Goal: Task Accomplishment & Management: Use online tool/utility

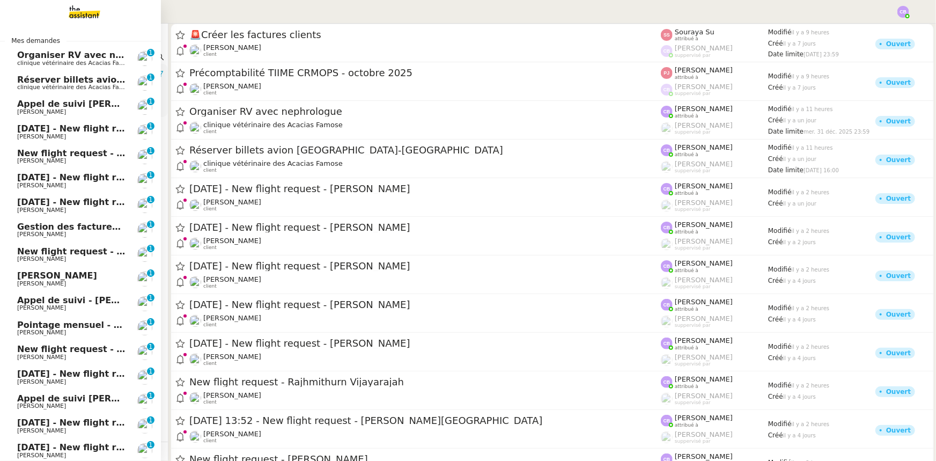
click at [81, 60] on span "clinique vétérinaire des Acacias Famose" at bounding box center [76, 63] width 118 height 7
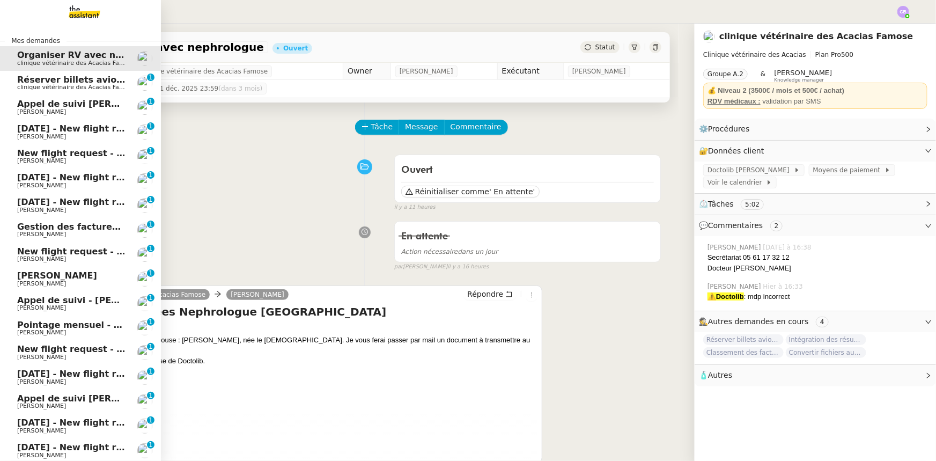
click at [32, 80] on span "Réserver billets avion [GEOGRAPHIC_DATA]-[GEOGRAPHIC_DATA]" at bounding box center [173, 80] width 313 height 10
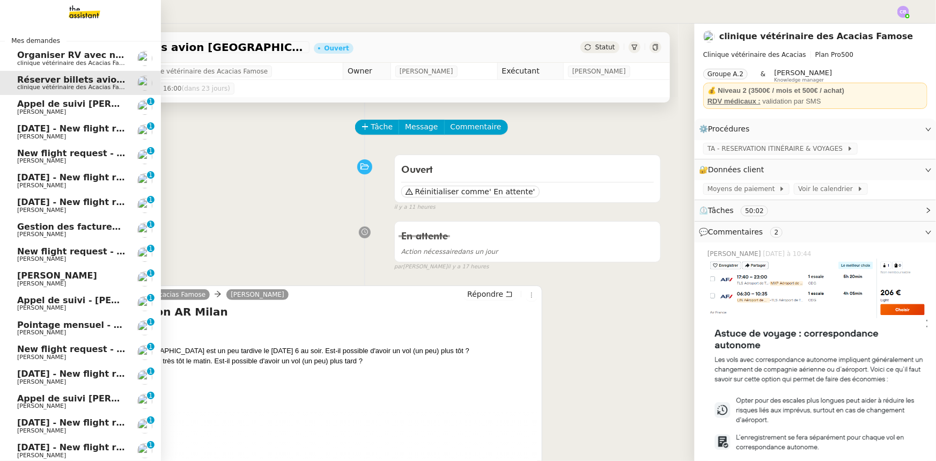
click at [61, 105] on span "Appel de suivi [PERSON_NAME] - CYBERSERENO" at bounding box center [132, 104] width 231 height 10
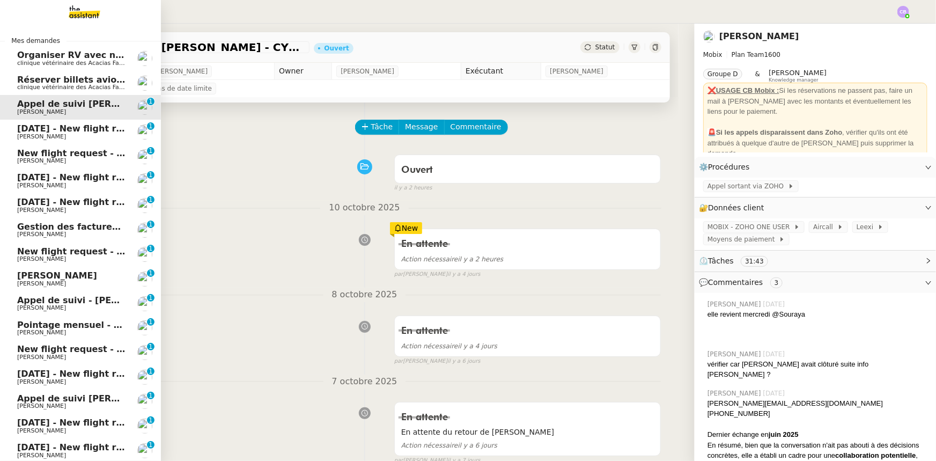
click at [61, 129] on span "[DATE] - New flight request - [PERSON_NAME]" at bounding box center [127, 128] width 221 height 10
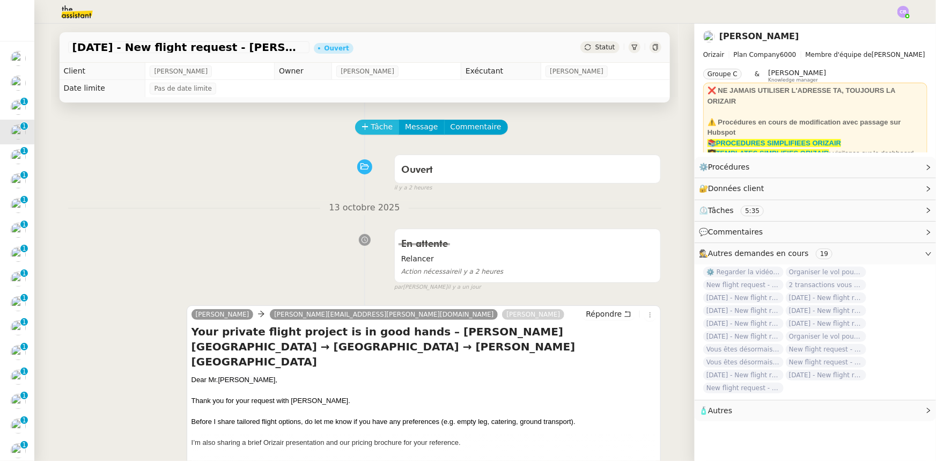
click at [376, 128] on span "Tâche" at bounding box center [382, 127] width 22 height 12
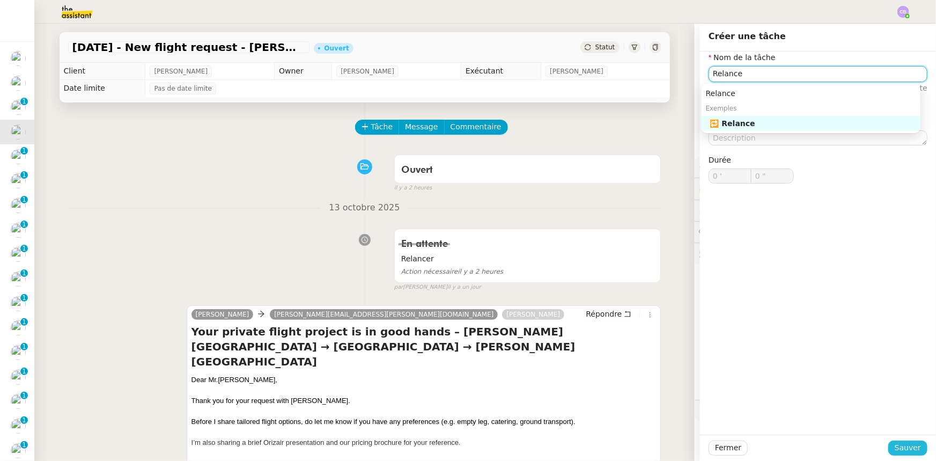
type input "Relance"
click at [900, 450] on span "Sauver" at bounding box center [907, 447] width 26 height 12
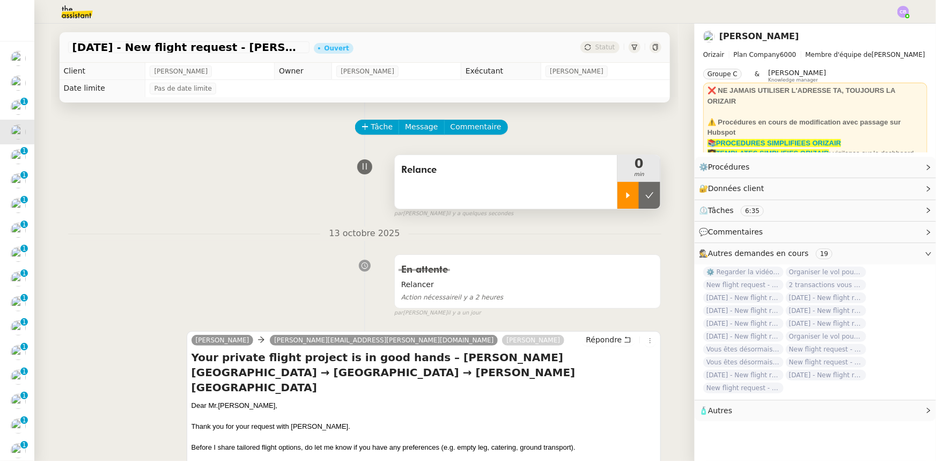
click at [620, 201] on div at bounding box center [627, 195] width 21 height 27
click at [895, 191] on link "Modifier" at bounding box center [899, 188] width 31 height 12
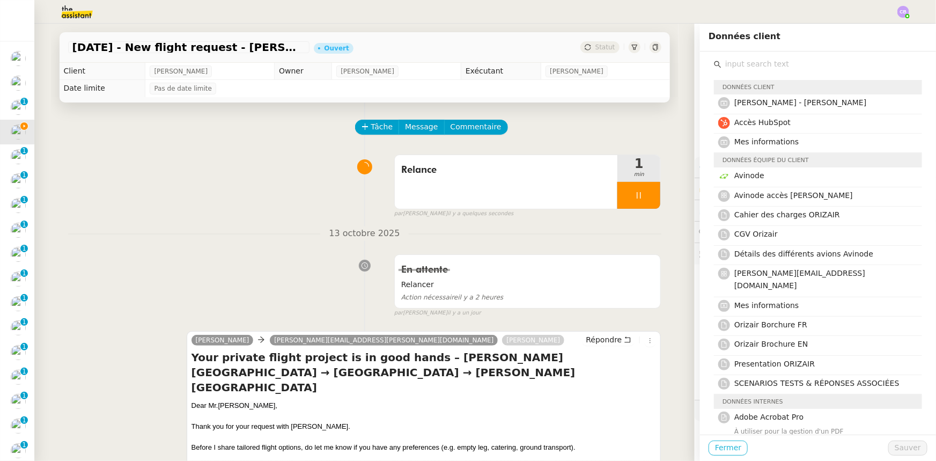
click at [728, 450] on span "Fermer" at bounding box center [728, 447] width 26 height 12
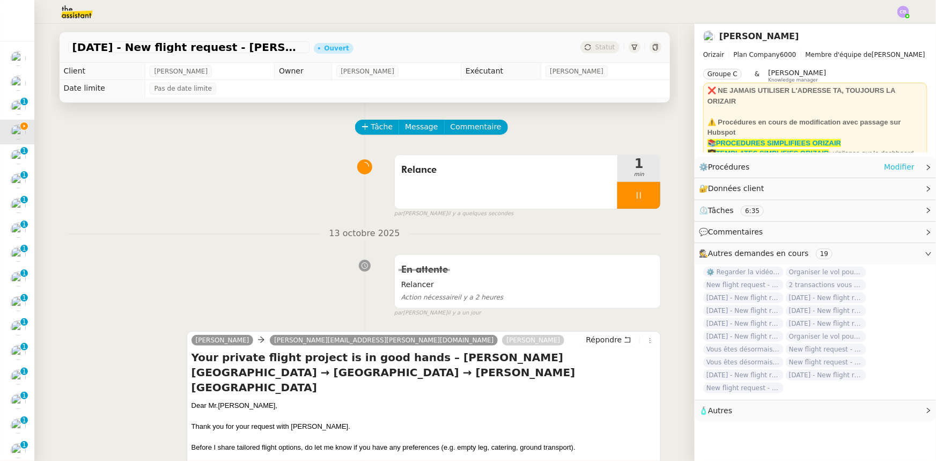
click at [891, 167] on link "Modifier" at bounding box center [899, 167] width 31 height 12
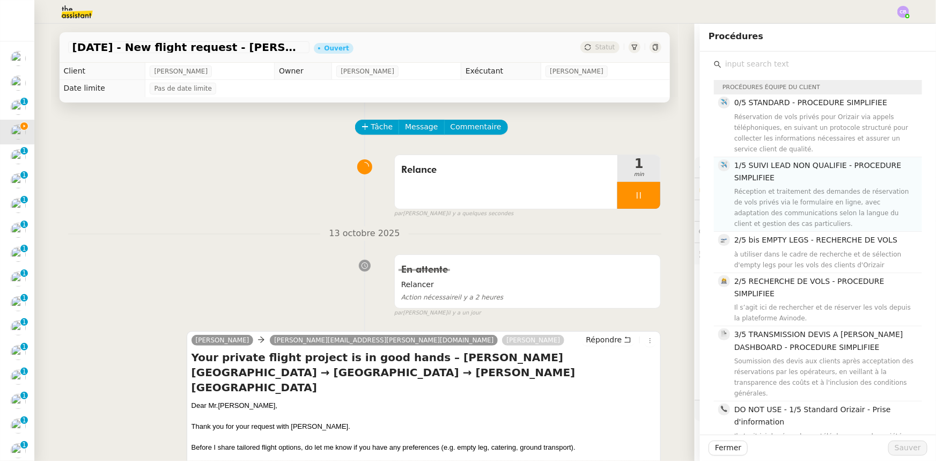
click at [755, 176] on span "1/5 SUIVI LEAD NON QUALIFIE - PROCEDURE SIMPLIFIEE" at bounding box center [817, 171] width 167 height 21
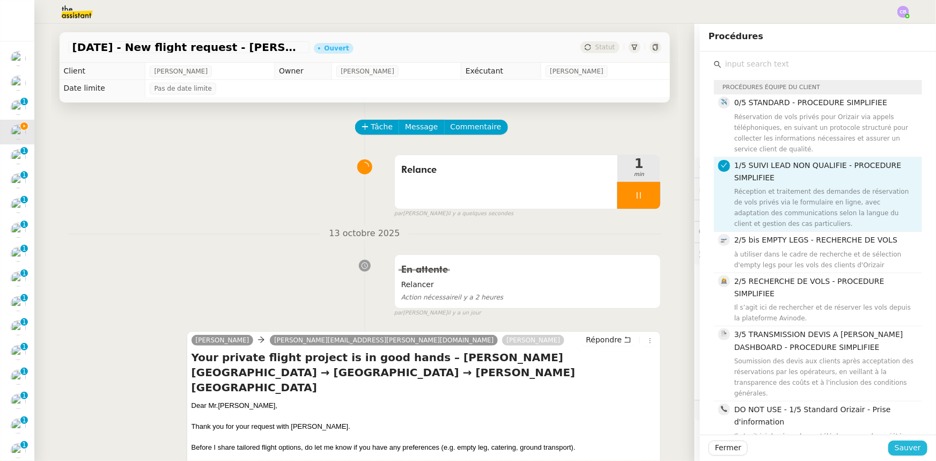
click at [898, 446] on span "Sauver" at bounding box center [907, 447] width 26 height 12
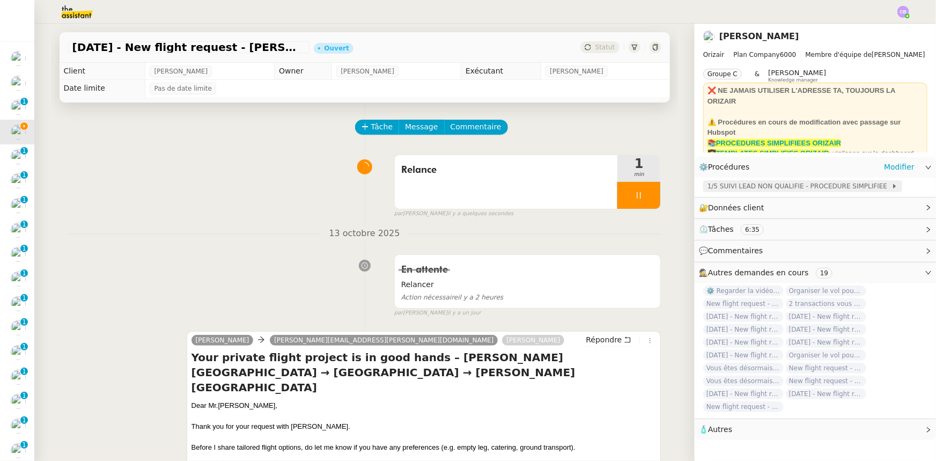
click at [738, 187] on span "1/5 SUIVI LEAD NON QUALIFIE - PROCEDURE SIMPLIFIEE" at bounding box center [799, 186] width 184 height 11
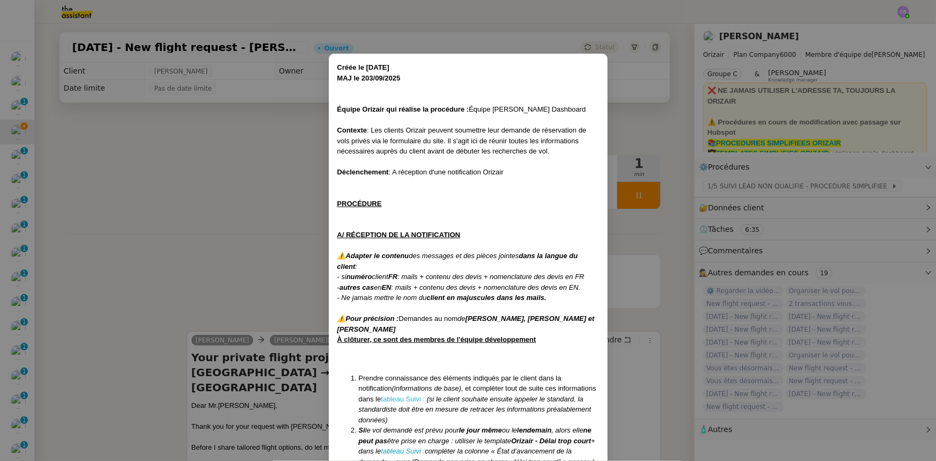
click at [413, 396] on link "tableau Suivi :" at bounding box center [403, 399] width 44 height 8
click at [249, 198] on nz-modal-container "Créée le [DATE] MAJ le 203/09 /2025 Équipe Orizair qui réalise la procédure : É…" at bounding box center [468, 230] width 936 height 461
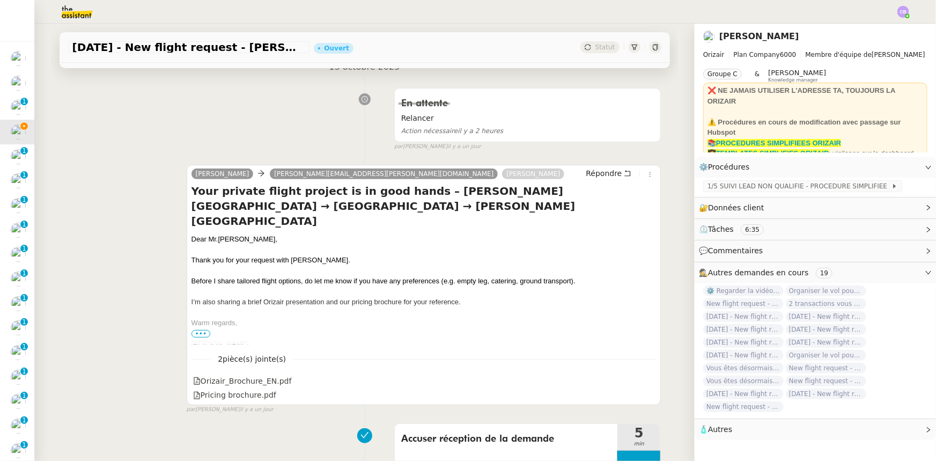
scroll to position [195, 0]
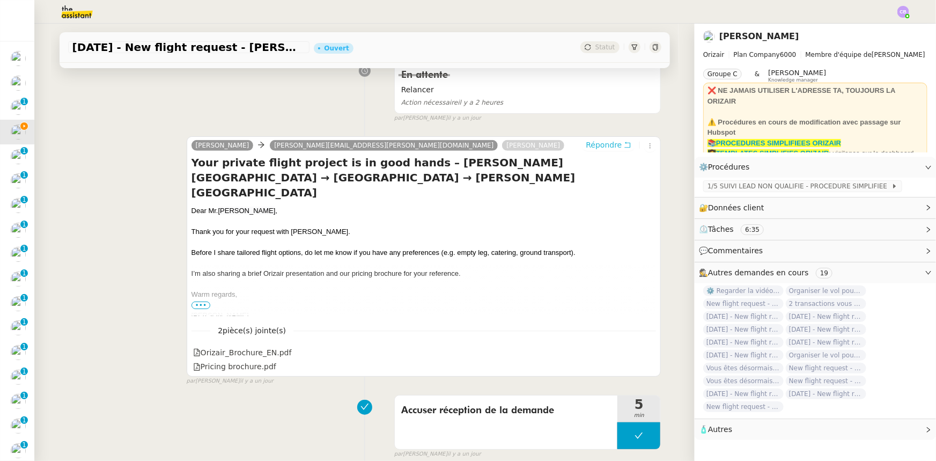
click at [589, 150] on span "Répondre" at bounding box center [604, 144] width 36 height 11
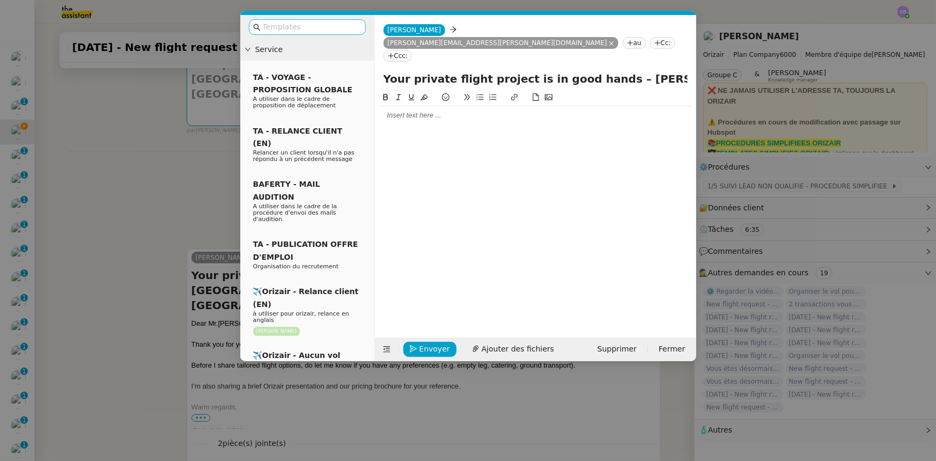
click at [337, 27] on input "text" at bounding box center [311, 27] width 97 height 12
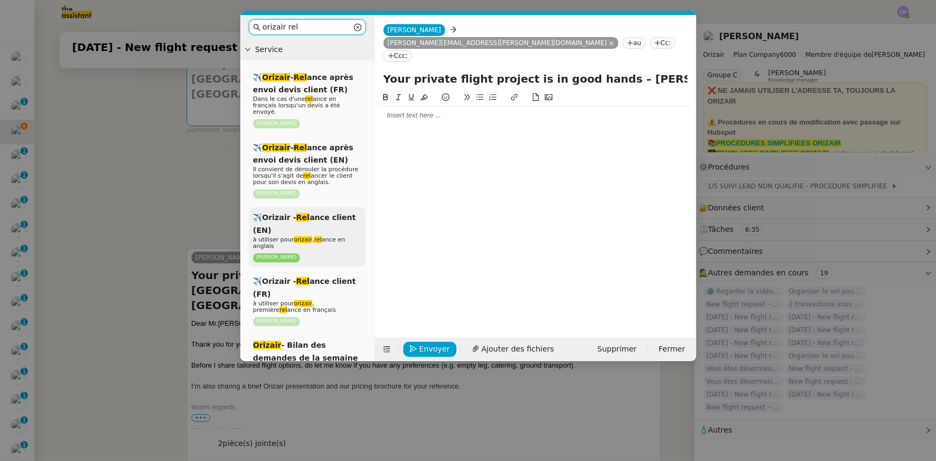
type input "orizair rel"
click at [345, 219] on div "✈️Orizair - Rel ance client (EN) à utiliser pour orizair , rel ance en anglais …" at bounding box center [307, 237] width 117 height 60
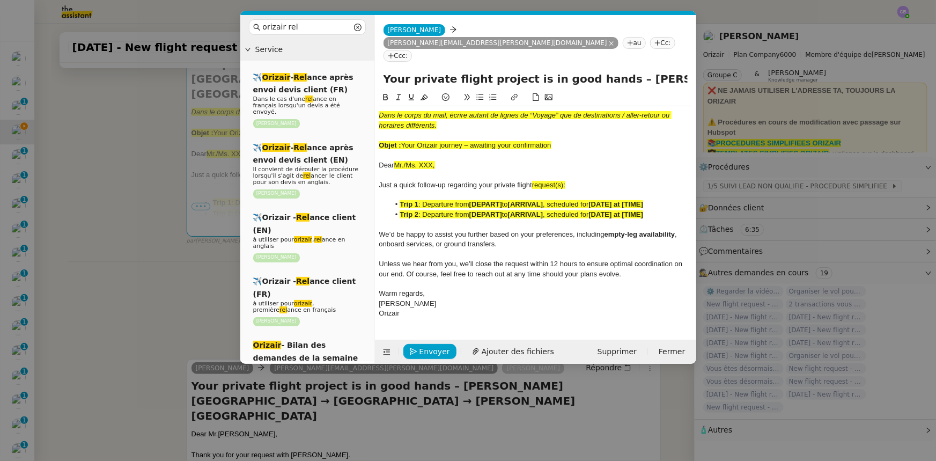
drag, startPoint x: 558, startPoint y: 117, endPoint x: 404, endPoint y: 117, distance: 153.9
click at [404, 140] on div "Objet : Your Orizair journey – awaiting your confirmation" at bounding box center [535, 145] width 313 height 10
copy span "Your Orizair journey – awaiting your confirmation"
drag, startPoint x: 598, startPoint y: 54, endPoint x: 383, endPoint y: 49, distance: 215.1
click at [383, 71] on input "Your private flight project is in good hands – Charles de Gaulle International …" at bounding box center [535, 79] width 304 height 16
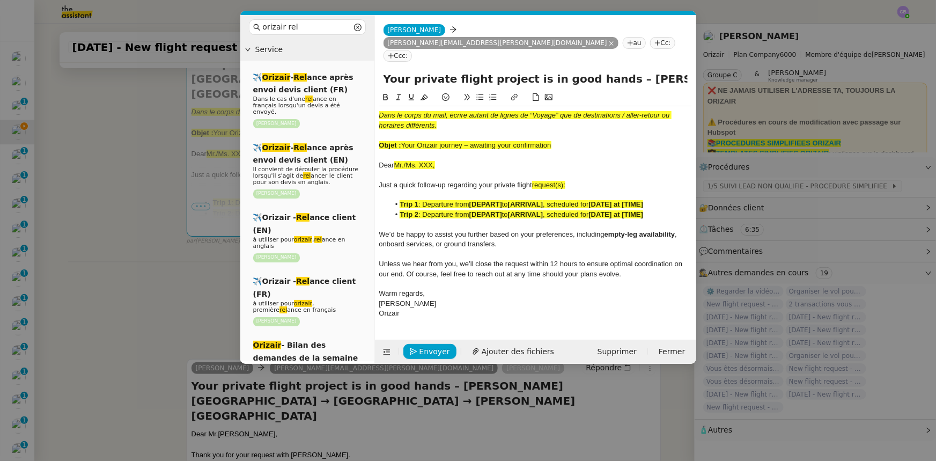
paste input "Orizair journey – awaiting your confirmation"
type input "Your Orizair journey – awaiting your confirmation – Charles de Gaulle Internati…"
drag, startPoint x: 555, startPoint y: 119, endPoint x: 376, endPoint y: 93, distance: 181.5
click at [376, 93] on nz-spin "Dans le corps du mail, écrire autant de lignes de “Voyage” que de destinations …" at bounding box center [535, 209] width 321 height 236
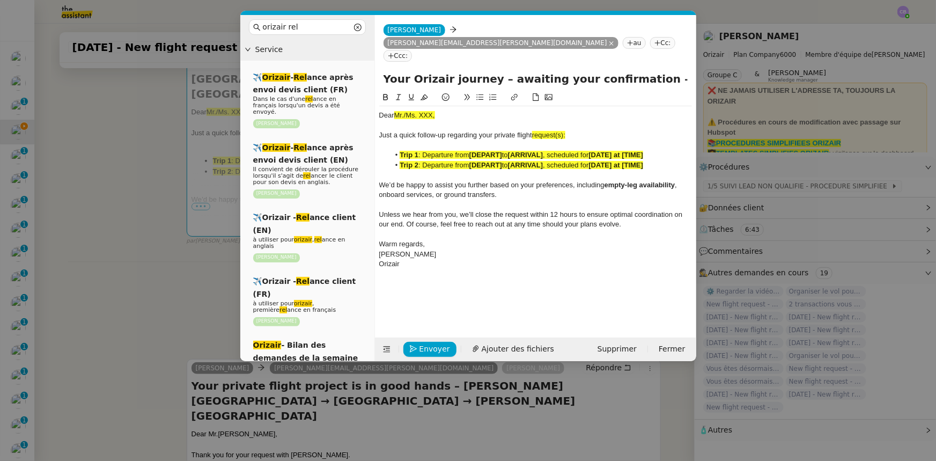
drag, startPoint x: 440, startPoint y: 91, endPoint x: 393, endPoint y: 88, distance: 47.3
click at [393, 110] on div "Dear Mr./Ms. XXX," at bounding box center [535, 115] width 313 height 10
click at [423, 93] on icon at bounding box center [424, 97] width 8 height 8
click at [434, 110] on div "Dear Mr./Ms. XXX," at bounding box center [535, 115] width 313 height 10
click at [564, 131] on span "request(s):" at bounding box center [548, 135] width 33 height 8
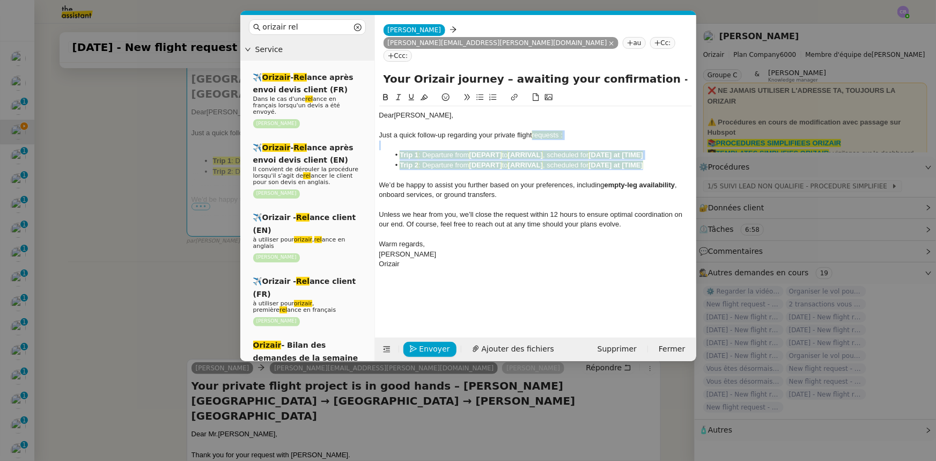
drag, startPoint x: 660, startPoint y: 140, endPoint x: 534, endPoint y: 110, distance: 129.0
click at [534, 110] on div "Dear Mr. Handke, Just a quick follow-up regarding your private flight requests …" at bounding box center [535, 189] width 313 height 167
click at [423, 94] on icon at bounding box center [424, 97] width 8 height 6
click at [452, 181] on span ", onboard services, or ground transfers." at bounding box center [529, 190] width 300 height 18
click at [384, 349] on icon at bounding box center [387, 349] width 8 height 8
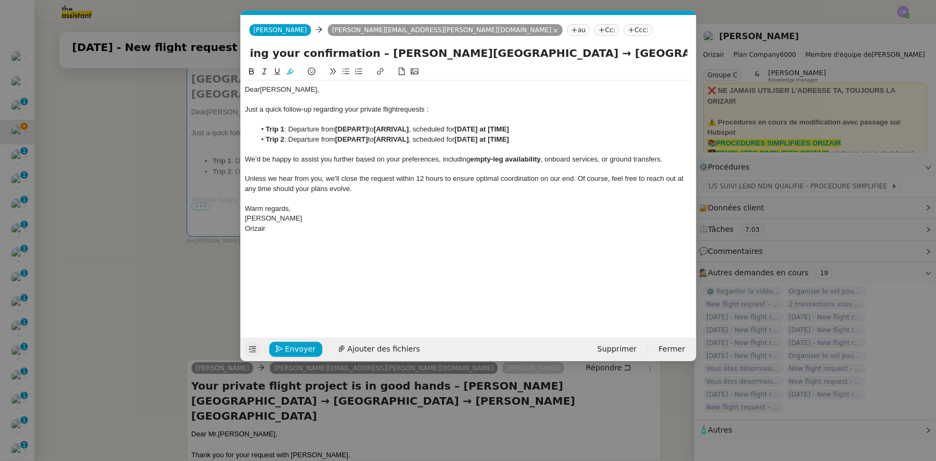
scroll to position [0, 176]
drag, startPoint x: 510, startPoint y: 54, endPoint x: 530, endPoint y: 54, distance: 19.8
click at [530, 54] on input "Your Orizair journey – awaiting your confirmation – Charles de Gaulle Internati…" at bounding box center [468, 53] width 438 height 16
click at [352, 130] on strong "[DEPART]" at bounding box center [351, 129] width 33 height 8
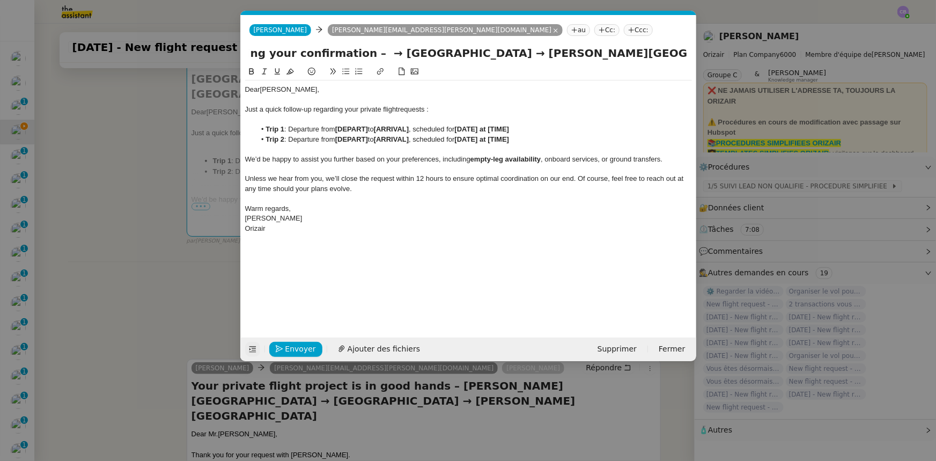
scroll to position [0, 0]
click at [352, 130] on strong "[DEPART]" at bounding box center [351, 129] width 33 height 8
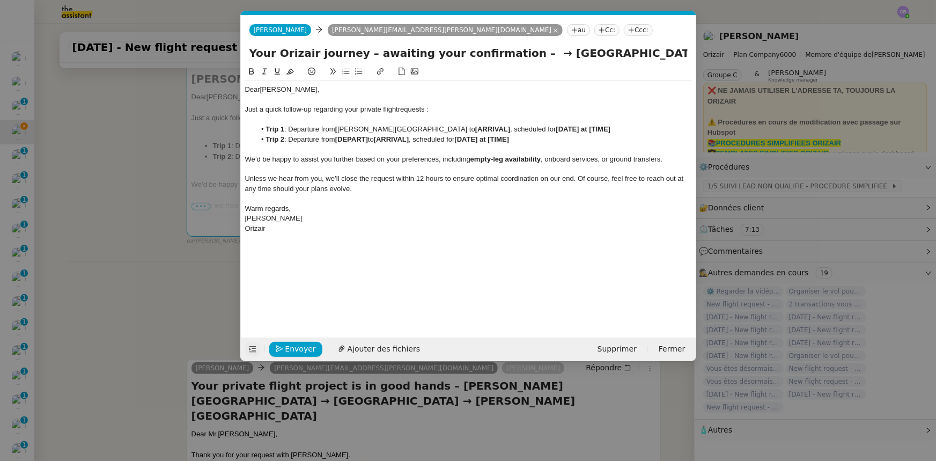
click at [337, 125] on strong "[" at bounding box center [336, 129] width 2 height 8
drag, startPoint x: 337, startPoint y: 128, endPoint x: 454, endPoint y: 131, distance: 116.9
click at [454, 131] on li "Trip 1 : Departure from Charles de Gaulle International Airport to [ARRIVAL] , …" at bounding box center [473, 129] width 436 height 10
click at [252, 72] on icon at bounding box center [252, 72] width 8 height 8
drag, startPoint x: 525, startPoint y: 53, endPoint x: 643, endPoint y: 51, distance: 118.0
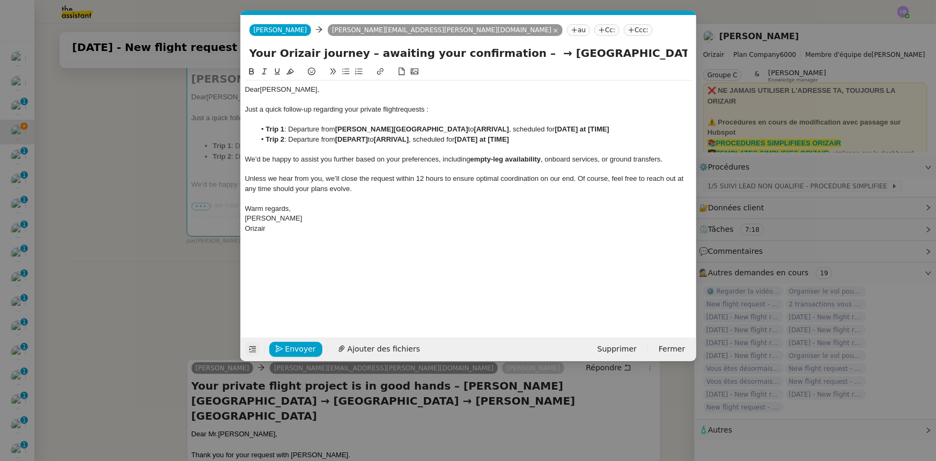
click at [643, 51] on input "Your Orizair journey – awaiting your confirmation – → Warsaw Chopin Airport → C…" at bounding box center [468, 53] width 438 height 16
click at [488, 129] on strong "[ARRIVAL]" at bounding box center [491, 129] width 35 height 8
click at [477, 128] on li "Trip 1 : Departure from Charles de Gaulle International Airport to [ Warsaw Cho…" at bounding box center [473, 129] width 436 height 10
drag, startPoint x: 476, startPoint y: 130, endPoint x: 545, endPoint y: 129, distance: 69.2
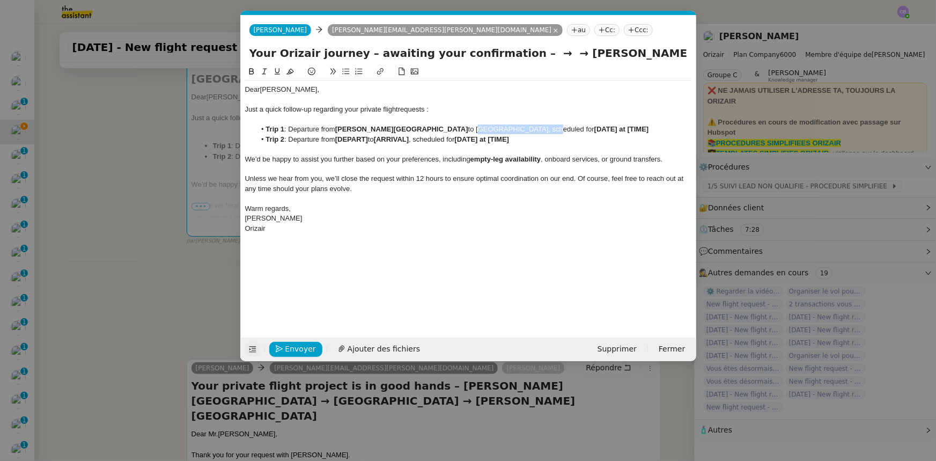
click at [545, 129] on li "Trip 1 : Departure from Charles de Gaulle International Airport to Warsaw Chopi…" at bounding box center [473, 129] width 436 height 10
click at [250, 72] on icon at bounding box center [252, 72] width 8 height 8
click at [611, 128] on strong "[DATE] at [TIME]" at bounding box center [621, 129] width 55 height 8
click at [600, 131] on strong "[17th October 2025 at [TIME]" at bounding box center [622, 129] width 57 height 8
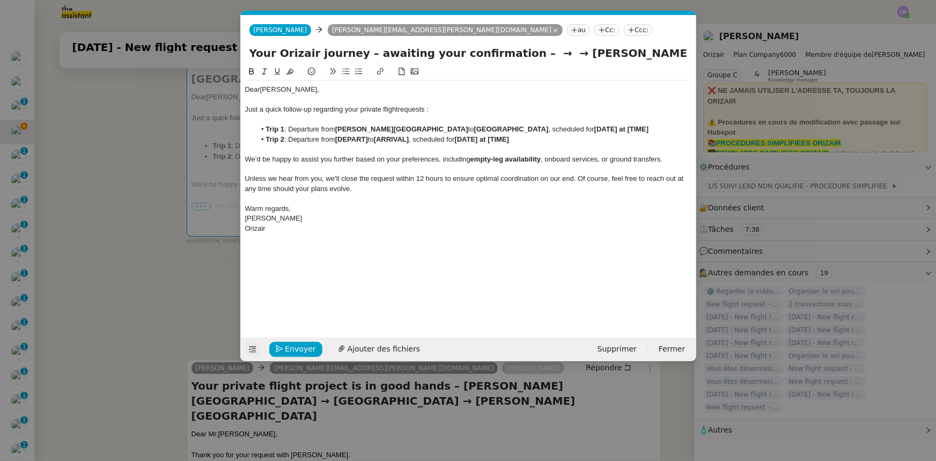
click at [649, 128] on strong "17th October 2025 at [TIME]" at bounding box center [621, 129] width 55 height 8
click at [647, 128] on strong "17th October 2025 at [19:59" at bounding box center [620, 129] width 53 height 8
drag, startPoint x: 476, startPoint y: 129, endPoint x: 550, endPoint y: 127, distance: 74.5
click at [549, 127] on strong "Warsaw Chopin Airport" at bounding box center [511, 129] width 75 height 8
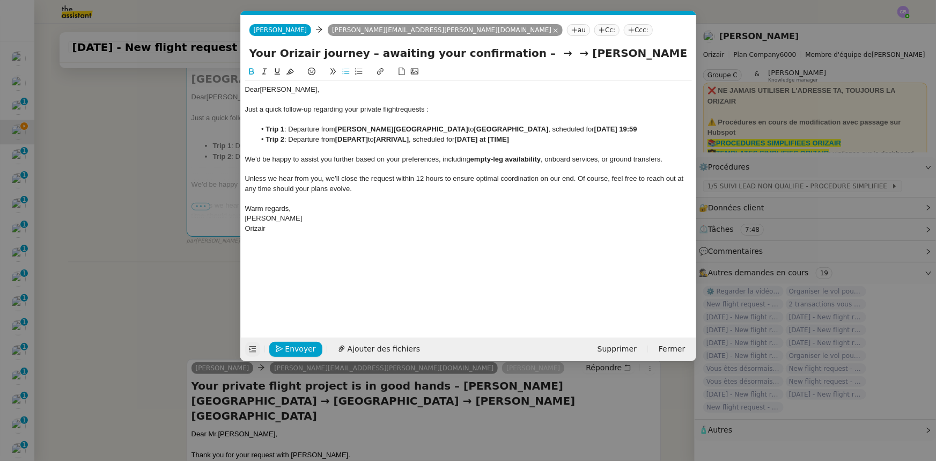
copy strong "Warsaw Chopin Airport"
click at [368, 139] on strong "[DEPART]" at bounding box center [351, 139] width 33 height 8
drag, startPoint x: 339, startPoint y: 131, endPoint x: 463, endPoint y: 130, distance: 124.4
click at [463, 130] on strong "Charles de Gaulle International Airport" at bounding box center [401, 129] width 133 height 8
copy strong "Charles de Gaulle International Airport"
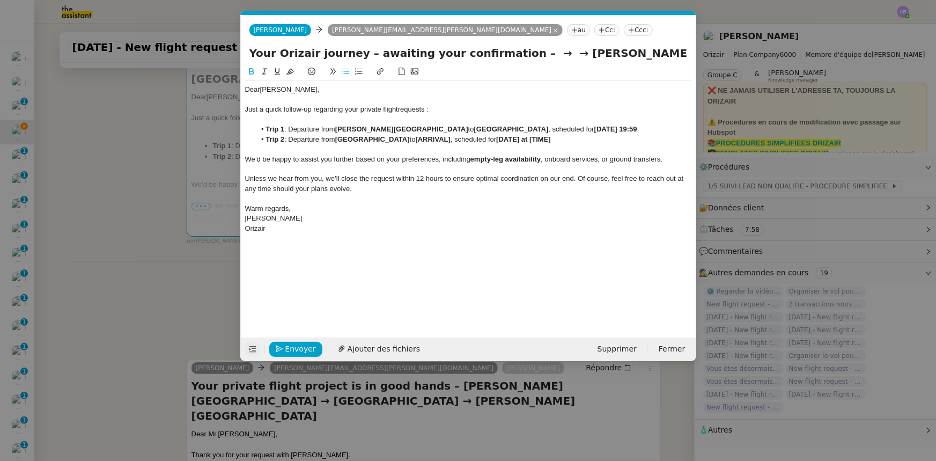
click at [461, 138] on li "Trip 2 : Departure from Warsaw Chopin Airport to [ARRIVAL] , scheduled for [DAT…" at bounding box center [473, 140] width 436 height 10
click at [612, 138] on strong "[DATE] at [TIME]" at bounding box center [621, 139] width 55 height 8
click at [602, 139] on strong "[17th October 2025 at [TIME]" at bounding box center [622, 139] width 57 height 8
click at [594, 143] on strong "17th October 2025 at [TIME]" at bounding box center [621, 139] width 55 height 8
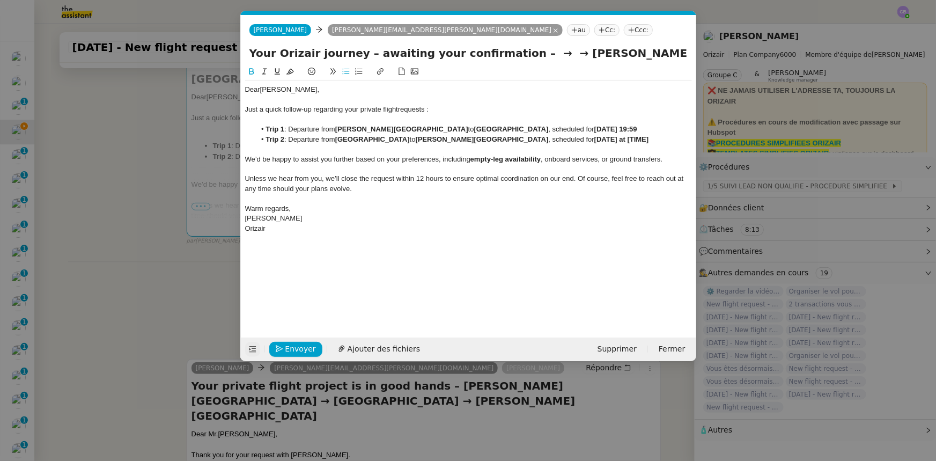
click at [594, 143] on strong "17th October 2025 at [TIME]" at bounding box center [621, 139] width 55 height 8
click at [647, 139] on strong "17th October 2025 at [19:59" at bounding box center [620, 139] width 53 height 8
drag, startPoint x: 686, startPoint y: 53, endPoint x: 495, endPoint y: 55, distance: 191.4
click at [495, 55] on input "Your Orizair journey – awaiting your confirmation – → → Charles de Gaulle Inter…" at bounding box center [468, 53] width 438 height 16
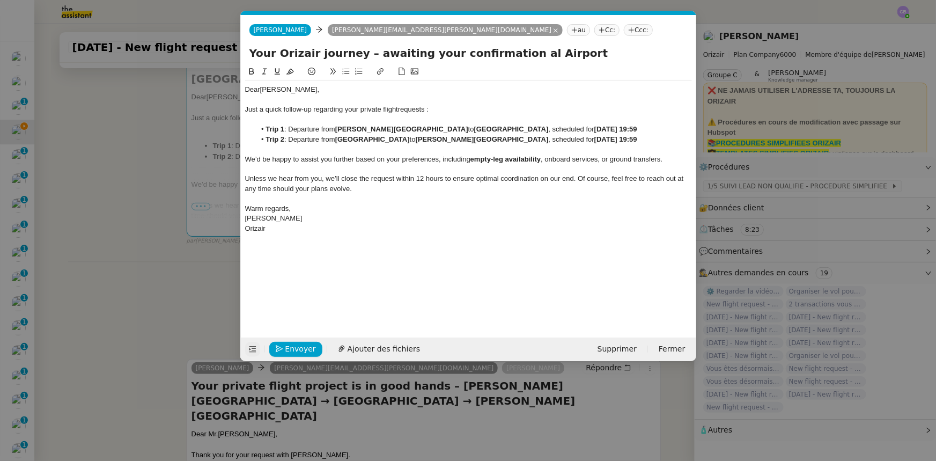
scroll to position [0, 0]
type input "Your Orizair journey – awaiting your confirmation"
click at [310, 349] on span "Envoyer" at bounding box center [300, 349] width 31 height 12
click at [310, 349] on span "Confirmer l'envoi" at bounding box center [317, 349] width 64 height 12
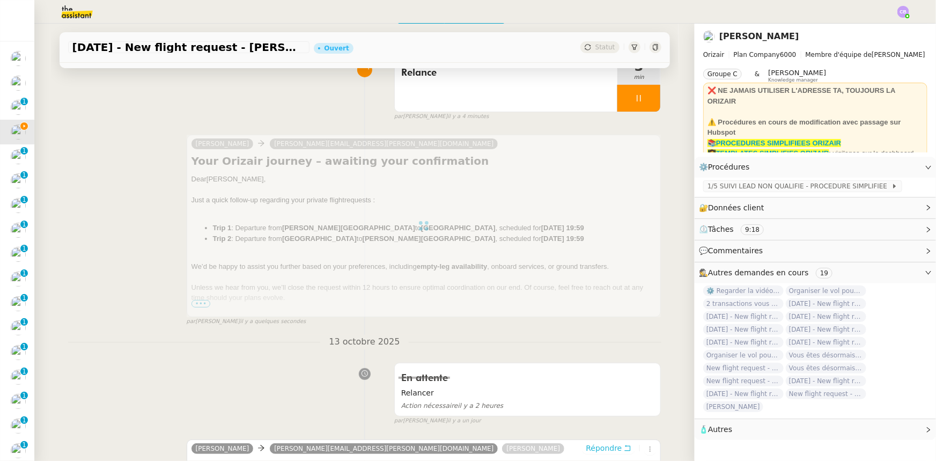
scroll to position [48, 0]
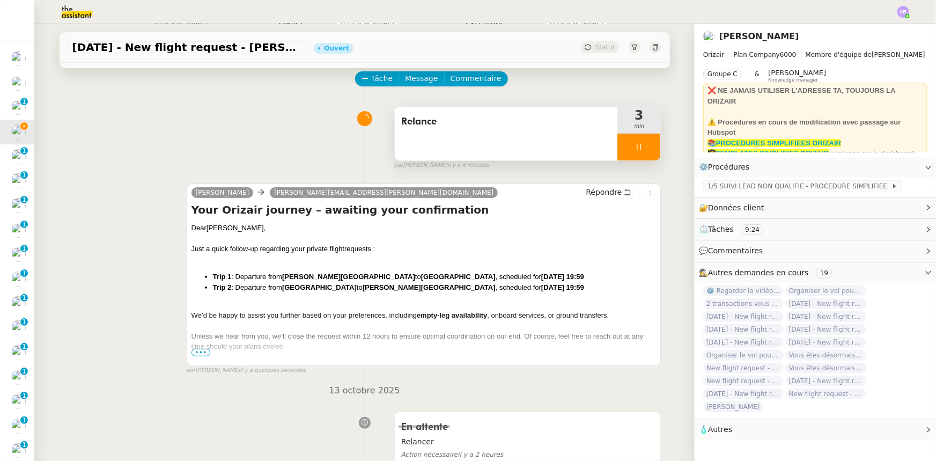
click at [617, 145] on div at bounding box center [638, 147] width 43 height 27
click at [645, 151] on icon at bounding box center [649, 147] width 9 height 9
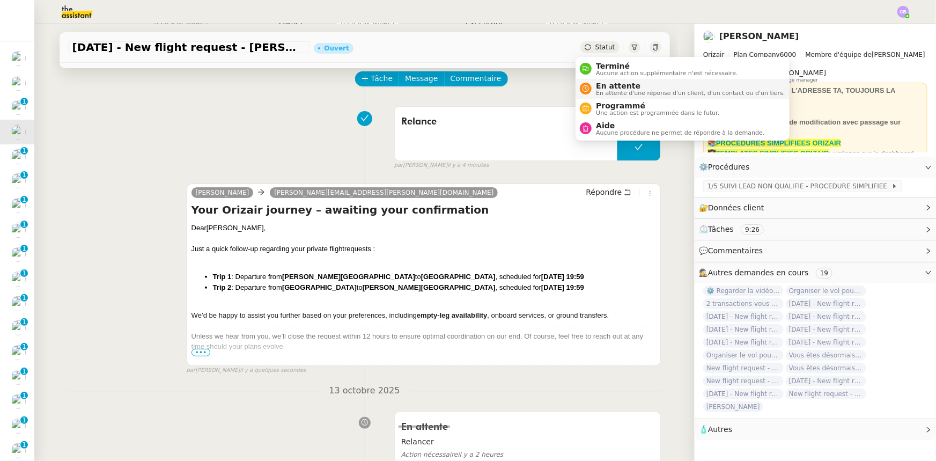
click at [610, 87] on span "En attente" at bounding box center [690, 86] width 189 height 9
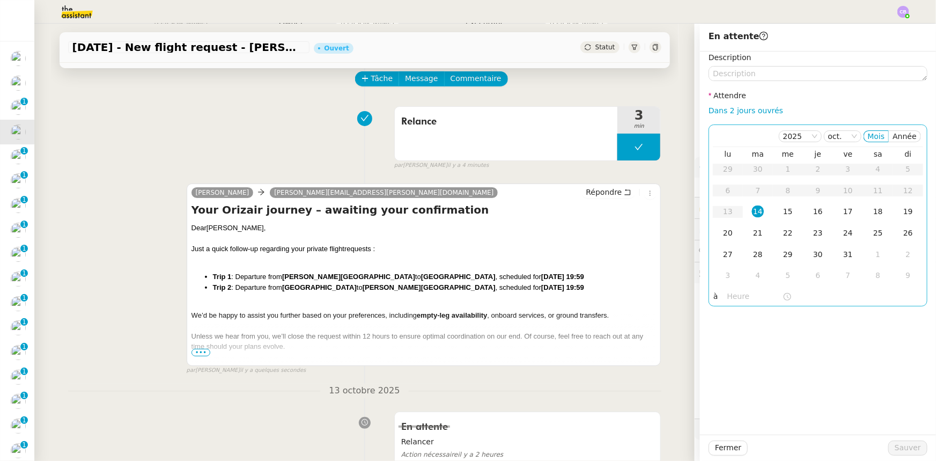
drag, startPoint x: 739, startPoint y: 114, endPoint x: 753, endPoint y: 141, distance: 30.7
click at [739, 114] on link "Dans 2 jours ouvrés" at bounding box center [745, 110] width 75 height 9
type input "07:00"
click at [782, 212] on div "15" at bounding box center [788, 211] width 12 height 12
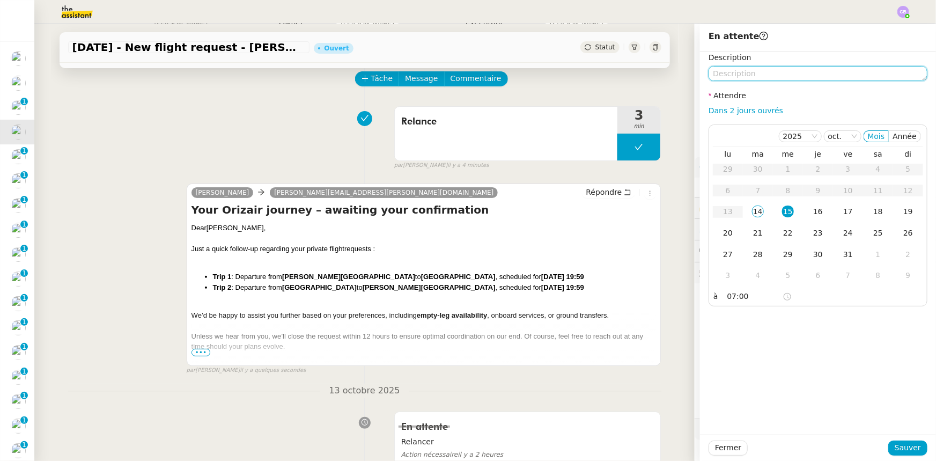
click at [761, 75] on textarea at bounding box center [817, 73] width 219 height 15
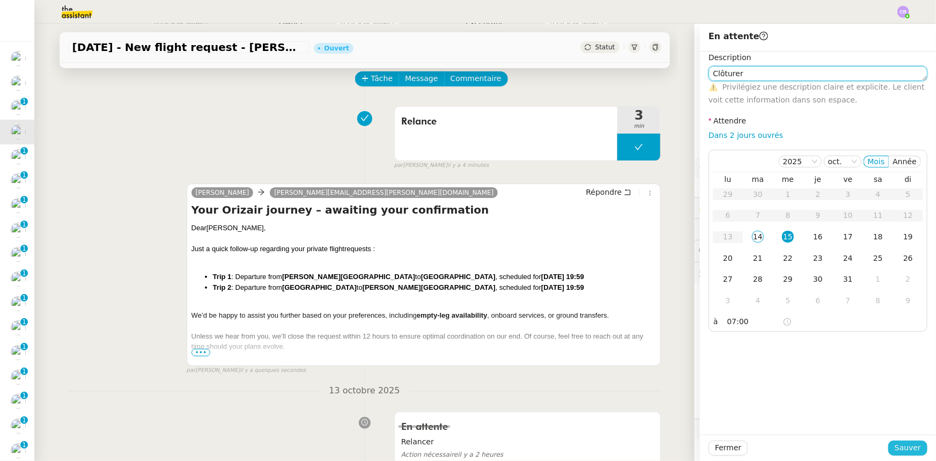
type textarea "Clôturer"
click at [900, 447] on span "Sauver" at bounding box center [907, 447] width 26 height 12
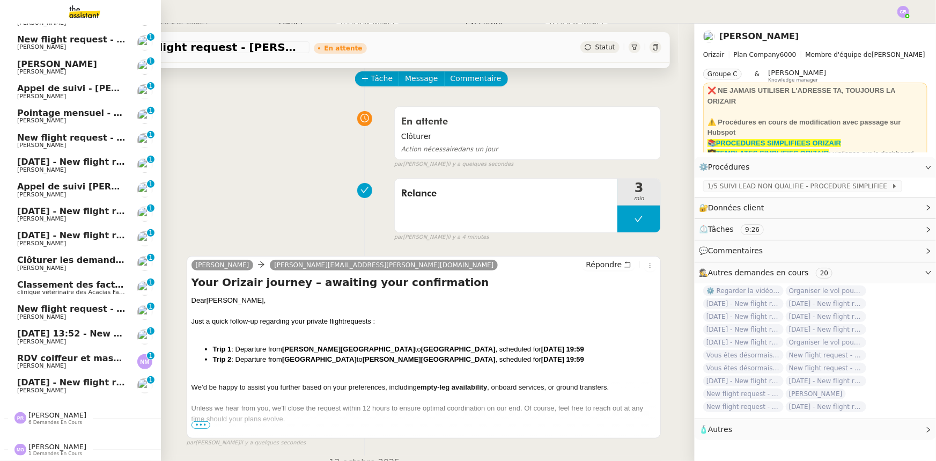
scroll to position [192, 0]
click at [58, 413] on span "[PERSON_NAME]" at bounding box center [57, 415] width 58 height 8
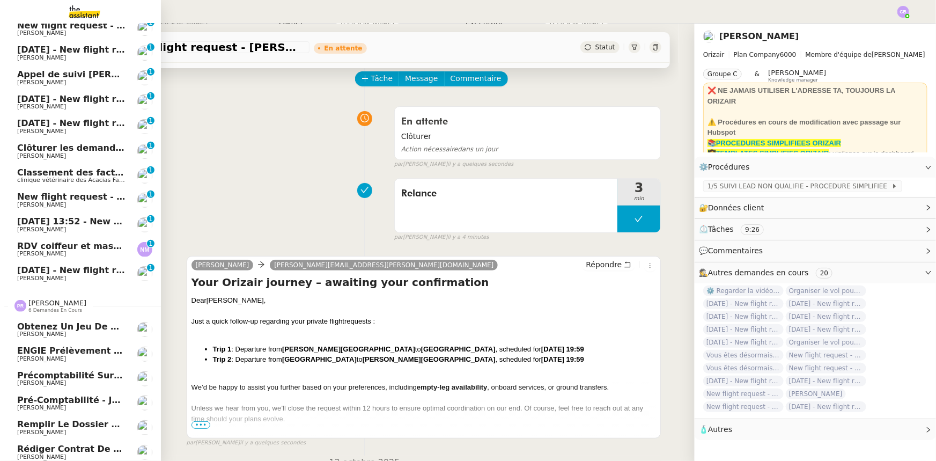
scroll to position [338, 0]
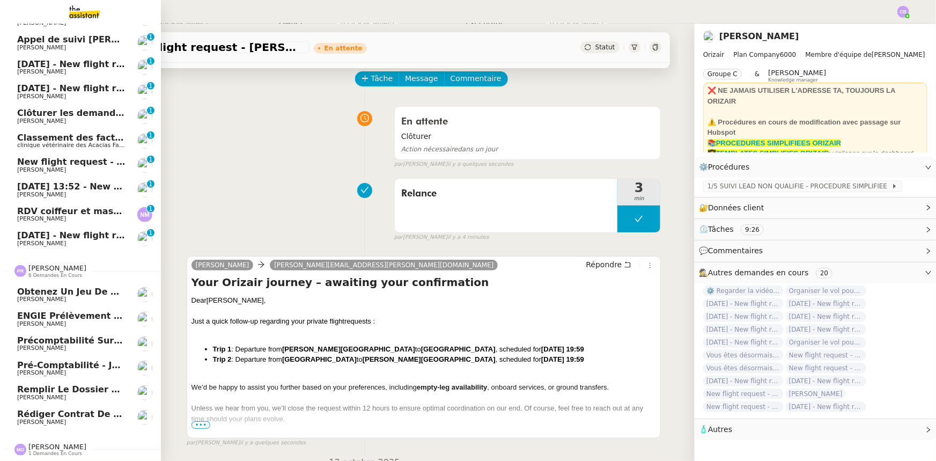
click at [50, 272] on span "6 demandes en cours" at bounding box center [55, 275] width 54 height 6
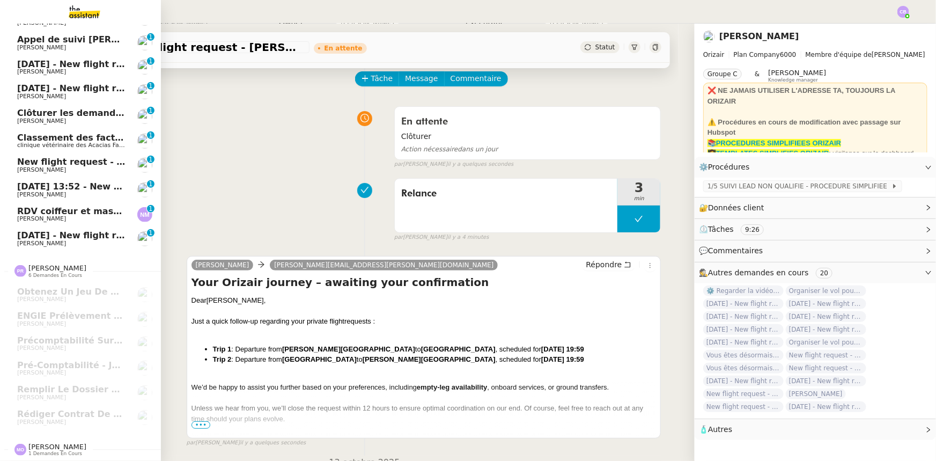
scroll to position [192, 0]
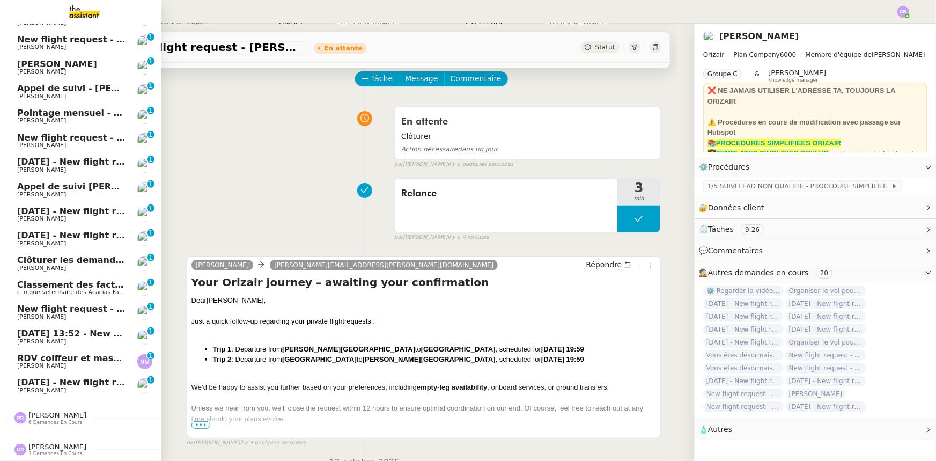
click at [54, 444] on span "[PERSON_NAME]" at bounding box center [57, 446] width 58 height 8
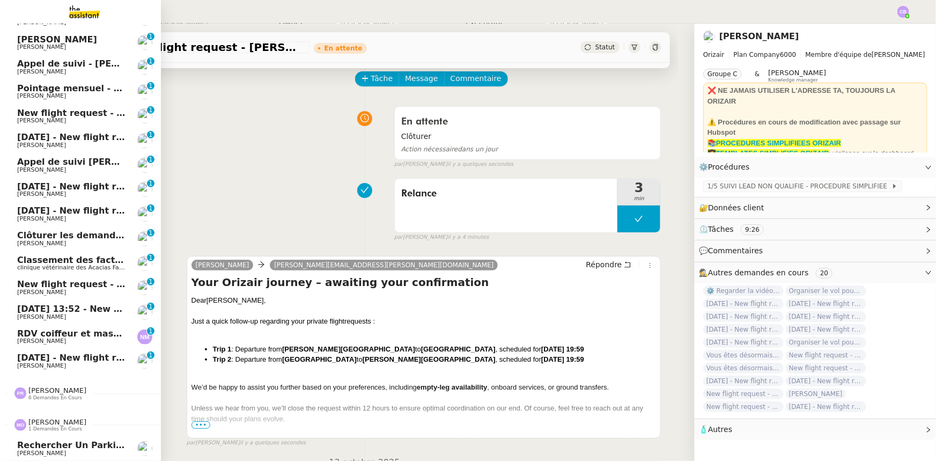
scroll to position [216, 0]
click at [49, 418] on span "[PERSON_NAME]" at bounding box center [57, 422] width 58 height 8
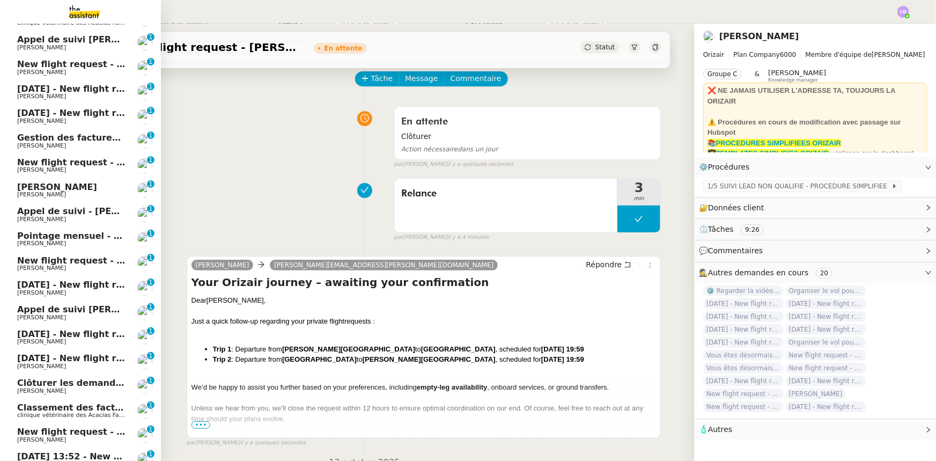
scroll to position [0, 0]
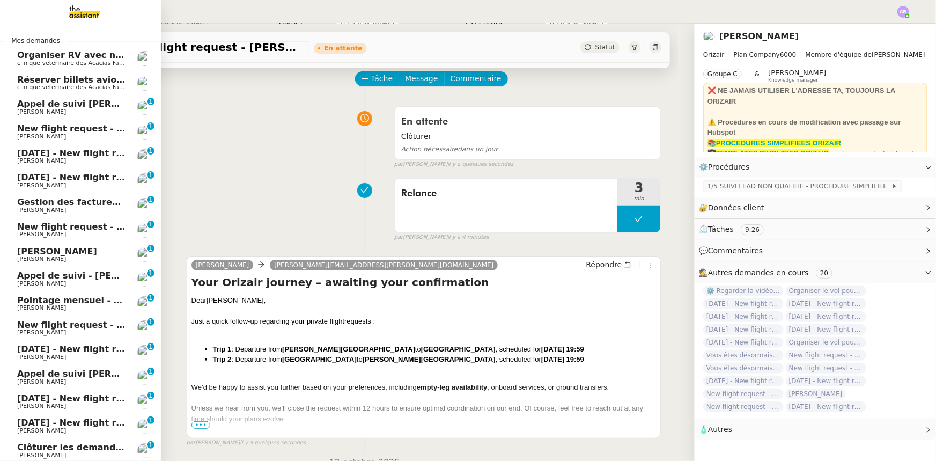
click at [87, 128] on span "New flight request - Rajhmithurn Vijayarajah" at bounding box center [125, 128] width 217 height 10
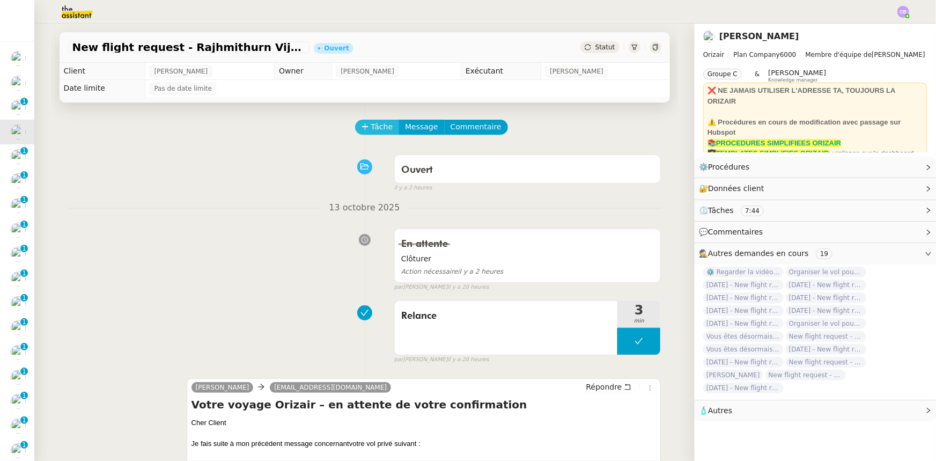
click at [363, 130] on button "Tâche" at bounding box center [377, 127] width 45 height 15
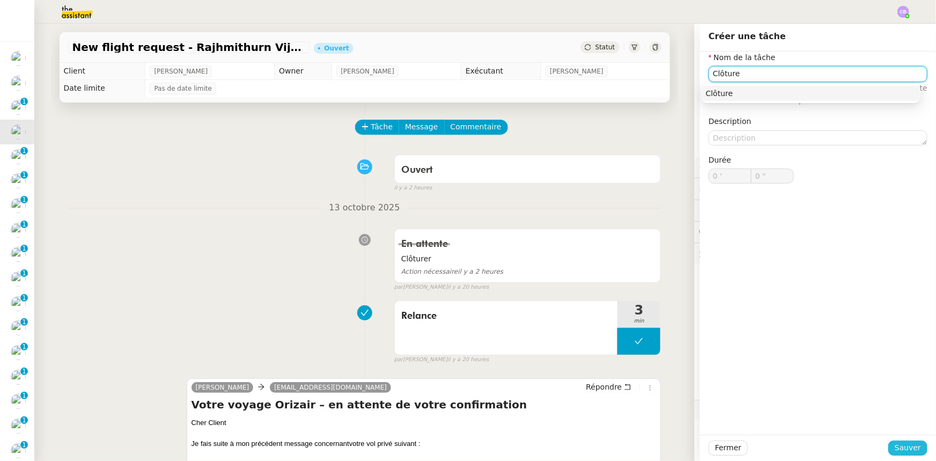
type input "Clôture"
click at [911, 450] on span "Sauver" at bounding box center [907, 447] width 26 height 12
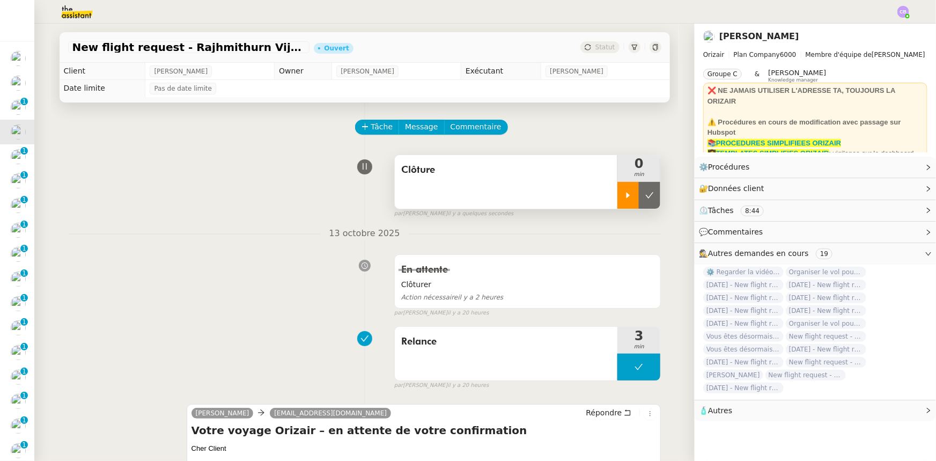
click at [624, 198] on icon at bounding box center [628, 195] width 9 height 9
click at [623, 188] on div at bounding box center [638, 195] width 43 height 27
click at [645, 199] on icon at bounding box center [649, 195] width 9 height 9
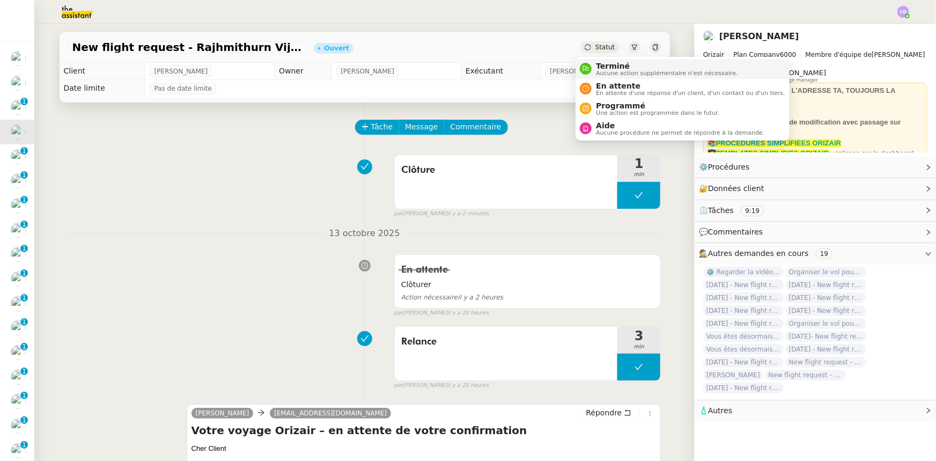
click at [604, 65] on span "Terminé" at bounding box center [667, 66] width 142 height 9
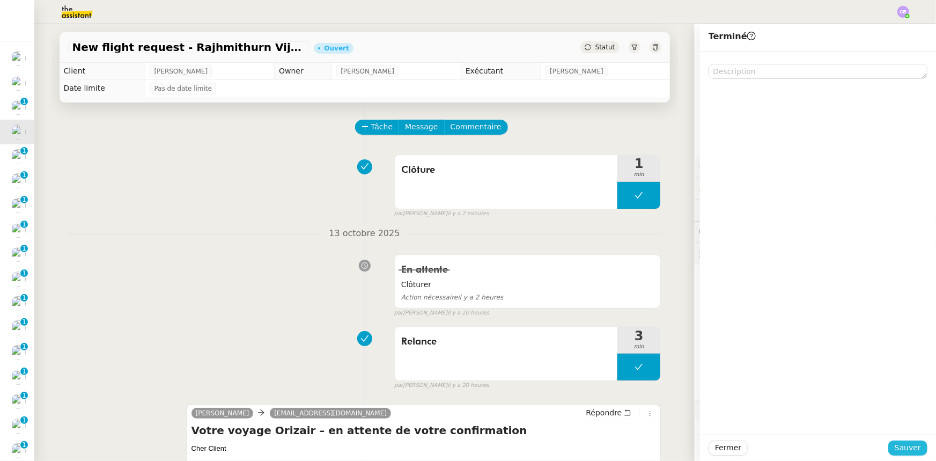
click at [894, 448] on span "Sauver" at bounding box center [907, 447] width 26 height 12
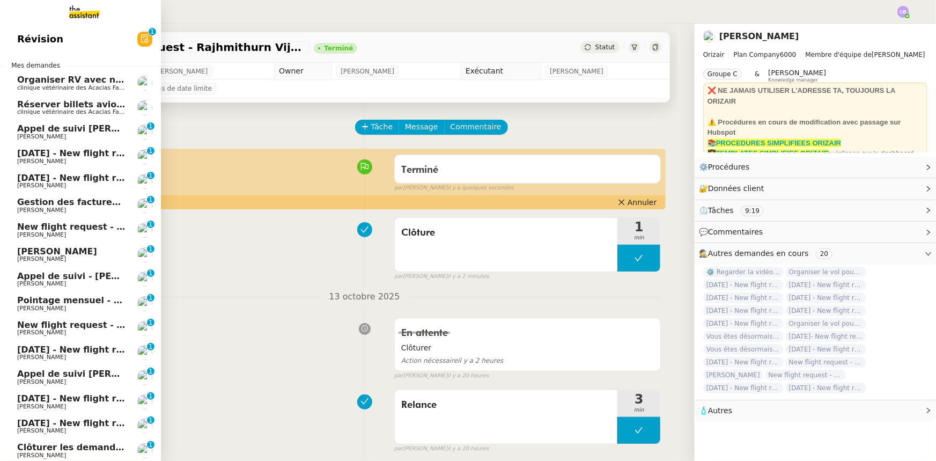
click at [38, 155] on span "[DATE] - New flight request - [PERSON_NAME]" at bounding box center [127, 153] width 221 height 10
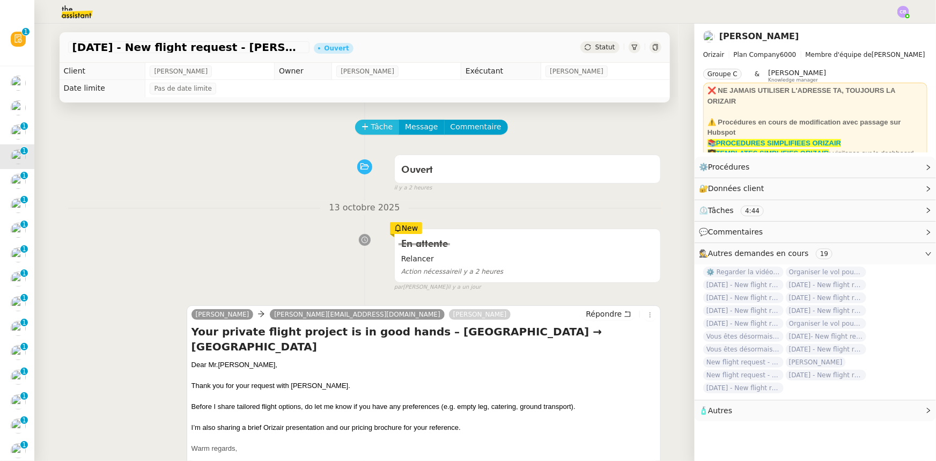
click at [371, 128] on span "Tâche" at bounding box center [382, 127] width 22 height 12
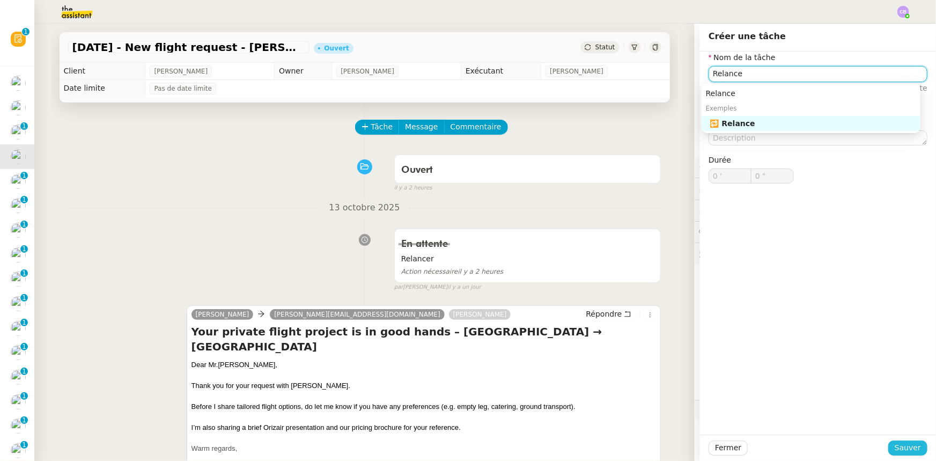
type input "Relance"
click at [907, 445] on span "Sauver" at bounding box center [907, 447] width 26 height 12
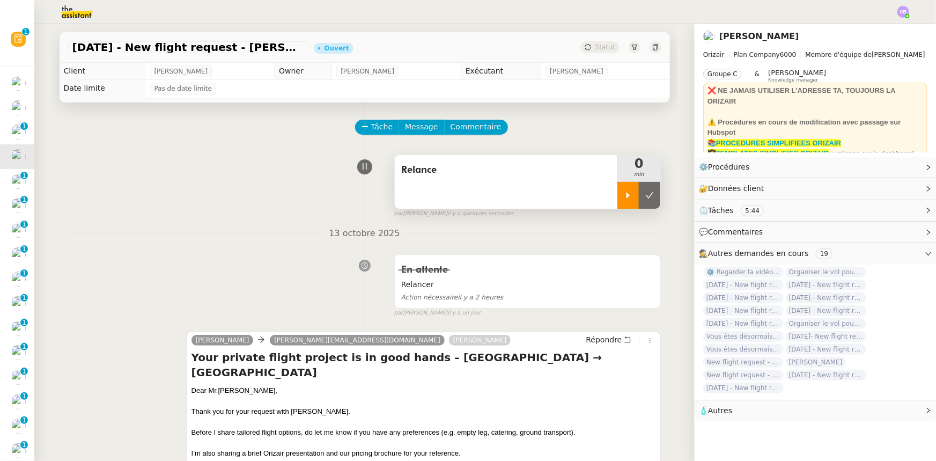
click at [624, 199] on icon at bounding box center [628, 195] width 9 height 9
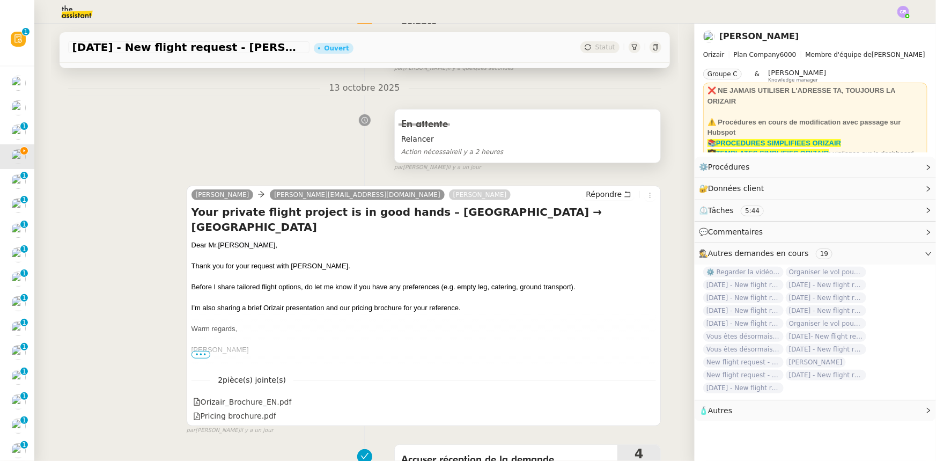
scroll to position [146, 0]
click at [600, 197] on span "Répondre" at bounding box center [604, 193] width 36 height 11
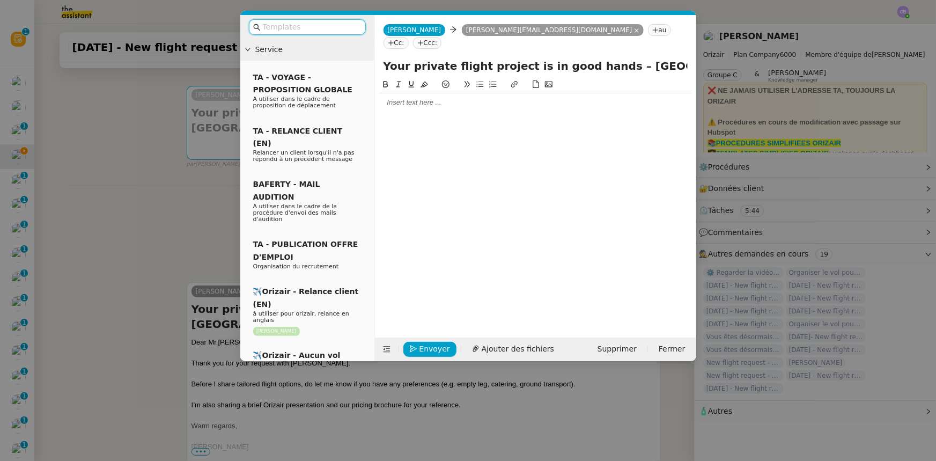
click at [316, 24] on input "text" at bounding box center [311, 27] width 97 height 12
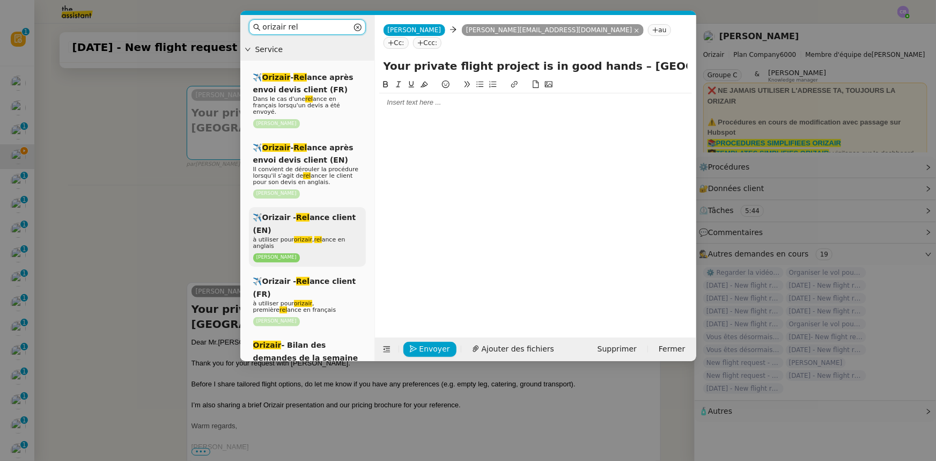
type input "orizair rel"
click at [303, 217] on div "✈️Orizair - Rel ance client (EN) à utiliser pour orizair , rel ance en anglais …" at bounding box center [307, 237] width 117 height 60
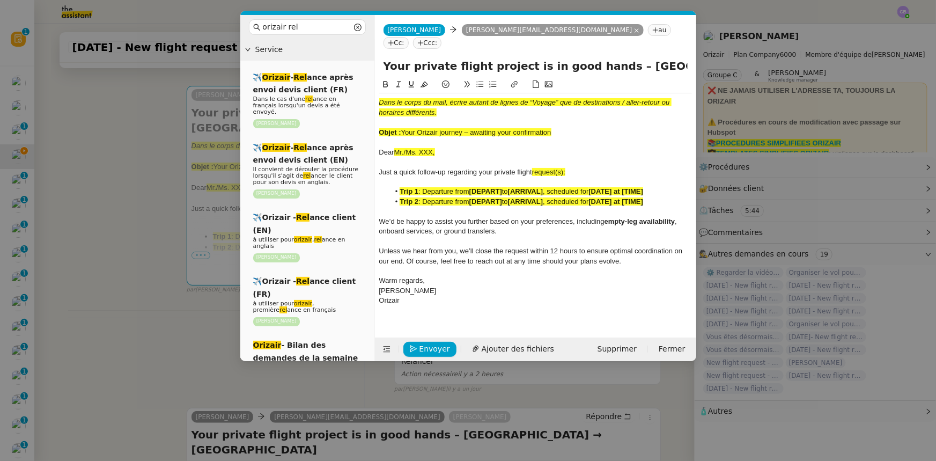
drag, startPoint x: 553, startPoint y: 120, endPoint x: 404, endPoint y: 117, distance: 149.1
click at [404, 128] on div "Objet : Your Orizair journey – awaiting your confirmation" at bounding box center [535, 133] width 313 height 10
copy span "Your Orizair journey – awaiting your confirmation"
drag, startPoint x: 598, startPoint y: 54, endPoint x: 383, endPoint y: 56, distance: 215.0
click at [383, 58] on input "Your private flight project is in good hands – Farnborough Airport → Edinburgh …" at bounding box center [535, 66] width 304 height 16
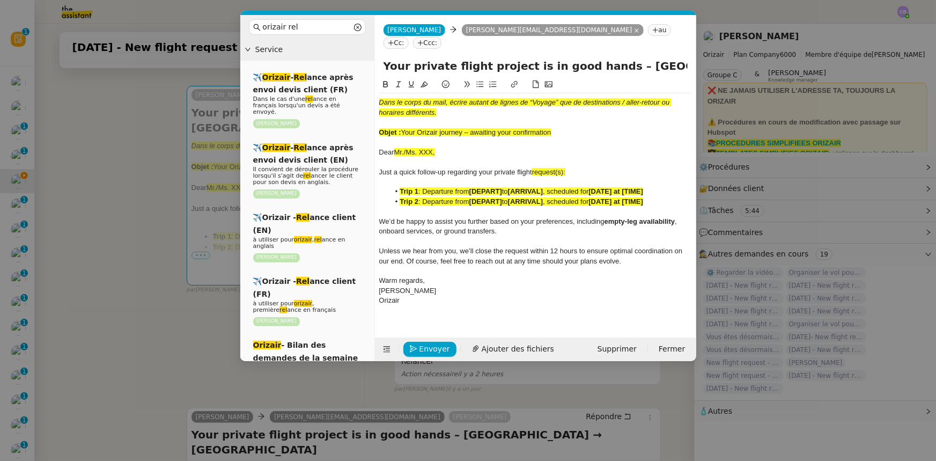
paste input "Orizair journey – awaiting your confirmation"
type input "Your Orizair journey – awaiting your confirmation – Farnborough Airport → Edinb…"
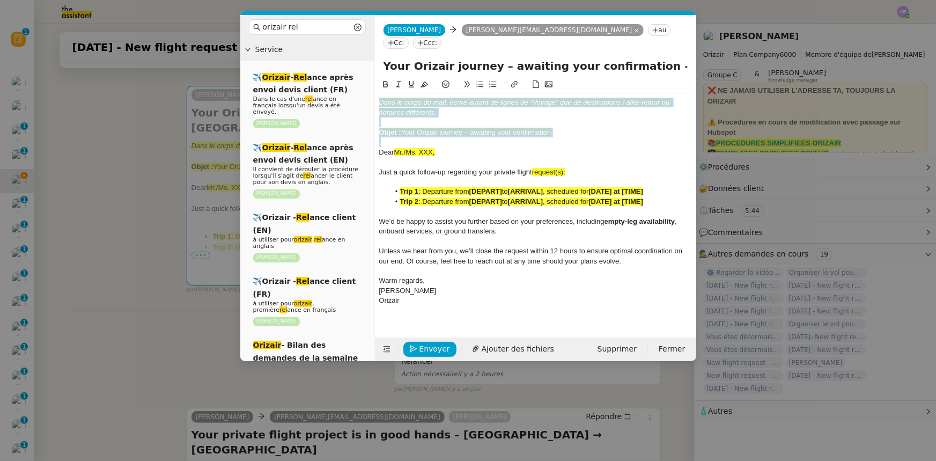
drag, startPoint x: 560, startPoint y: 125, endPoint x: 376, endPoint y: 86, distance: 188.0
click at [376, 86] on nz-spin "Dans le corps du mail, écrire autant de lignes de “Voyage” que de destinations …" at bounding box center [535, 201] width 321 height 247
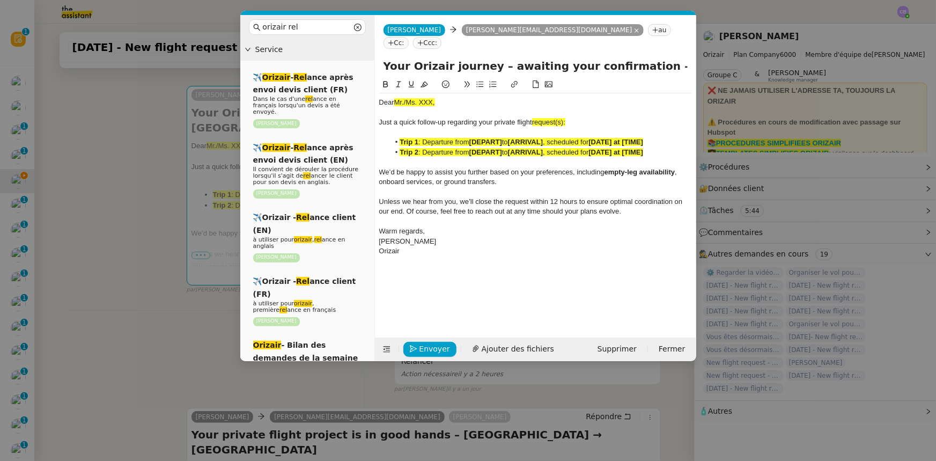
drag, startPoint x: 440, startPoint y: 90, endPoint x: 395, endPoint y: 90, distance: 45.0
click at [395, 98] on div "Dear Mr./Ms. XXX," at bounding box center [535, 103] width 313 height 10
click at [424, 80] on icon at bounding box center [424, 84] width 8 height 8
click at [433, 98] on div "Dear Mr./Ms. XXX," at bounding box center [535, 103] width 313 height 10
click at [565, 118] on span "request(s):" at bounding box center [548, 122] width 33 height 8
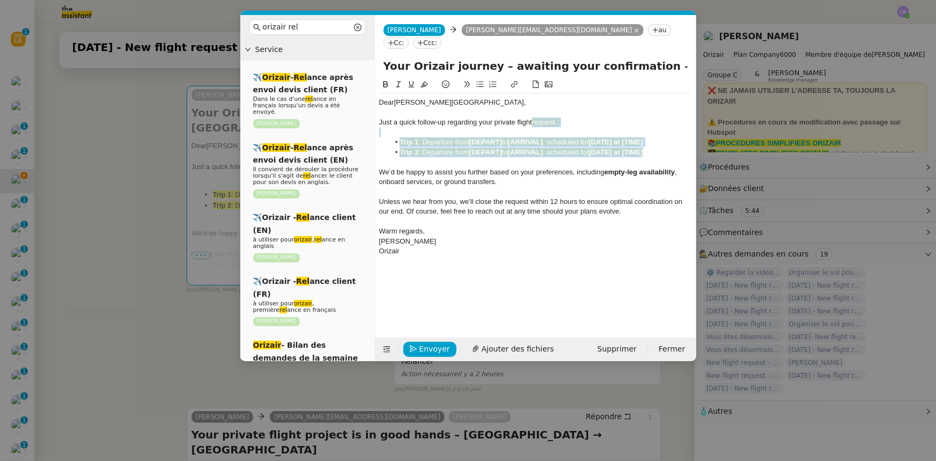
drag, startPoint x: 654, startPoint y: 139, endPoint x: 535, endPoint y: 107, distance: 123.3
click at [535, 107] on div "Dear Mr. Laird, Just a quick follow-up regarding your private flight request : …" at bounding box center [535, 176] width 313 height 167
click at [421, 80] on icon at bounding box center [424, 84] width 8 height 8
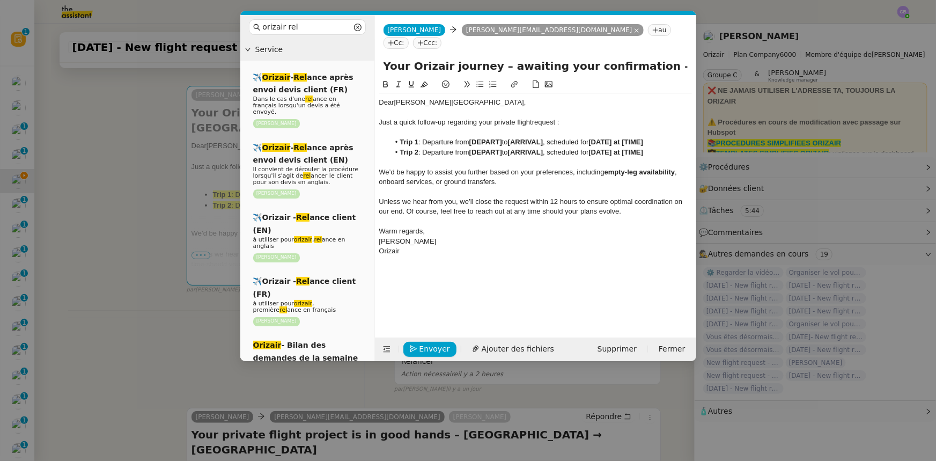
click at [466, 168] on span ", onboard services, or ground transfers." at bounding box center [529, 177] width 300 height 18
drag, startPoint x: 658, startPoint y: 140, endPoint x: 399, endPoint y: 134, distance: 259.1
click at [399, 147] on li "Trip 2 : Departure from [DEPART] to [ARRIVAL] , scheduled for [DATE] at [TIME]" at bounding box center [540, 152] width 302 height 10
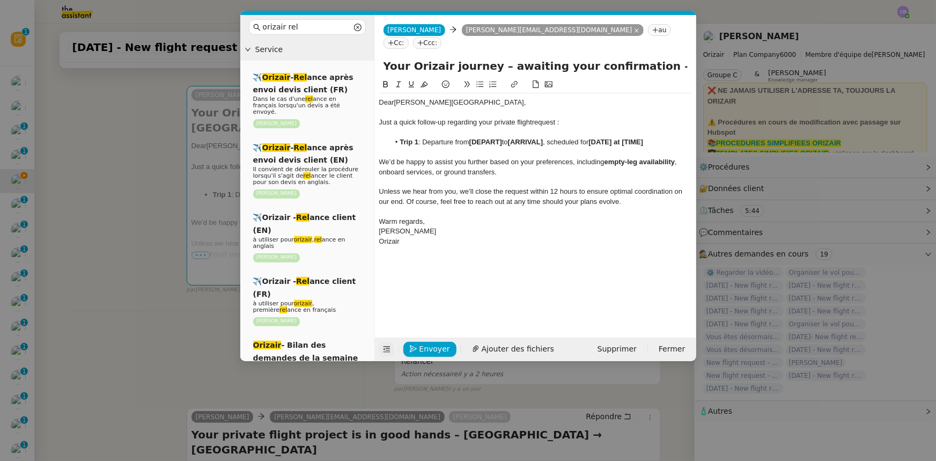
click at [386, 346] on icon at bounding box center [386, 349] width 7 height 6
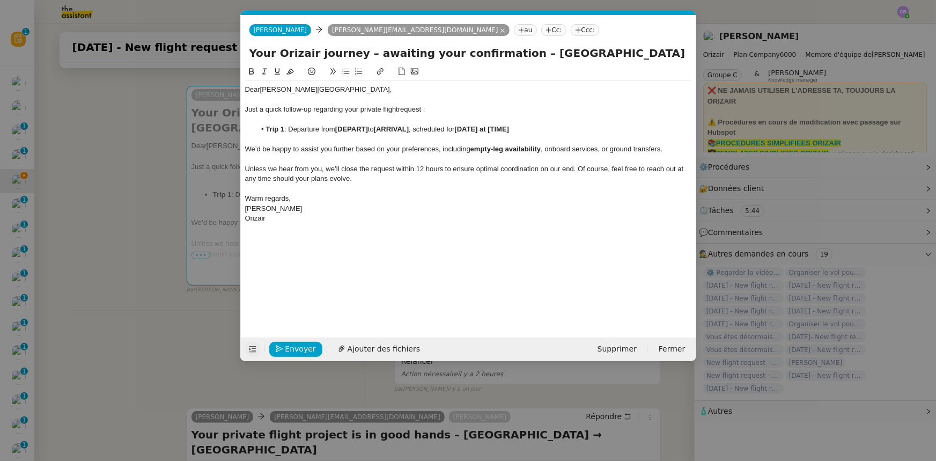
drag, startPoint x: 513, startPoint y: 52, endPoint x: 614, endPoint y: 53, distance: 101.9
click at [614, 53] on input "Your Orizair journey – awaiting your confirmation – Farnborough Airport → Edinb…" at bounding box center [468, 53] width 438 height 16
click at [352, 127] on strong "[DEPART]" at bounding box center [351, 129] width 33 height 8
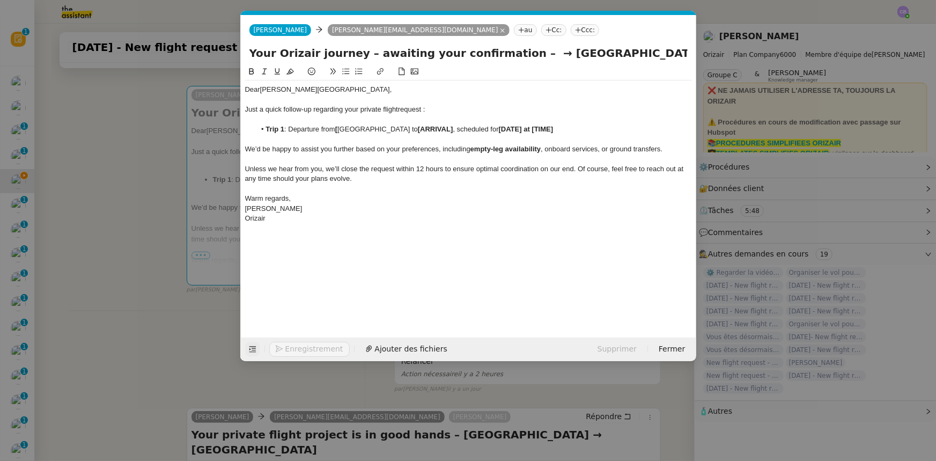
click at [339, 129] on li "Trip 1 : Departure from [ Farnborough Airport to [ARRIVAL] , scheduled for [DAT…" at bounding box center [473, 129] width 436 height 10
drag, startPoint x: 399, startPoint y: 127, endPoint x: 338, endPoint y: 129, distance: 60.6
click at [338, 129] on li "Trip 1 : Departure from Farnborough Airport to [ARRIVAL] , scheduled for [DATE]…" at bounding box center [473, 129] width 436 height 10
click at [250, 74] on icon at bounding box center [252, 72] width 8 height 8
drag, startPoint x: 527, startPoint y: 51, endPoint x: 617, endPoint y: 51, distance: 90.1
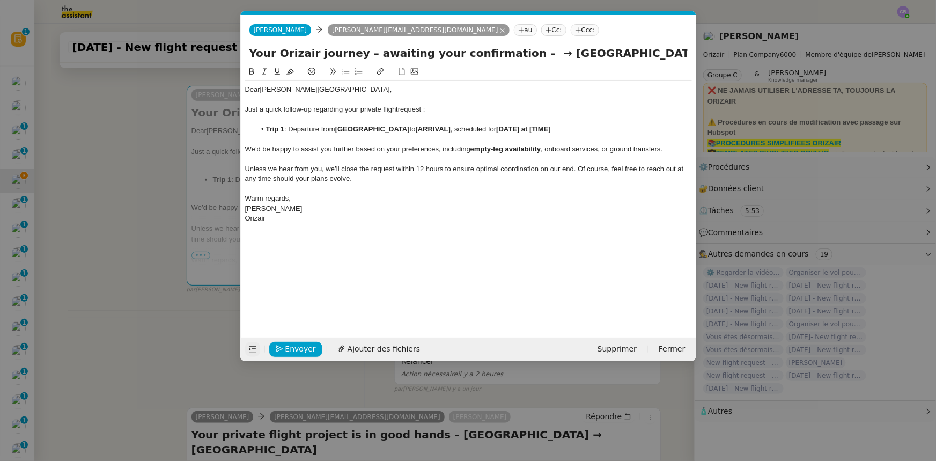
click at [617, 51] on input "Your Orizair journey – awaiting your confirmation – → Edinburgh Airport" at bounding box center [468, 53] width 438 height 16
click at [429, 128] on strong "[ARRIVAL]" at bounding box center [433, 129] width 35 height 8
click at [417, 127] on li "Trip 1 : Departure from Farnborough Airport to [ Edinburgh Airport, scheduled f…" at bounding box center [473, 129] width 436 height 10
drag, startPoint x: 415, startPoint y: 128, endPoint x: 468, endPoint y: 128, distance: 52.5
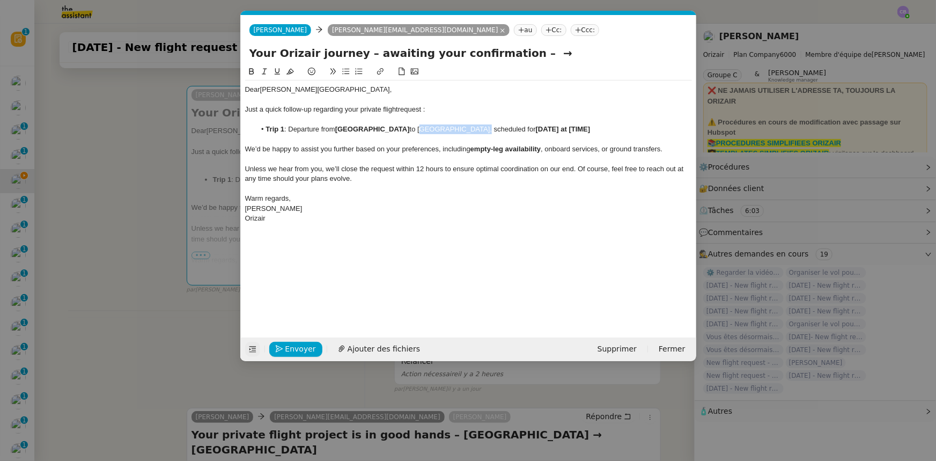
click at [468, 128] on li "Trip 1 : Departure from Farnborough Airport to Edinburgh Airport, scheduled for…" at bounding box center [473, 129] width 436 height 10
click at [252, 71] on icon at bounding box center [251, 71] width 5 height 6
drag, startPoint x: 524, startPoint y: 52, endPoint x: 502, endPoint y: 54, distance: 22.0
click at [502, 54] on input "Your Orizair journey – awaiting your confirmation – →" at bounding box center [468, 53] width 438 height 16
type input "Your Orizair journey – awaiting your confirmation"
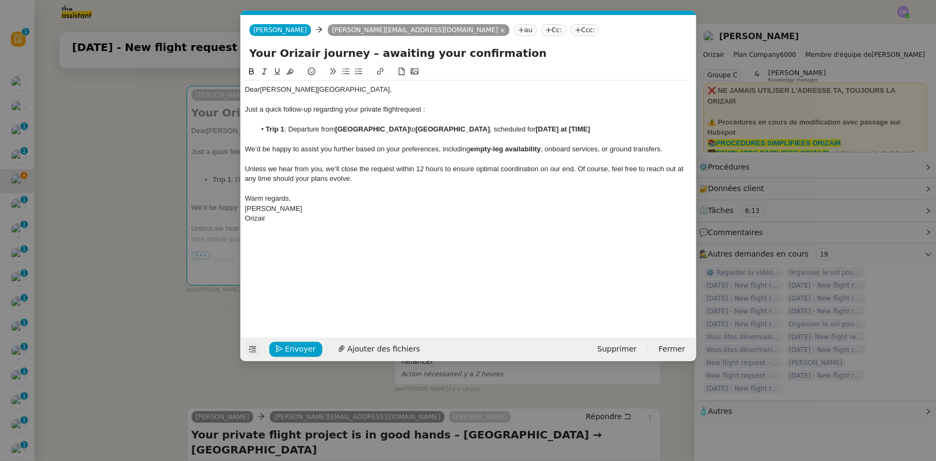
click at [536, 128] on strong "[DATE] at [TIME]" at bounding box center [563, 129] width 55 height 8
click at [536, 131] on strong "[17th October 2025 at [TIME]" at bounding box center [564, 129] width 57 height 8
click at [590, 128] on strong "17th October 2025 at [TIME]" at bounding box center [563, 129] width 55 height 8
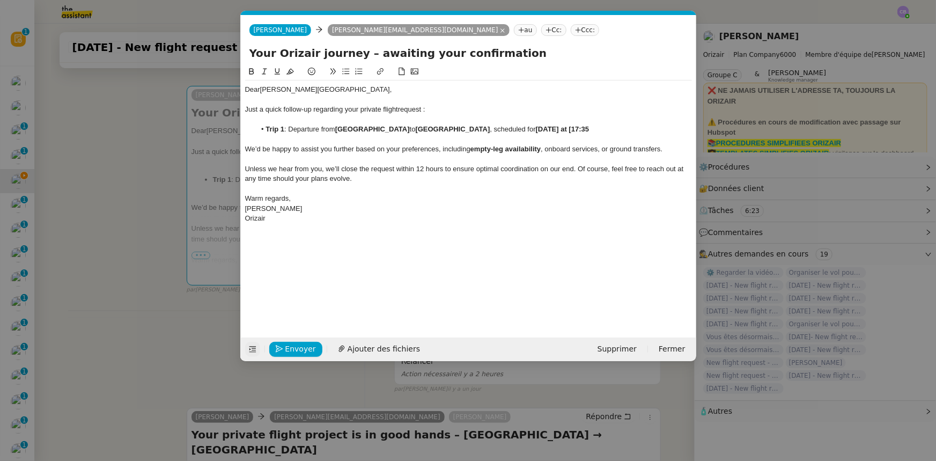
click at [589, 128] on strong "17th October 2025 at [17:35" at bounding box center [562, 129] width 53 height 8
click at [290, 128] on li "Trip 1 : Departure from Farnborough Airport to Edinburgh Airport , scheduled fo…" at bounding box center [473, 129] width 436 height 10
click at [306, 350] on span "Envoyer" at bounding box center [300, 349] width 31 height 12
click at [306, 350] on span "Confirmer l'envoi" at bounding box center [317, 349] width 64 height 12
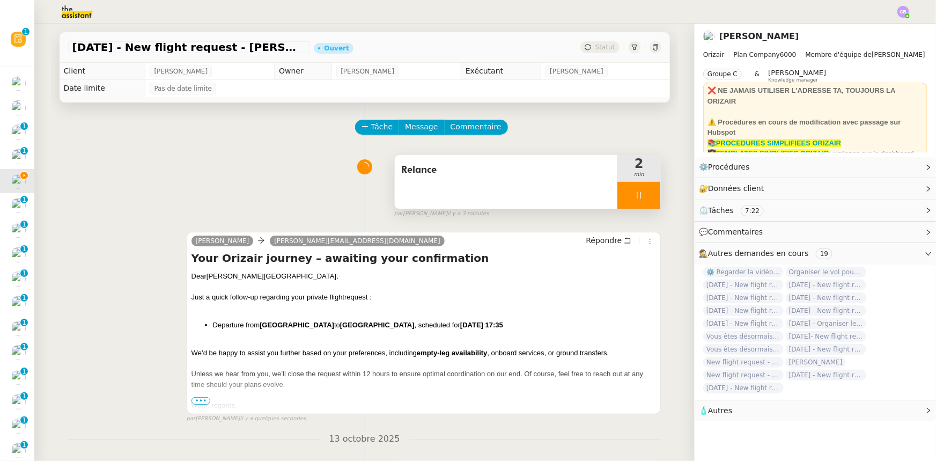
click at [617, 192] on div at bounding box center [638, 195] width 43 height 27
click at [645, 198] on icon at bounding box center [649, 195] width 9 height 9
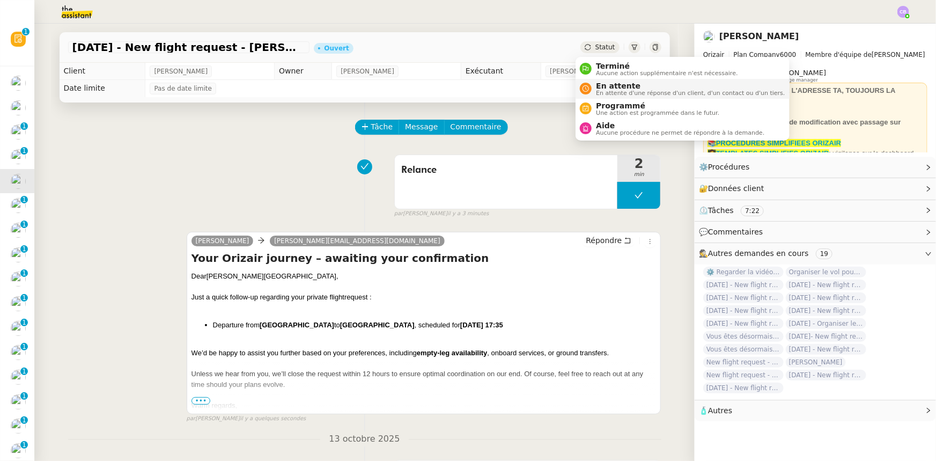
click at [609, 90] on span "En attente d'une réponse d'un client, d'un contact ou d'un tiers." at bounding box center [690, 93] width 189 height 6
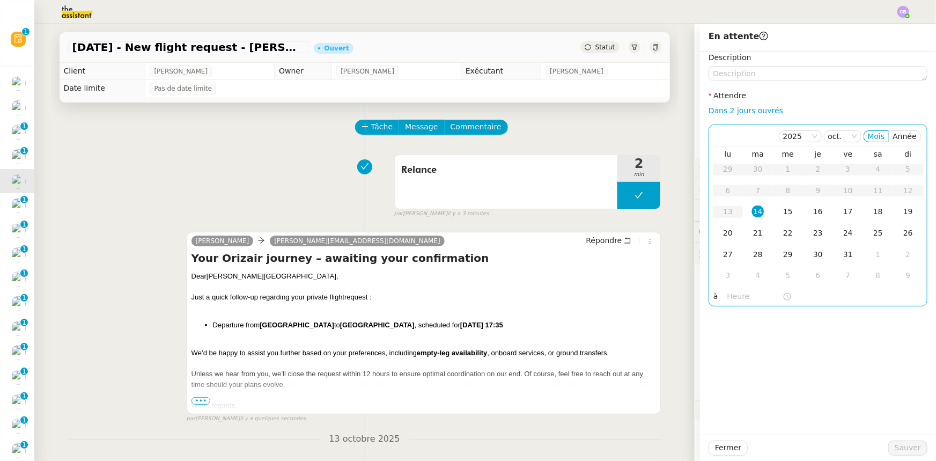
drag, startPoint x: 728, startPoint y: 113, endPoint x: 744, endPoint y: 144, distance: 35.5
click at [728, 113] on link "Dans 2 jours ouvrés" at bounding box center [745, 110] width 75 height 9
type input "07:00"
click at [782, 212] on div "15" at bounding box center [788, 211] width 12 height 12
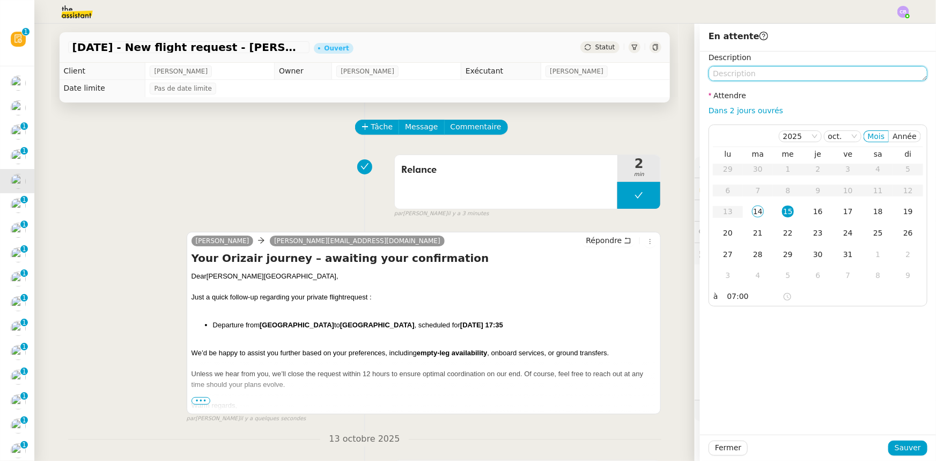
click at [750, 75] on textarea at bounding box center [817, 73] width 219 height 15
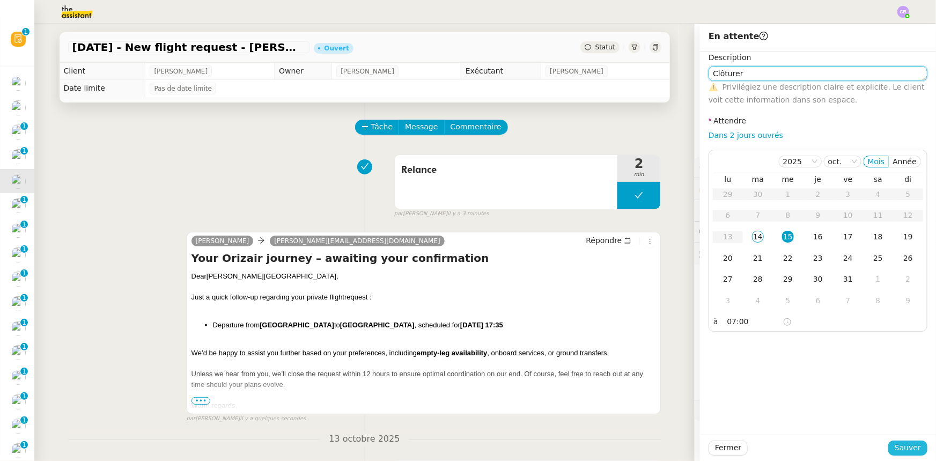
type textarea "Clôturer"
click at [908, 445] on span "Sauver" at bounding box center [907, 447] width 26 height 12
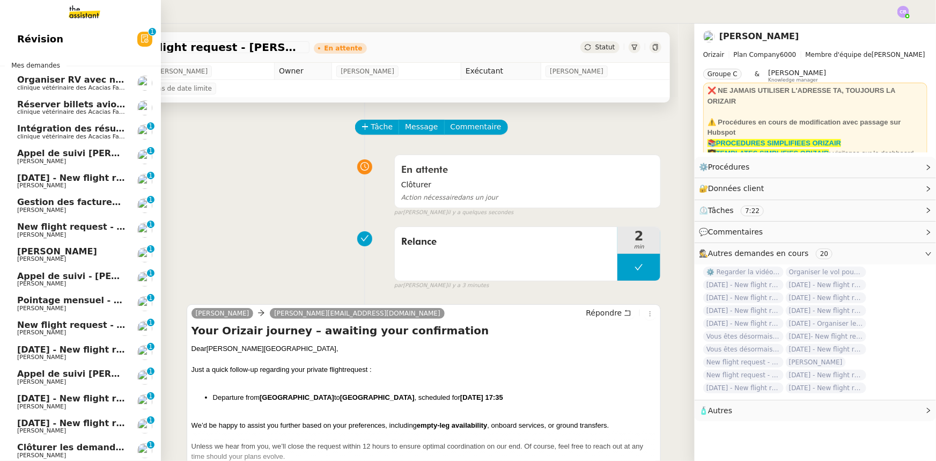
click at [28, 181] on span "[DATE] - New flight request - [PERSON_NAME]" at bounding box center [127, 178] width 221 height 10
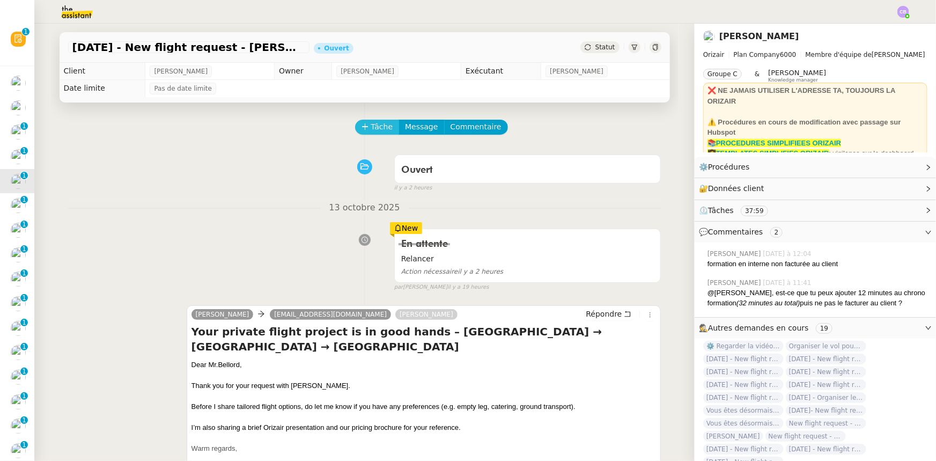
click at [371, 130] on span "Tâche" at bounding box center [382, 127] width 22 height 12
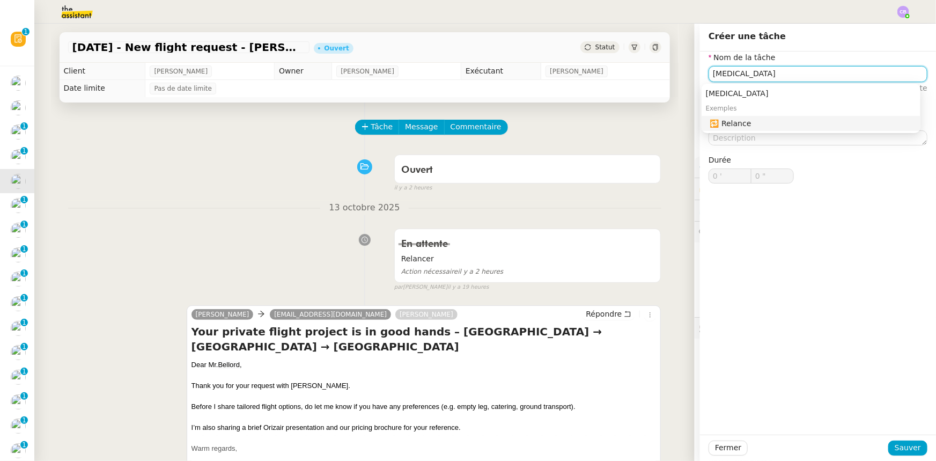
click at [735, 126] on div "🔁 Relance" at bounding box center [813, 123] width 206 height 10
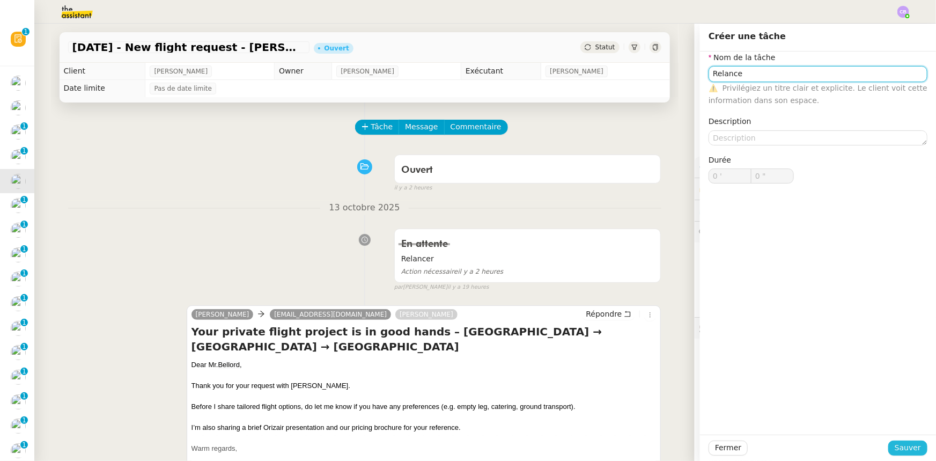
type input "Relance"
click at [900, 447] on span "Sauver" at bounding box center [907, 447] width 26 height 12
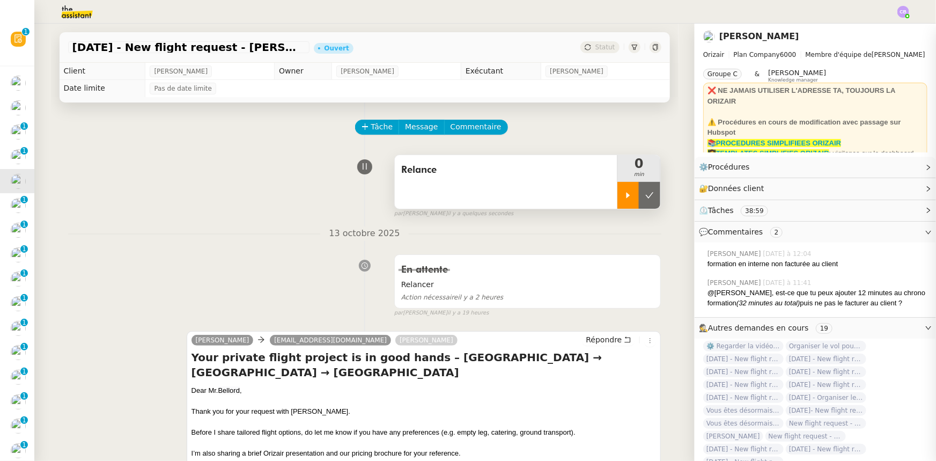
click at [619, 204] on div at bounding box center [627, 195] width 21 height 27
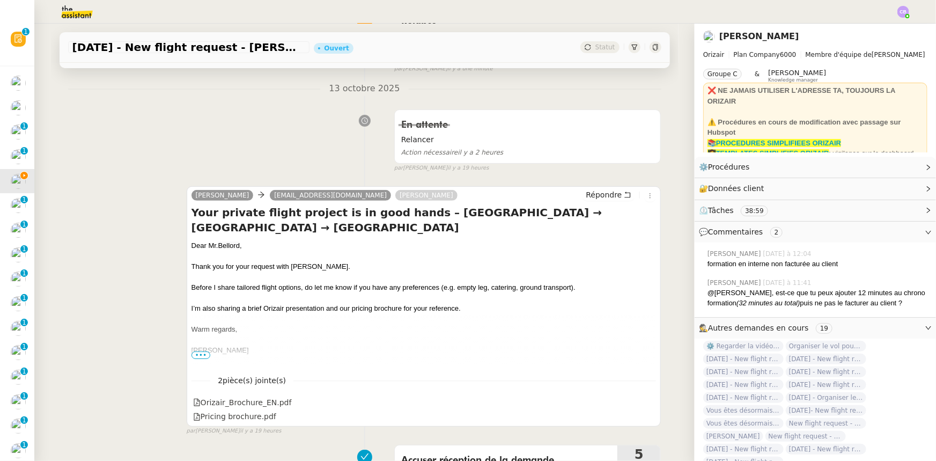
scroll to position [146, 0]
click at [592, 196] on span "Répondre" at bounding box center [604, 193] width 36 height 11
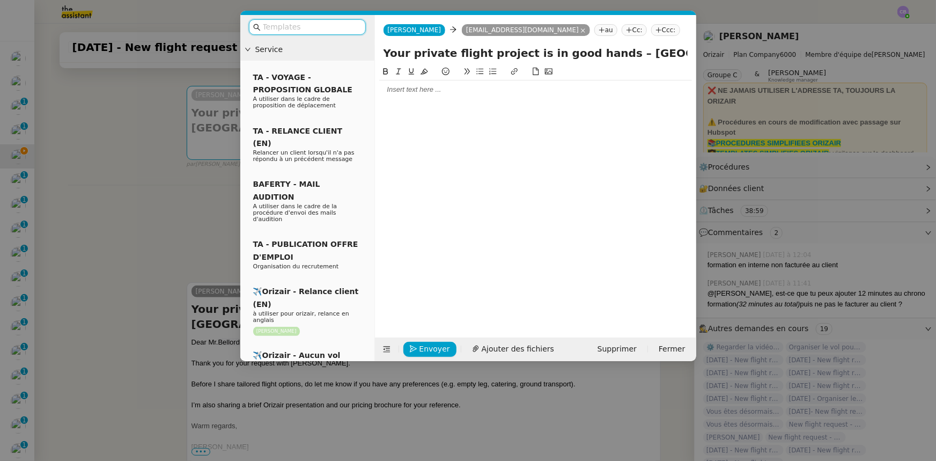
click at [340, 31] on input "text" at bounding box center [311, 27] width 97 height 12
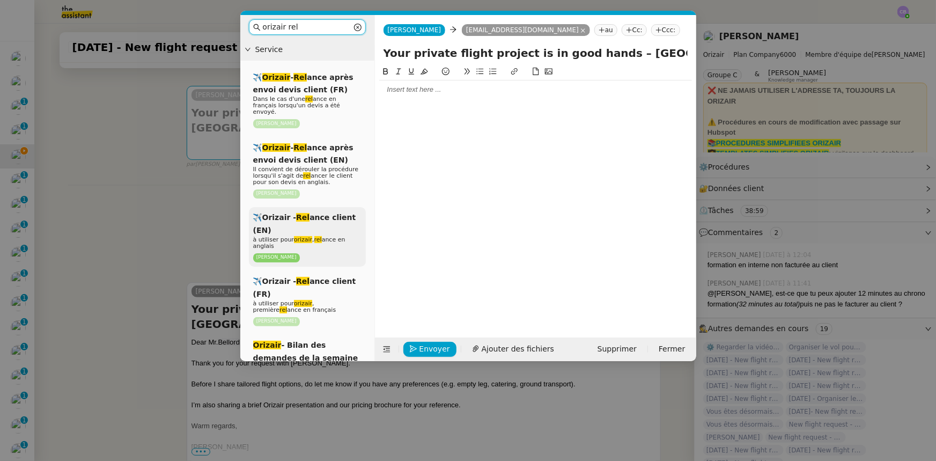
type input "orizair rel"
click at [354, 218] on div "✈️Orizair - Rel ance client (EN) à utiliser pour orizair , rel ance en anglais …" at bounding box center [307, 237] width 117 height 60
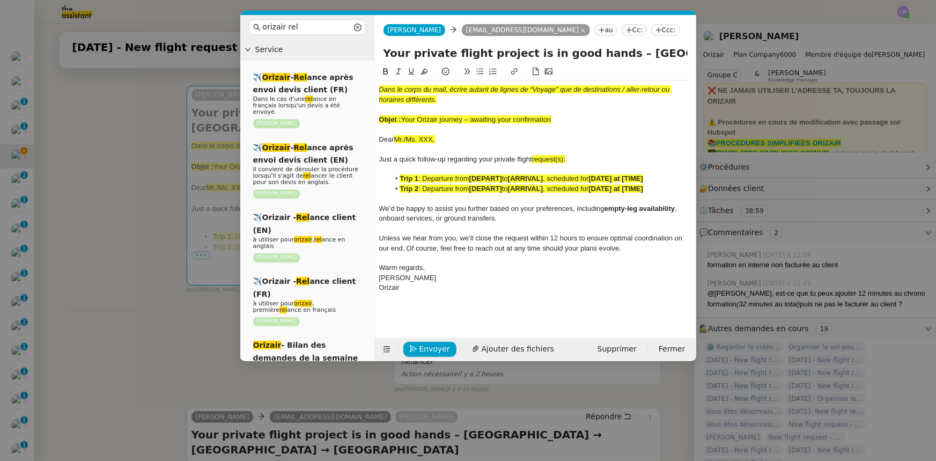
drag, startPoint x: 552, startPoint y: 120, endPoint x: 404, endPoint y: 118, distance: 148.5
click at [404, 118] on div "Objet : Your Orizair journey – awaiting your confirmation" at bounding box center [535, 120] width 313 height 10
copy span "Your Orizair journey – awaiting your confirmation"
drag, startPoint x: 598, startPoint y: 57, endPoint x: 382, endPoint y: 54, distance: 216.6
click at [382, 54] on div "Your private flight project is in good hands – [GEOGRAPHIC_DATA] → [GEOGRAPHIC_…" at bounding box center [535, 55] width 321 height 20
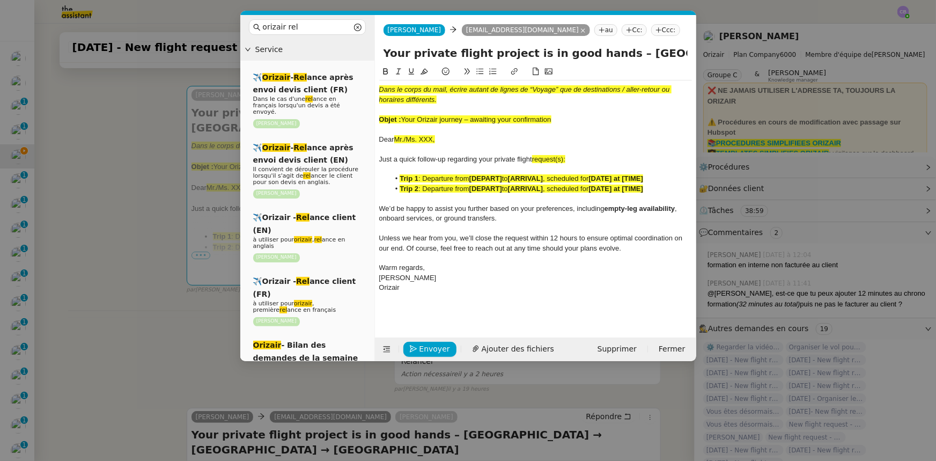
paste input "Orizair journey – awaiting your confirmation"
type input "Your Orizair journey – awaiting your confirmation – London Biggin Hill Airport …"
drag, startPoint x: 561, startPoint y: 123, endPoint x: 377, endPoint y: 90, distance: 187.5
click at [377, 90] on nz-spin "Dans le corps du mail, écrire autant de lignes de “Voyage” que de destinations …" at bounding box center [535, 195] width 321 height 260
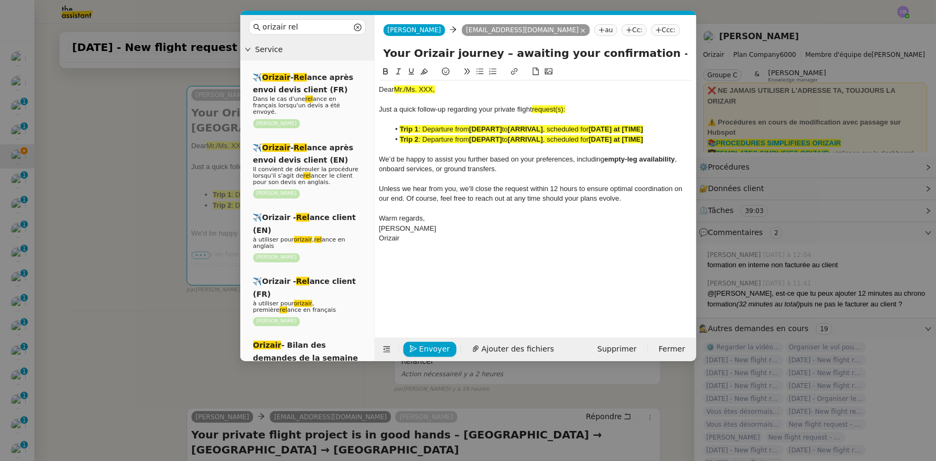
click at [206, 312] on nz-modal-container "orizair rel Service ✈️ Orizair - Rel ance après envoi devis client (FR) Dans le…" at bounding box center [468, 230] width 936 height 461
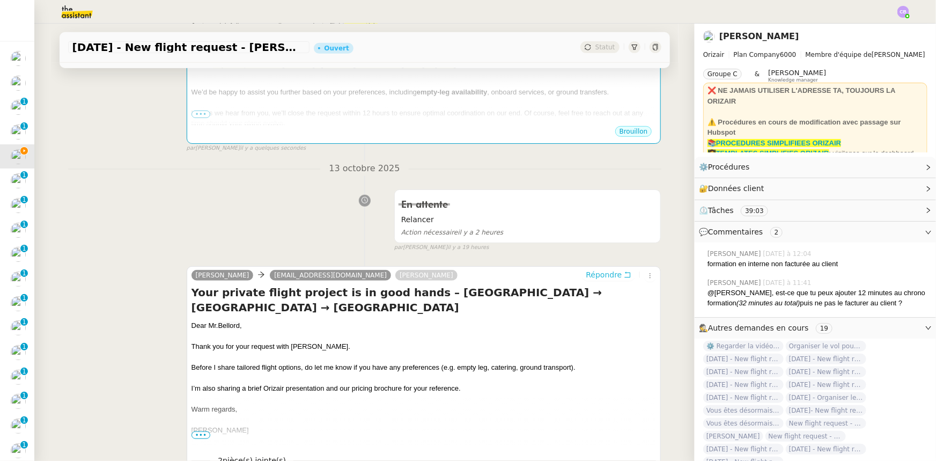
scroll to position [292, 0]
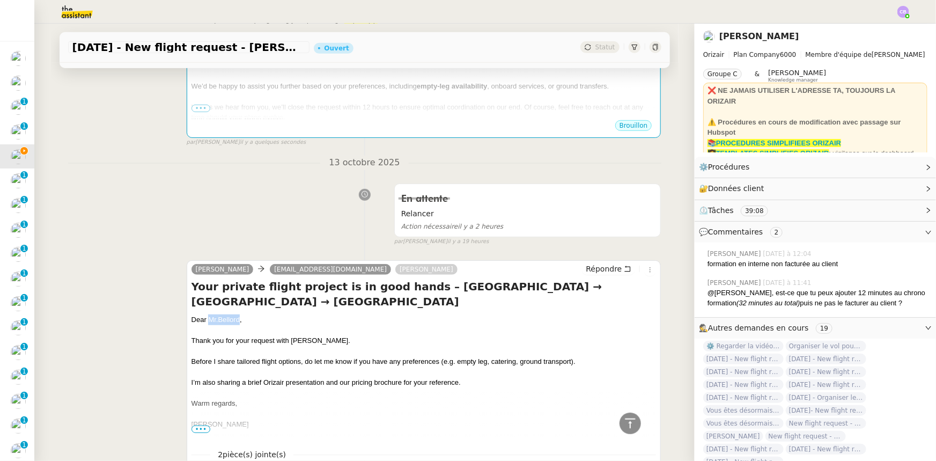
drag, startPoint x: 235, startPoint y: 319, endPoint x: 204, endPoint y: 317, distance: 31.1
click at [204, 317] on div "Dear Mr. Bellord ," at bounding box center [423, 319] width 465 height 11
copy div "Mr. Bellord"
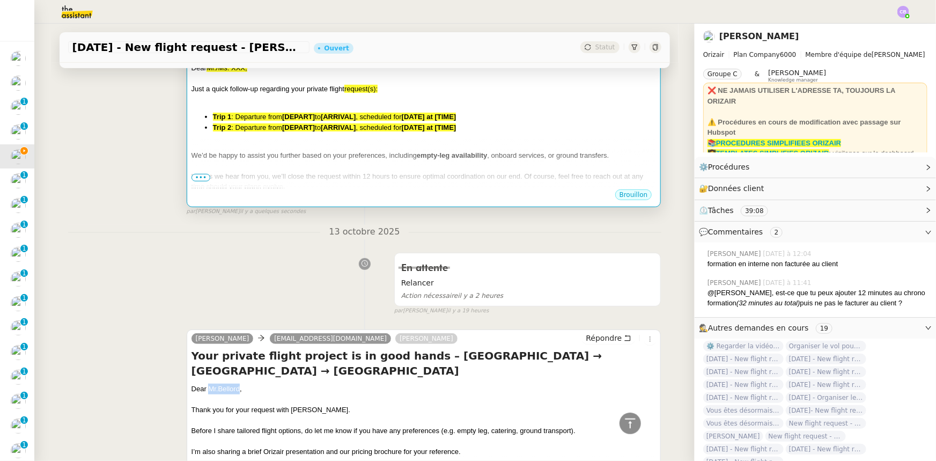
scroll to position [97, 0]
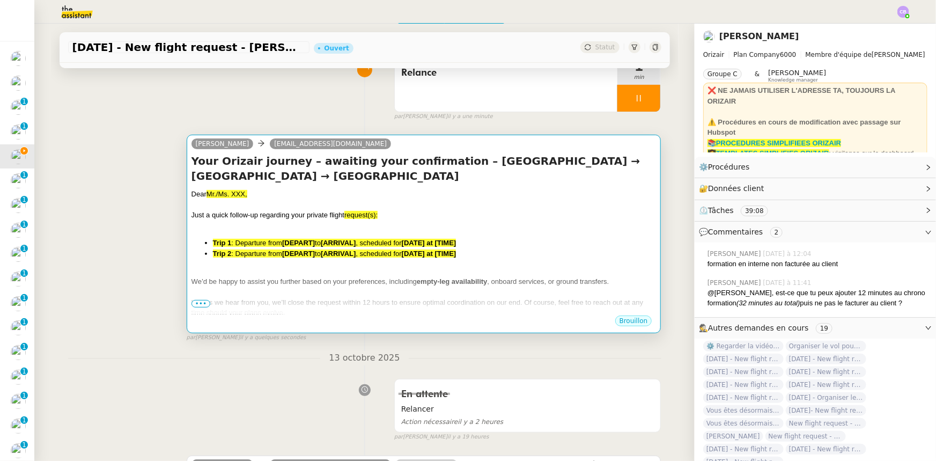
click at [303, 209] on div at bounding box center [423, 204] width 465 height 11
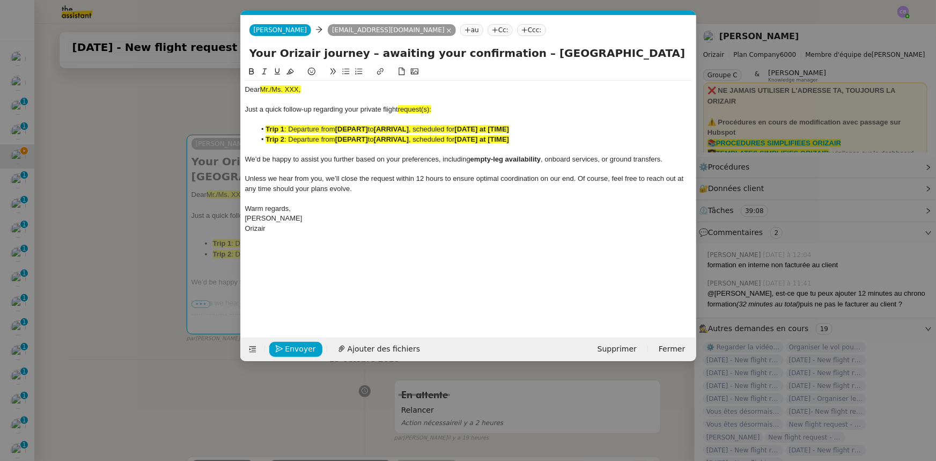
scroll to position [0, 53]
drag, startPoint x: 302, startPoint y: 86, endPoint x: 261, endPoint y: 91, distance: 42.1
click at [261, 91] on div "Dear Mr./Ms. XXX," at bounding box center [468, 90] width 447 height 10
click at [291, 73] on icon at bounding box center [290, 72] width 8 height 6
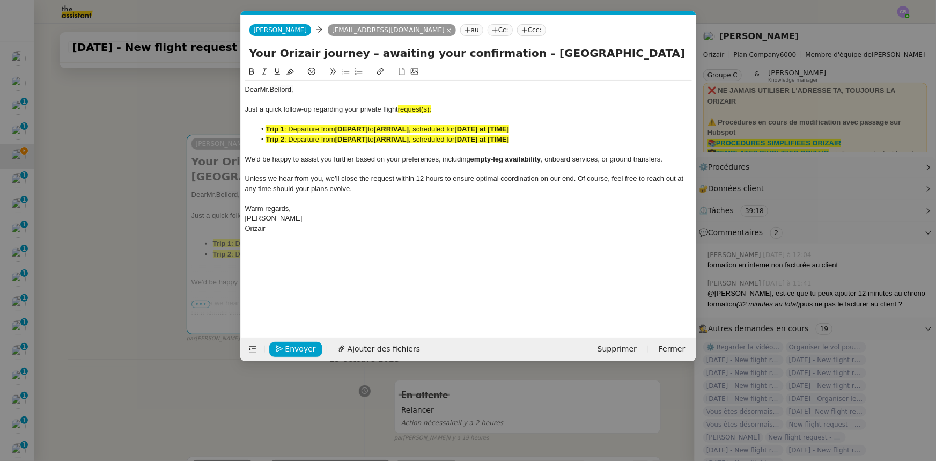
click at [431, 109] on span "request(s):" at bounding box center [414, 109] width 33 height 8
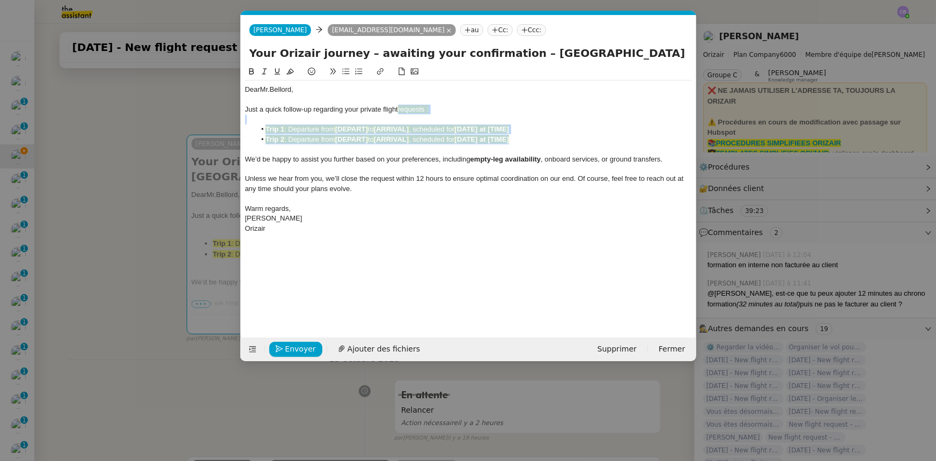
drag, startPoint x: 520, startPoint y: 140, endPoint x: 401, endPoint y: 107, distance: 123.6
click at [401, 107] on div "Dear Mr. Bellord, Just a quick follow-up regarding your private flight requests…" at bounding box center [468, 158] width 447 height 157
click at [291, 73] on icon at bounding box center [290, 72] width 8 height 6
click at [395, 169] on div at bounding box center [468, 169] width 447 height 10
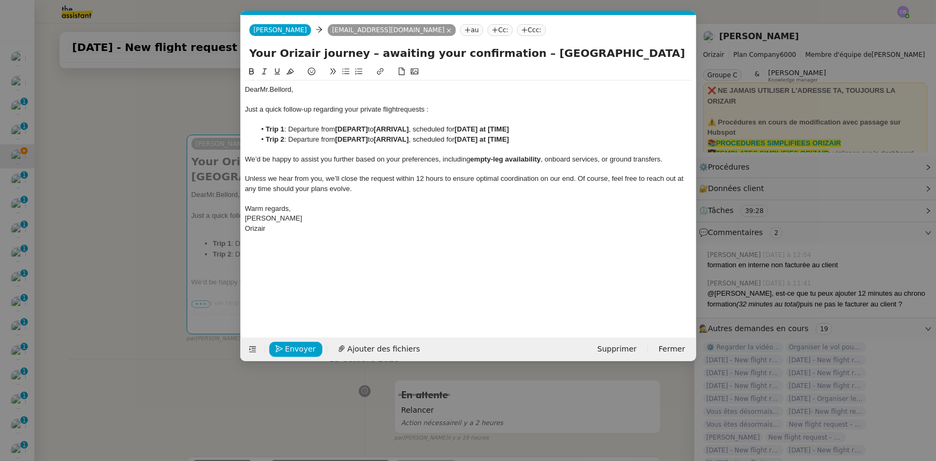
drag, startPoint x: 511, startPoint y: 53, endPoint x: 643, endPoint y: 51, distance: 132.5
click at [643, 51] on input "Your Orizair journey – awaiting your confirmation – London Biggin Hill Airport …" at bounding box center [468, 53] width 438 height 16
click at [356, 128] on strong "[DEPART]" at bounding box center [351, 129] width 33 height 8
click at [340, 130] on li "Trip 1 : Departure from [ London Biggin Hill Airport to [ARRIVAL] , scheduled f…" at bounding box center [473, 129] width 436 height 10
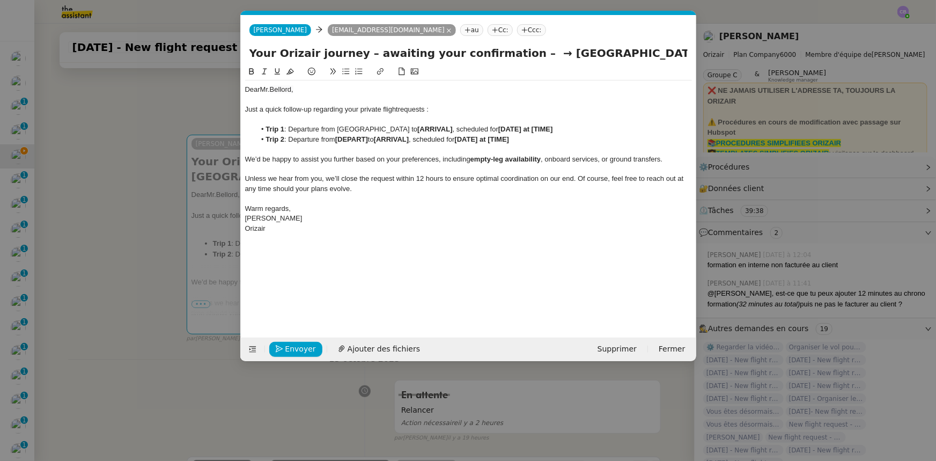
drag, startPoint x: 337, startPoint y: 128, endPoint x: 414, endPoint y: 130, distance: 77.2
click at [414, 130] on li "Trip 1 : Departure from London Biggin Hill Airport to [ARRIVAL] , scheduled for…" at bounding box center [473, 129] width 436 height 10
click at [252, 72] on icon at bounding box center [252, 72] width 8 height 8
drag, startPoint x: 526, startPoint y: 50, endPoint x: 669, endPoint y: 54, distance: 143.2
click at [669, 54] on input "Your Orizair journey – awaiting your confirmation – → Málaga Costa del Sol Airp…" at bounding box center [468, 53] width 438 height 16
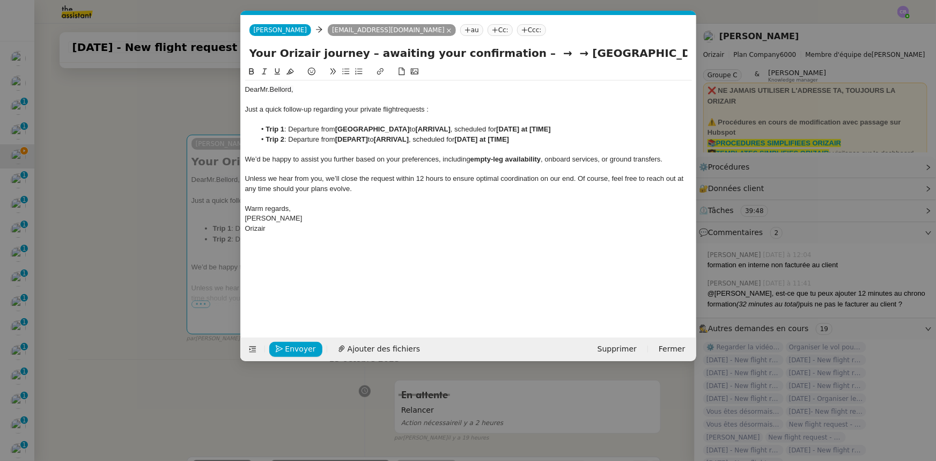
click at [450, 128] on strong "[ARRIVAL]" at bounding box center [433, 129] width 35 height 8
click at [418, 126] on strong "[" at bounding box center [417, 129] width 2 height 8
drag, startPoint x: 435, startPoint y: 129, endPoint x: 521, endPoint y: 127, distance: 86.3
click at [521, 127] on li "Trip 1 : Departure from London Biggin Hill Airport to Málaga Costa del Sol Airp…" at bounding box center [473, 129] width 436 height 10
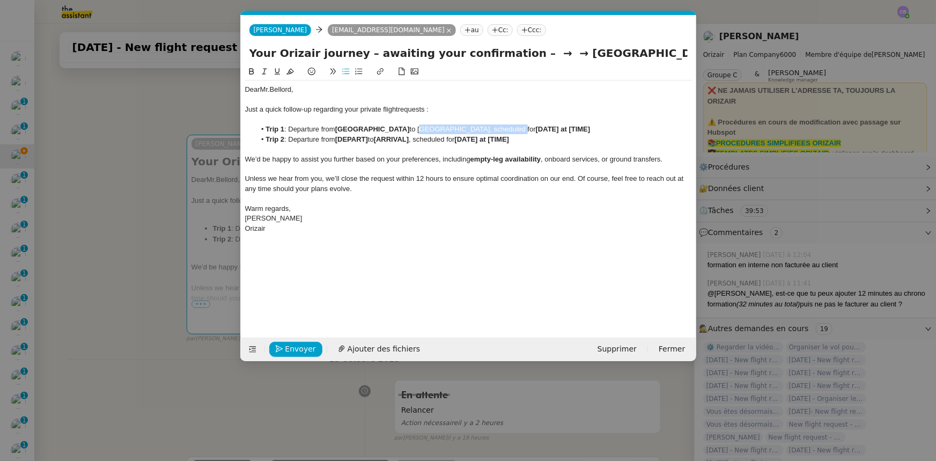
click at [251, 71] on icon at bounding box center [252, 72] width 8 height 8
click at [612, 130] on strong "[DATE] at [TIME]" at bounding box center [639, 129] width 55 height 8
click at [612, 128] on strong "[21st October 2025 at [TIME]" at bounding box center [640, 129] width 57 height 8
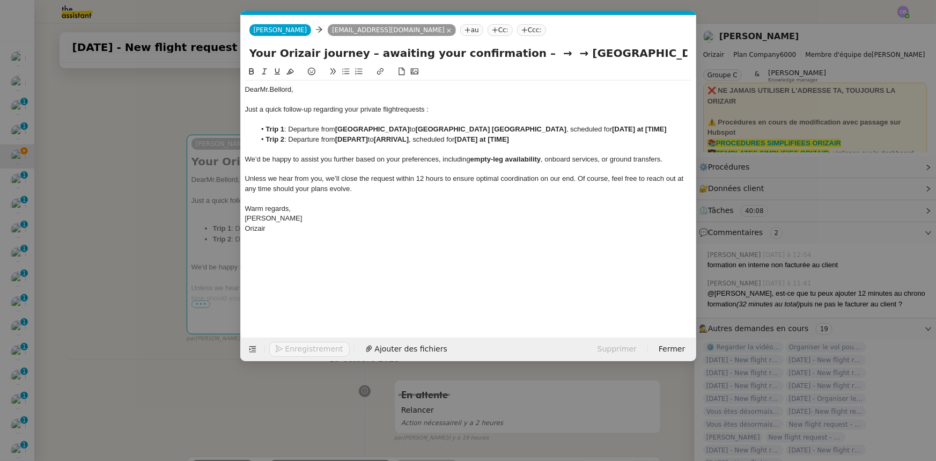
click at [654, 128] on strong "21st October 2025 at [TIME]" at bounding box center [639, 129] width 55 height 8
click at [648, 128] on strong "21st October 2025 at [08:06" at bounding box center [638, 129] width 53 height 8
drag, startPoint x: 435, startPoint y: 128, endPoint x: 528, endPoint y: 130, distance: 92.8
click at [528, 130] on strong "[GEOGRAPHIC_DATA] [GEOGRAPHIC_DATA]" at bounding box center [491, 129] width 151 height 8
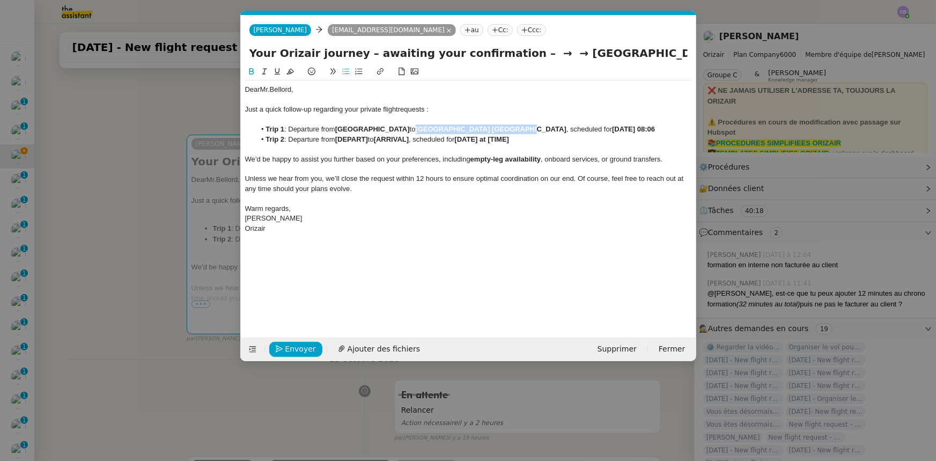
copy strong "[GEOGRAPHIC_DATA] [GEOGRAPHIC_DATA]"
click at [349, 140] on strong "[DEPART]" at bounding box center [351, 139] width 33 height 8
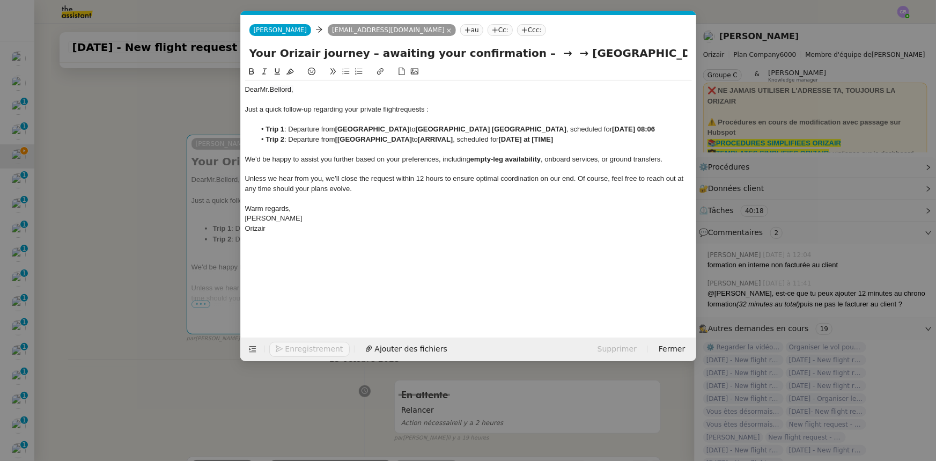
click at [342, 139] on strong "[Málaga Costa del Sol Airport" at bounding box center [373, 139] width 77 height 8
drag, startPoint x: 338, startPoint y: 128, endPoint x: 424, endPoint y: 130, distance: 85.8
click at [410, 130] on strong "[GEOGRAPHIC_DATA]" at bounding box center [372, 129] width 75 height 8
copy strong "[GEOGRAPHIC_DATA]"
click at [492, 139] on strong "[ARRIVAL]" at bounding box center [509, 139] width 35 height 8
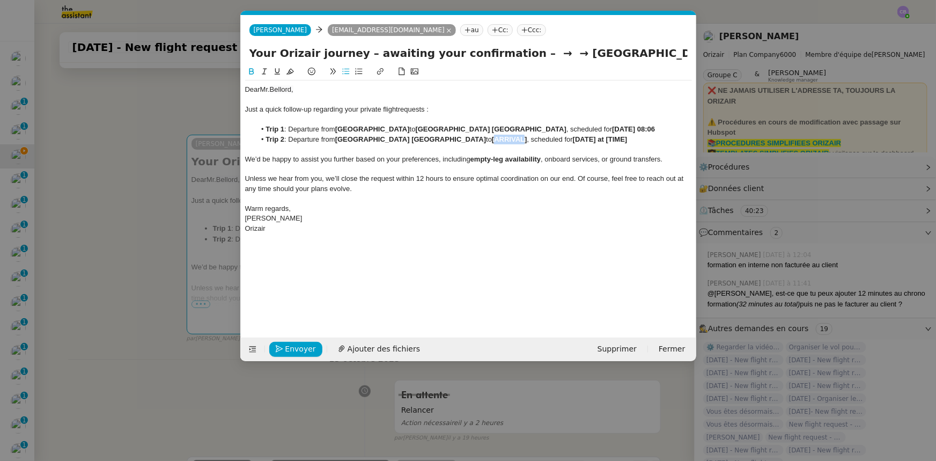
click at [492, 139] on strong "[ARRIVAL]" at bounding box center [509, 139] width 35 height 8
click at [492, 140] on strong "[London Biggin Hill Airport" at bounding box center [530, 139] width 77 height 8
click at [612, 140] on strong "[DATE] at [TIME]" at bounding box center [639, 139] width 55 height 8
click at [612, 138] on strong "[1st November 2025 at [TIME]" at bounding box center [640, 139] width 57 height 8
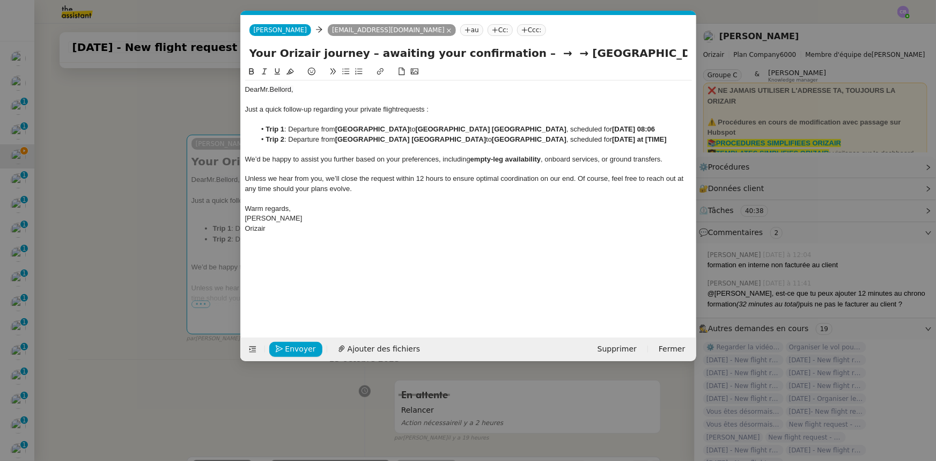
click at [663, 139] on strong "1st November 2025 at [TIME]" at bounding box center [639, 139] width 55 height 8
click at [654, 139] on strong "1st November 2025 at [08:06" at bounding box center [638, 139] width 53 height 8
drag, startPoint x: 675, startPoint y: 56, endPoint x: 499, endPoint y: 60, distance: 176.4
click at [499, 60] on input "Your Orizair journey – awaiting your confirmation – → → London Biggin Hill Airp…" at bounding box center [468, 53] width 438 height 16
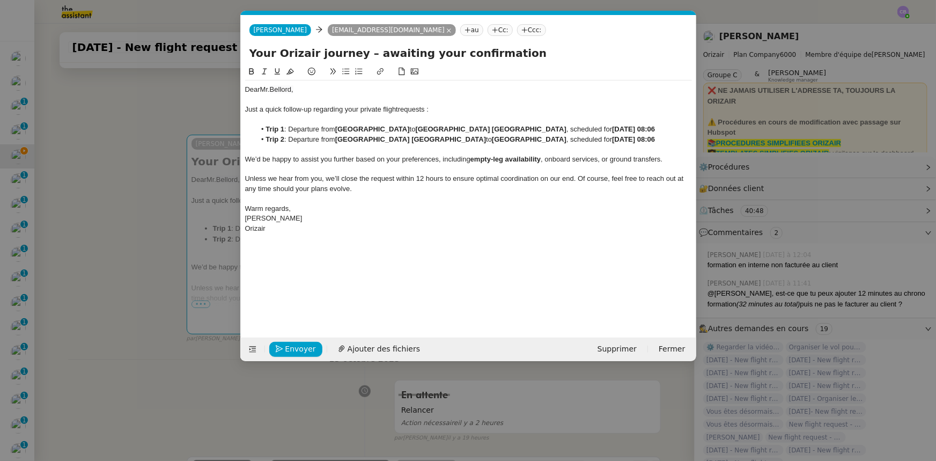
type input "Your Orizair journey – awaiting your confirmation"
click at [514, 197] on div "﻿" at bounding box center [468, 199] width 447 height 10
click at [311, 351] on span "Envoyer" at bounding box center [300, 349] width 31 height 12
click at [309, 350] on span "Confirmer l'envoi" at bounding box center [317, 349] width 64 height 12
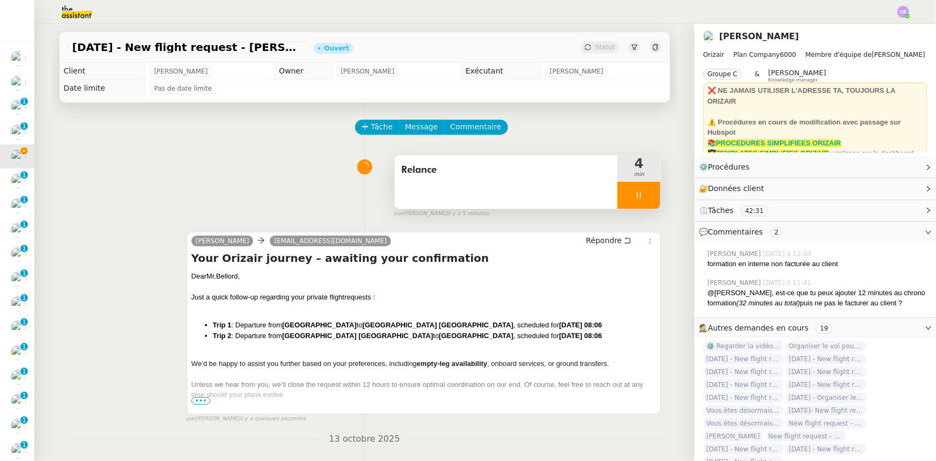
click at [617, 194] on div at bounding box center [638, 195] width 43 height 27
click at [639, 198] on button at bounding box center [649, 195] width 21 height 27
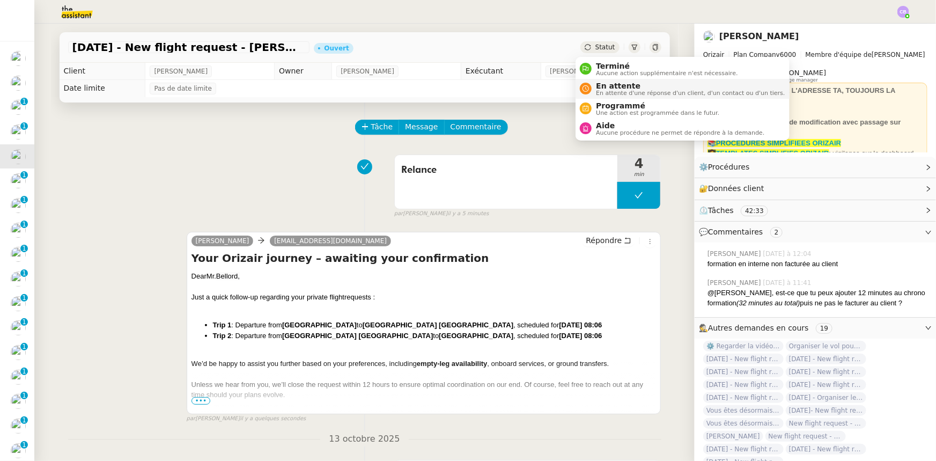
click at [611, 87] on span "En attente" at bounding box center [690, 86] width 189 height 9
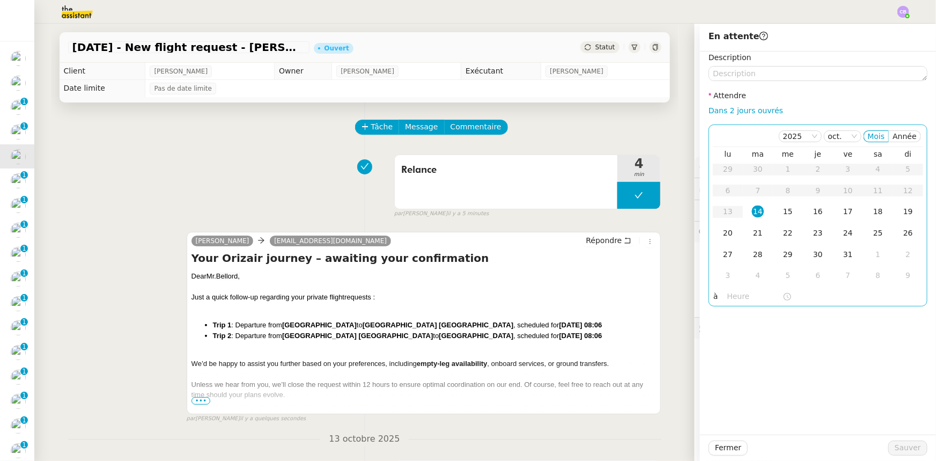
drag, startPoint x: 719, startPoint y: 114, endPoint x: 730, endPoint y: 125, distance: 16.3
click at [719, 114] on link "Dans 2 jours ouvrés" at bounding box center [745, 110] width 75 height 9
type input "07:00"
click at [782, 211] on div "15" at bounding box center [788, 211] width 12 height 12
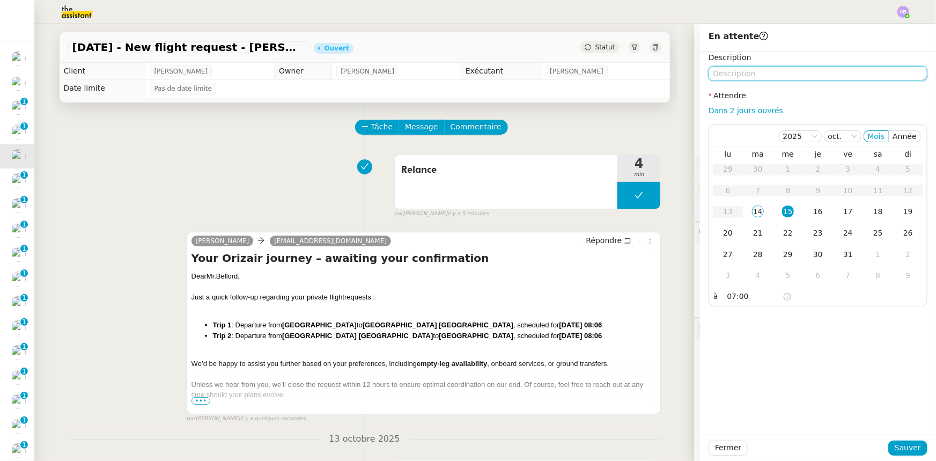
click at [757, 75] on textarea at bounding box center [817, 73] width 219 height 15
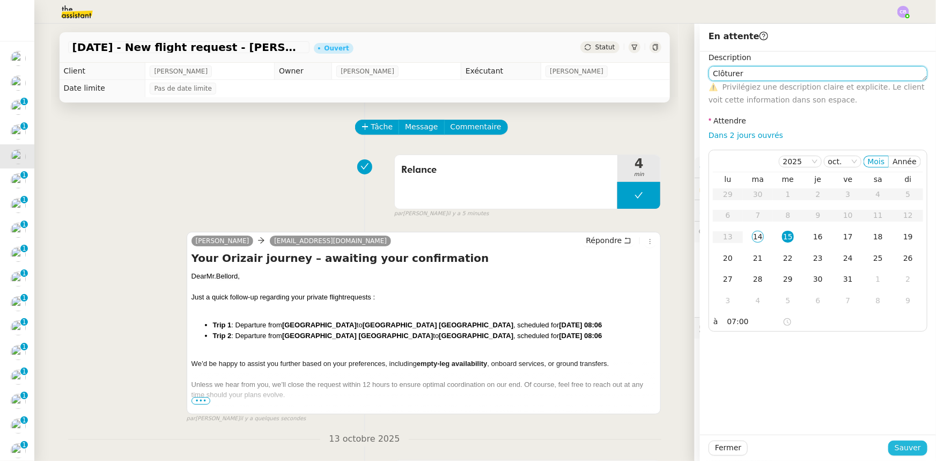
type textarea "Clôturer"
click at [902, 445] on span "Sauver" at bounding box center [907, 447] width 26 height 12
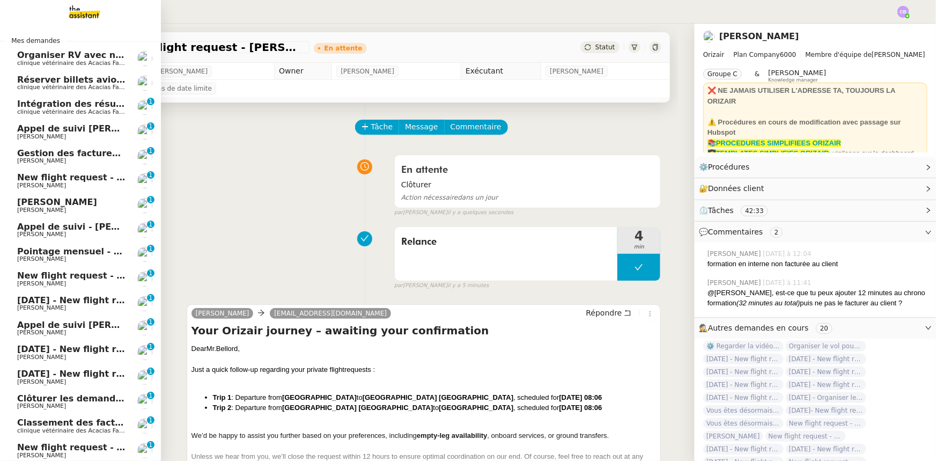
click at [53, 179] on span "New flight request - [PERSON_NAME]" at bounding box center [106, 177] width 179 height 10
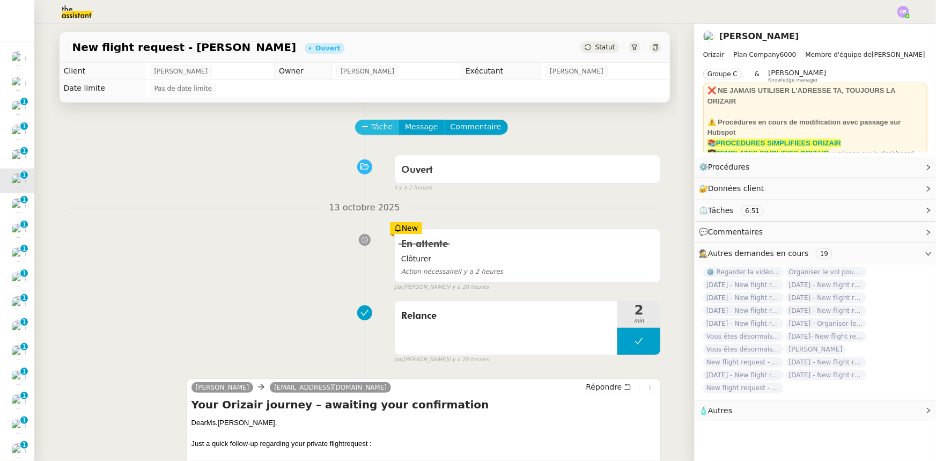
click at [372, 128] on span "Tâche" at bounding box center [382, 127] width 22 height 12
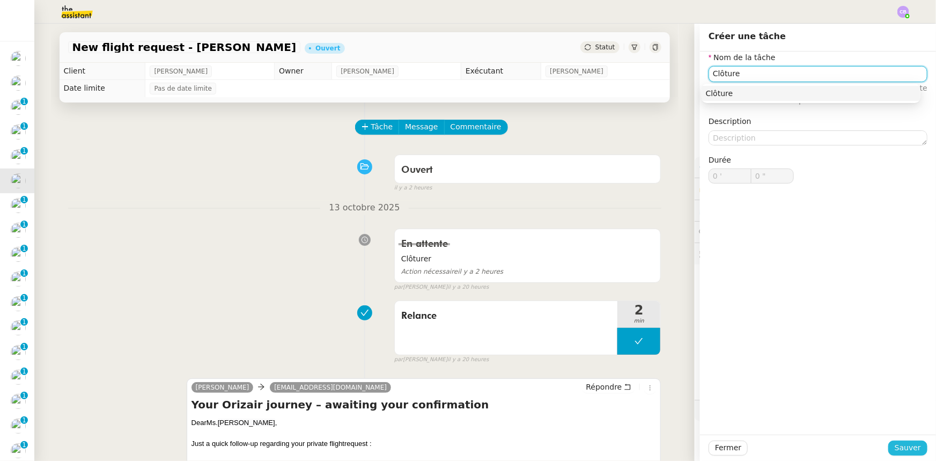
type input "Clôture"
click at [901, 445] on span "Sauver" at bounding box center [907, 447] width 26 height 12
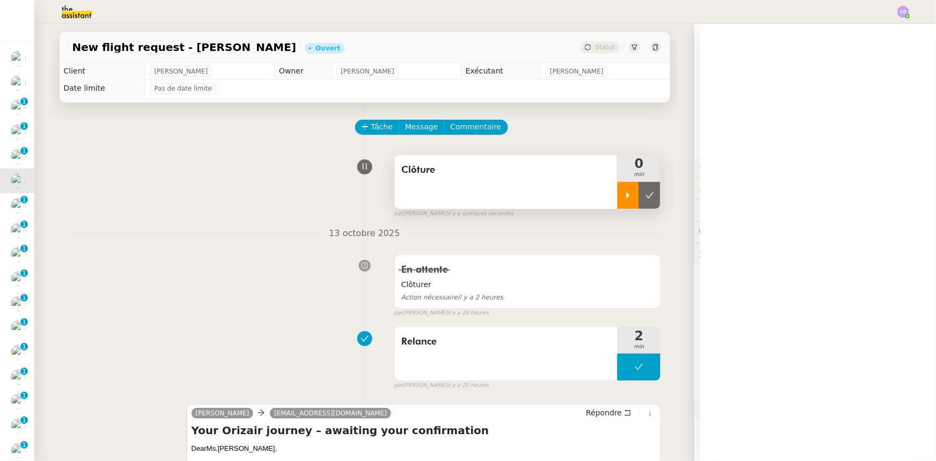
click at [620, 202] on div at bounding box center [627, 195] width 21 height 27
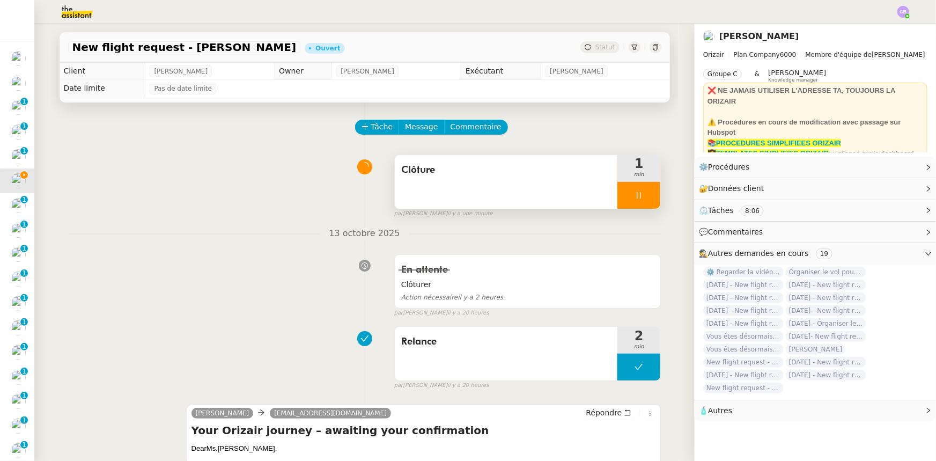
click at [624, 189] on div at bounding box center [638, 195] width 43 height 27
click at [645, 194] on icon at bounding box center [649, 195] width 9 height 9
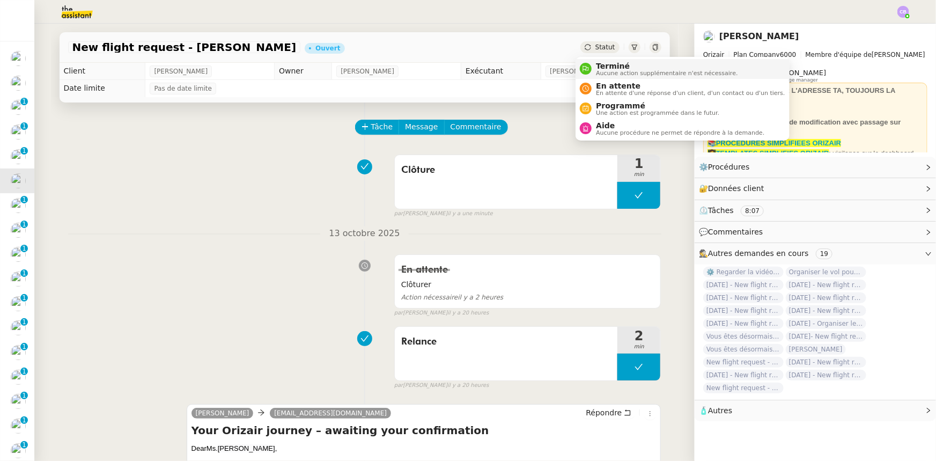
click at [602, 68] on span "Terminé" at bounding box center [667, 66] width 142 height 9
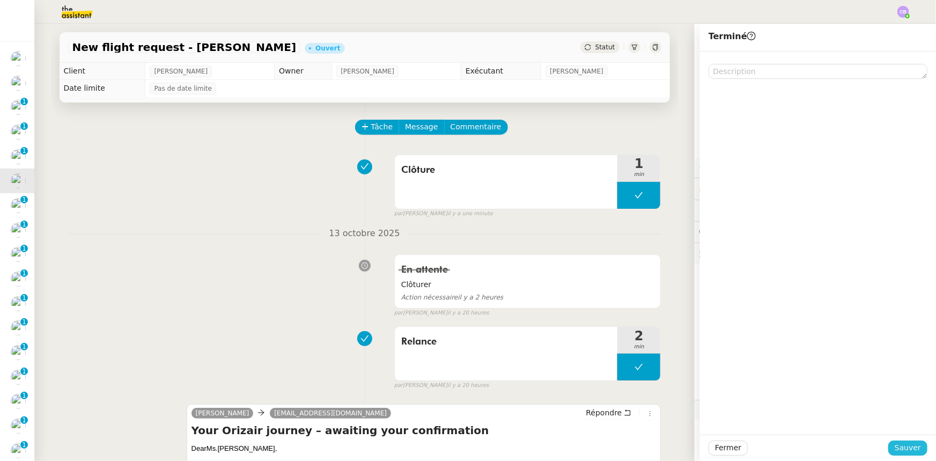
click at [894, 447] on span "Sauver" at bounding box center [907, 447] width 26 height 12
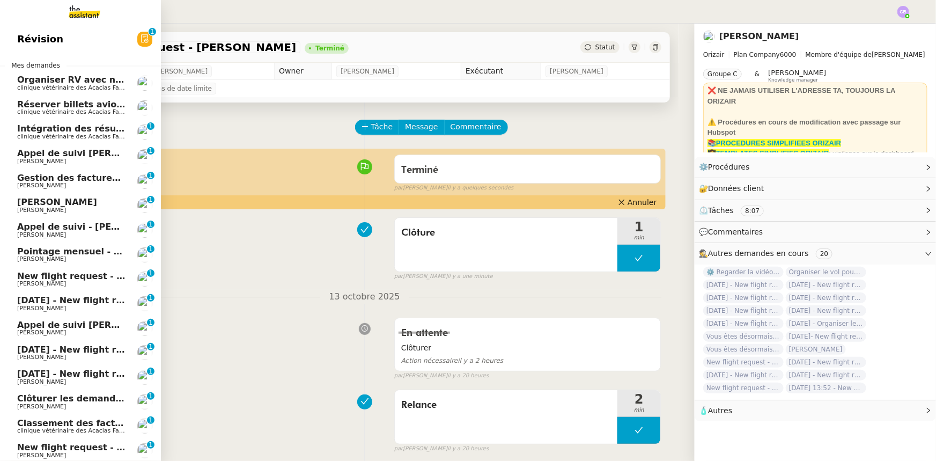
click at [54, 204] on span "[PERSON_NAME]" at bounding box center [57, 202] width 80 height 10
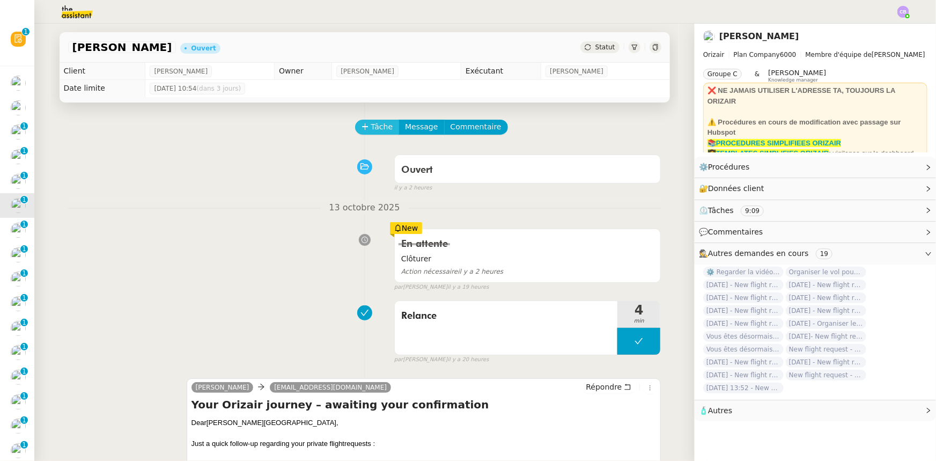
click at [371, 127] on span "Tâche" at bounding box center [382, 127] width 22 height 12
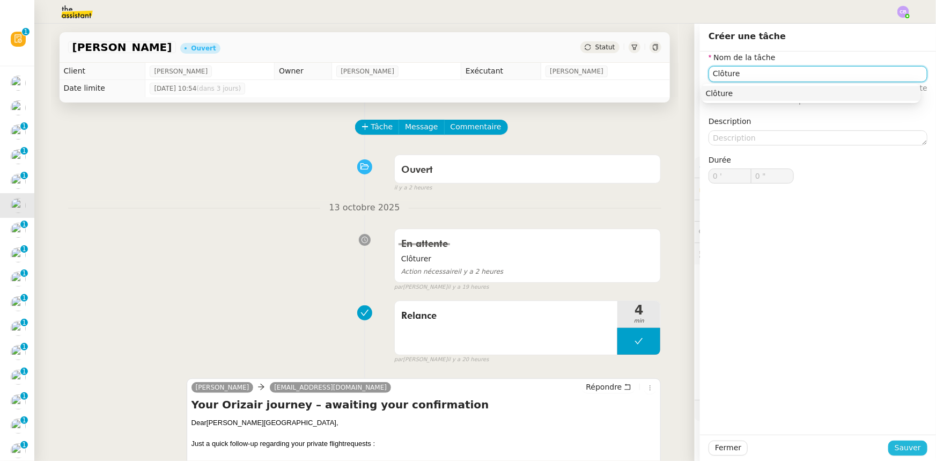
type input "Clôture"
click at [899, 449] on span "Sauver" at bounding box center [907, 447] width 26 height 12
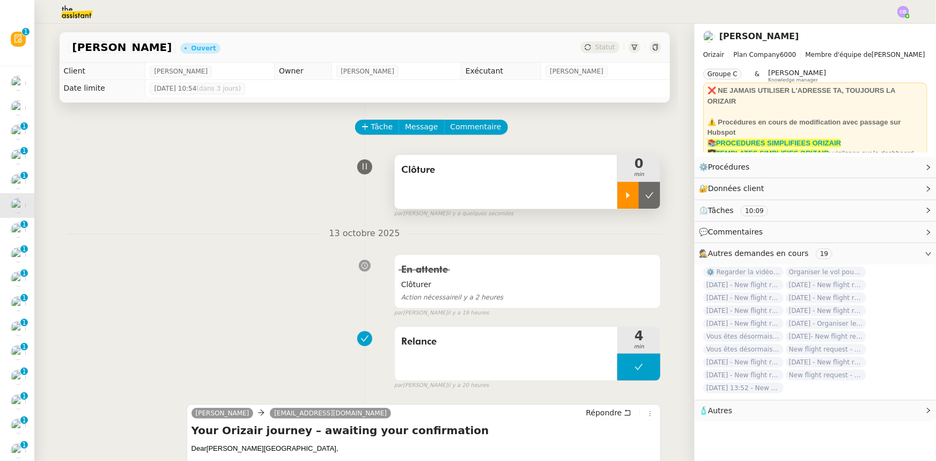
click at [624, 199] on icon at bounding box center [628, 195] width 9 height 9
click at [617, 194] on div at bounding box center [638, 195] width 43 height 27
click at [639, 201] on button at bounding box center [649, 195] width 21 height 27
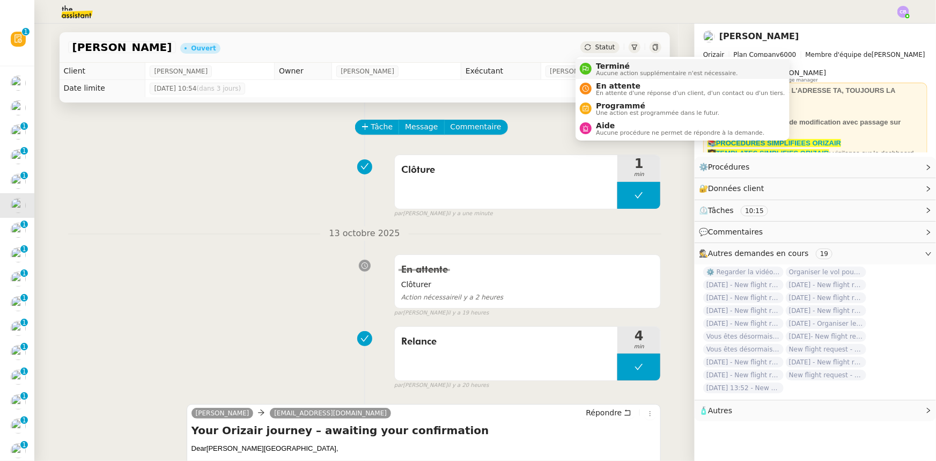
click at [603, 65] on span "Terminé" at bounding box center [667, 66] width 142 height 9
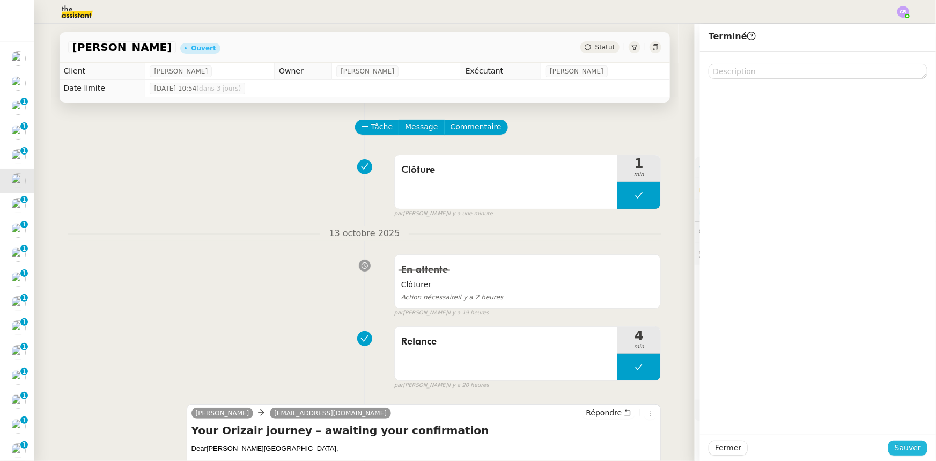
click at [895, 444] on span "Sauver" at bounding box center [907, 447] width 26 height 12
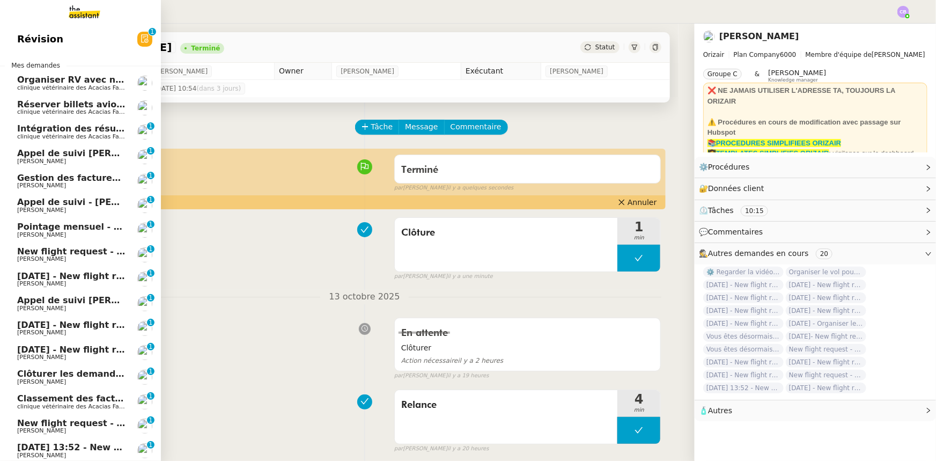
click at [63, 251] on span "New flight request - [PERSON_NAME]" at bounding box center [106, 251] width 179 height 10
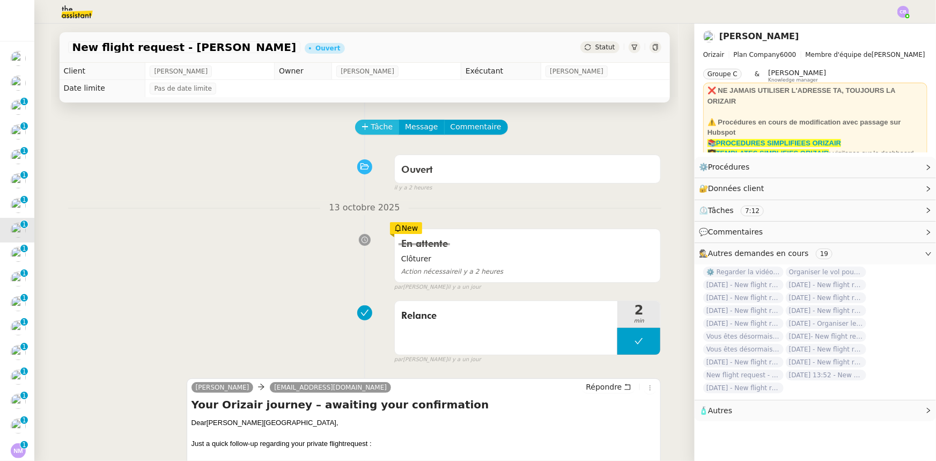
click at [363, 129] on button "Tâche" at bounding box center [377, 127] width 45 height 15
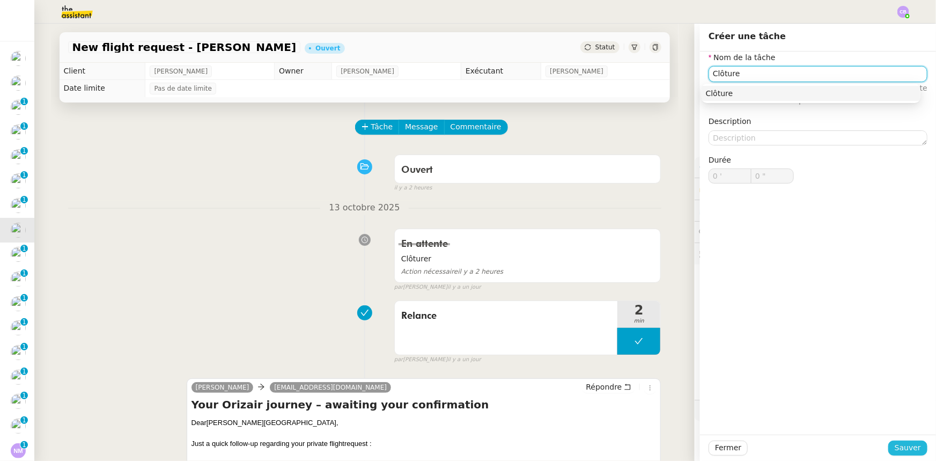
type input "Clôture"
click at [901, 446] on span "Sauver" at bounding box center [907, 447] width 26 height 12
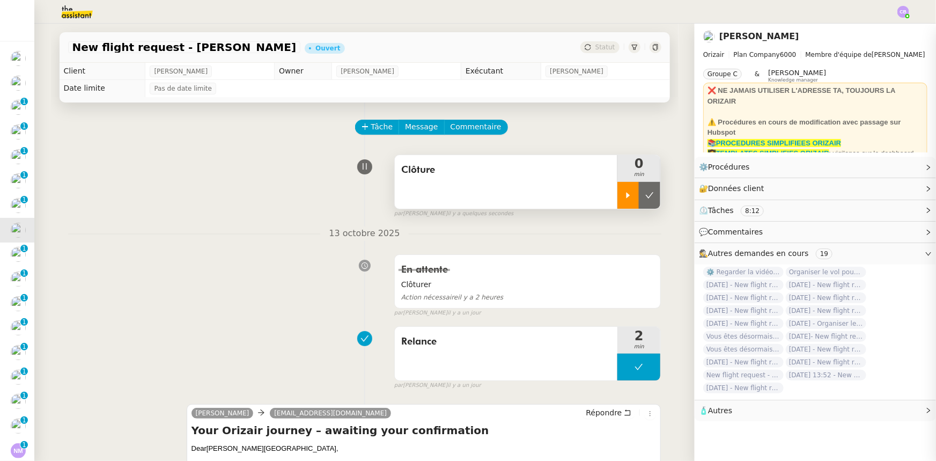
click at [617, 202] on div at bounding box center [627, 195] width 21 height 27
click at [617, 194] on div at bounding box center [638, 195] width 43 height 27
click at [645, 198] on icon at bounding box center [649, 195] width 9 height 9
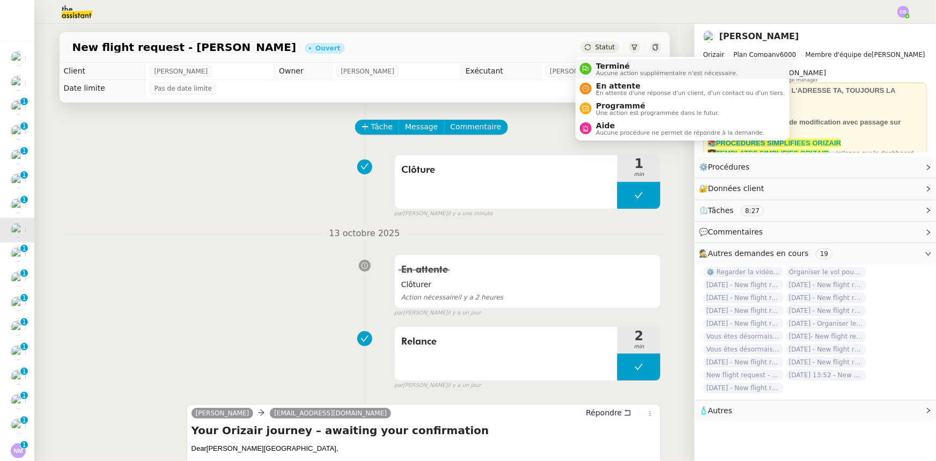
click at [604, 65] on span "Terminé" at bounding box center [667, 66] width 142 height 9
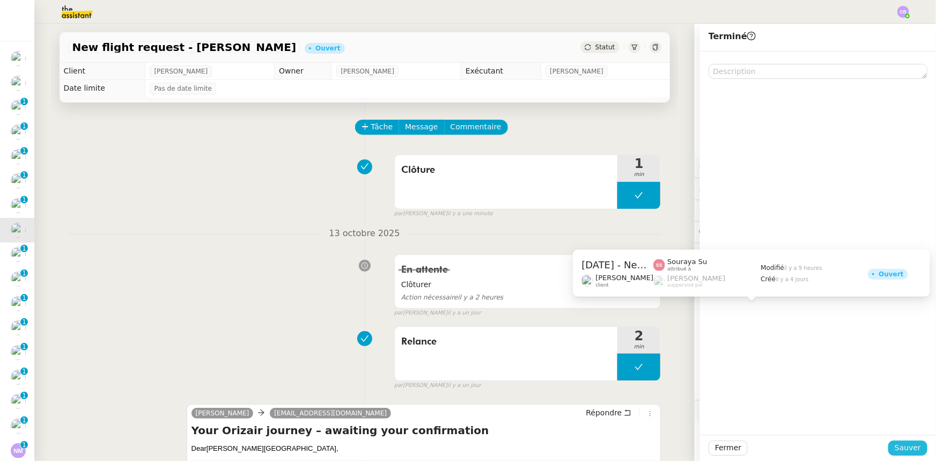
click at [895, 446] on span "Sauver" at bounding box center [907, 447] width 26 height 12
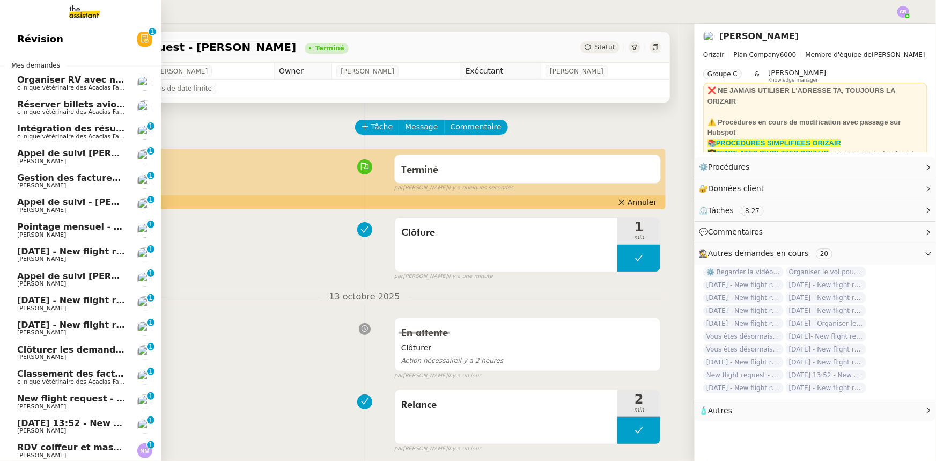
click at [68, 251] on span "[DATE] - New flight request - [PERSON_NAME]" at bounding box center [127, 251] width 221 height 10
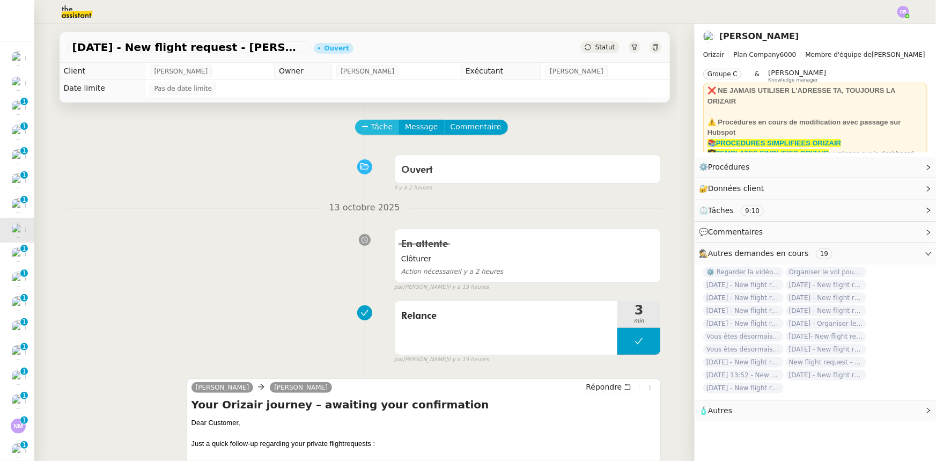
click at [361, 130] on icon at bounding box center [365, 127] width 8 height 8
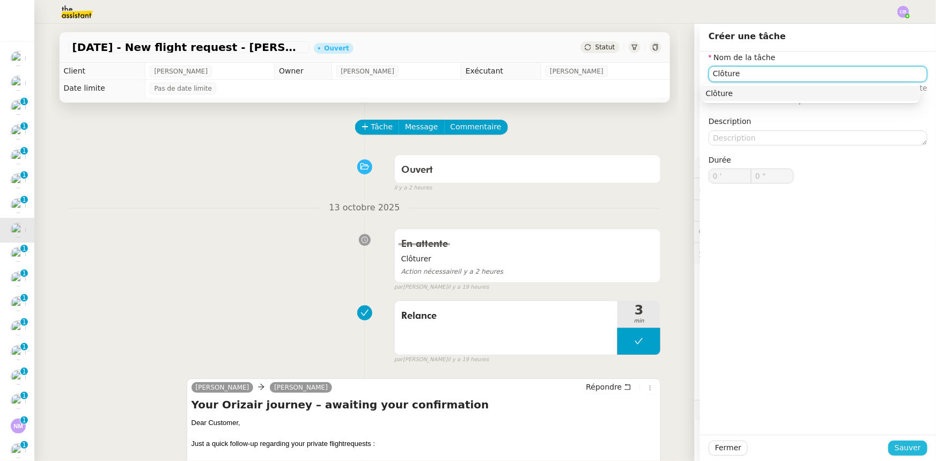
type input "Clôture"
click at [902, 450] on span "Sauver" at bounding box center [907, 447] width 26 height 12
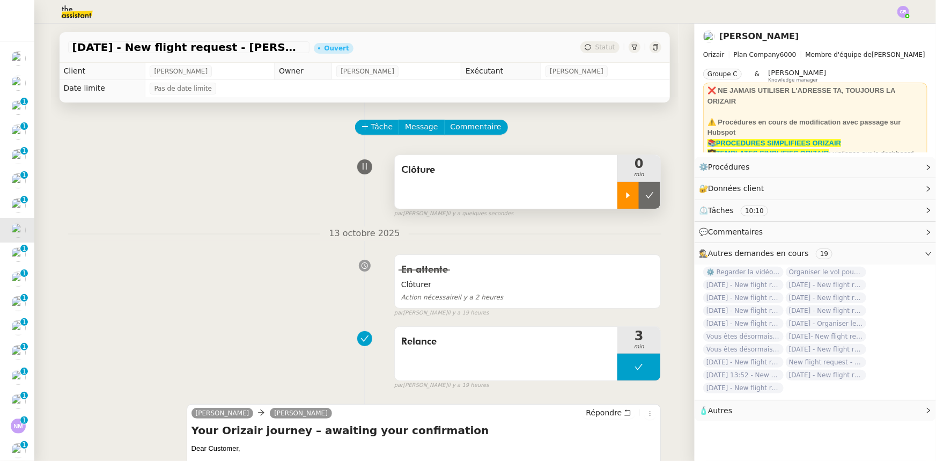
click at [619, 203] on div at bounding box center [627, 195] width 21 height 27
drag, startPoint x: 617, startPoint y: 192, endPoint x: 636, endPoint y: 195, distance: 19.5
click at [617, 192] on div at bounding box center [638, 195] width 43 height 27
click at [645, 197] on icon at bounding box center [649, 195] width 9 height 9
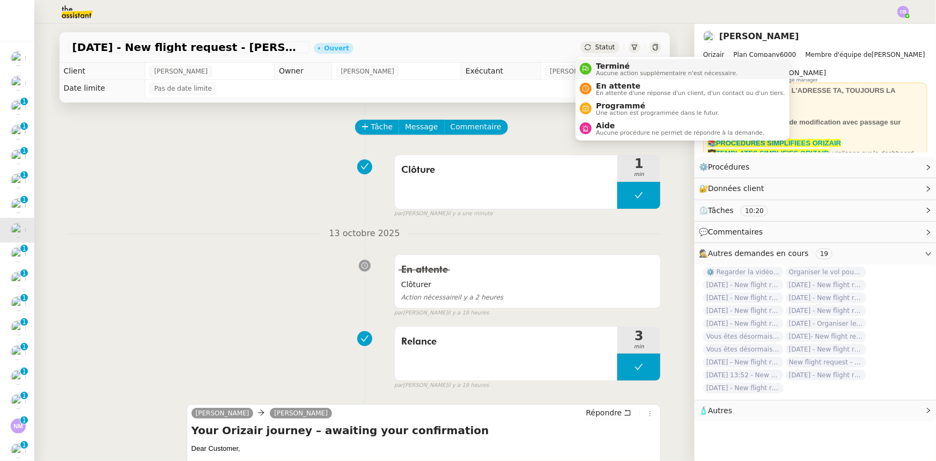
click at [606, 65] on span "Terminé" at bounding box center [667, 66] width 142 height 9
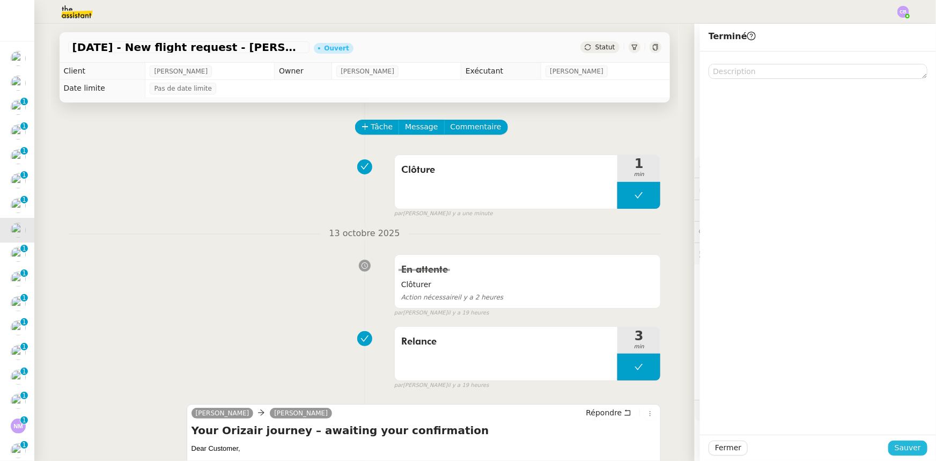
click at [903, 446] on span "Sauver" at bounding box center [907, 447] width 26 height 12
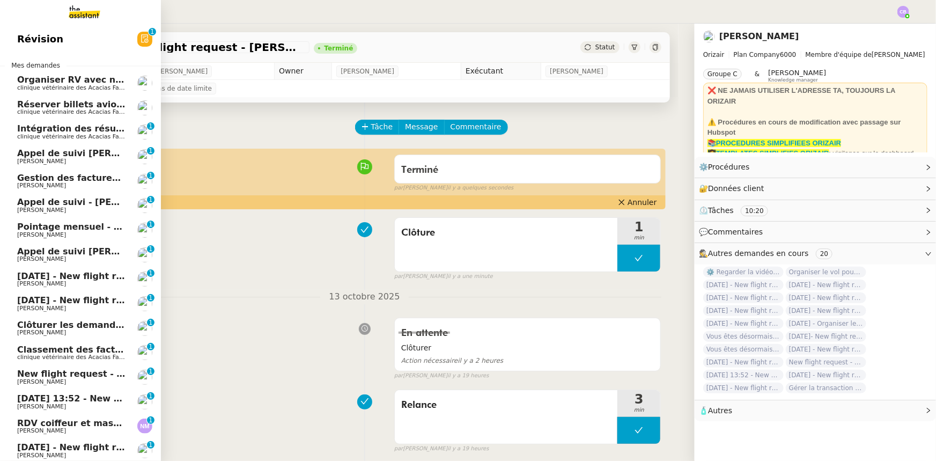
click at [68, 276] on span "[DATE] - New flight request - [PERSON_NAME]" at bounding box center [127, 276] width 221 height 10
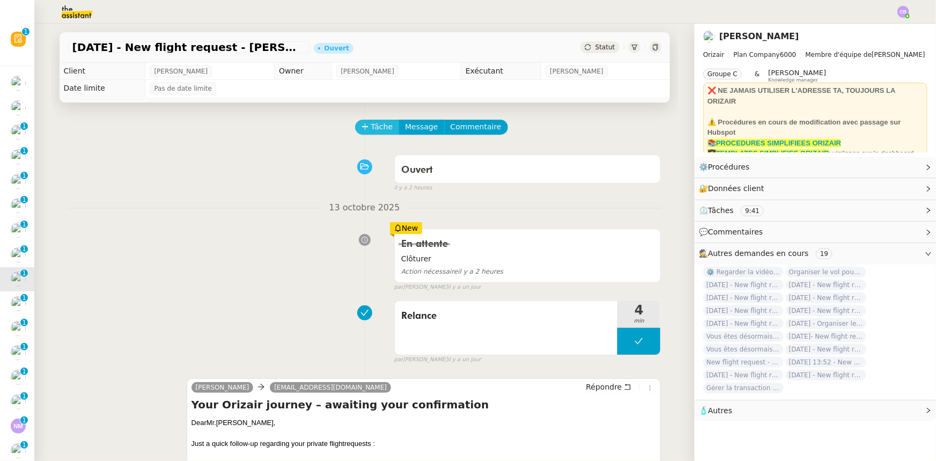
click at [371, 127] on span "Tâche" at bounding box center [382, 127] width 22 height 12
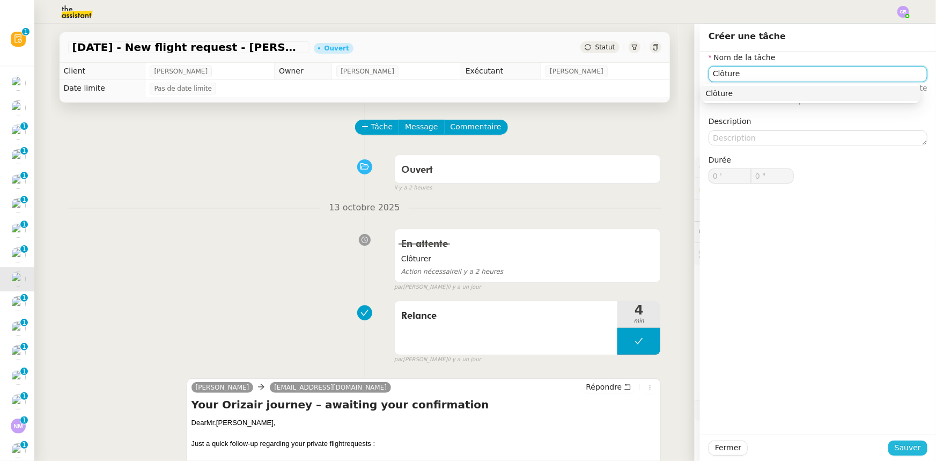
type input "Clôture"
click at [907, 448] on span "Sauver" at bounding box center [907, 447] width 26 height 12
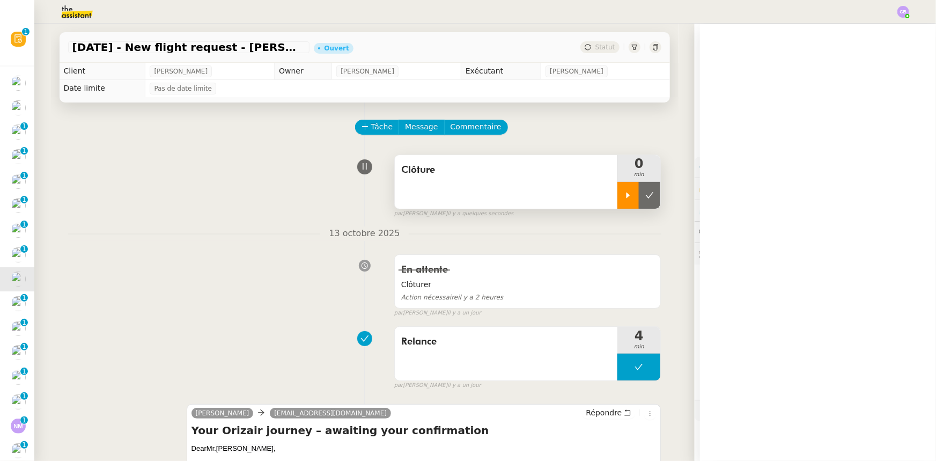
click at [617, 201] on div at bounding box center [627, 195] width 21 height 27
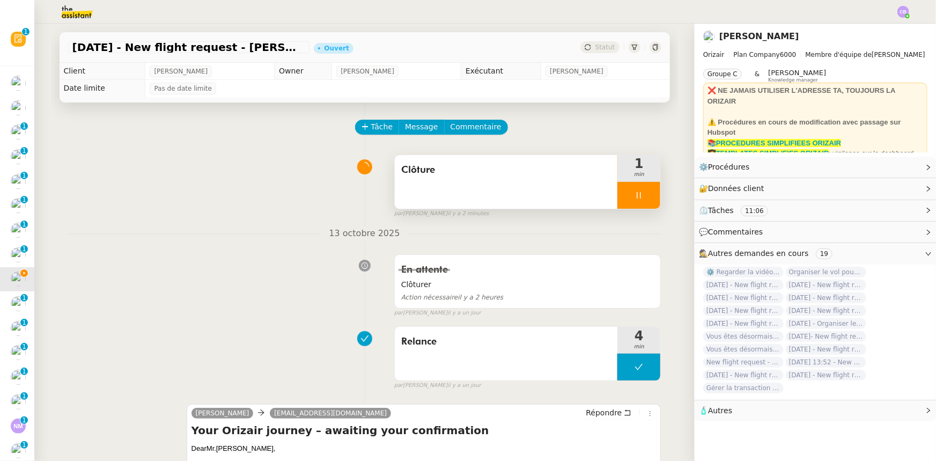
click at [619, 190] on div at bounding box center [638, 195] width 43 height 27
click at [645, 198] on icon at bounding box center [649, 195] width 9 height 9
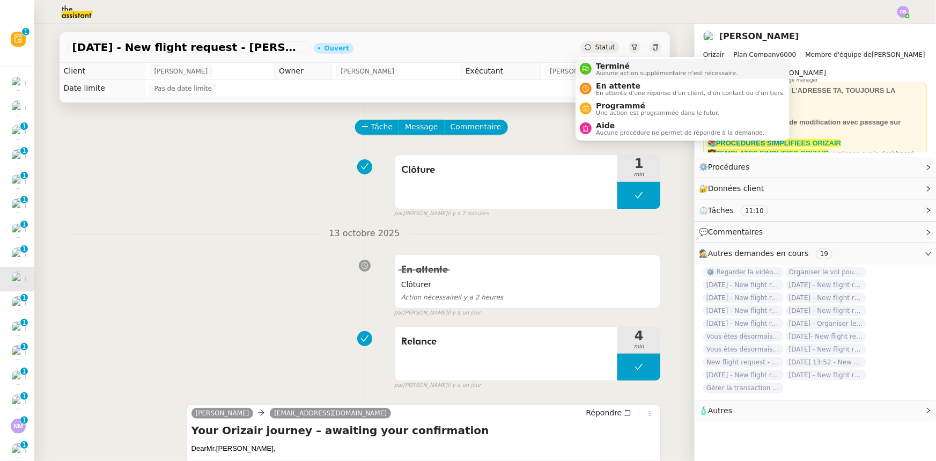
click at [604, 66] on span "Terminé" at bounding box center [667, 66] width 142 height 9
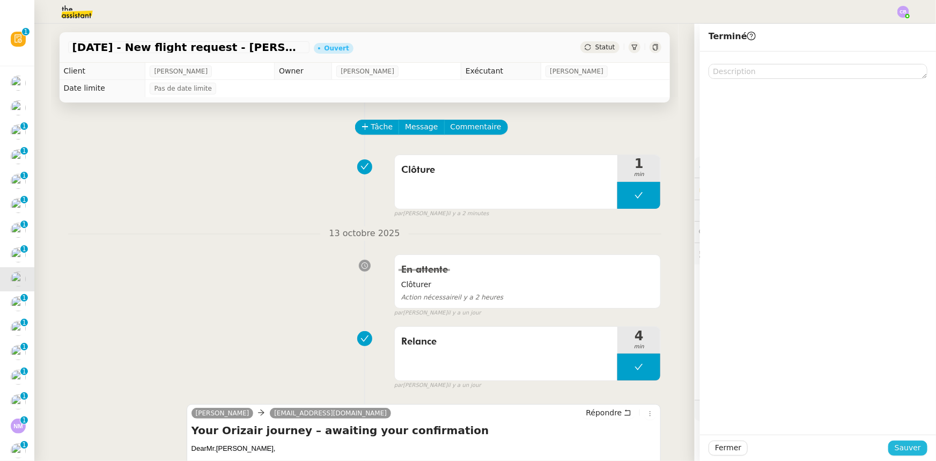
click at [900, 448] on span "Sauver" at bounding box center [907, 447] width 26 height 12
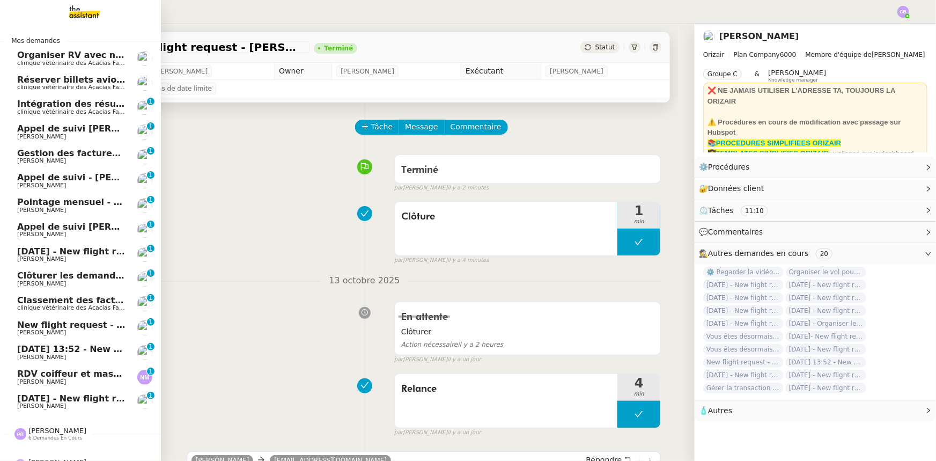
click at [91, 252] on span "[DATE] - New flight request - [PERSON_NAME]" at bounding box center [127, 251] width 221 height 10
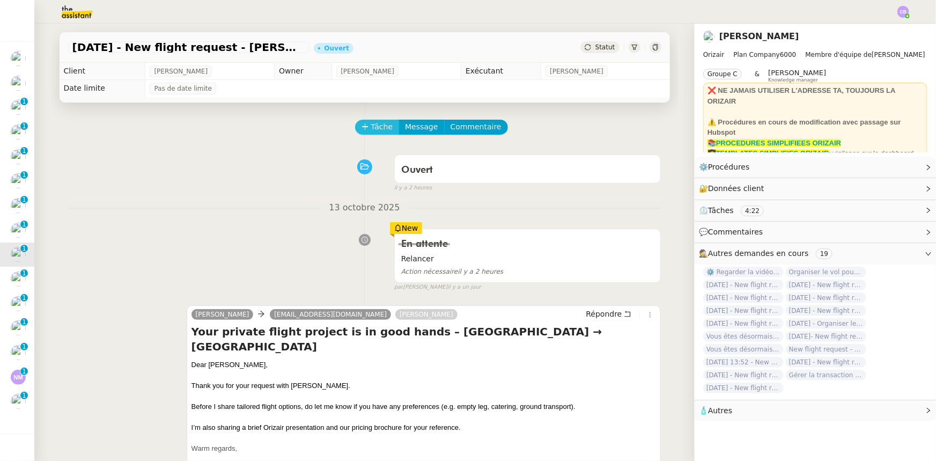
click at [371, 127] on span "Tâche" at bounding box center [382, 127] width 22 height 12
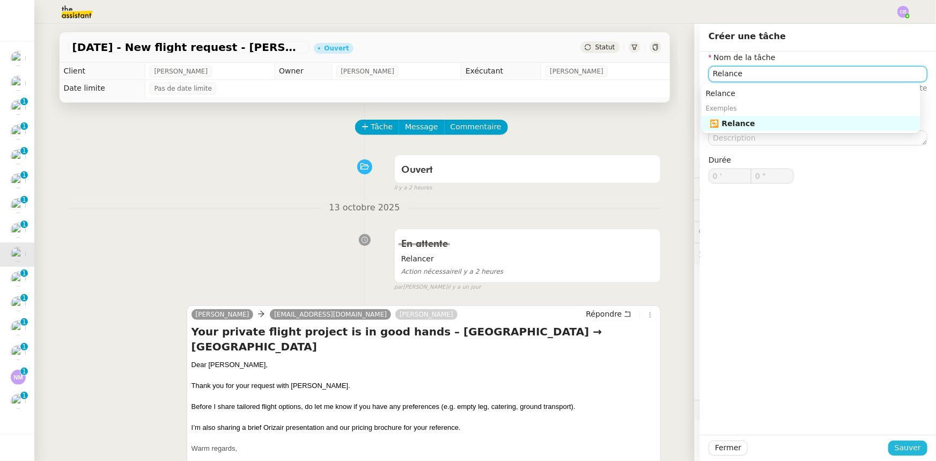
type input "Relance"
click at [895, 445] on span "Sauver" at bounding box center [907, 447] width 26 height 12
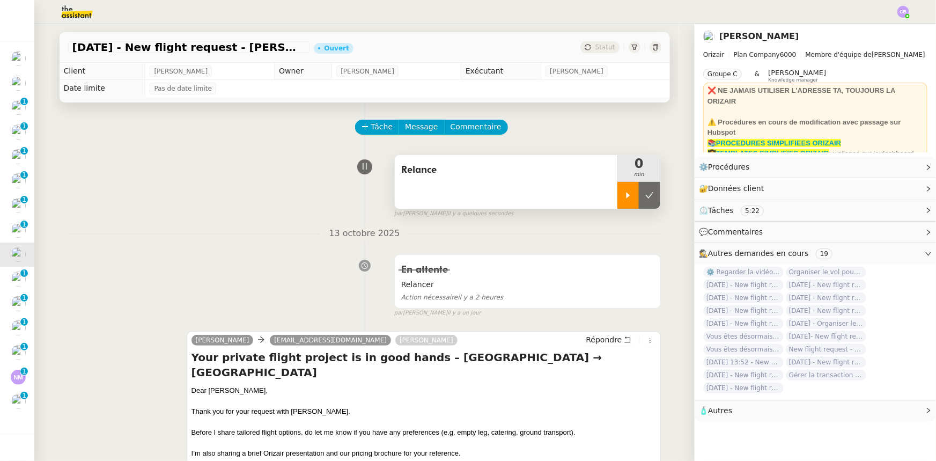
click at [624, 198] on icon at bounding box center [628, 195] width 9 height 9
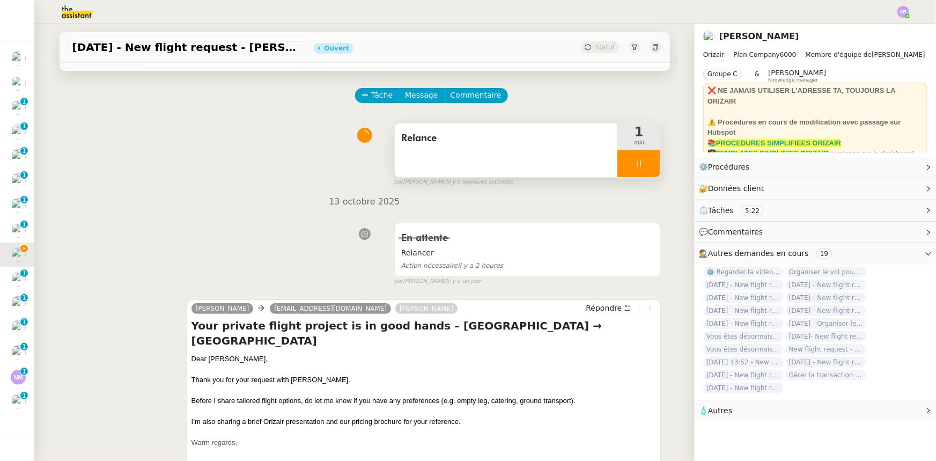
scroll to position [48, 0]
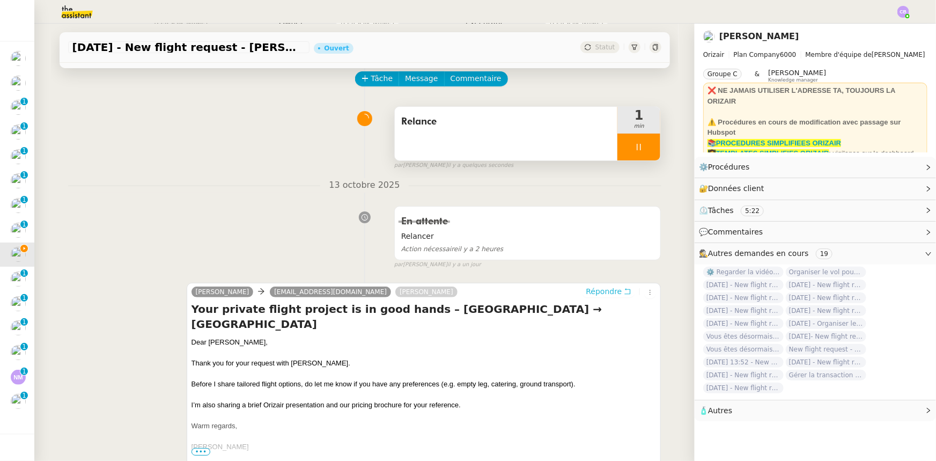
click at [592, 294] on span "Répondre" at bounding box center [604, 291] width 36 height 11
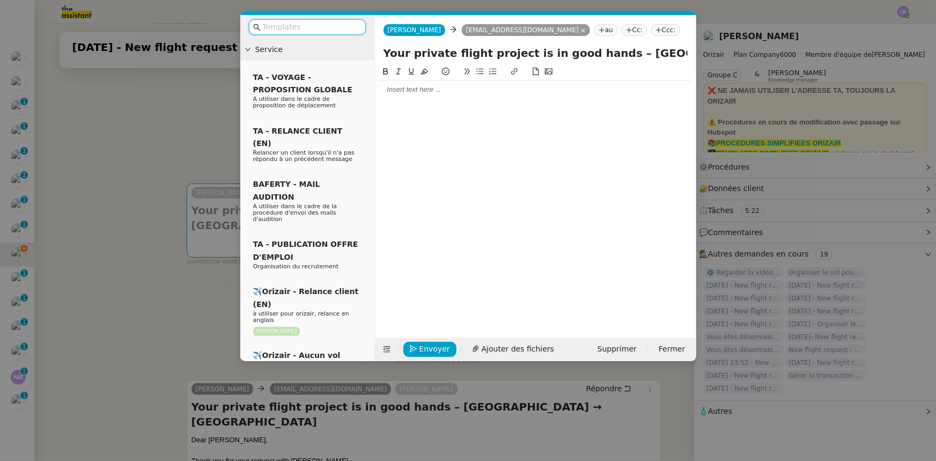
click at [340, 27] on input "text" at bounding box center [311, 27] width 97 height 12
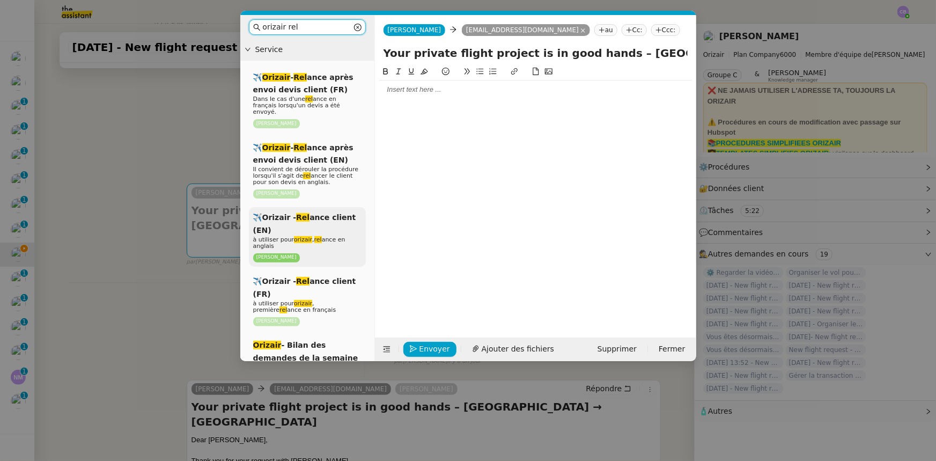
type input "orizair rel"
click at [323, 226] on div "✈️Orizair - Rel ance client (EN) à utiliser pour orizair , rel ance en anglais …" at bounding box center [307, 237] width 117 height 60
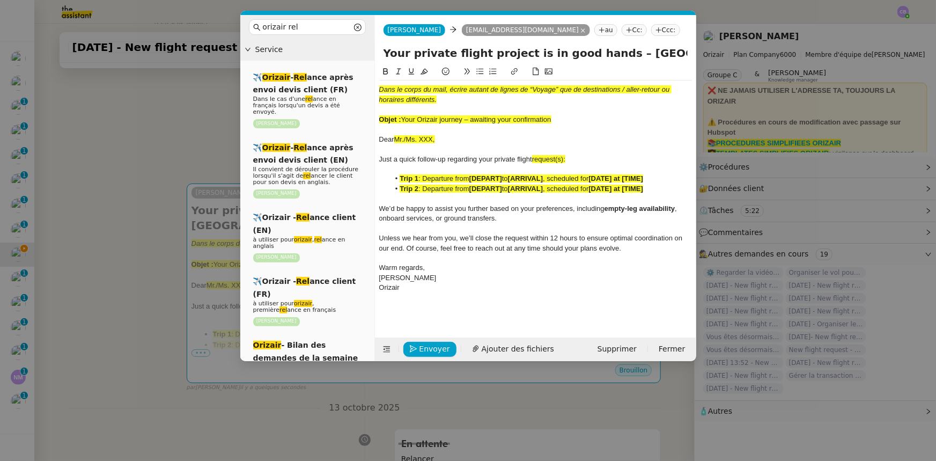
drag, startPoint x: 563, startPoint y: 119, endPoint x: 403, endPoint y: 118, distance: 159.8
click at [403, 118] on div "Objet : Your Orizair journey – awaiting your confirmation" at bounding box center [535, 120] width 313 height 10
copy span "Your Orizair journey – awaiting your confirmation"
drag, startPoint x: 598, startPoint y: 56, endPoint x: 384, endPoint y: 56, distance: 213.9
click at [384, 56] on input "Your private flight project is in good hands – Newquay → Bristol Airport" at bounding box center [535, 53] width 304 height 16
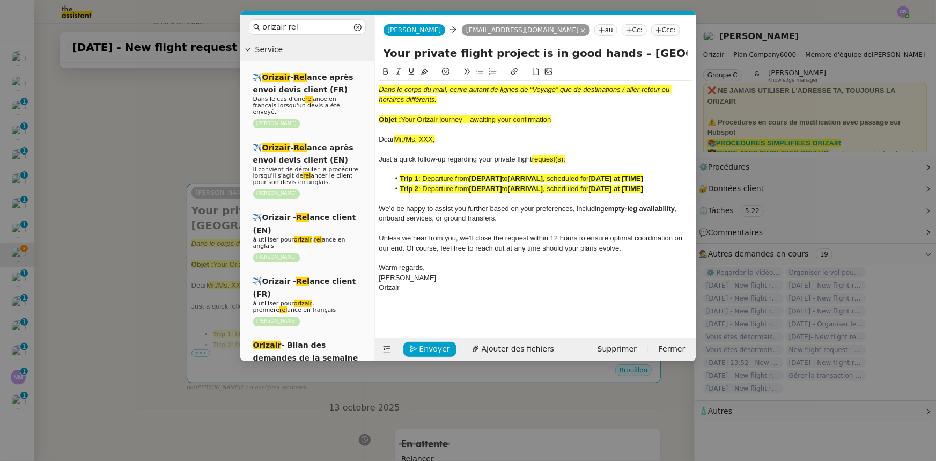
paste input "Orizair journey – awaiting your confirmation"
type input "Your Orizair journey – awaiting your confirmation – Newquay → Bristol Airport"
drag, startPoint x: 561, startPoint y: 121, endPoint x: 378, endPoint y: 86, distance: 186.6
click at [378, 86] on nz-spin "Dans le corps du mail, écrire autant de lignes de “Voyage” que de destinations …" at bounding box center [535, 195] width 321 height 260
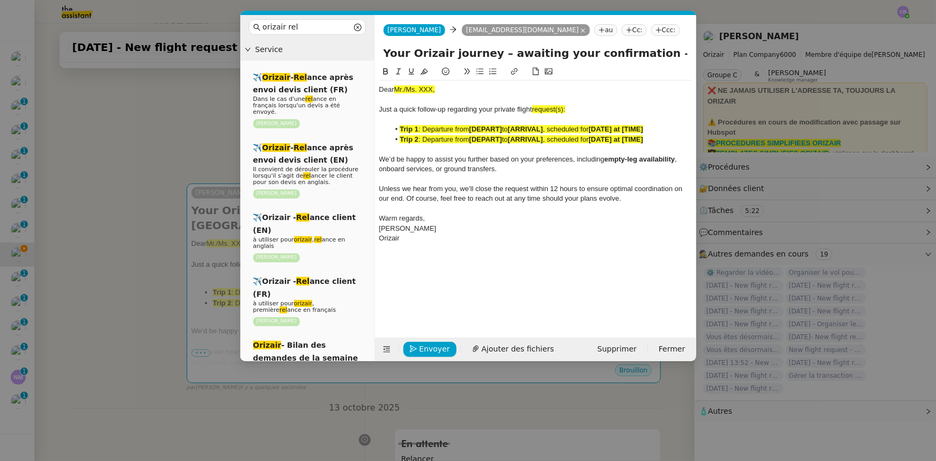
click at [189, 161] on nz-modal-container "orizair rel Service ✈️ Orizair - Rel ance après envoi devis client (FR) Dans le…" at bounding box center [468, 230] width 936 height 461
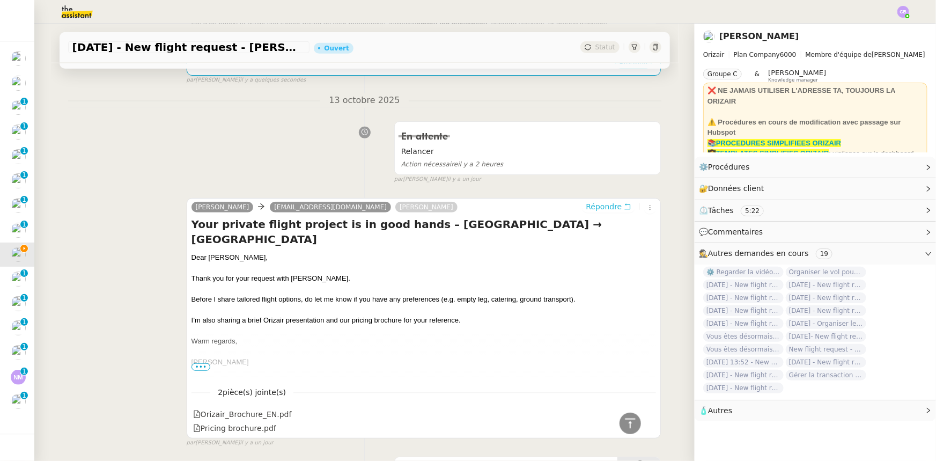
scroll to position [372, 0]
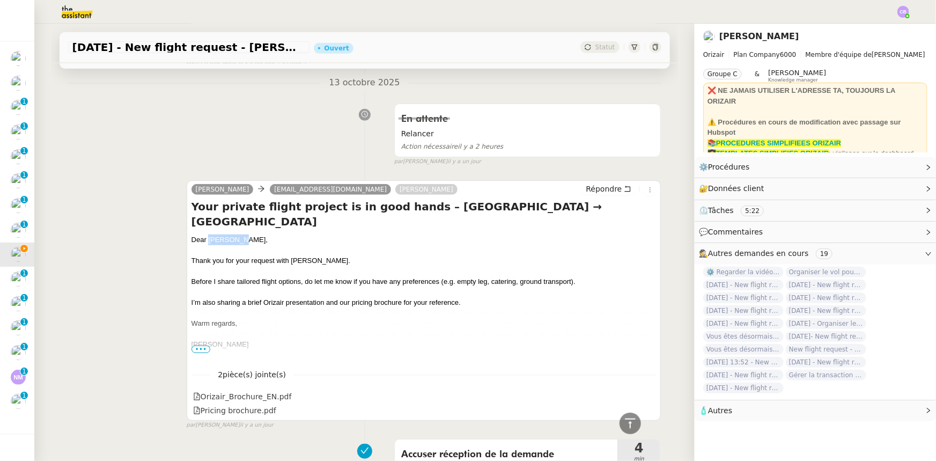
drag, startPoint x: 231, startPoint y: 225, endPoint x: 206, endPoint y: 225, distance: 24.7
click at [206, 234] on div "Dear Mr. Parr," at bounding box center [423, 239] width 465 height 11
copy div "Mr. Parr,"
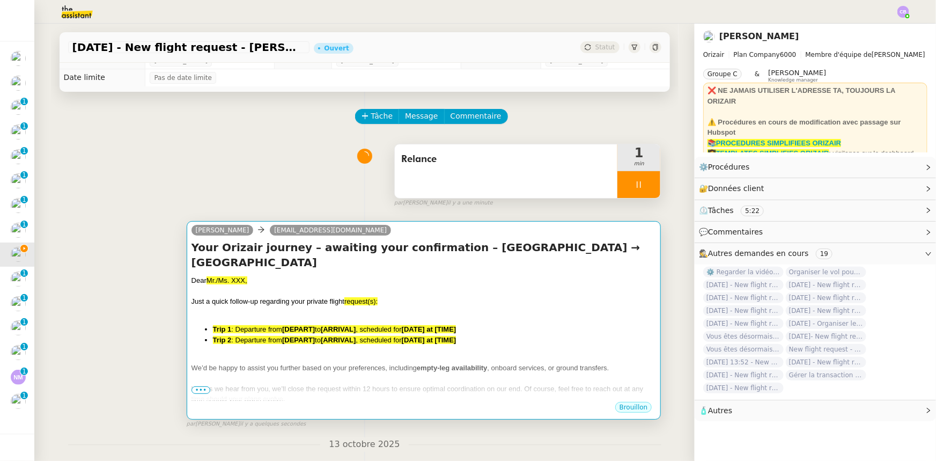
scroll to position [0, 0]
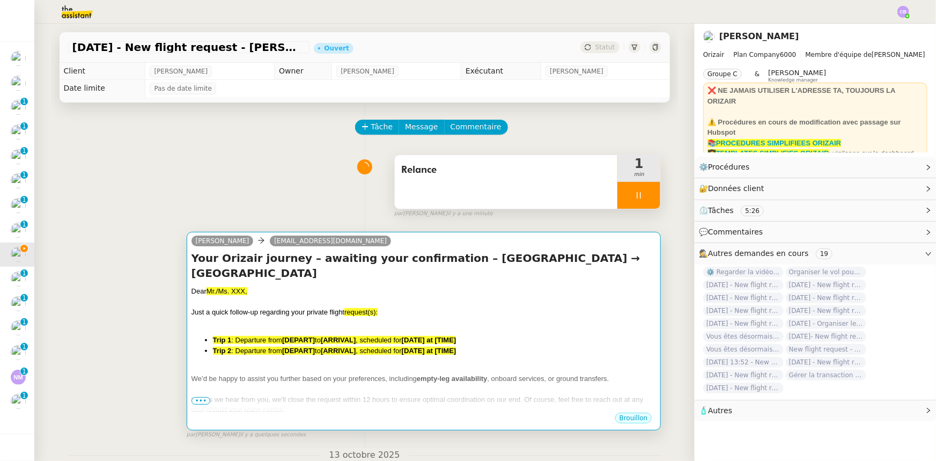
click at [306, 308] on span "Just a quick follow-up regarding your private flight" at bounding box center [267, 312] width 153 height 8
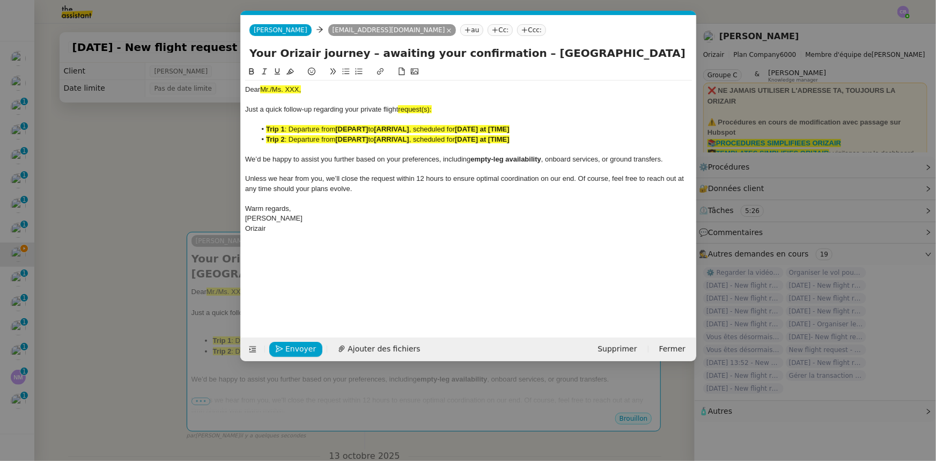
scroll to position [0, 53]
drag, startPoint x: 302, startPoint y: 89, endPoint x: 260, endPoint y: 87, distance: 42.4
click at [260, 87] on div "Dear Mr./Ms. XXX," at bounding box center [468, 90] width 447 height 10
click at [288, 73] on icon at bounding box center [290, 72] width 8 height 8
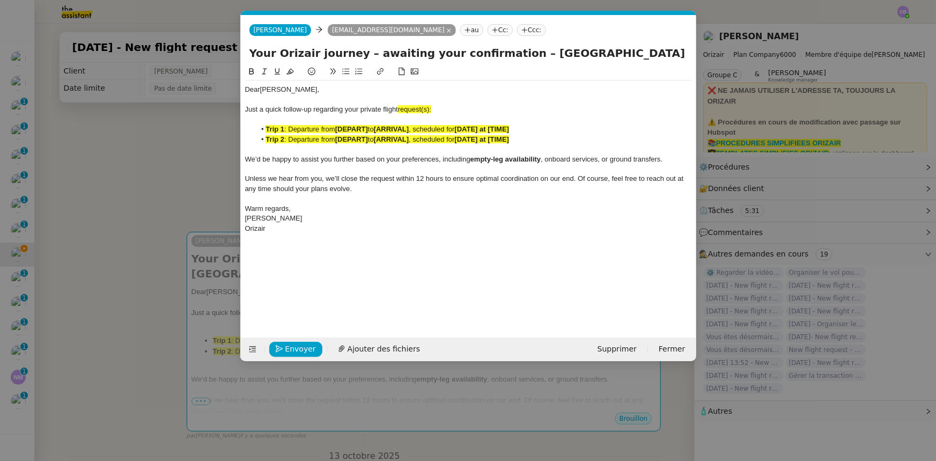
click at [431, 108] on span "request(s):" at bounding box center [414, 109] width 33 height 8
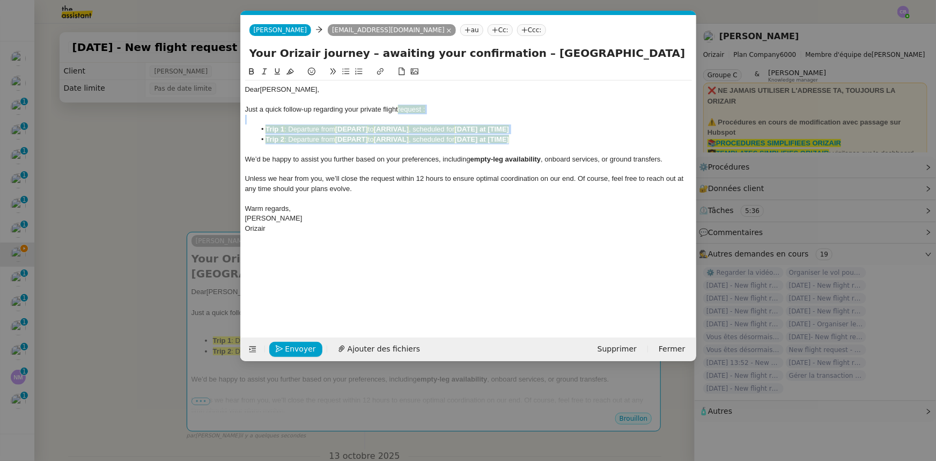
drag, startPoint x: 520, startPoint y: 139, endPoint x: 401, endPoint y: 109, distance: 122.9
click at [401, 109] on div "Dear Mr. Parr, Just a quick follow-up regarding your private flight request : T…" at bounding box center [468, 158] width 447 height 157
click at [290, 73] on icon at bounding box center [290, 72] width 8 height 8
click at [334, 172] on div at bounding box center [468, 169] width 447 height 10
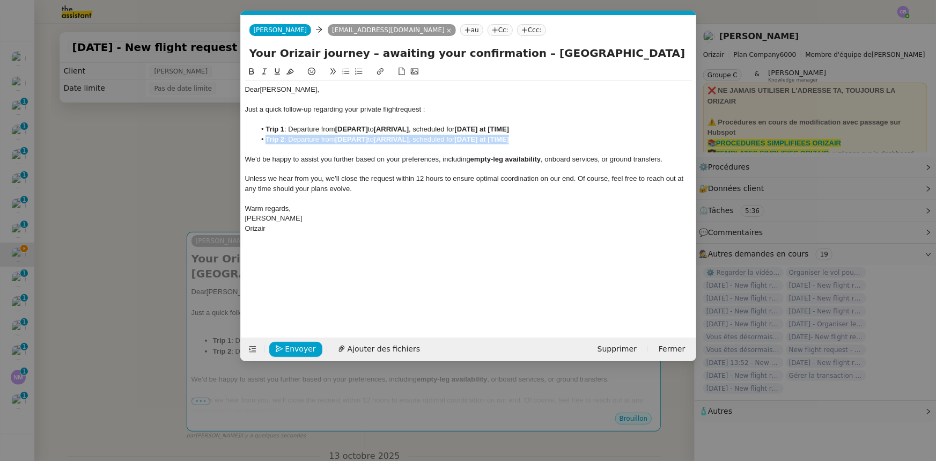
drag, startPoint x: 527, startPoint y: 140, endPoint x: 266, endPoint y: 138, distance: 260.1
click at [266, 138] on li "Trip 2 : Departure from [DEPART] to [ARRIVAL] , scheduled for [DATE] at [TIME]" at bounding box center [473, 140] width 436 height 10
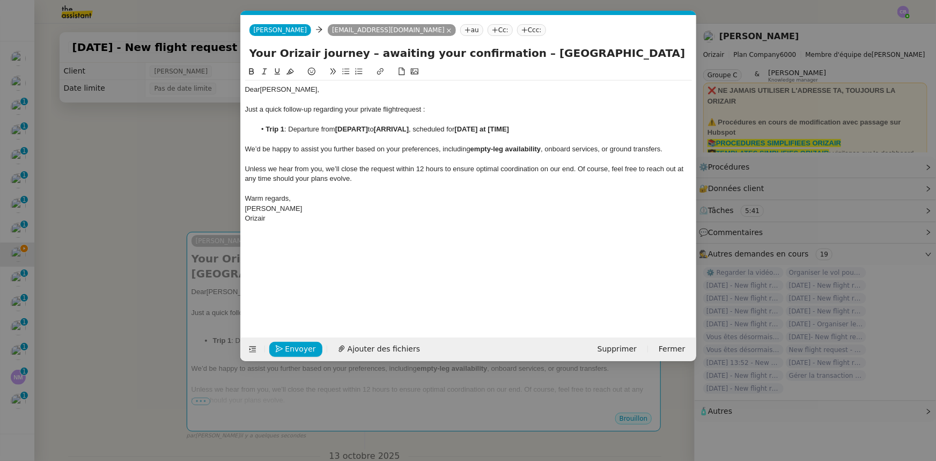
drag, startPoint x: 542, startPoint y: 54, endPoint x: 512, endPoint y: 51, distance: 30.7
click at [512, 51] on input "Your Orizair journey – awaiting your confirmation – Newquay → Bristol Airport" at bounding box center [468, 53] width 438 height 16
click at [355, 127] on strong "[DEPART]" at bounding box center [351, 129] width 33 height 8
click at [340, 129] on li "Trip 1 : Departure from [ Newquay to [ARRIVAL] , scheduled for [DATE] at [TIME]" at bounding box center [473, 129] width 436 height 10
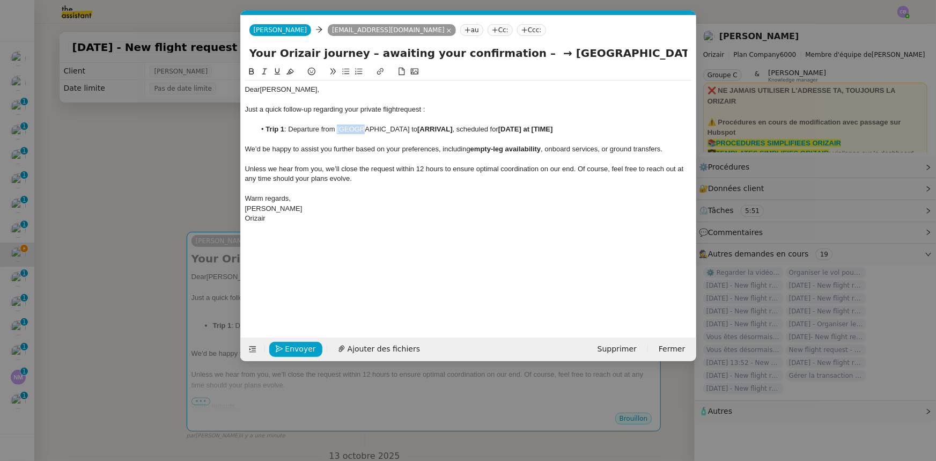
drag, startPoint x: 338, startPoint y: 128, endPoint x: 364, endPoint y: 130, distance: 25.8
click at [364, 130] on li "Trip 1 : Departure from Newquay to [ARRIVAL] , scheduled for [DATE] at [TIME]" at bounding box center [473, 129] width 436 height 10
drag, startPoint x: 366, startPoint y: 129, endPoint x: 338, endPoint y: 129, distance: 27.9
click at [338, 129] on li "Trip 1 : Departure from Newquay to [ARRIVAL] , scheduled for [DATE] at [TIME]" at bounding box center [473, 129] width 436 height 10
click at [254, 73] on icon at bounding box center [252, 72] width 8 height 8
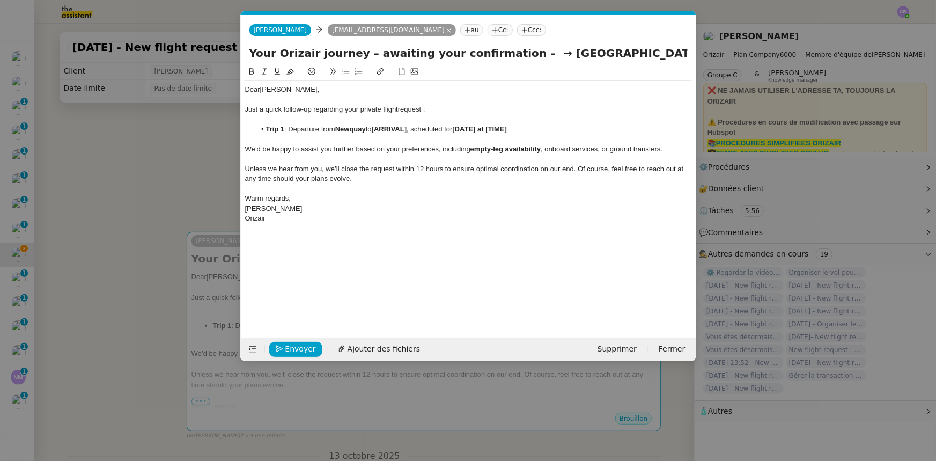
drag, startPoint x: 527, startPoint y: 54, endPoint x: 598, endPoint y: 52, distance: 70.8
click at [598, 52] on input "Your Orizair journey – awaiting your confirmation – → Bristol Airport" at bounding box center [468, 53] width 438 height 16
click at [402, 129] on strong "[ARRIVAL]" at bounding box center [389, 129] width 35 height 8
click at [380, 127] on li "Trip 1 : Departure from Newquay to [ Bristol Airport, scheduled for [DATE] at […" at bounding box center [473, 129] width 436 height 10
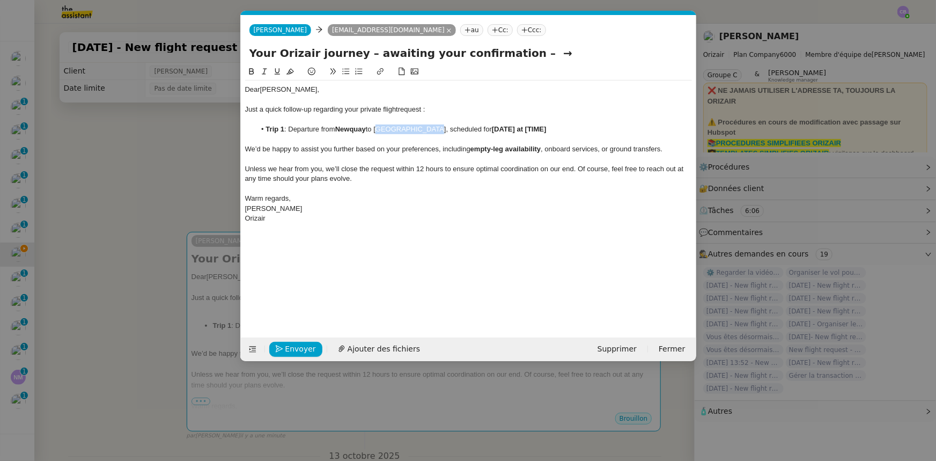
drag, startPoint x: 379, startPoint y: 129, endPoint x: 418, endPoint y: 128, distance: 39.1
click at [418, 128] on li "Trip 1 : Departure from Newquay to Bristol Airport, scheduled for [DATE] at [TI…" at bounding box center [473, 129] width 436 height 10
click at [251, 72] on icon at bounding box center [252, 72] width 8 height 8
click at [525, 52] on input "Your Orizair journey – awaiting your confirmation – →" at bounding box center [468, 53] width 438 height 16
type input "Your Orizair journey – awaiting your confirmation"
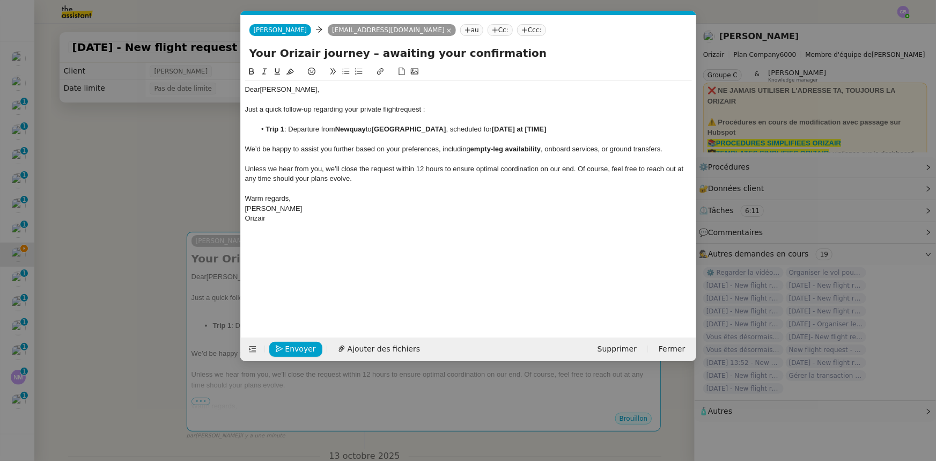
click at [288, 126] on li "Trip 1 : Departure from Newquay to Bristol Airport , scheduled for [DATE] at [T…" at bounding box center [473, 129] width 436 height 10
click at [469, 130] on strong "[DATE] at [TIME]" at bounding box center [496, 129] width 55 height 8
click at [469, 130] on strong "[17th October 2025 at [TIME]" at bounding box center [497, 129] width 57 height 8
click at [524, 129] on strong "17th October 2025 at [TIME]" at bounding box center [496, 129] width 55 height 8
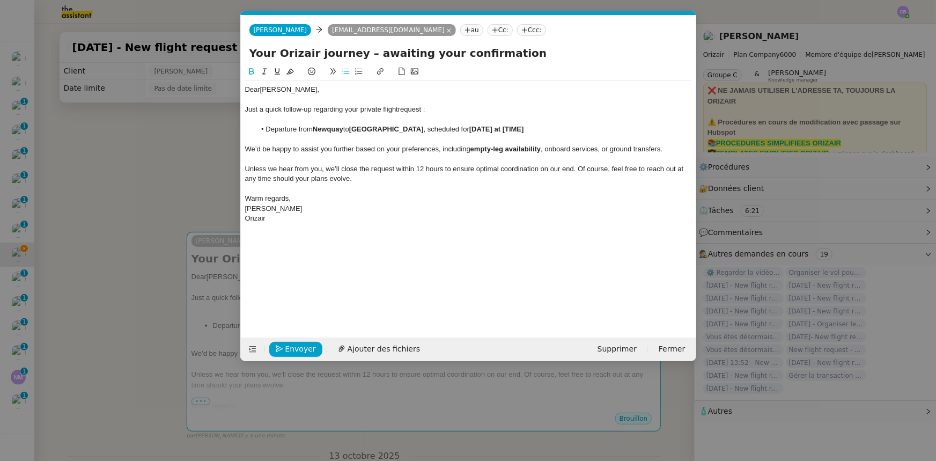
click at [524, 129] on strong "17th October 2025 at [TIME]" at bounding box center [496, 129] width 55 height 8
click at [522, 127] on strong "17th October 2025 at [12:13" at bounding box center [495, 129] width 53 height 8
click at [568, 131] on li "Departure from Newquay to Bristol Airport , scheduled for 17th October 2025 at …" at bounding box center [473, 129] width 436 height 10
click at [324, 127] on strong "Newquay" at bounding box center [328, 129] width 31 height 8
click at [334, 265] on div "Dear Mr. Parr, Just a quick follow-up regarding your private flight request : D…" at bounding box center [468, 192] width 447 height 255
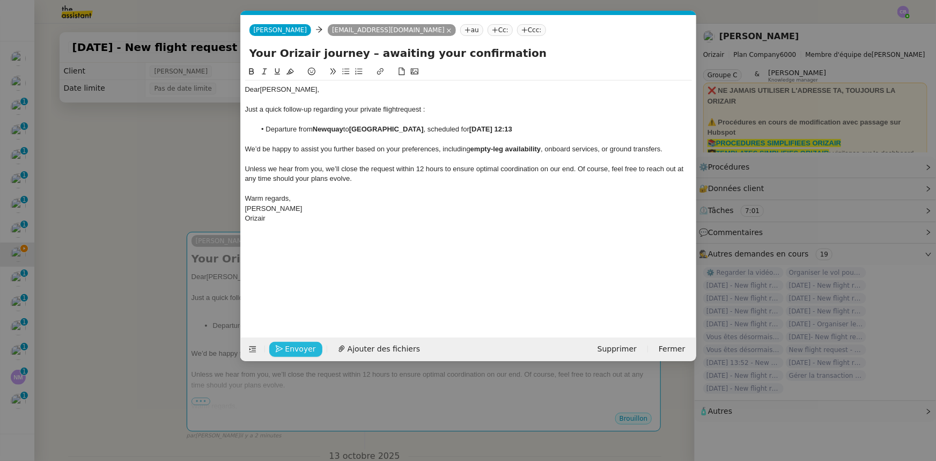
click at [302, 347] on span "Envoyer" at bounding box center [300, 349] width 31 height 12
click at [302, 347] on span "Confirmer l'envoi" at bounding box center [317, 349] width 64 height 12
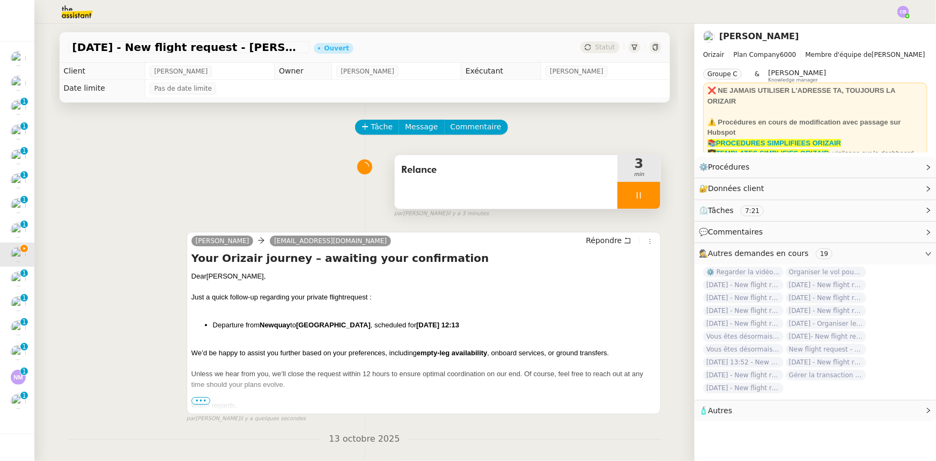
click at [617, 194] on div at bounding box center [638, 195] width 43 height 27
click at [645, 197] on icon at bounding box center [649, 195] width 9 height 9
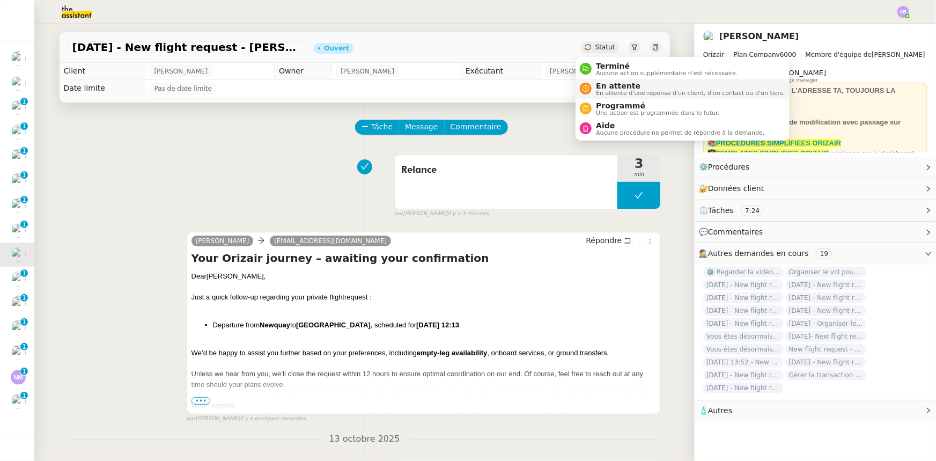
click at [607, 88] on span "En attente" at bounding box center [690, 86] width 189 height 9
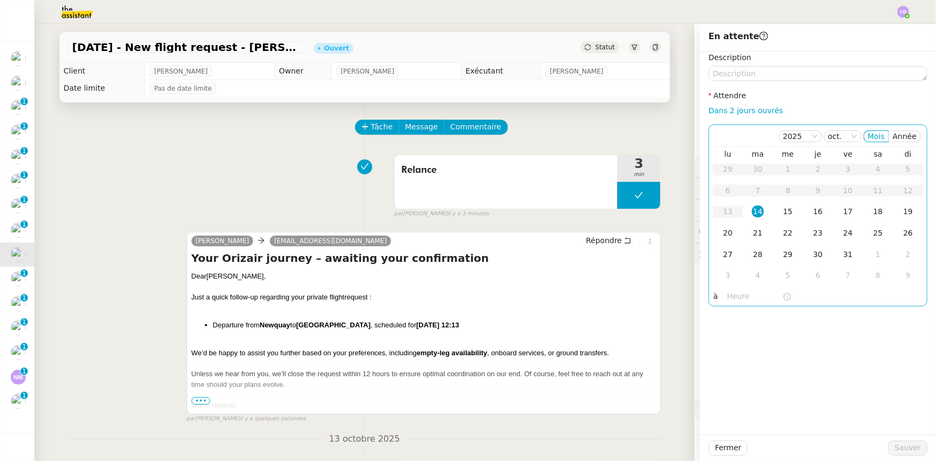
drag, startPoint x: 742, startPoint y: 113, endPoint x: 751, endPoint y: 136, distance: 25.1
click at [742, 113] on link "Dans 2 jours ouvrés" at bounding box center [745, 110] width 75 height 9
type input "07:00"
click at [783, 210] on div "15" at bounding box center [788, 211] width 12 height 12
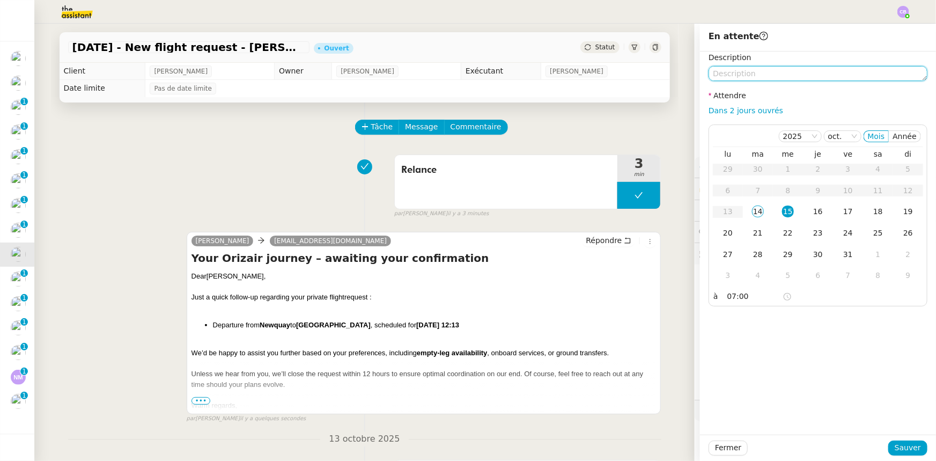
click at [781, 72] on textarea at bounding box center [817, 73] width 219 height 15
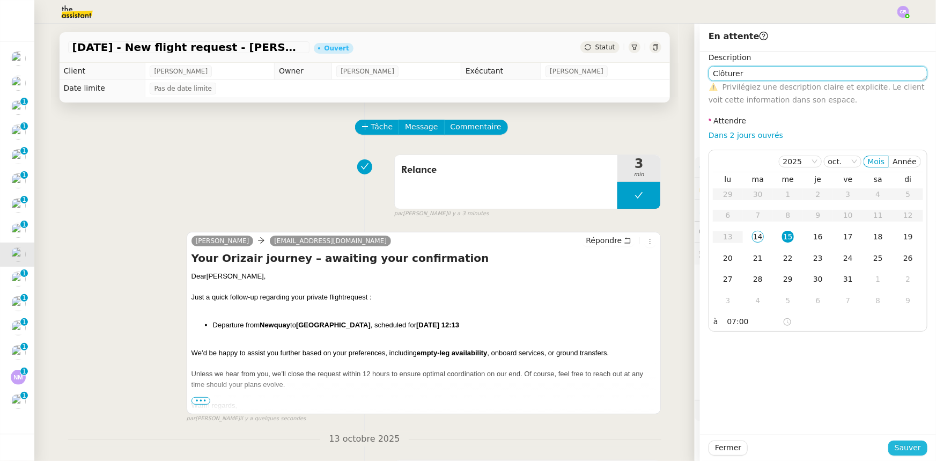
type textarea "Clôturer"
click at [897, 445] on span "Sauver" at bounding box center [907, 447] width 26 height 12
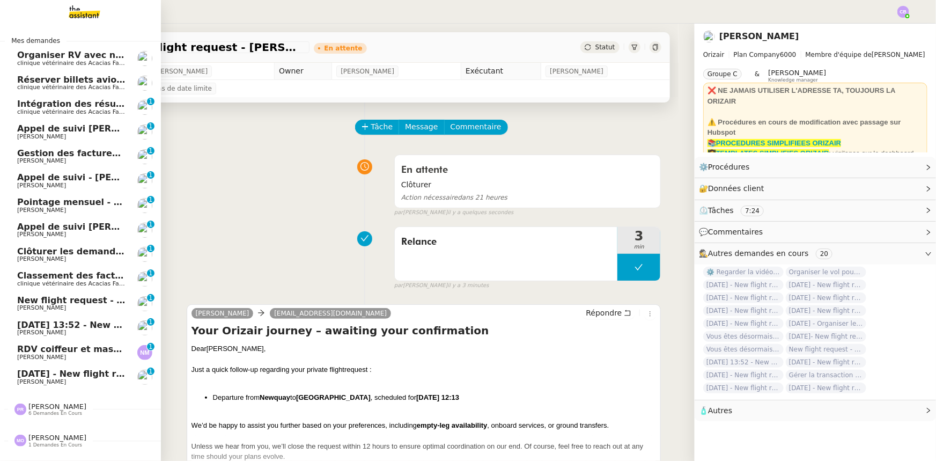
click at [64, 300] on span "New flight request - Dristi [PERSON_NAME]" at bounding box center [121, 300] width 209 height 10
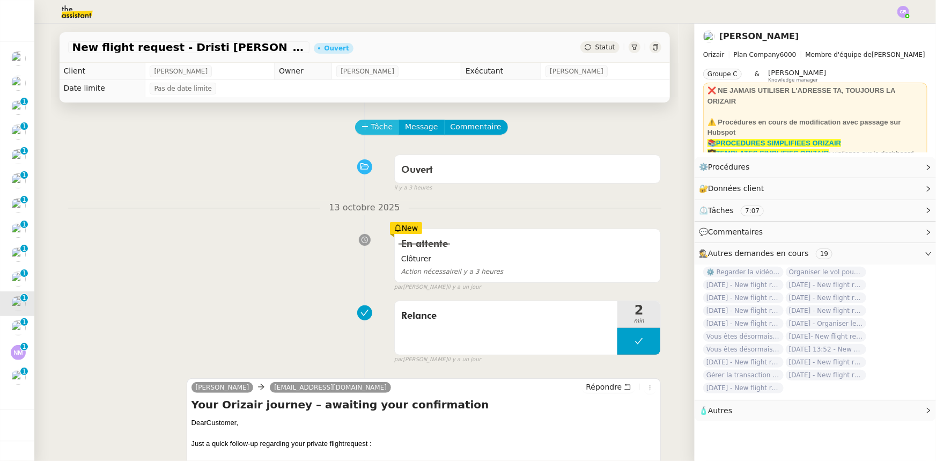
click at [371, 128] on span "Tâche" at bounding box center [382, 127] width 22 height 12
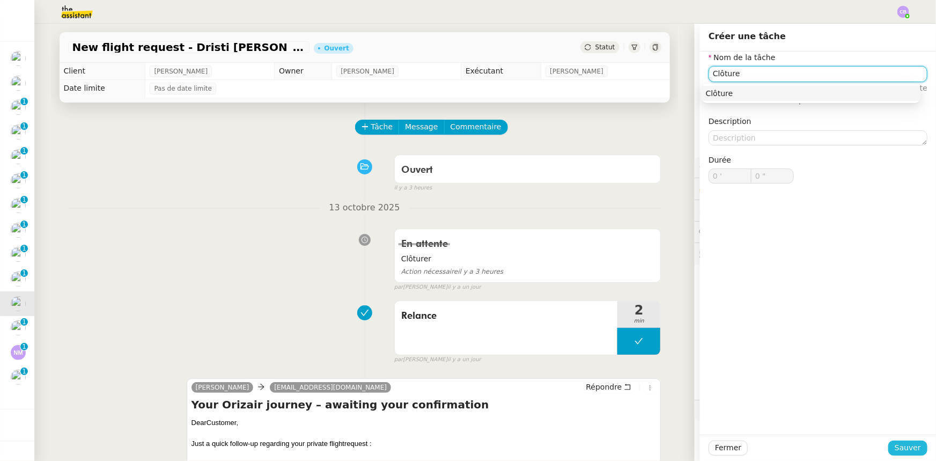
type input "Clôture"
click at [895, 448] on span "Sauver" at bounding box center [907, 447] width 26 height 12
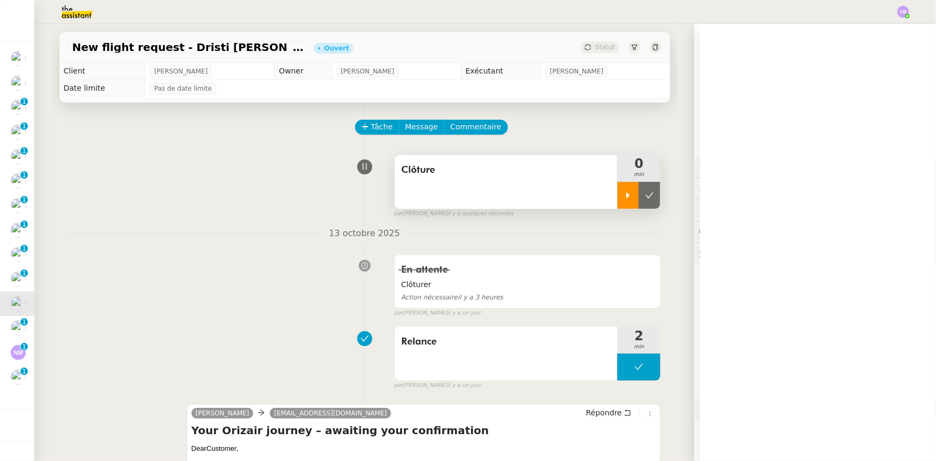
click at [626, 196] on icon at bounding box center [628, 195] width 4 height 6
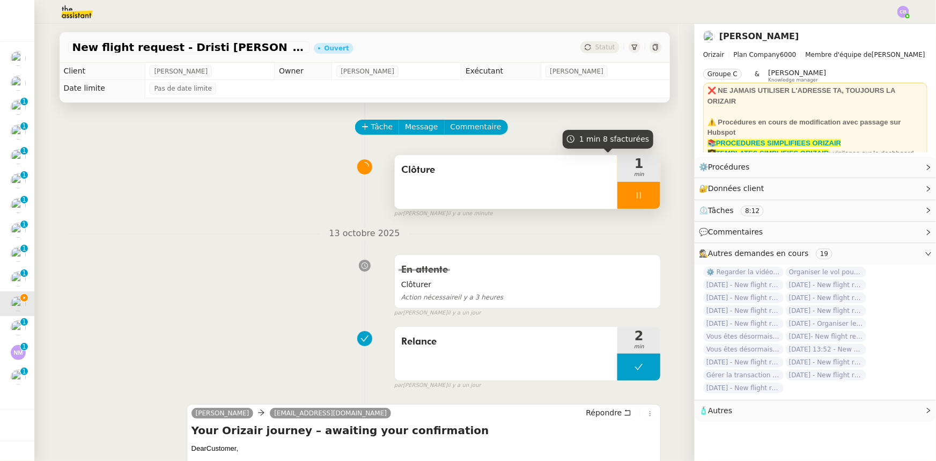
click at [617, 192] on div at bounding box center [638, 195] width 43 height 27
click at [645, 199] on icon at bounding box center [649, 195] width 9 height 9
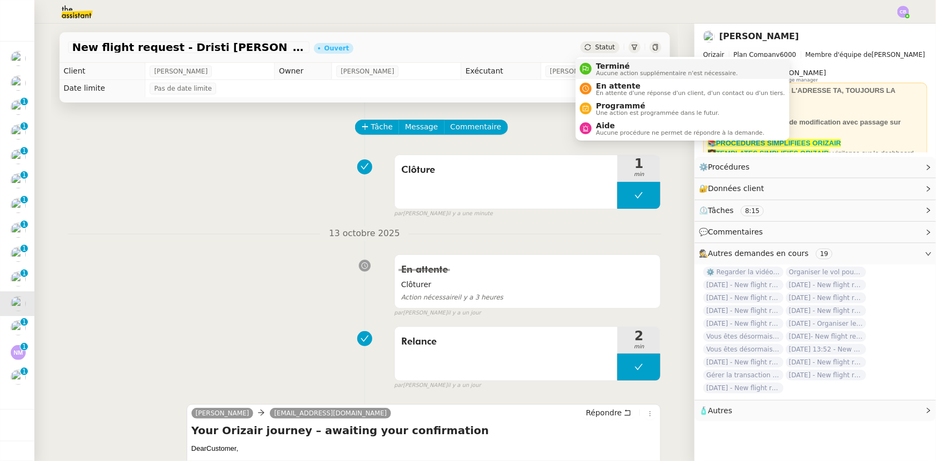
click at [608, 67] on span "Terminé" at bounding box center [667, 66] width 142 height 9
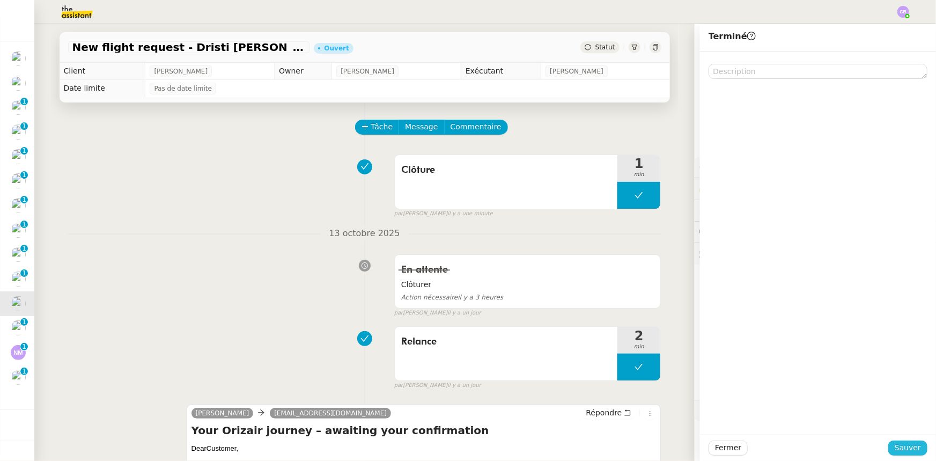
click at [906, 448] on span "Sauver" at bounding box center [907, 447] width 26 height 12
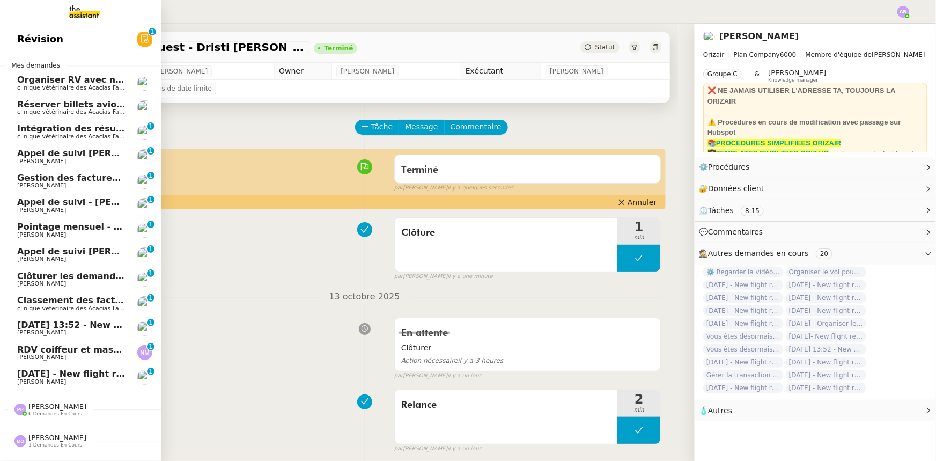
click at [60, 326] on span "[DATE] 13:52 - New flight request - [PERSON_NAME][GEOGRAPHIC_DATA]" at bounding box center [193, 325] width 352 height 10
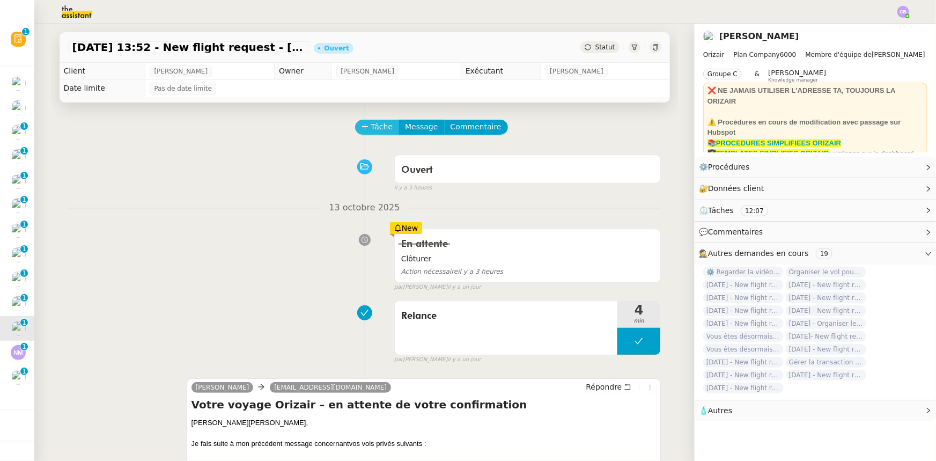
click at [371, 130] on span "Tâche" at bounding box center [382, 127] width 22 height 12
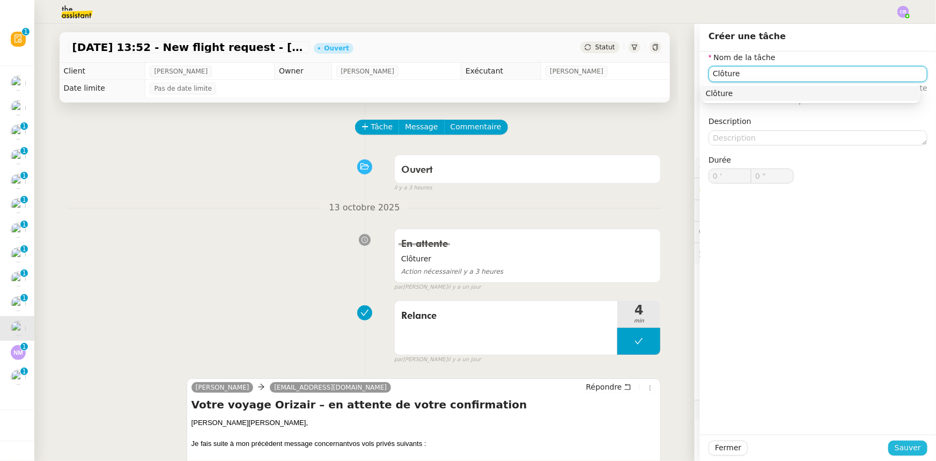
type input "Clôture"
click at [894, 446] on span "Sauver" at bounding box center [907, 447] width 26 height 12
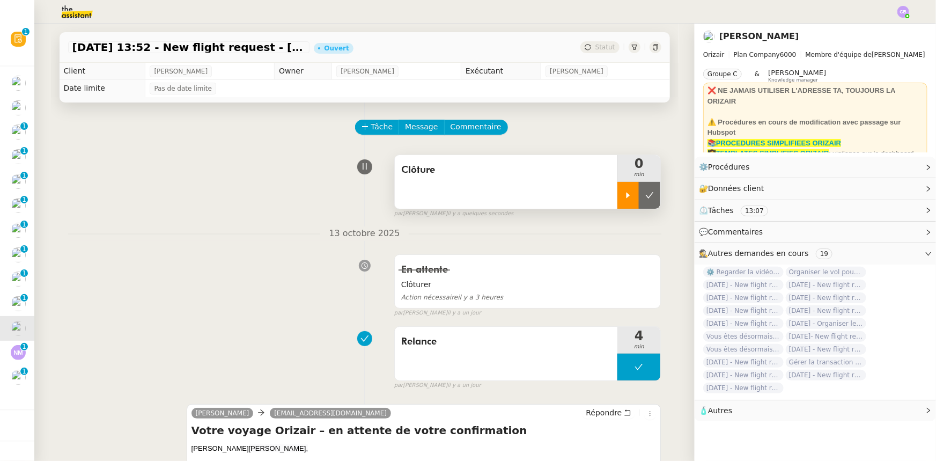
click at [617, 204] on div at bounding box center [627, 195] width 21 height 27
click at [617, 192] on div at bounding box center [638, 195] width 43 height 27
click at [645, 199] on icon at bounding box center [649, 195] width 9 height 9
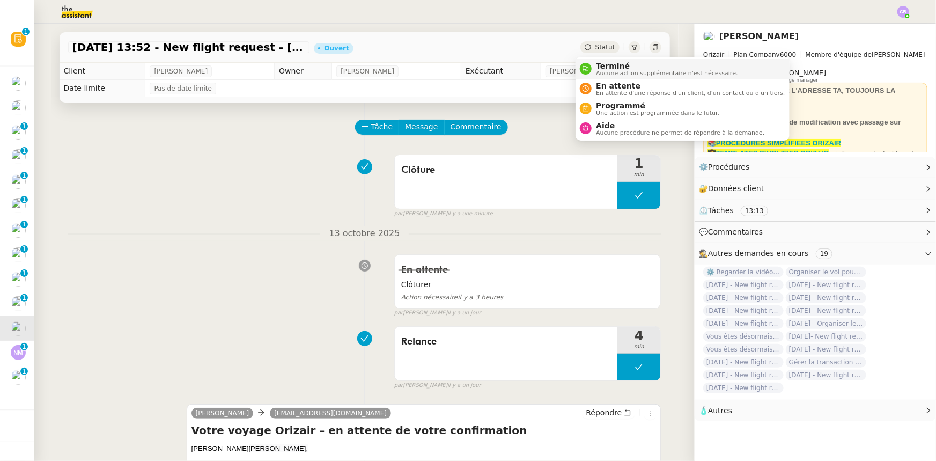
click at [611, 71] on span "Aucune action supplémentaire n'est nécessaire." at bounding box center [667, 73] width 142 height 6
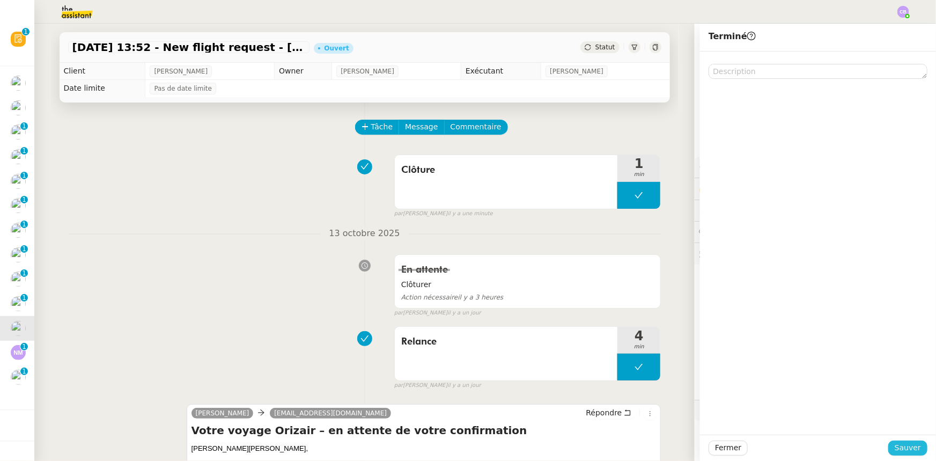
click at [901, 449] on span "Sauver" at bounding box center [907, 447] width 26 height 12
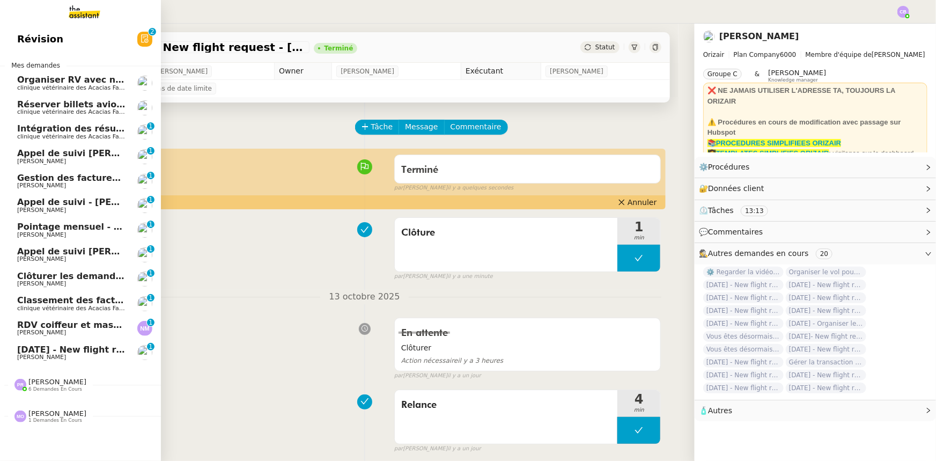
click at [64, 349] on span "[DATE] - New flight request - [PERSON_NAME]" at bounding box center [127, 349] width 221 height 10
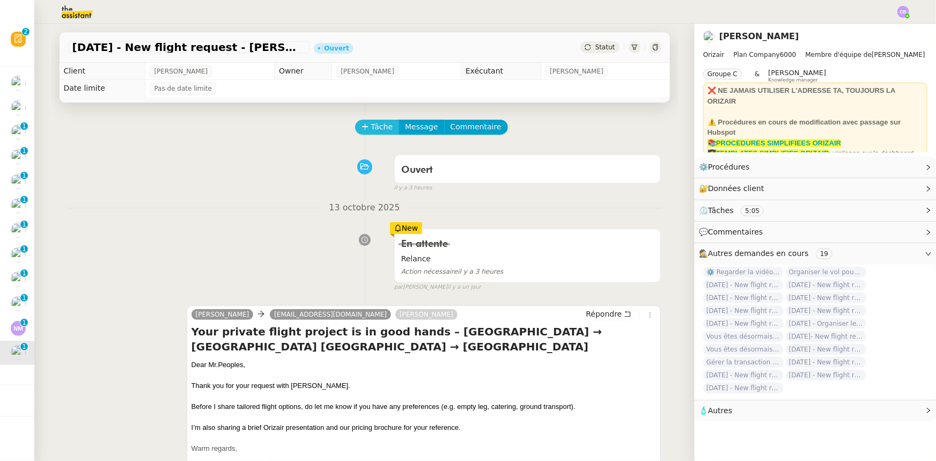
click at [371, 131] on span "Tâche" at bounding box center [382, 127] width 22 height 12
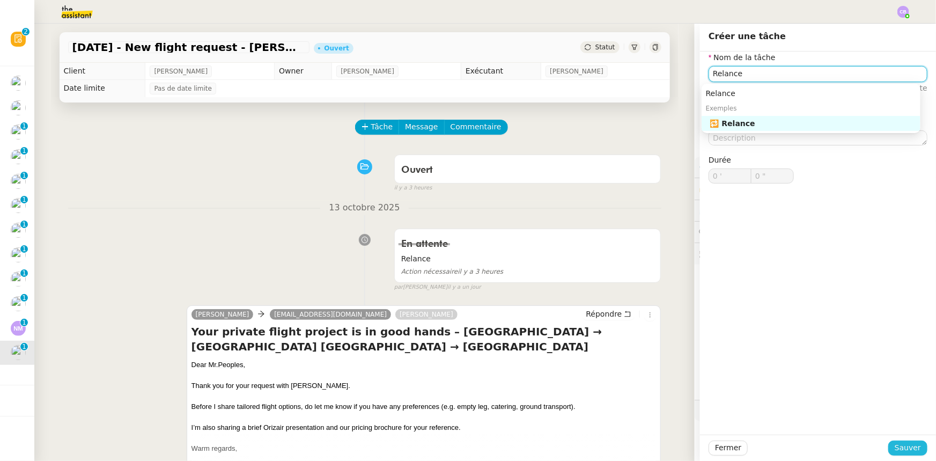
type input "Relance"
click at [898, 450] on span "Sauver" at bounding box center [907, 447] width 26 height 12
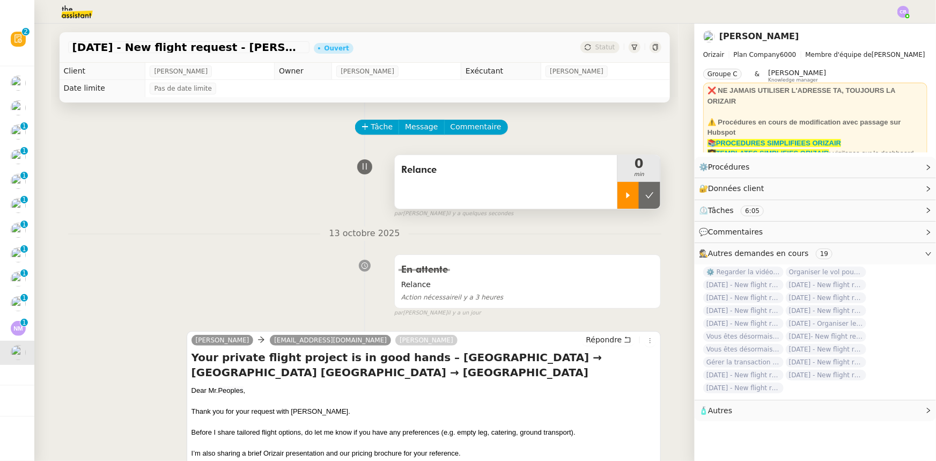
click at [624, 198] on icon at bounding box center [628, 195] width 9 height 9
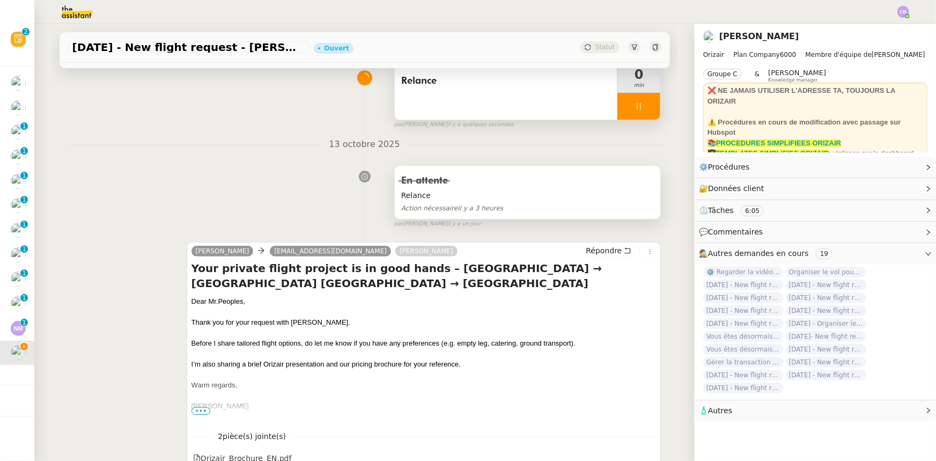
scroll to position [97, 0]
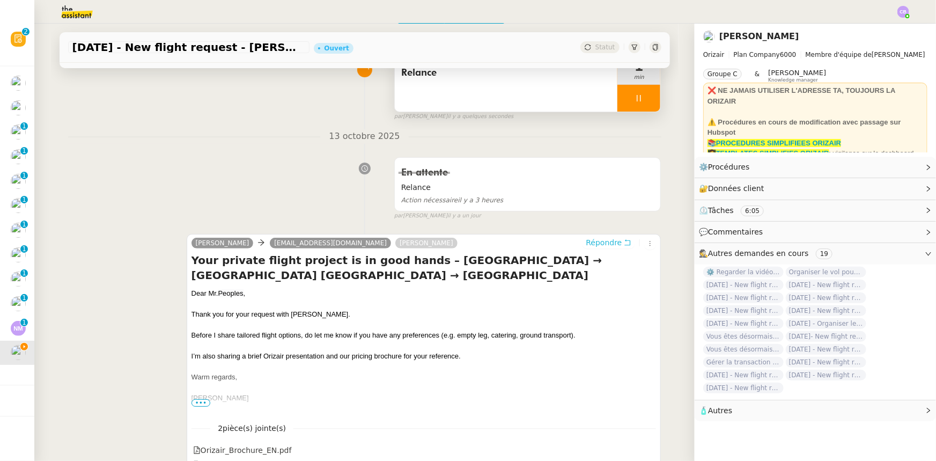
click at [586, 246] on span "Répondre" at bounding box center [604, 242] width 36 height 11
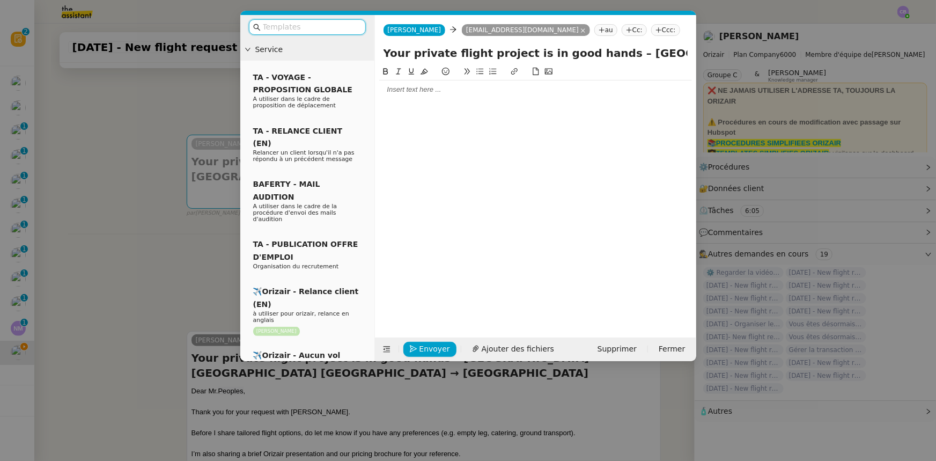
click at [343, 27] on input "text" at bounding box center [311, 27] width 97 height 12
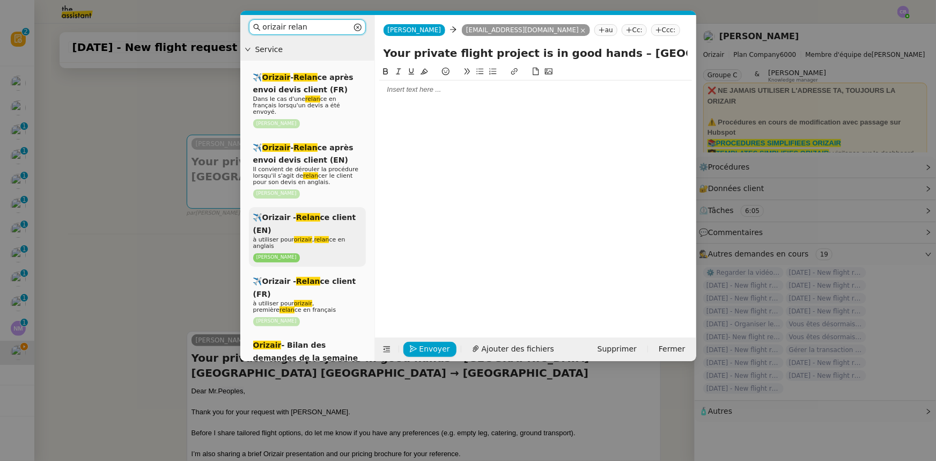
type input "orizair relan"
click at [338, 217] on div "✈️Orizair - Relan ce client (EN) à utiliser pour orizair , relan ce en anglais …" at bounding box center [307, 237] width 117 height 60
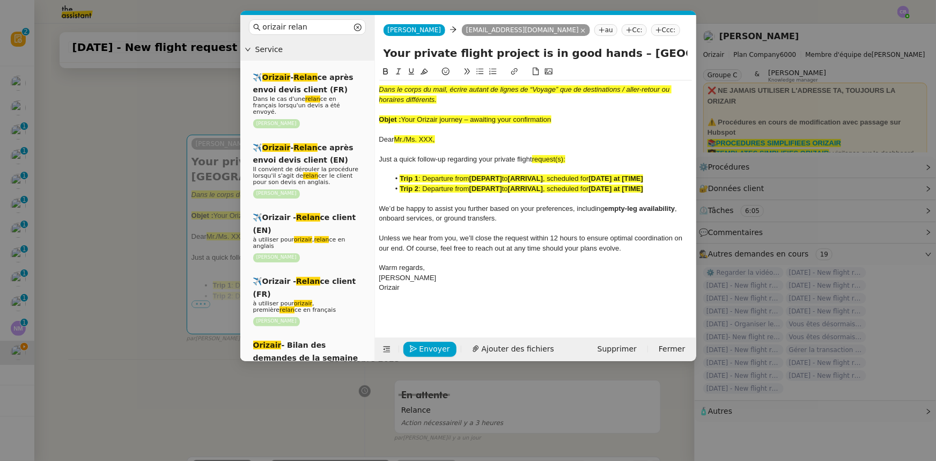
drag, startPoint x: 553, startPoint y: 120, endPoint x: 403, endPoint y: 120, distance: 150.1
click at [403, 120] on div "Objet : Your Orizair journey – awaiting your confirmation" at bounding box center [535, 120] width 313 height 10
drag, startPoint x: 597, startPoint y: 54, endPoint x: 385, endPoint y: 52, distance: 212.3
click at [385, 52] on input "Your private flight project is in good hands – London City Airport → Amsterdam …" at bounding box center [535, 53] width 304 height 16
paste input "Orizair journey – awaiting your confirmation"
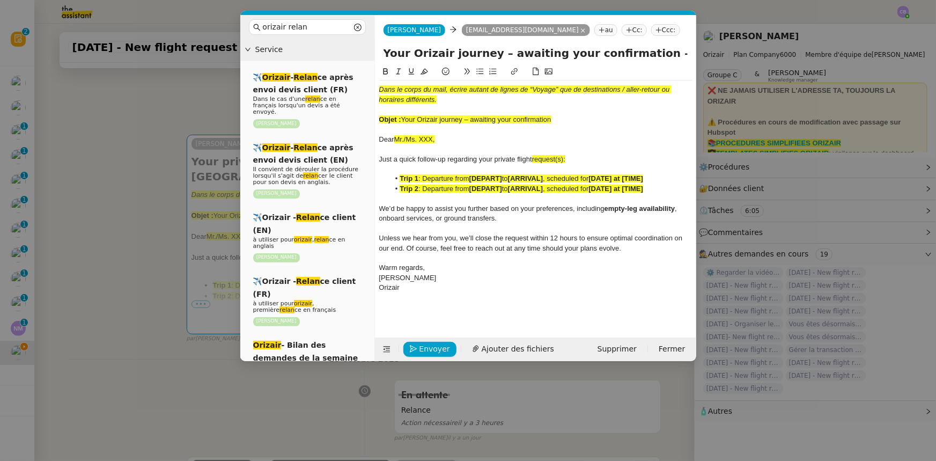
type input "Your Orizair journey – awaiting your confirmation – London City Airport → Amste…"
drag, startPoint x: 566, startPoint y: 123, endPoint x: 374, endPoint y: 91, distance: 195.1
click at [374, 91] on nz-layout "orizair relan Service ✈️ Orizair - Relan ce après envoi devis client (FR) Dans …" at bounding box center [468, 188] width 456 height 346
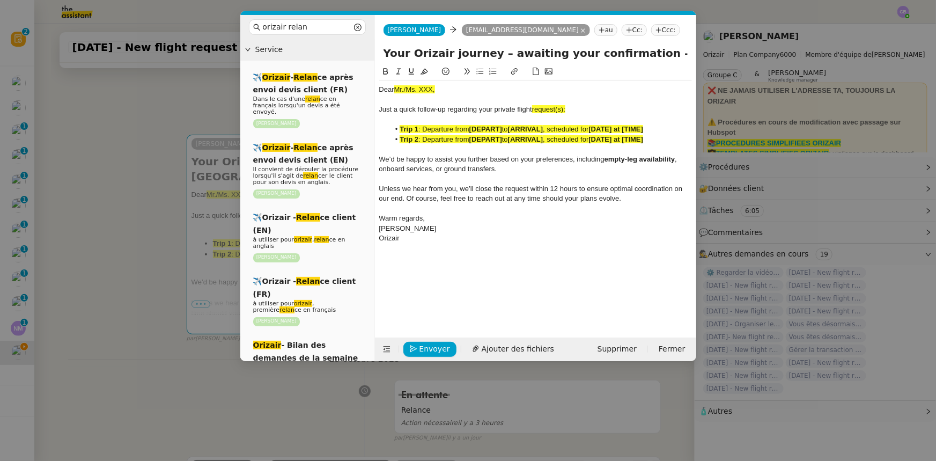
drag, startPoint x: 443, startPoint y: 90, endPoint x: 395, endPoint y: 88, distance: 48.8
click at [395, 88] on div "Dear Mr./Ms. XXX," at bounding box center [535, 90] width 313 height 10
click at [423, 72] on icon at bounding box center [424, 72] width 8 height 8
click at [155, 240] on nz-modal-container "orizair relan Service ✈️ Orizair - Relan ce après envoi devis client (FR) Dans …" at bounding box center [468, 230] width 936 height 461
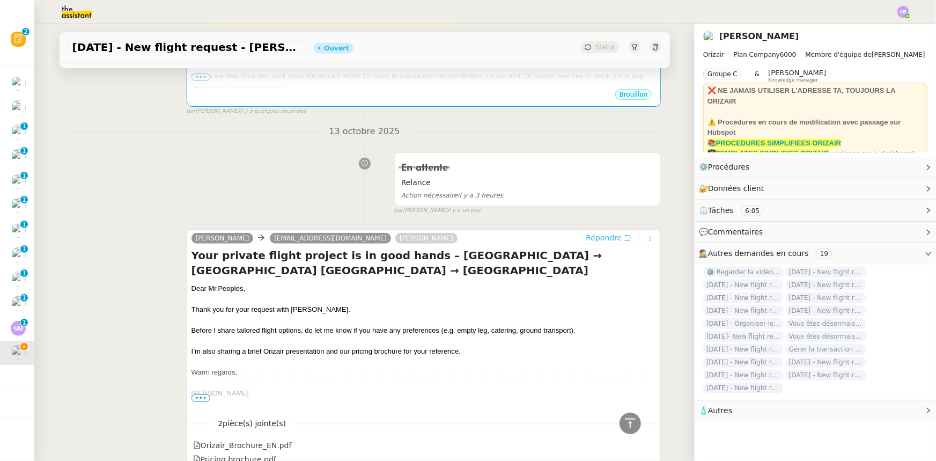
scroll to position [372, 0]
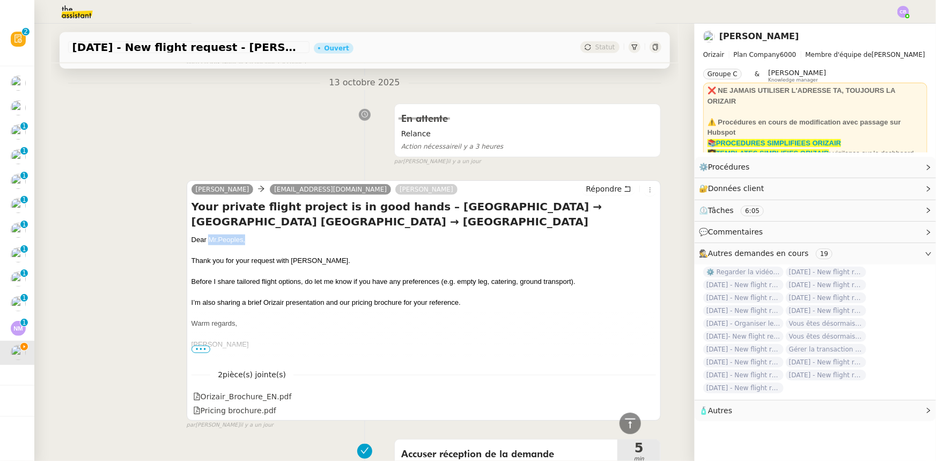
drag, startPoint x: 249, startPoint y: 238, endPoint x: 205, endPoint y: 239, distance: 44.5
click at [205, 239] on div "Dear Mr. Peoples ," at bounding box center [423, 239] width 465 height 11
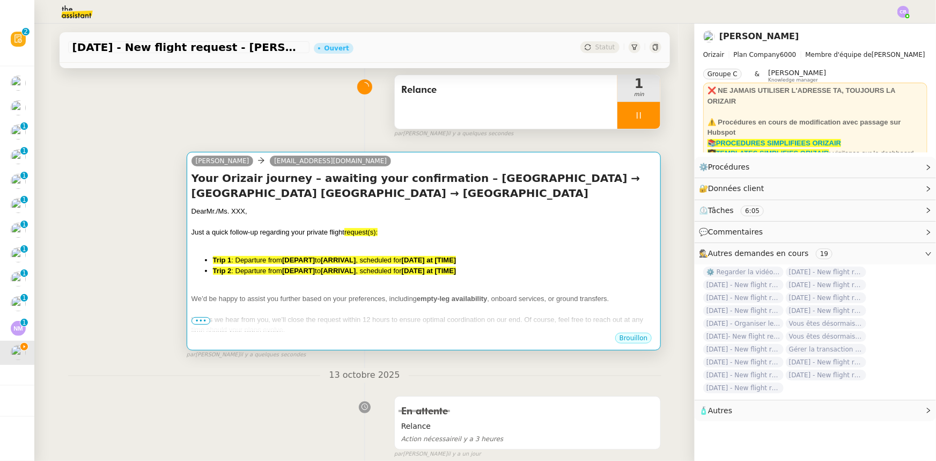
click at [367, 232] on span "request(s):" at bounding box center [360, 232] width 33 height 8
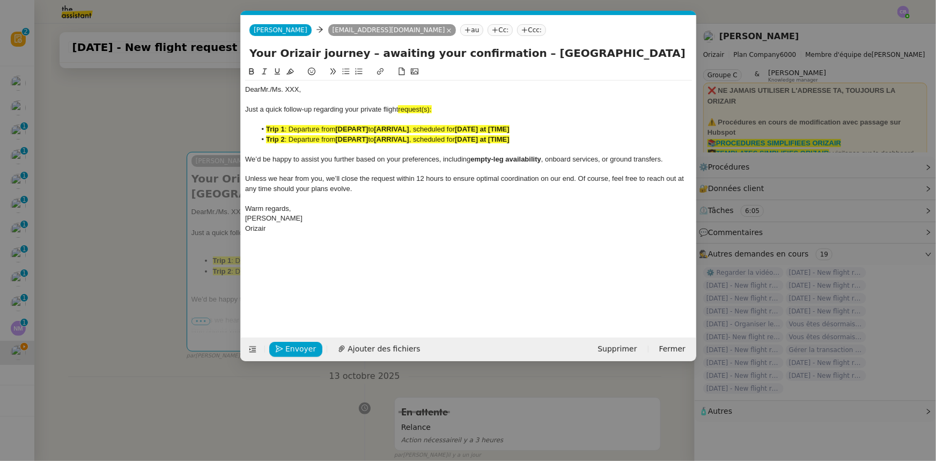
scroll to position [0, 61]
drag, startPoint x: 317, startPoint y: 91, endPoint x: 264, endPoint y: 91, distance: 53.1
click at [264, 91] on div "Dear Mr./Ms. XXX," at bounding box center [468, 90] width 447 height 10
click at [431, 108] on span "request(s):" at bounding box center [414, 109] width 33 height 8
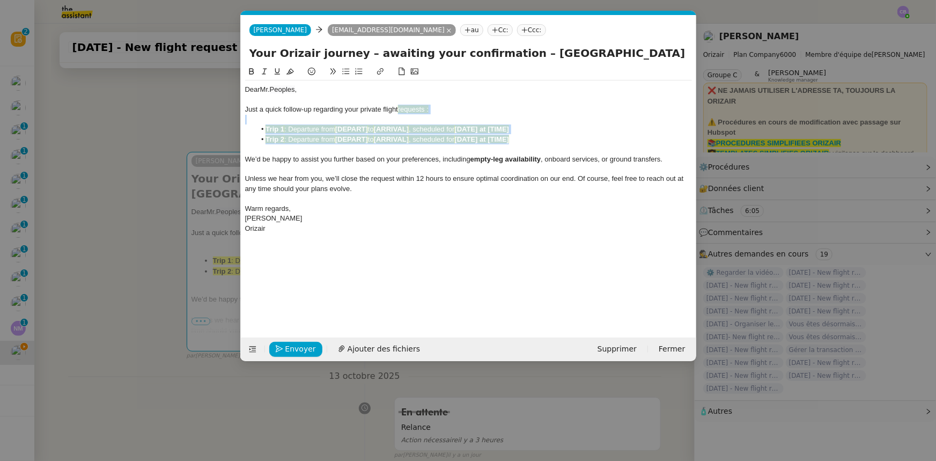
drag, startPoint x: 520, startPoint y: 140, endPoint x: 400, endPoint y: 114, distance: 122.4
click at [400, 114] on div "Dear Mr. Peoples , Just a quick follow-up regarding your private flight request…" at bounding box center [468, 158] width 447 height 157
drag, startPoint x: 288, startPoint y: 73, endPoint x: 327, endPoint y: 119, distance: 59.4
click at [290, 73] on icon at bounding box center [290, 72] width 8 height 8
click at [350, 155] on span "We’d be happy to assist you further based on your preferences, including" at bounding box center [357, 159] width 225 height 8
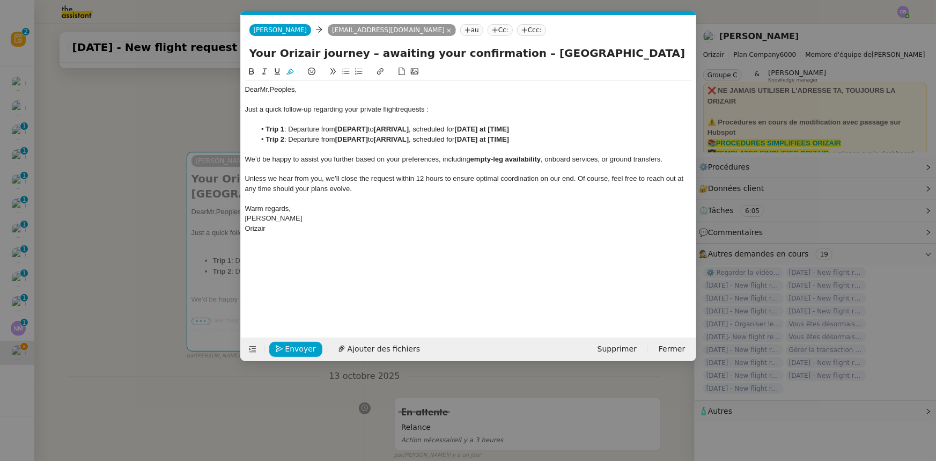
drag, startPoint x: 611, startPoint y: 54, endPoint x: 512, endPoint y: 56, distance: 99.2
click at [512, 56] on input "Your Orizair journey – awaiting your confirmation – London City Airport → Amste…" at bounding box center [468, 53] width 438 height 16
click at [352, 128] on strong "[DEPART]" at bounding box center [351, 129] width 33 height 8
click at [337, 131] on strong "[" at bounding box center [336, 129] width 2 height 8
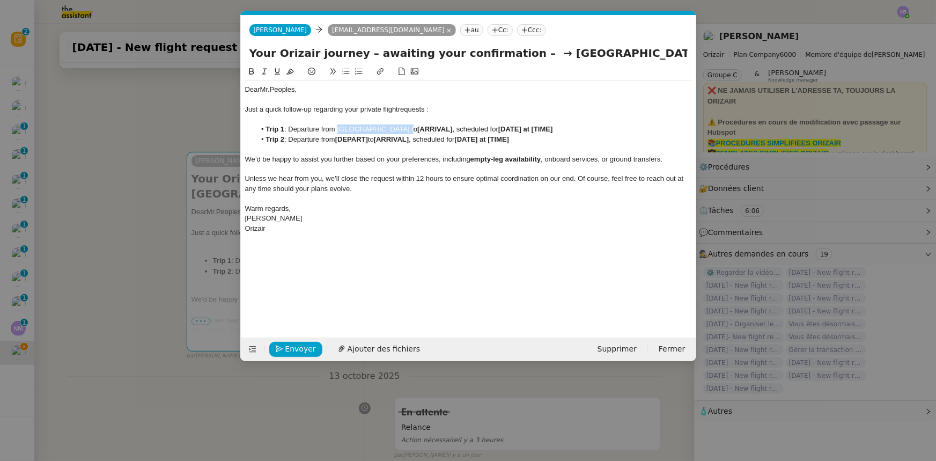
drag, startPoint x: 338, startPoint y: 129, endPoint x: 396, endPoint y: 127, distance: 58.0
click at [396, 127] on li "Trip 1 : Departure from London City Airport to [ARRIVAL] , scheduled for [DATE]…" at bounding box center [473, 129] width 436 height 10
click at [251, 72] on icon at bounding box center [252, 72] width 8 height 8
drag, startPoint x: 526, startPoint y: 55, endPoint x: 670, endPoint y: 52, distance: 144.3
click at [670, 52] on input "Your Orizair journey – awaiting your confirmation – → Amsterdam Airport Schipho…" at bounding box center [468, 53] width 438 height 16
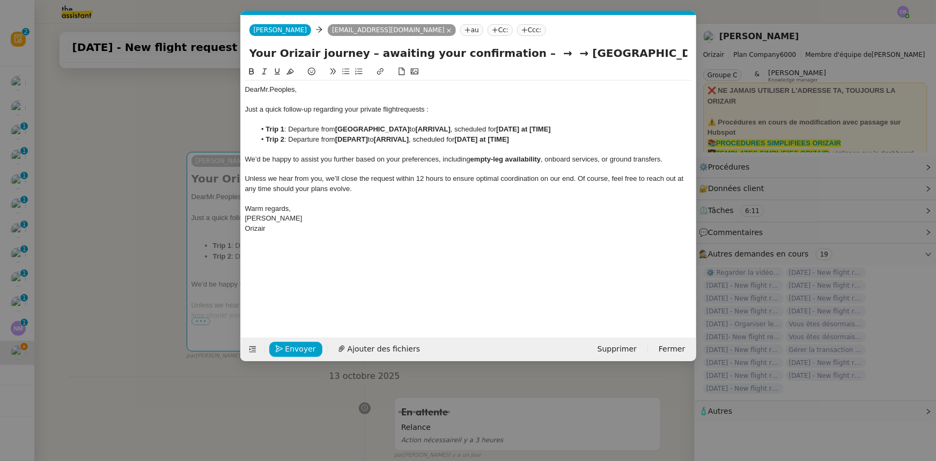
click at [433, 129] on strong "[ARRIVAL]" at bounding box center [433, 129] width 35 height 8
click at [415, 128] on li "Trip 1 : Departure from London City Airport to [ Amsterdam Airport Schiphol, sc…" at bounding box center [473, 129] width 436 height 10
drag, startPoint x: 412, startPoint y: 129, endPoint x: 498, endPoint y: 128, distance: 85.8
click at [498, 128] on li "Trip 1 : Departure from London City Airport to Amsterdam Airport Schiphol, sche…" at bounding box center [473, 129] width 436 height 10
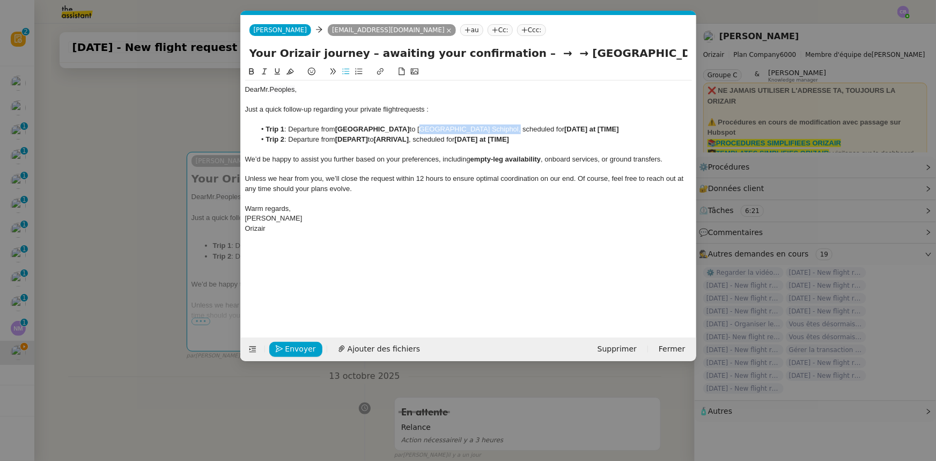
click at [252, 72] on icon at bounding box center [251, 71] width 5 height 6
click at [567, 129] on strong "[DATE] at [TIME]" at bounding box center [594, 129] width 55 height 8
click at [567, 129] on strong "[23rd October 2025 at [TIME]" at bounding box center [595, 129] width 57 height 8
click at [621, 129] on strong "23rd October 2025 at [TIME]" at bounding box center [594, 129] width 55 height 8
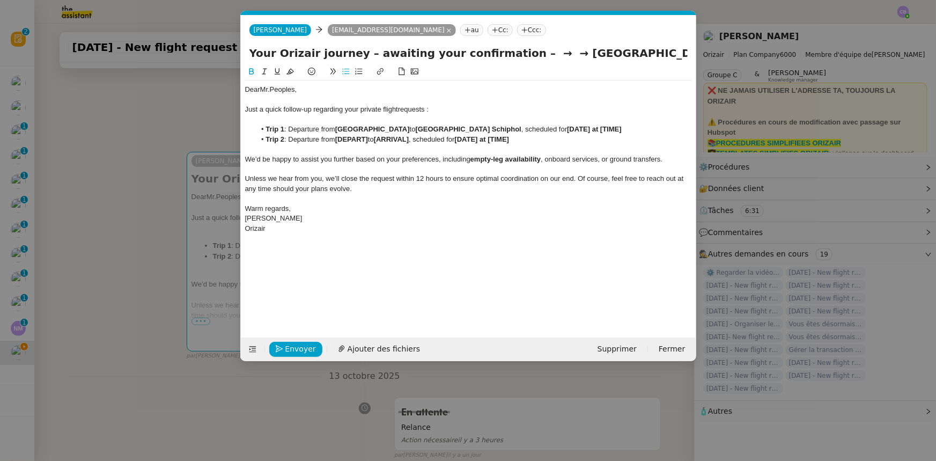
click at [621, 129] on strong "23rd October 2025 at [TIME]" at bounding box center [594, 129] width 55 height 8
click at [637, 129] on strong "23rd October 2025 at [TIME09:00" at bounding box center [602, 129] width 70 height 8
drag, startPoint x: 413, startPoint y: 127, endPoint x: 506, endPoint y: 129, distance: 92.8
click at [506, 129] on strong "Amsterdam Airport Schiphol" at bounding box center [469, 129] width 106 height 8
click at [357, 139] on strong "[DEPART]" at bounding box center [351, 139] width 33 height 8
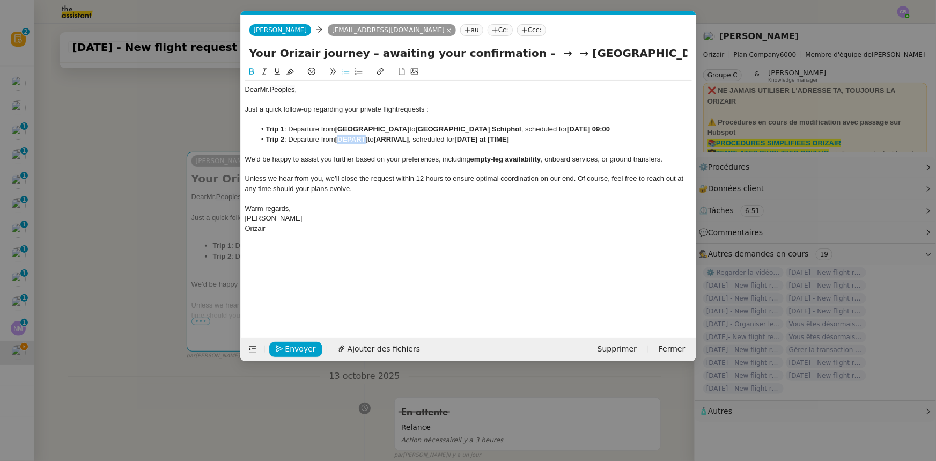
click at [357, 139] on strong "[DEPART]" at bounding box center [351, 139] width 33 height 8
click at [340, 140] on strong "[Amsterdam Airport Schiphol" at bounding box center [389, 139] width 108 height 8
drag, startPoint x: 338, startPoint y: 128, endPoint x: 402, endPoint y: 128, distance: 64.3
click at [402, 128] on strong "London City Airport" at bounding box center [372, 129] width 75 height 8
click at [458, 138] on strong "[ARRIVAL]" at bounding box center [464, 139] width 35 height 8
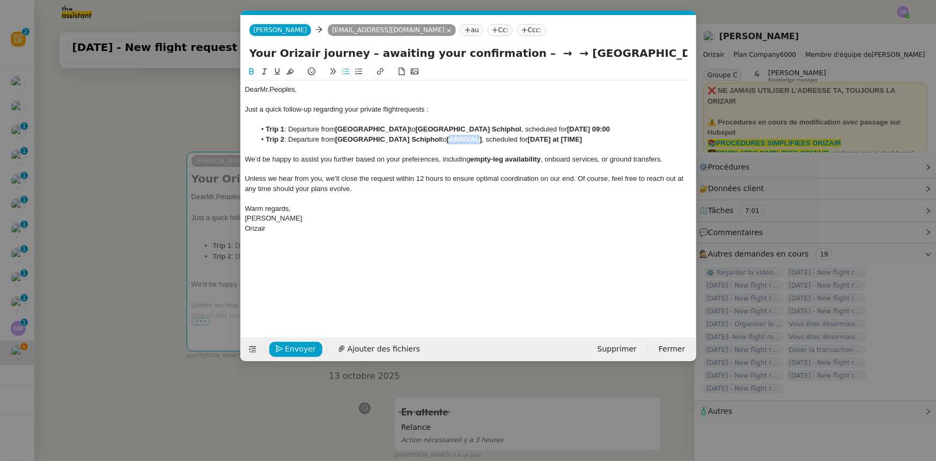
click at [458, 138] on strong "[ARRIVAL]" at bounding box center [464, 139] width 35 height 8
click at [447, 139] on strong "[London City Airport" at bounding box center [485, 139] width 77 height 8
click at [569, 139] on strong "[DATE] at [TIME]" at bounding box center [594, 139] width 55 height 8
click at [567, 140] on strong "[25th October 2025 at [TIME]" at bounding box center [595, 139] width 57 height 8
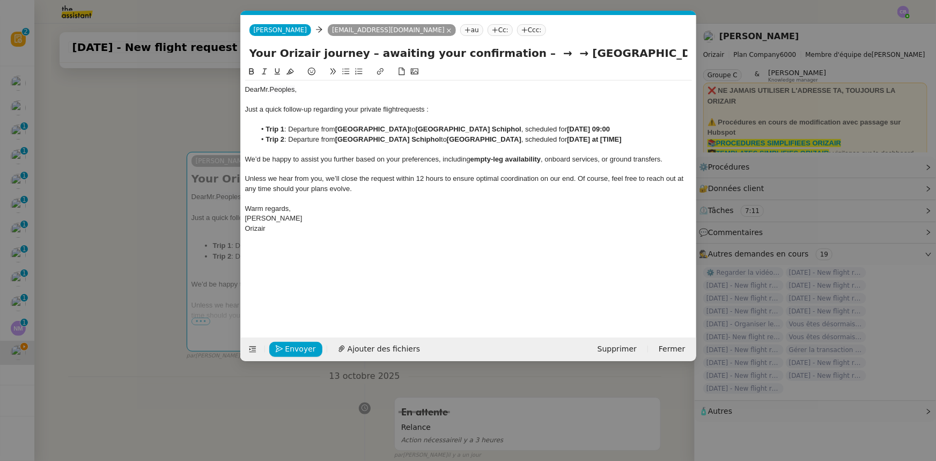
click at [621, 139] on strong "25th October 2025 at [TIME]" at bounding box center [594, 139] width 55 height 8
click at [620, 139] on strong "25th October 2025 at [15:00" at bounding box center [593, 139] width 53 height 8
drag, startPoint x: 643, startPoint y: 54, endPoint x: 503, endPoint y: 56, distance: 140.0
click at [503, 56] on input "Your Orizair journey – awaiting your confirmation – → → London City Airport" at bounding box center [468, 53] width 438 height 16
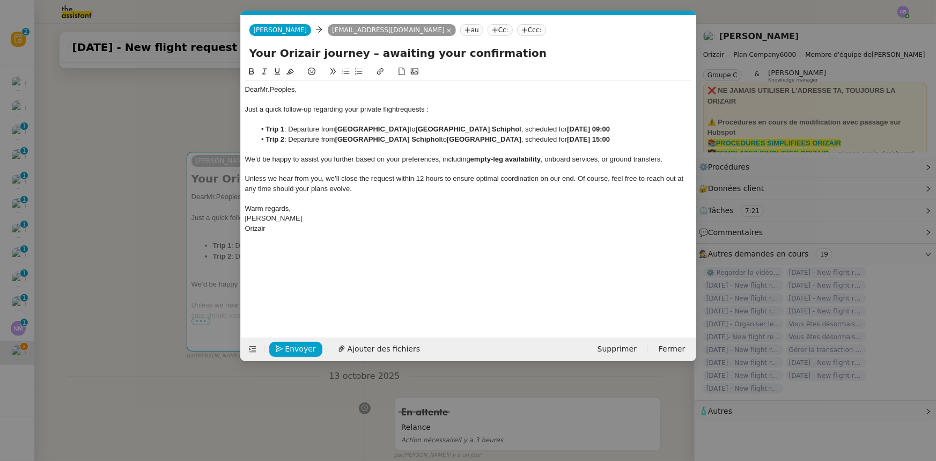
type input "Your Orizair journey – awaiting your confirmation"
click at [497, 108] on div "Just a quick follow-up regarding your private flight requests :" at bounding box center [468, 110] width 447 height 10
click at [309, 347] on span "Envoyer" at bounding box center [300, 349] width 31 height 12
click at [309, 347] on span "Confirmer l'envoi" at bounding box center [317, 349] width 64 height 12
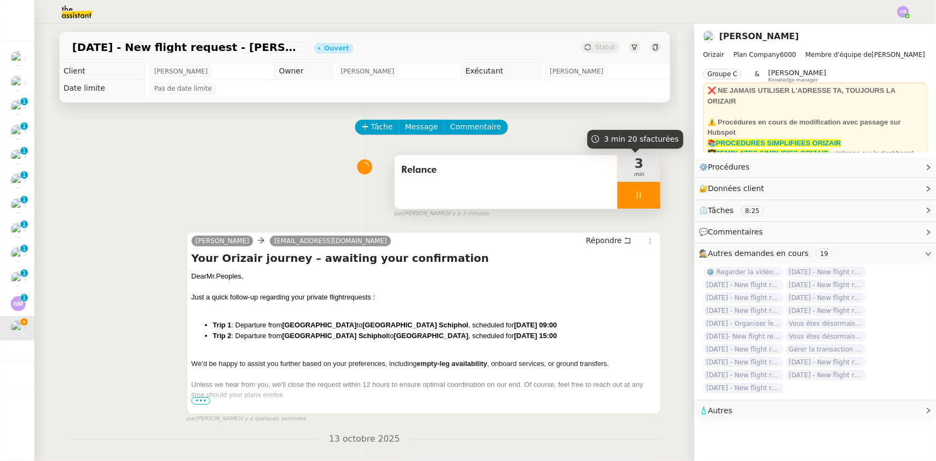
click at [618, 193] on div at bounding box center [638, 195] width 43 height 27
click at [646, 198] on icon at bounding box center [650, 195] width 8 height 6
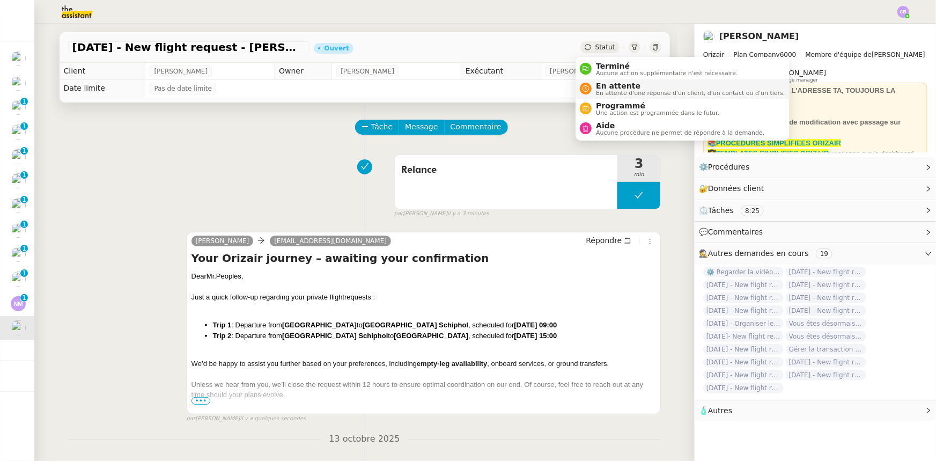
click at [610, 86] on span "En attente" at bounding box center [690, 86] width 189 height 9
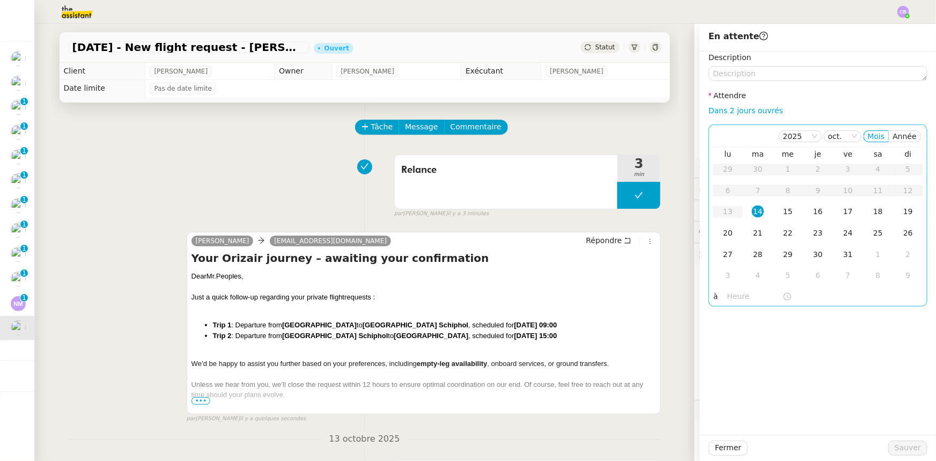
drag, startPoint x: 741, startPoint y: 112, endPoint x: 751, endPoint y: 139, distance: 29.5
click at [741, 112] on link "Dans 2 jours ouvrés" at bounding box center [745, 110] width 75 height 9
type input "07:00"
click at [782, 212] on div "15" at bounding box center [788, 211] width 12 height 12
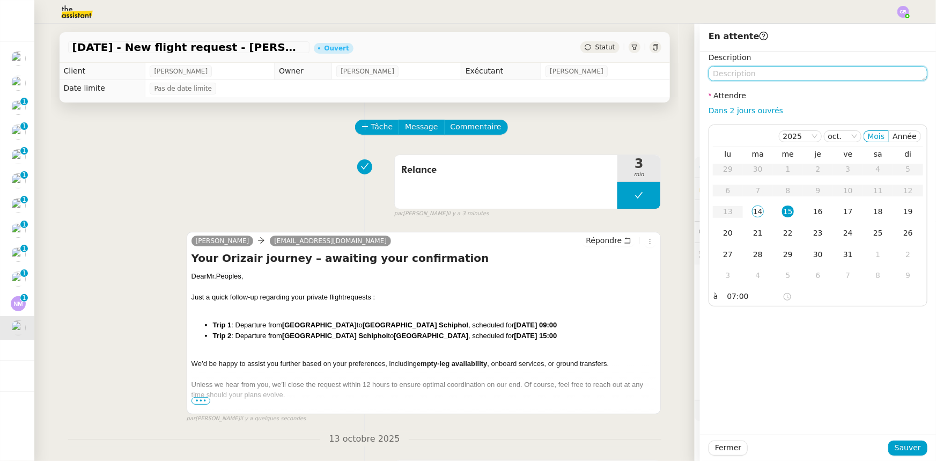
click at [758, 74] on textarea at bounding box center [817, 73] width 219 height 15
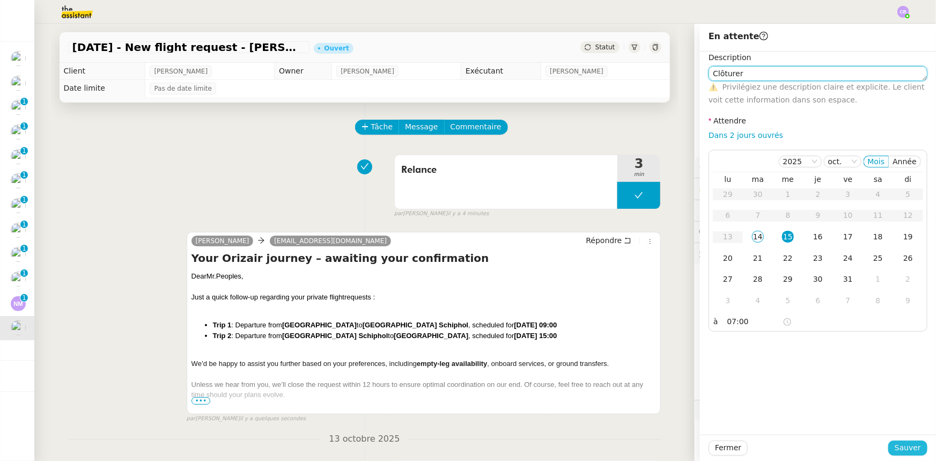
type textarea "Clôturer"
click at [901, 449] on span "Sauver" at bounding box center [907, 447] width 26 height 12
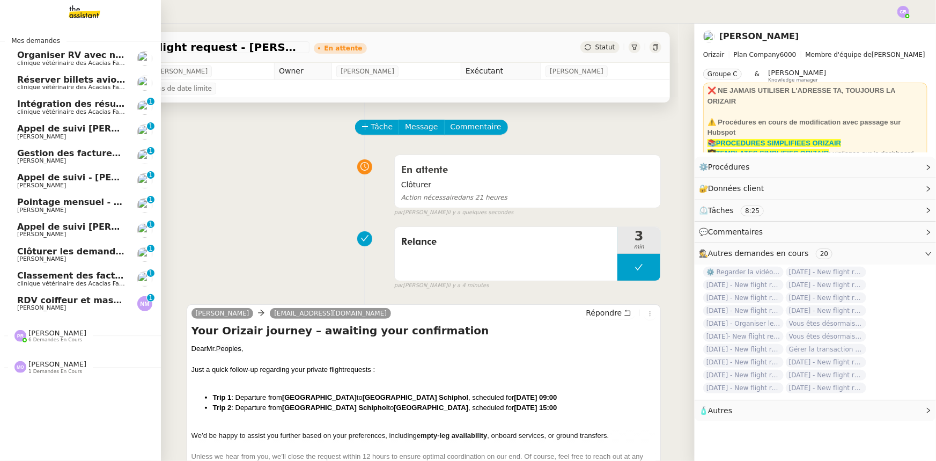
click at [24, 303] on span "RDV coiffeur et massage - octobre 2025" at bounding box center [113, 300] width 192 height 10
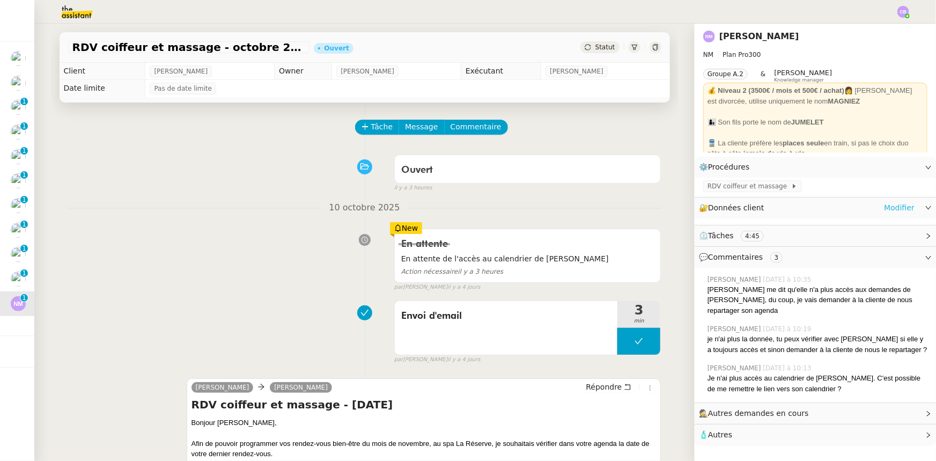
click at [888, 209] on link "Modifier" at bounding box center [899, 208] width 31 height 12
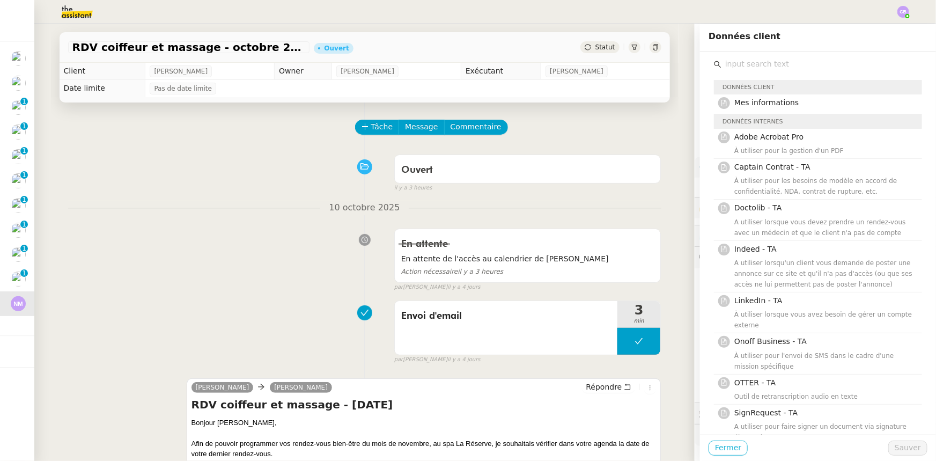
click at [719, 449] on span "Fermer" at bounding box center [728, 447] width 26 height 12
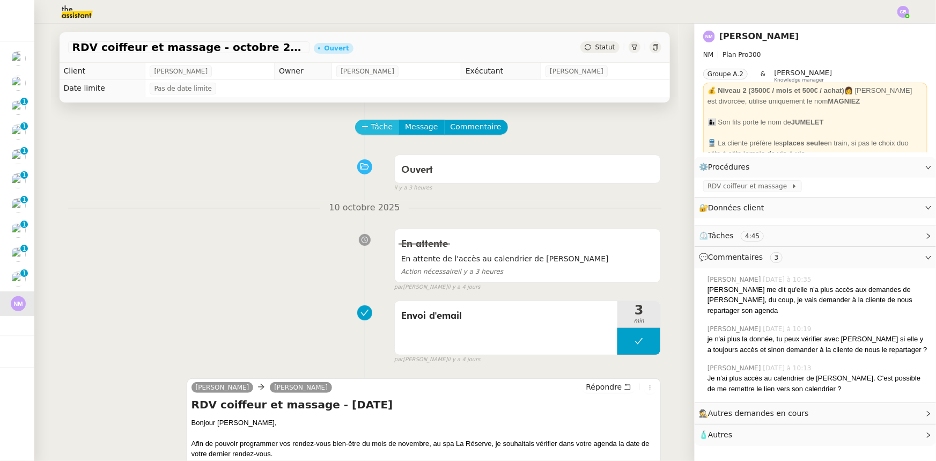
click at [371, 129] on span "Tâche" at bounding box center [382, 127] width 22 height 12
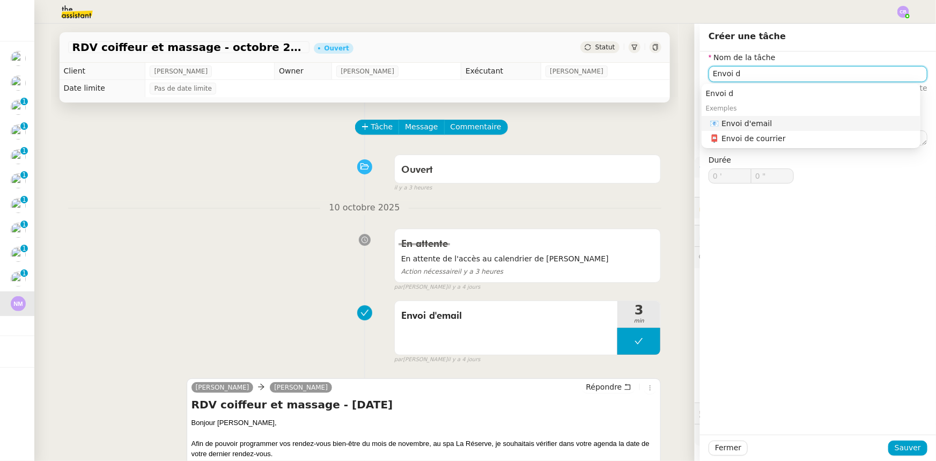
click at [735, 123] on div "📧 Envoi d'email" at bounding box center [813, 123] width 206 height 10
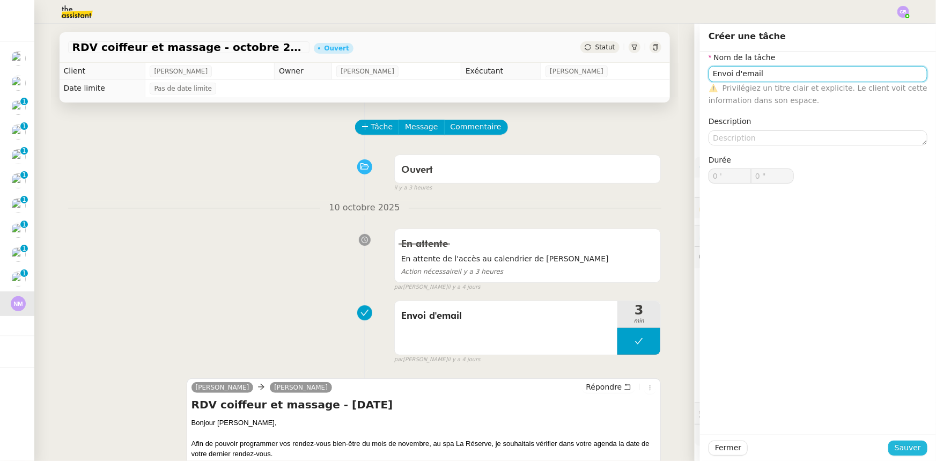
type input "Envoi d'email"
click at [904, 446] on span "Sauver" at bounding box center [907, 447] width 26 height 12
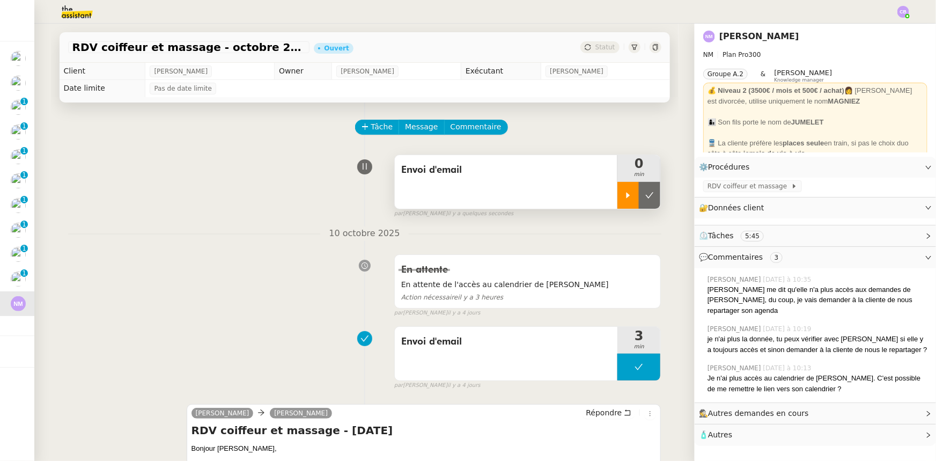
click at [624, 196] on icon at bounding box center [628, 195] width 9 height 9
click at [489, 191] on div "Envoi d'email" at bounding box center [506, 182] width 223 height 54
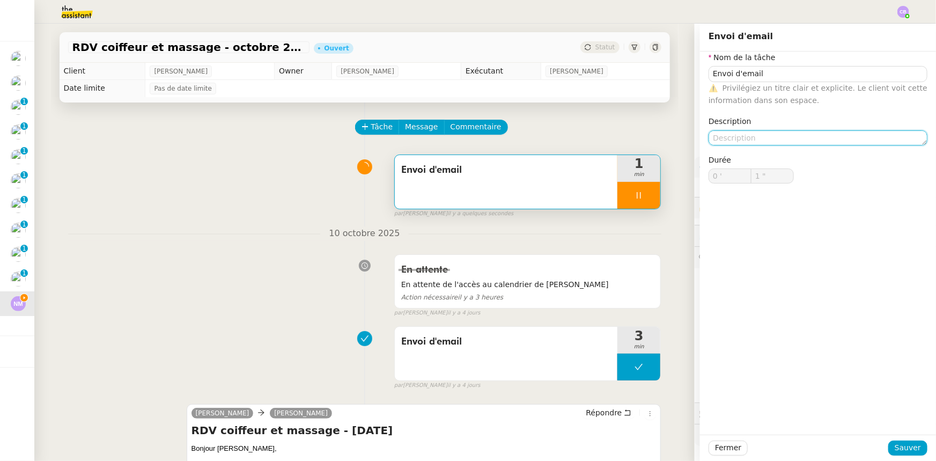
click at [747, 135] on textarea at bounding box center [817, 137] width 219 height 15
type input "2 ""
type textarea "R"
type input "3 ""
type textarea "[MEDICAL_DATA]"
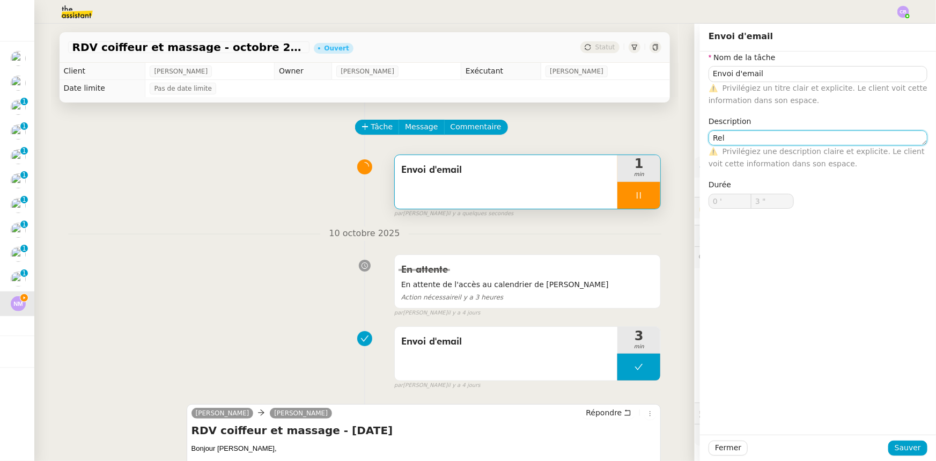
type input "4 ""
type textarea "Relancer"
type input "5 ""
type textarea "Relancer Natha"
type input "6 ""
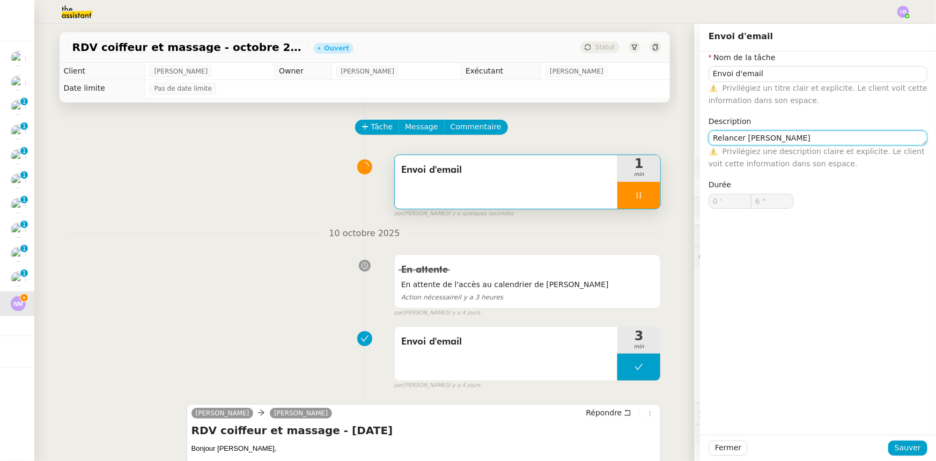
type textarea "Relancer Nathalie"
type input "8 ""
type textarea "Relancer Nathalie"
click at [895, 447] on span "Sauver" at bounding box center [907, 447] width 26 height 12
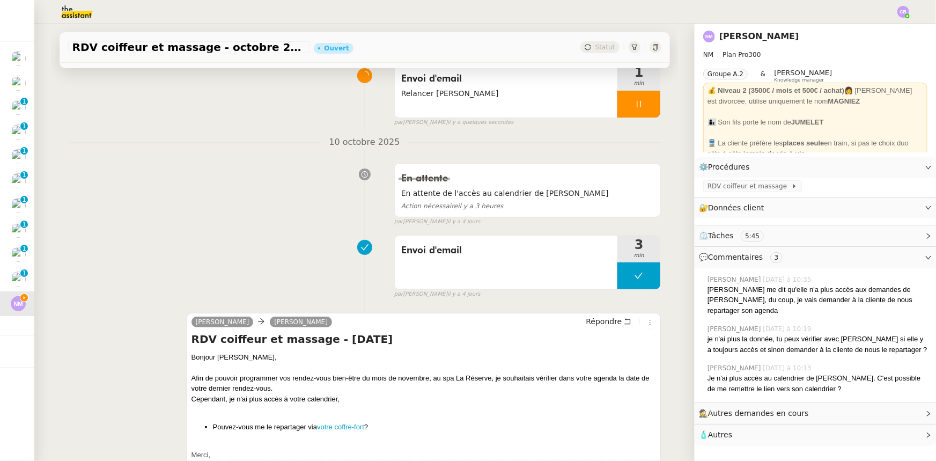
scroll to position [195, 0]
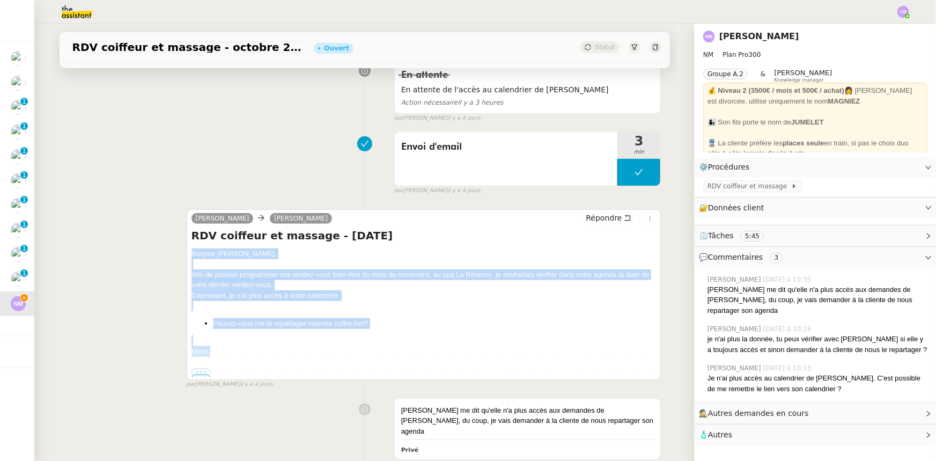
drag, startPoint x: 213, startPoint y: 351, endPoint x: 187, endPoint y: 255, distance: 99.1
click at [191, 255] on div "Bonjour Nathalie, Afin de pouvoir programmer vos rendez-vous bien-être du mois …" at bounding box center [423, 312] width 465 height 129
click at [588, 221] on span "Répondre" at bounding box center [604, 217] width 36 height 11
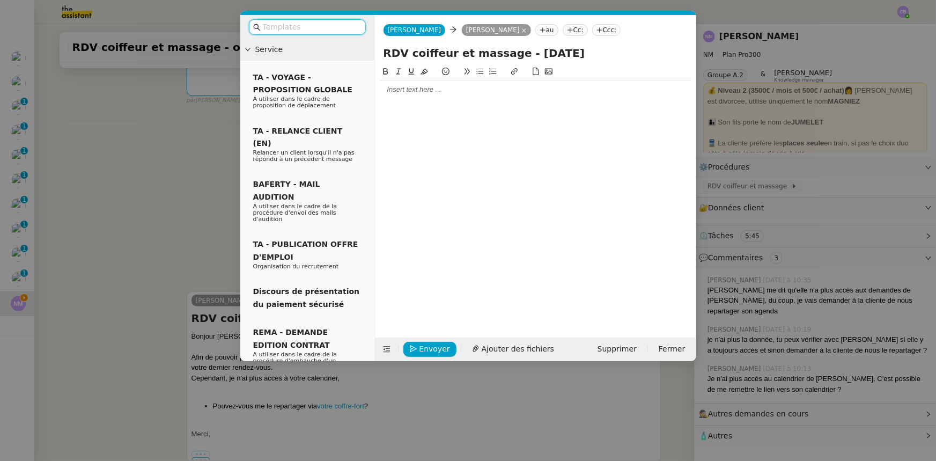
click at [429, 92] on div at bounding box center [535, 90] width 313 height 10
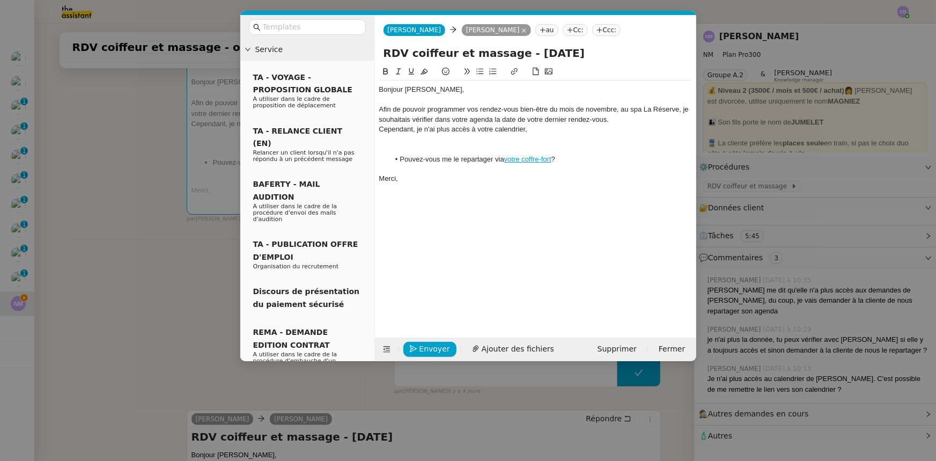
click at [408, 98] on div at bounding box center [535, 100] width 313 height 10
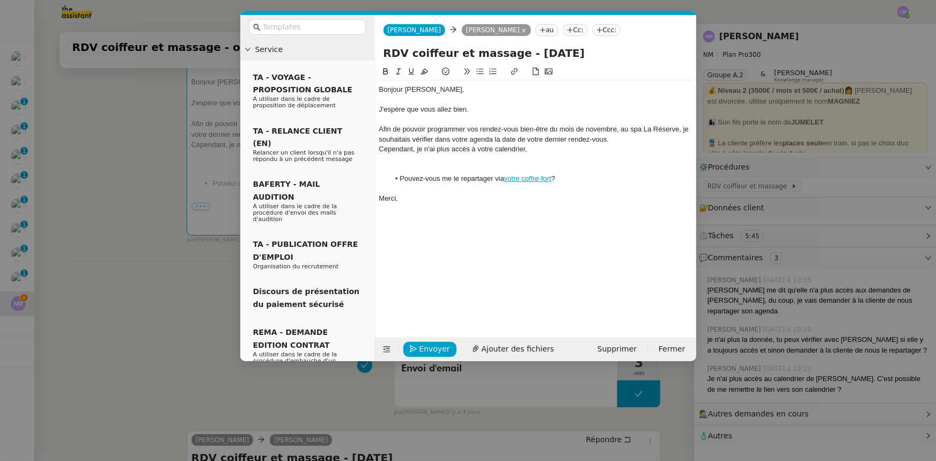
click at [380, 129] on div "Afin de pouvoir programmer vos rendez-vous bien-être du mois de novembre, au sp…" at bounding box center [535, 134] width 313 height 20
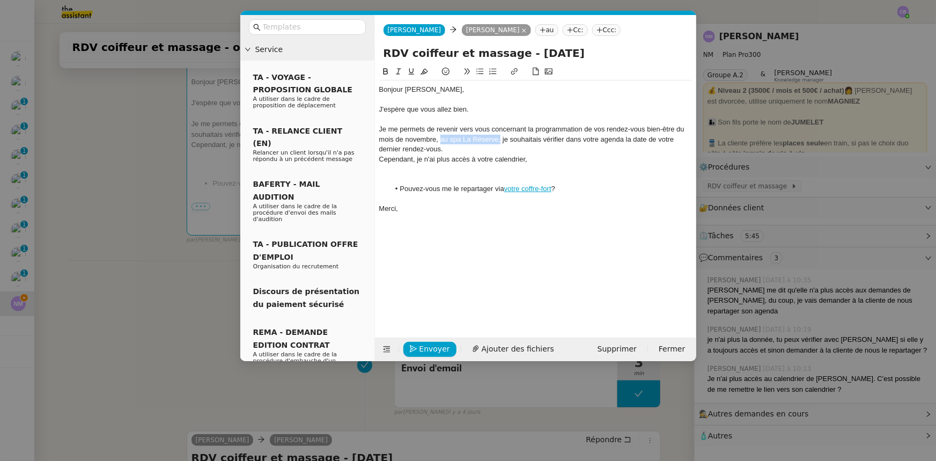
drag, startPoint x: 501, startPoint y: 140, endPoint x: 441, endPoint y: 138, distance: 59.6
click at [441, 138] on div "Je me permets de revenir vers vous concernant la programmation de vos rendez-vo…" at bounding box center [535, 138] width 313 height 29
click at [429, 211] on div "Merci," at bounding box center [535, 209] width 313 height 10
click at [648, 151] on div "En effet, je souhaitais vérifier dans votre agenda la date de votre dernier ren…" at bounding box center [535, 149] width 313 height 10
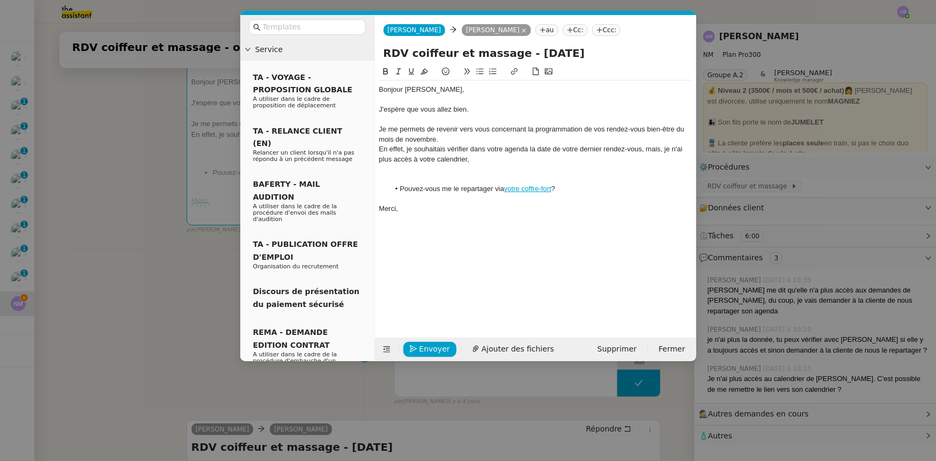
click at [446, 173] on div at bounding box center [535, 169] width 313 height 10
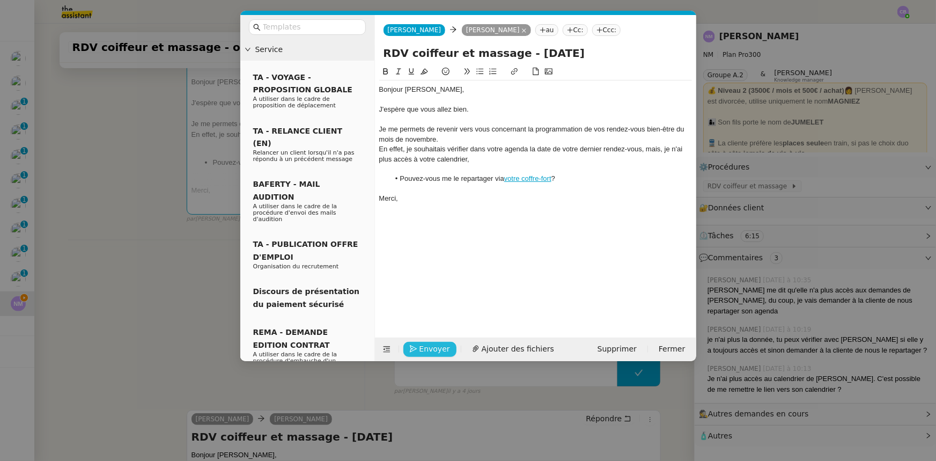
click at [441, 346] on span "Envoyer" at bounding box center [434, 349] width 31 height 12
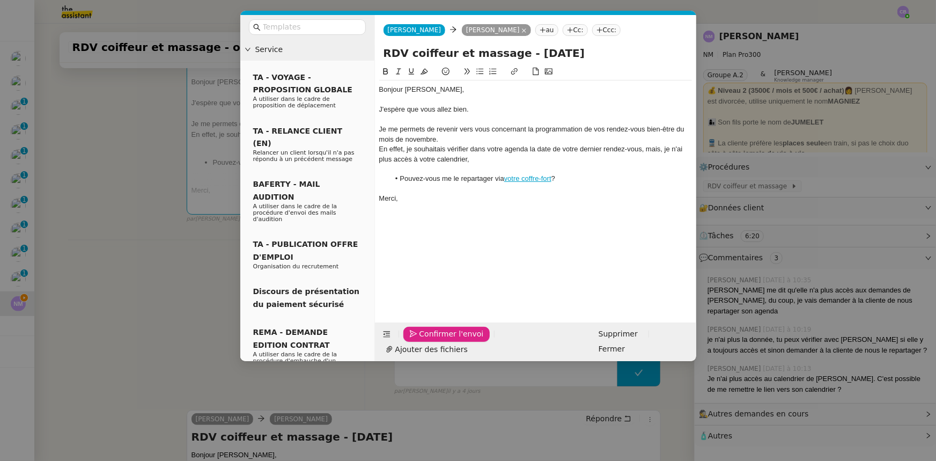
click at [428, 340] on span "Confirmer l'envoi" at bounding box center [451, 334] width 64 height 12
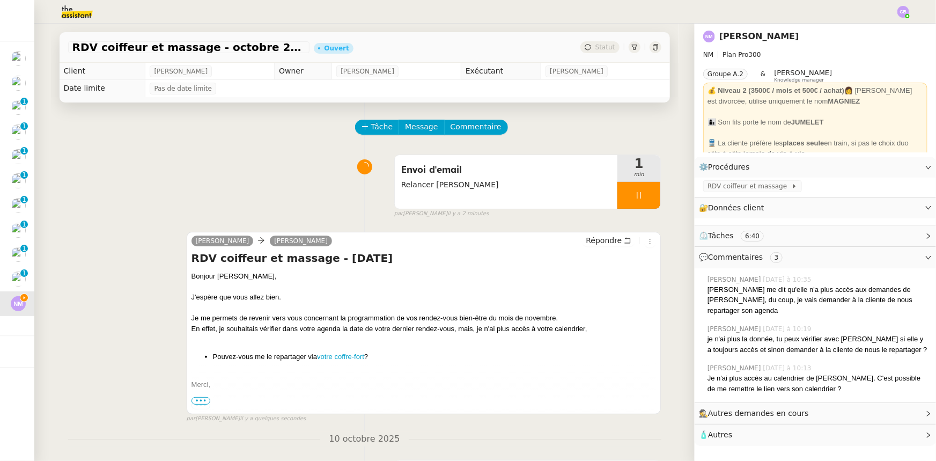
click at [617, 198] on div at bounding box center [638, 195] width 43 height 27
click at [645, 198] on icon at bounding box center [649, 195] width 9 height 9
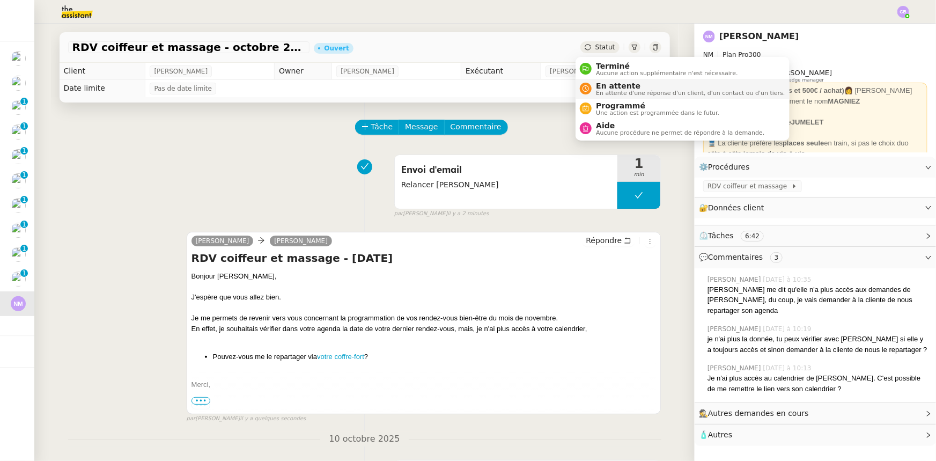
click at [617, 90] on span "En attente d'une réponse d'un client, d'un contact ou d'un tiers." at bounding box center [690, 93] width 189 height 6
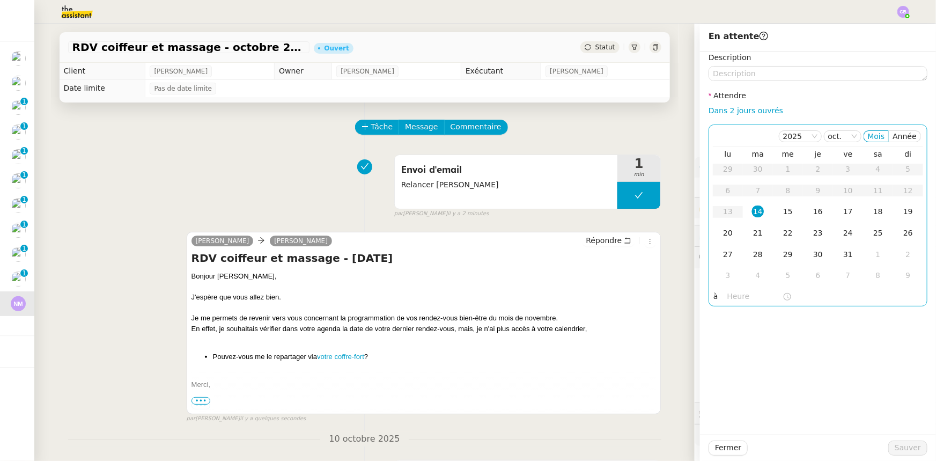
drag, startPoint x: 726, startPoint y: 113, endPoint x: 737, endPoint y: 138, distance: 28.1
click at [726, 113] on link "Dans 2 jours ouvrés" at bounding box center [745, 110] width 75 height 9
type input "07:00"
click at [895, 448] on span "Sauver" at bounding box center [907, 447] width 26 height 12
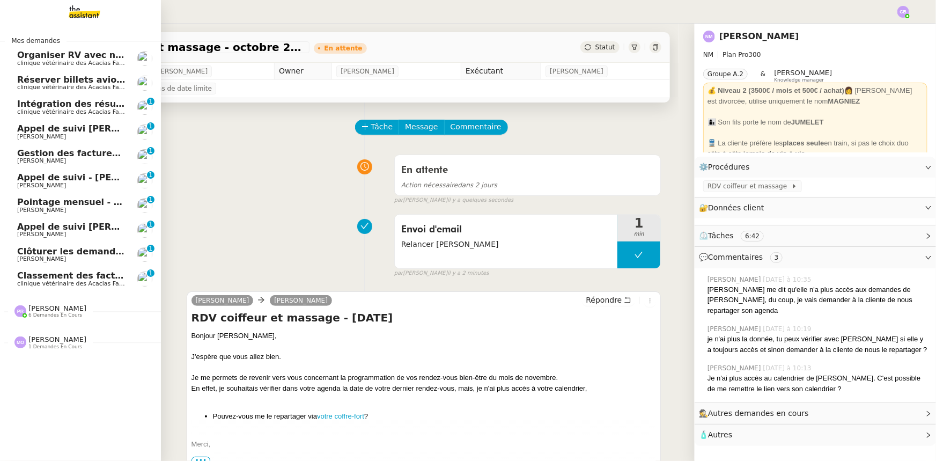
click at [42, 255] on span "Clôturer les demandes en cours" at bounding box center [94, 251] width 154 height 10
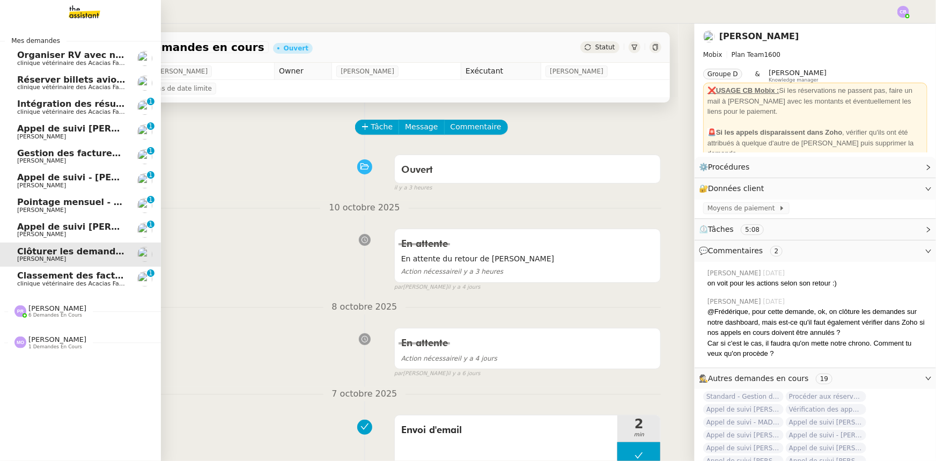
click at [63, 58] on span "Organiser RV avec nephrologue" at bounding box center [93, 55] width 153 height 10
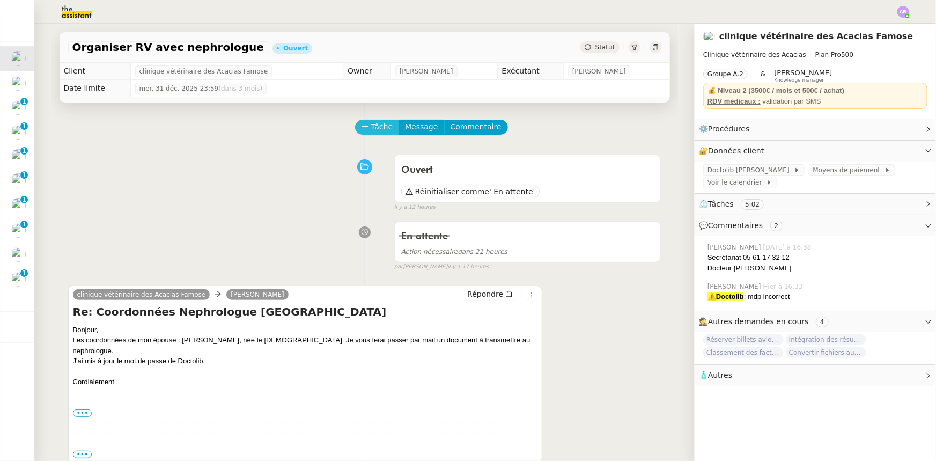
click at [373, 132] on span "Tâche" at bounding box center [382, 127] width 22 height 12
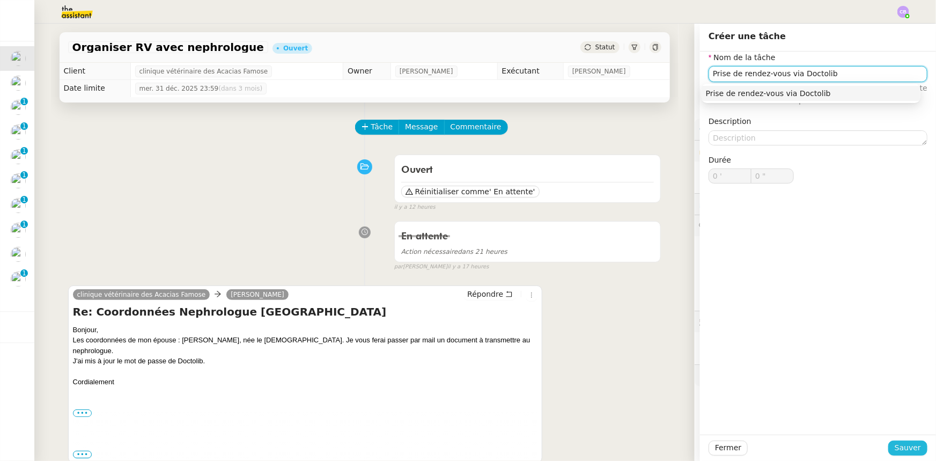
type input "Prise de rendez-vous via Doctolib"
click at [894, 448] on span "Sauver" at bounding box center [907, 447] width 26 height 12
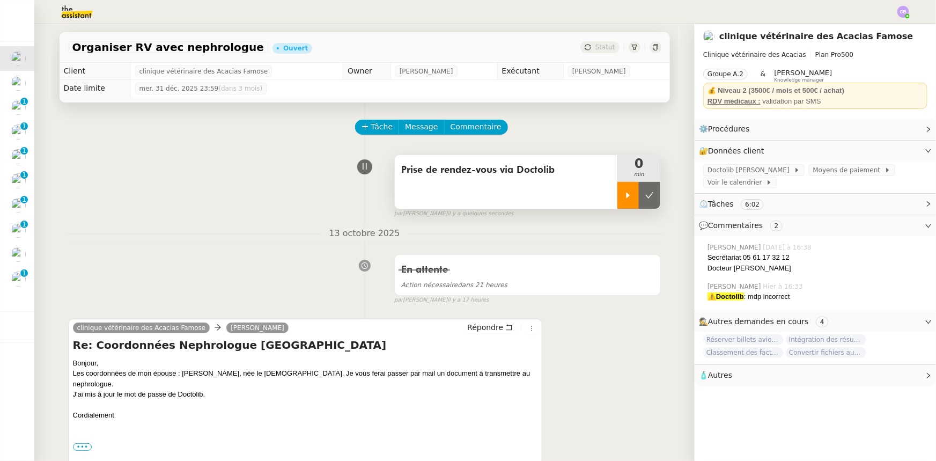
click at [617, 204] on div at bounding box center [627, 195] width 21 height 27
click at [738, 169] on span "Doctolib Frank FAMOSE" at bounding box center [750, 170] width 86 height 11
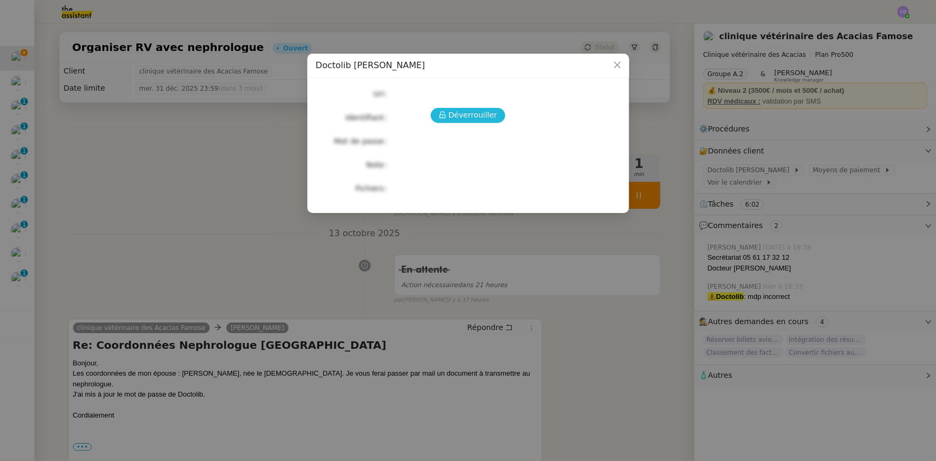
click at [479, 119] on span "Déverrouiller" at bounding box center [472, 115] width 49 height 12
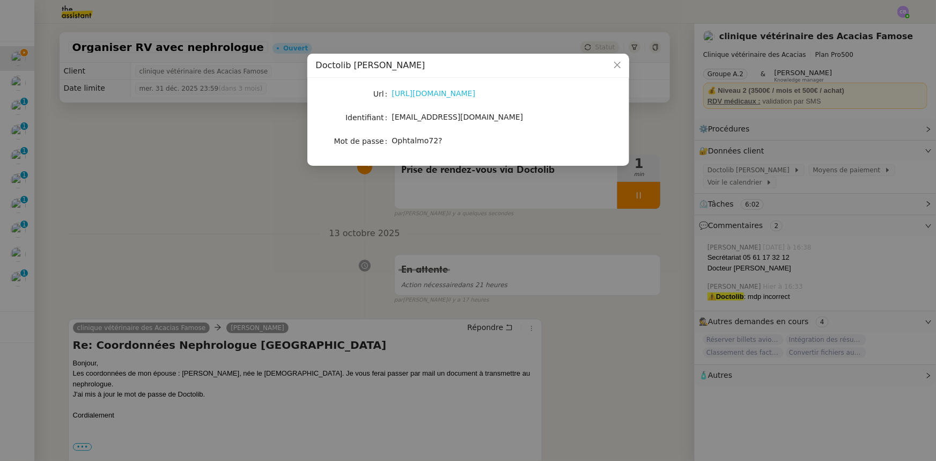
click at [433, 94] on link "https://www.doctolib.fr/" at bounding box center [434, 93] width 84 height 9
drag, startPoint x: 472, startPoint y: 119, endPoint x: 392, endPoint y: 117, distance: 80.4
click at [392, 117] on span "frankfamose@gmail.com" at bounding box center [457, 117] width 131 height 9
click at [411, 139] on span "Ophtalmo72?" at bounding box center [417, 140] width 50 height 9
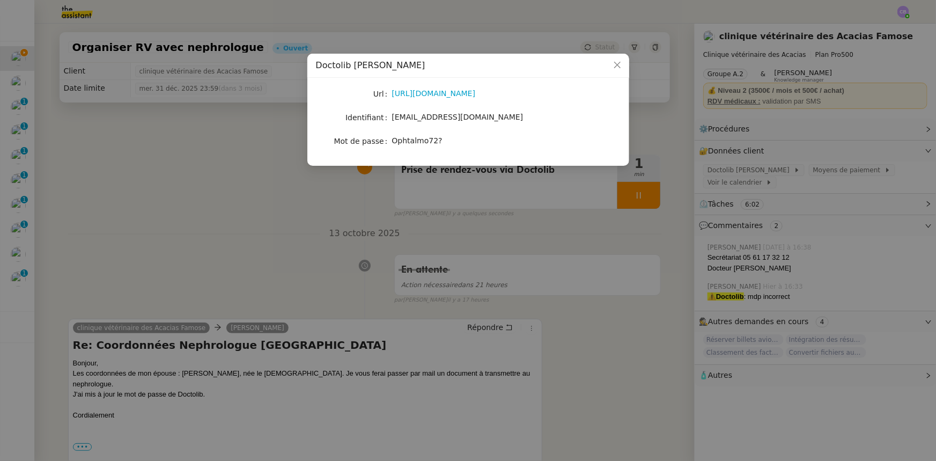
click at [442, 139] on div "Ophtalmo72?" at bounding box center [480, 141] width 177 height 12
drag, startPoint x: 435, startPoint y: 139, endPoint x: 394, endPoint y: 141, distance: 41.9
click at [394, 141] on span "Ophtalmo72?" at bounding box center [417, 140] width 50 height 9
click at [612, 66] on span "Close" at bounding box center [617, 66] width 24 height 24
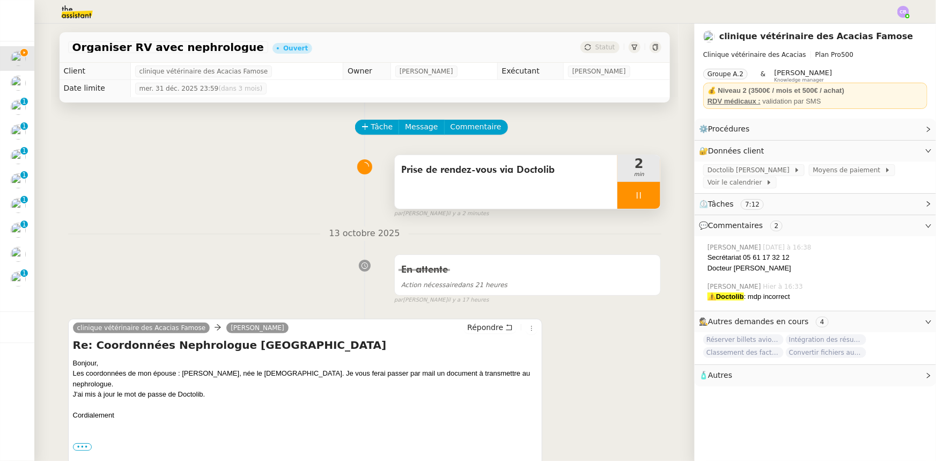
click at [590, 196] on div "Prise de rendez-vous via Doctolib" at bounding box center [506, 182] width 223 height 54
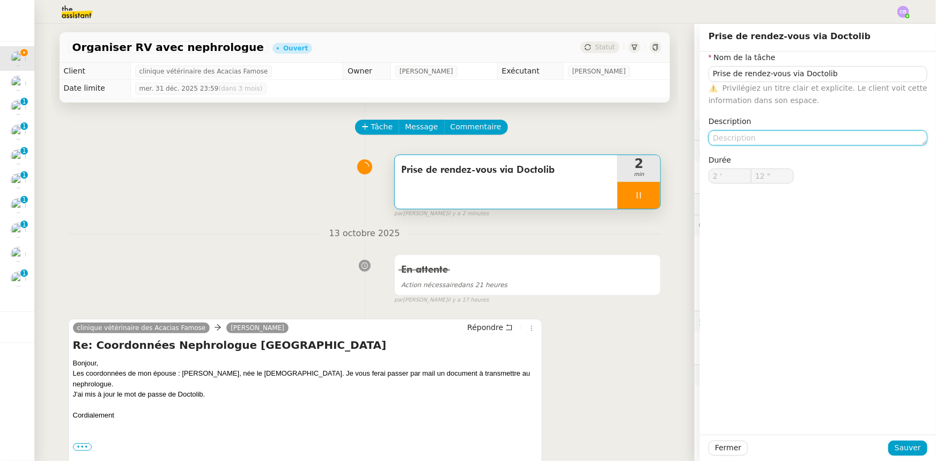
click at [740, 136] on textarea at bounding box center [817, 137] width 219 height 15
type input "16 ""
type textarea "I"
type input "17 ""
type textarea "Impossi"
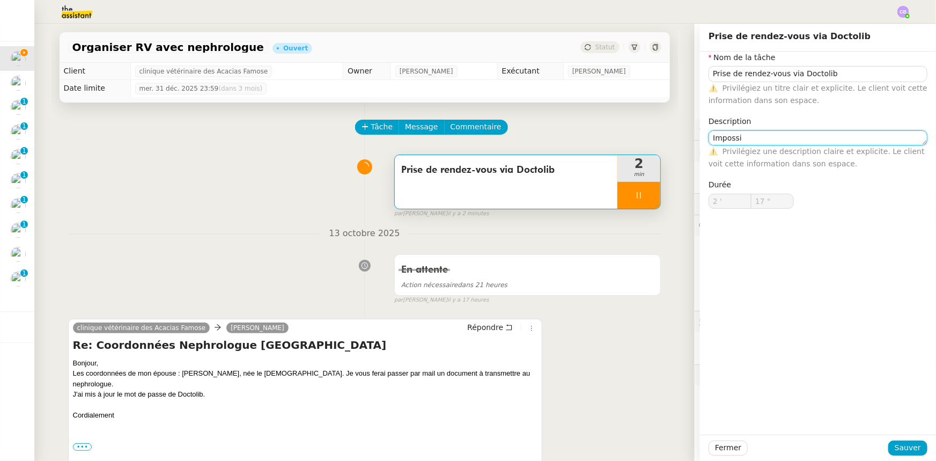
type input "18 ""
type textarea "Impossible av"
type input "19 ""
type textarea "Impossible avec le D"
type input "21 ""
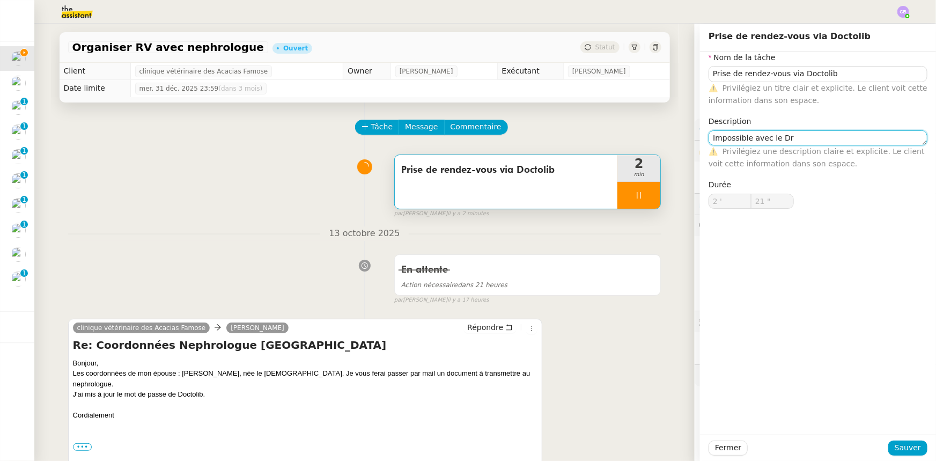
type textarea "Impossible avec le Dr"
type input "22 ""
type textarea "Impossible avec le Dr Milong"
type input "23 ""
type textarea "Impossible avec le Dr Milongo"
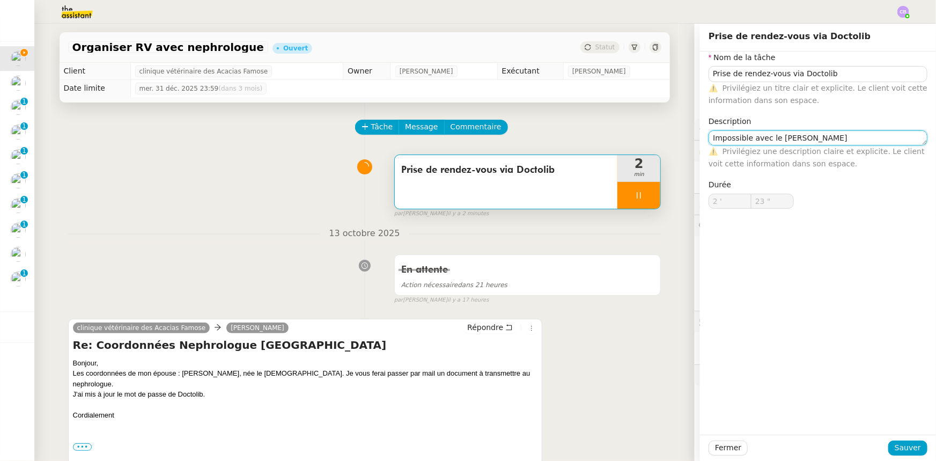
type input "24 ""
type textarea "Impossible avec le Dr Milongo"
click at [907, 445] on span "Sauver" at bounding box center [907, 447] width 26 height 12
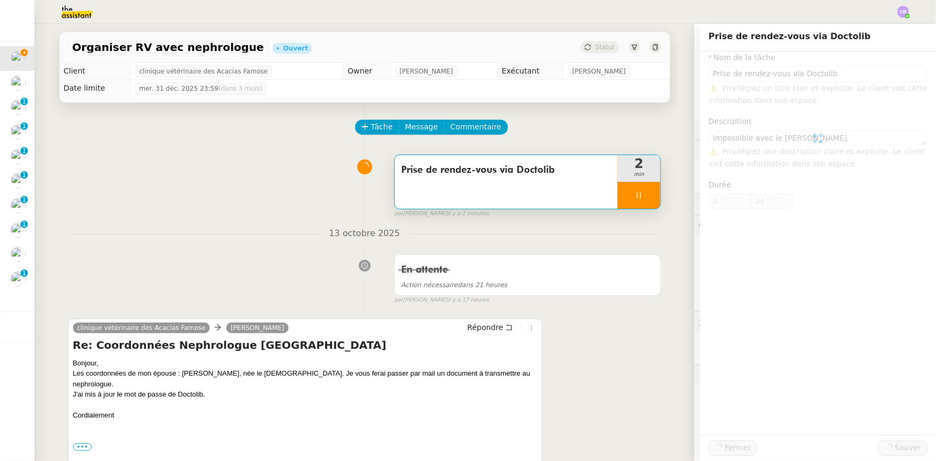
type input "25 ""
type input "Prise de rendez-vous via Doctolib"
type textarea "Impossible avec le Dr Milongo"
type input "2 '"
type input "26 ""
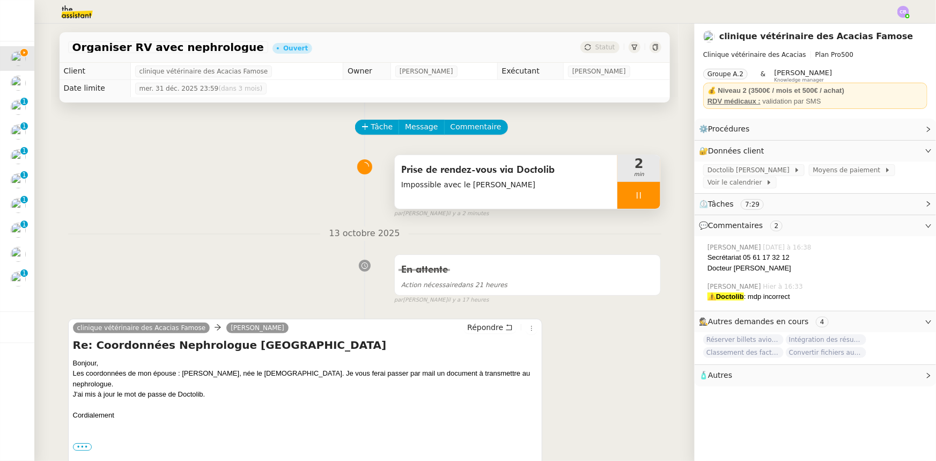
click at [617, 196] on div at bounding box center [638, 195] width 43 height 27
drag, startPoint x: 640, startPoint y: 194, endPoint x: 603, endPoint y: 221, distance: 46.0
click at [645, 194] on icon at bounding box center [649, 195] width 9 height 9
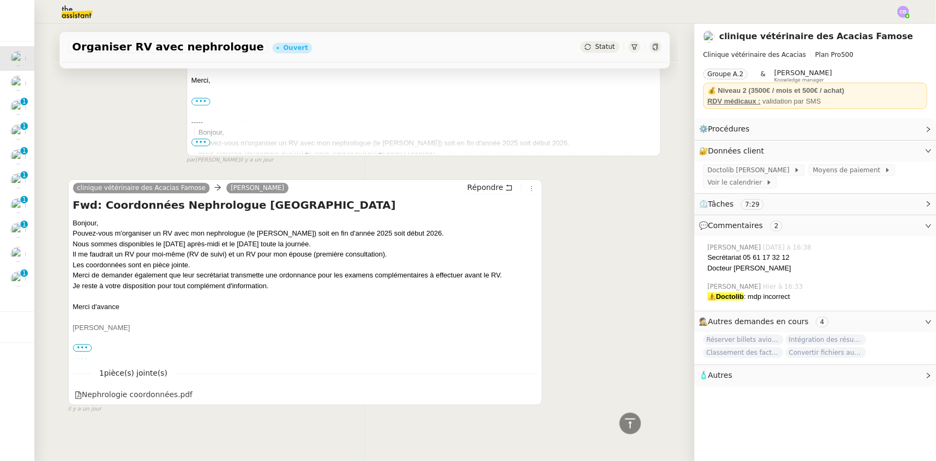
scroll to position [1024, 0]
click at [127, 388] on div "Nephrologie coordonnées.pdf" at bounding box center [134, 394] width 118 height 12
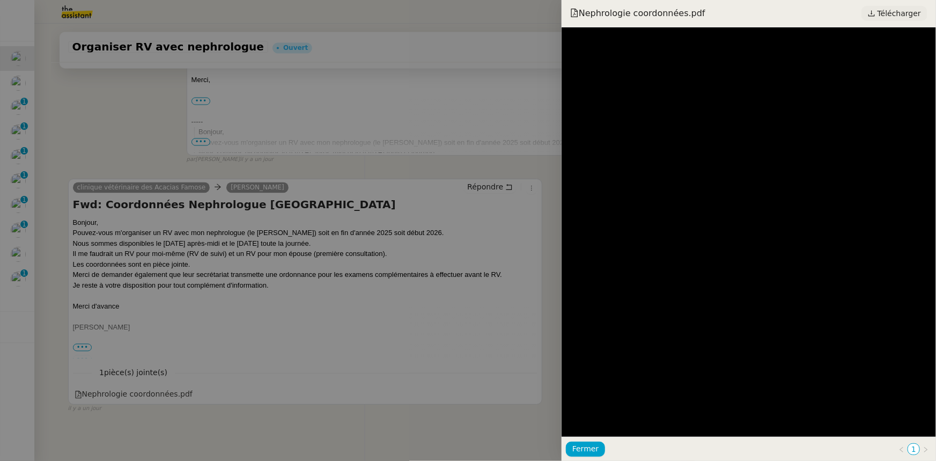
click at [875, 14] on icon at bounding box center [872, 14] width 8 height 8
click at [582, 450] on span "Fermer" at bounding box center [585, 448] width 26 height 12
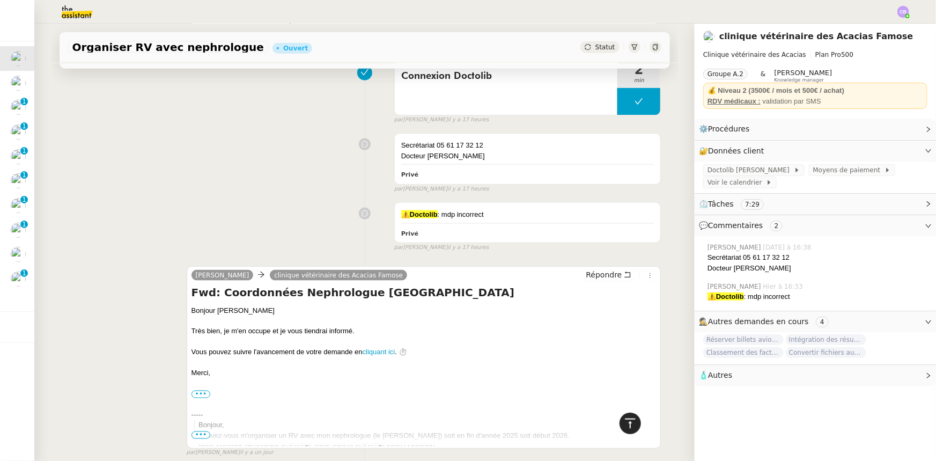
click at [624, 424] on icon at bounding box center [630, 423] width 13 height 13
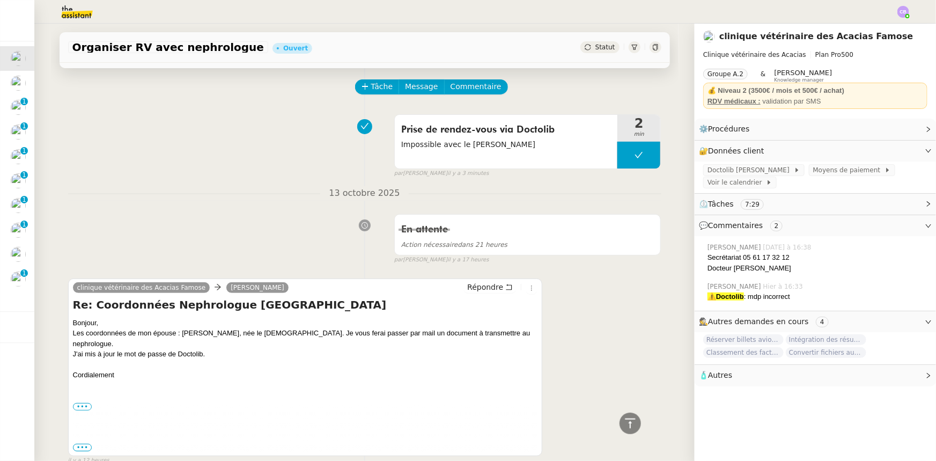
scroll to position [0, 0]
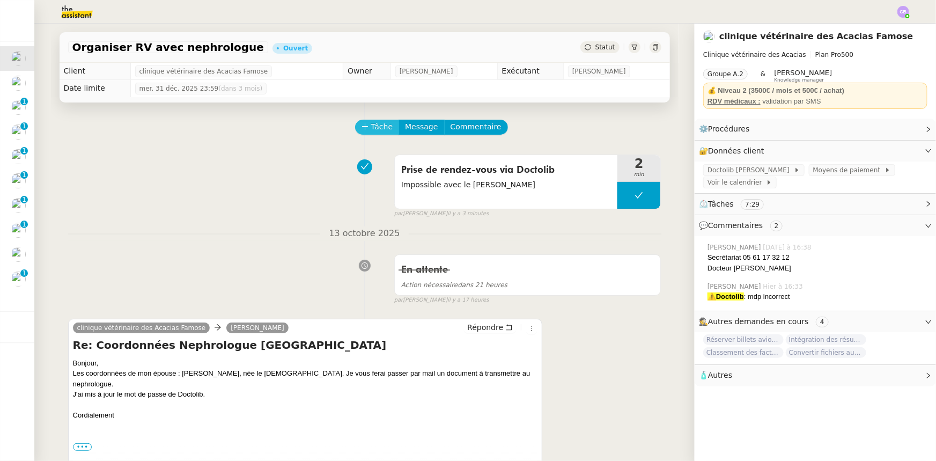
click at [371, 128] on span "Tâche" at bounding box center [382, 127] width 22 height 12
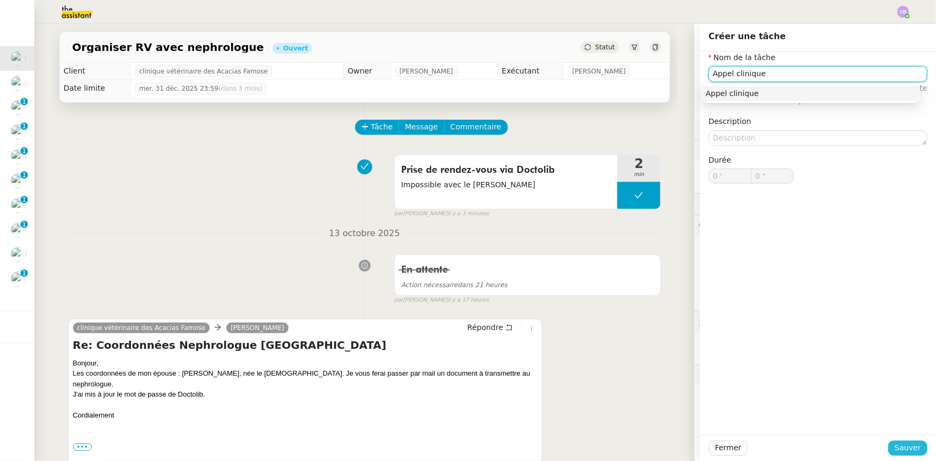
type input "Appel clinique"
click at [900, 448] on span "Sauver" at bounding box center [907, 447] width 26 height 12
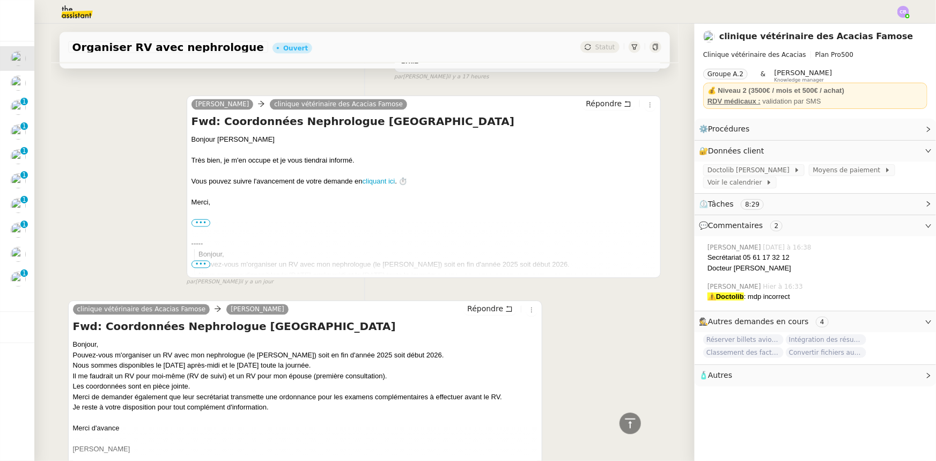
scroll to position [1097, 0]
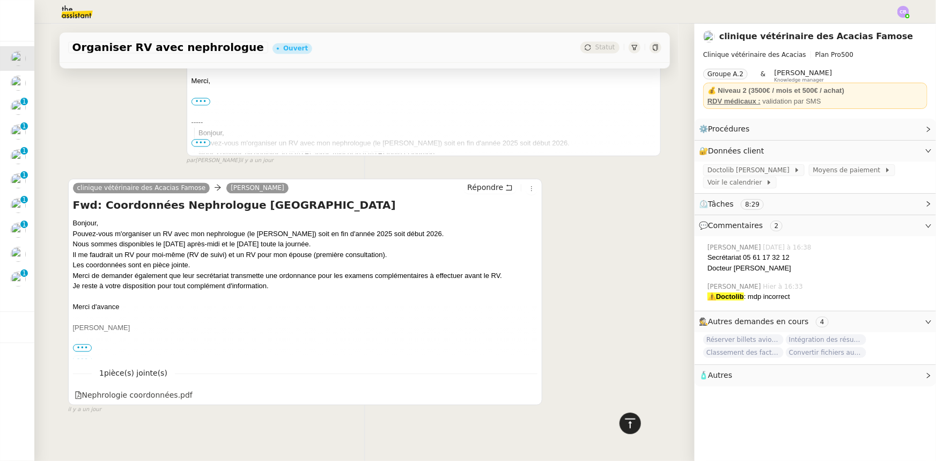
click at [625, 425] on icon at bounding box center [630, 423] width 10 height 10
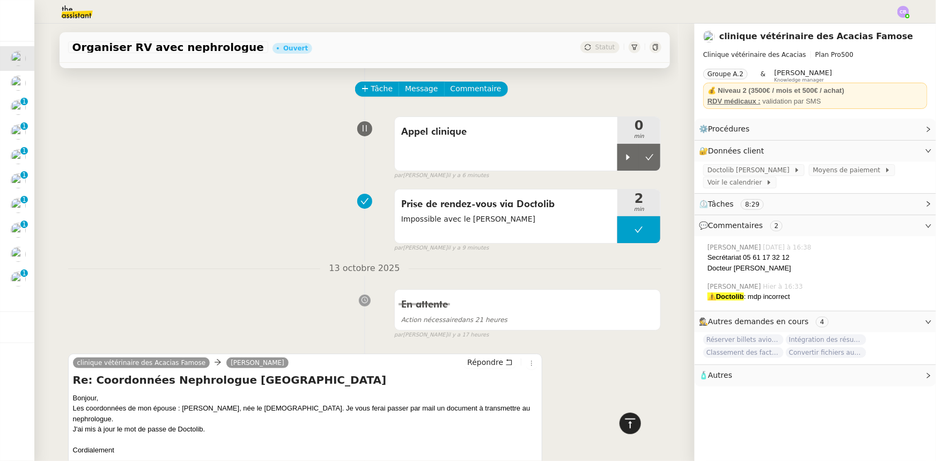
scroll to position [0, 0]
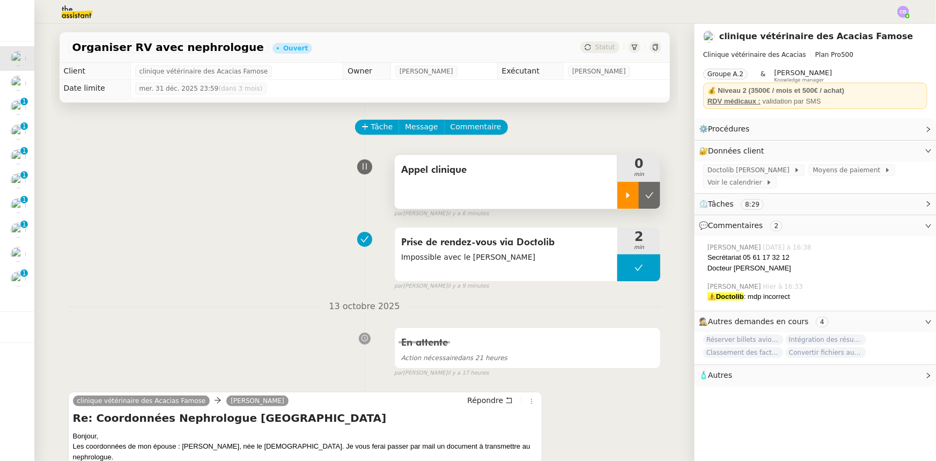
click at [624, 192] on icon at bounding box center [628, 195] width 9 height 9
click at [885, 153] on link "Modifier" at bounding box center [899, 151] width 31 height 12
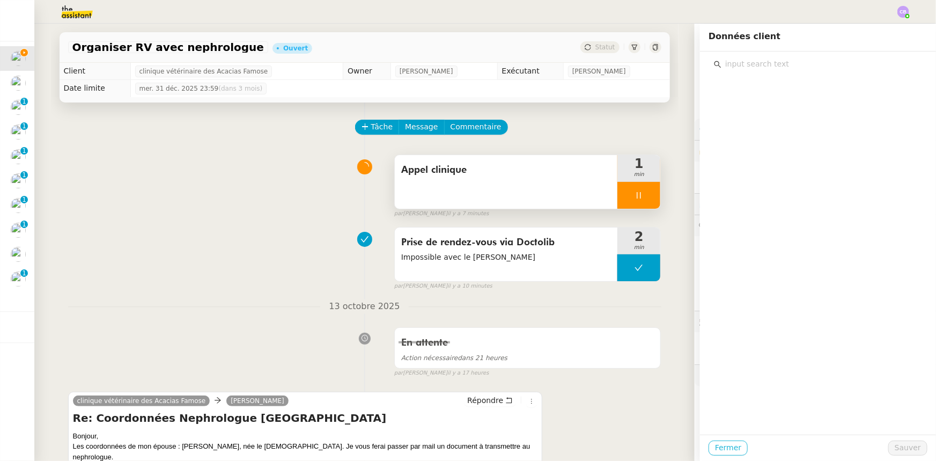
click at [728, 445] on span "Fermer" at bounding box center [728, 447] width 26 height 12
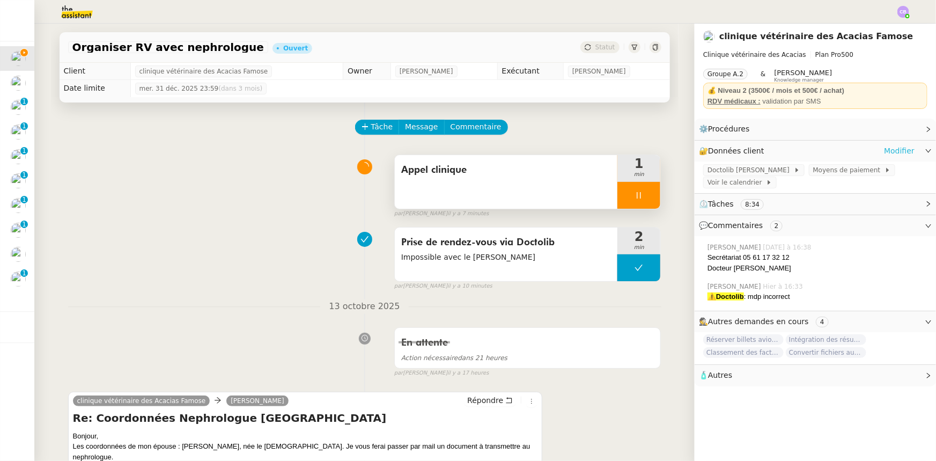
click at [891, 152] on link "Modifier" at bounding box center [899, 151] width 31 height 12
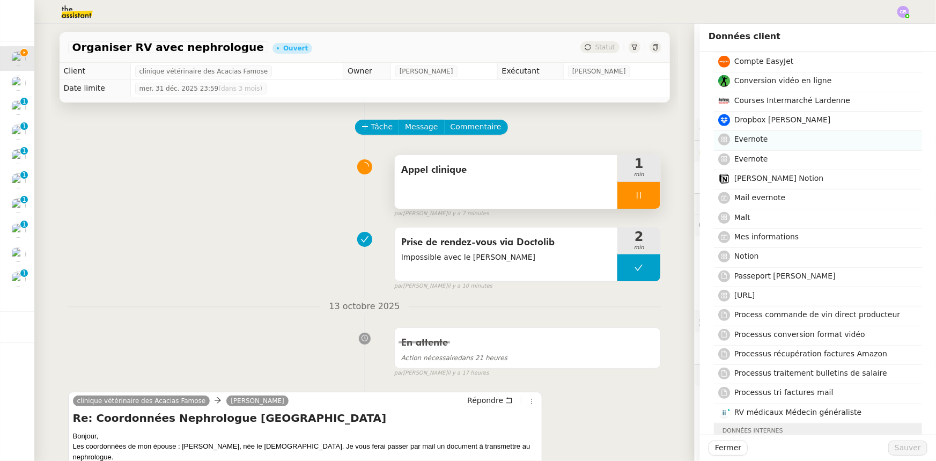
scroll to position [390, 0]
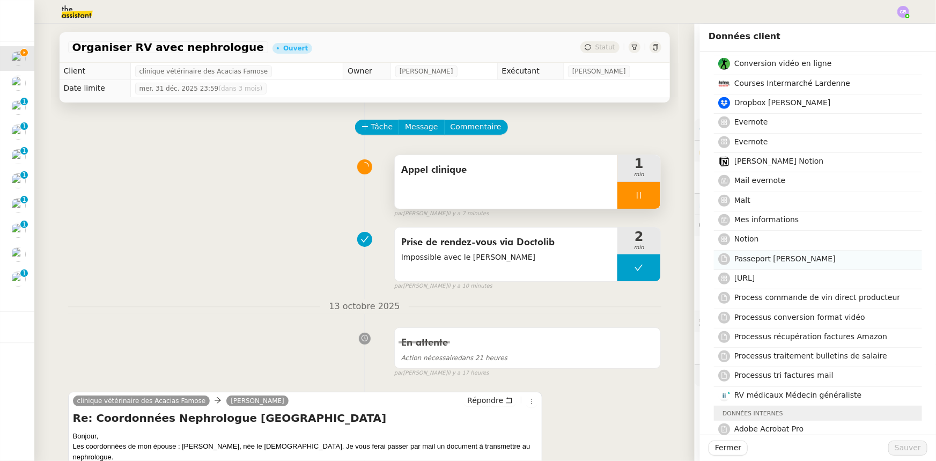
click at [755, 260] on span "Passeport Frank" at bounding box center [784, 258] width 101 height 9
click at [897, 450] on span "Sauver" at bounding box center [907, 447] width 26 height 12
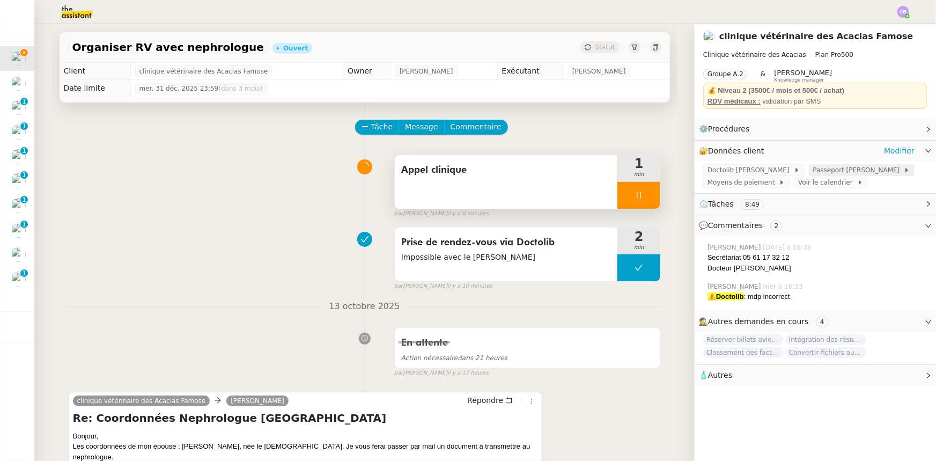
click at [813, 172] on span "Passeport Frank" at bounding box center [858, 170] width 91 height 11
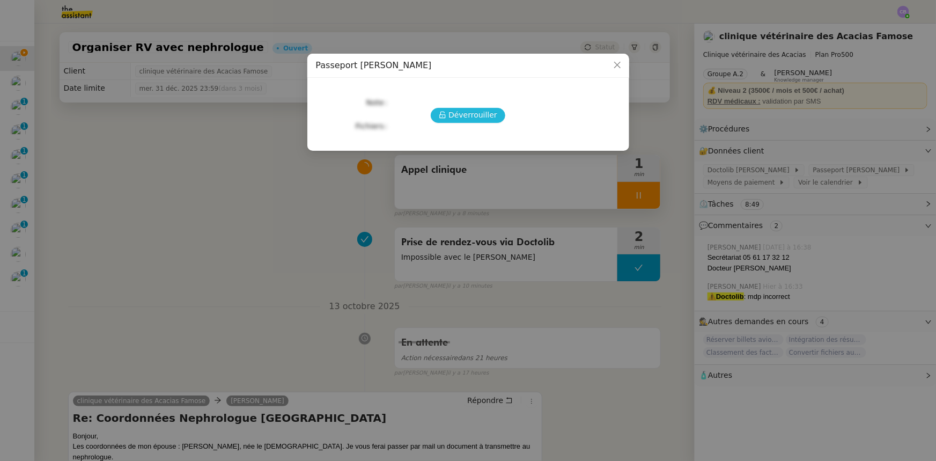
click at [492, 118] on span "Déverrouiller" at bounding box center [472, 115] width 49 height 12
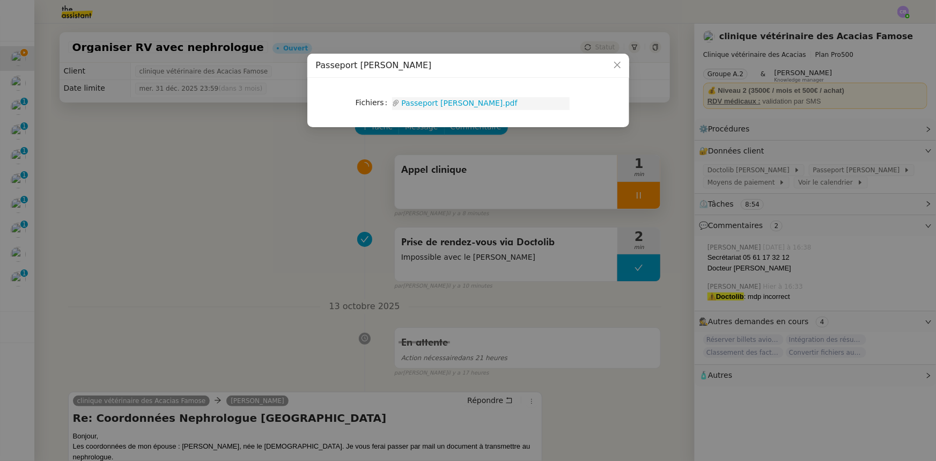
click at [429, 106] on link "Passeport Frank.pdf" at bounding box center [484, 103] width 170 height 12
click at [615, 66] on icon "Close" at bounding box center [617, 65] width 9 height 9
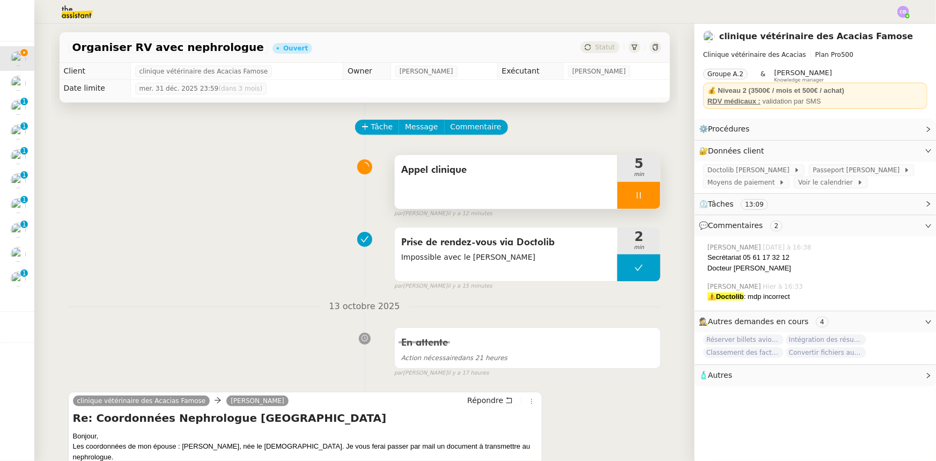
click at [617, 194] on div at bounding box center [638, 195] width 43 height 27
click at [371, 129] on span "Tâche" at bounding box center [382, 127] width 22 height 12
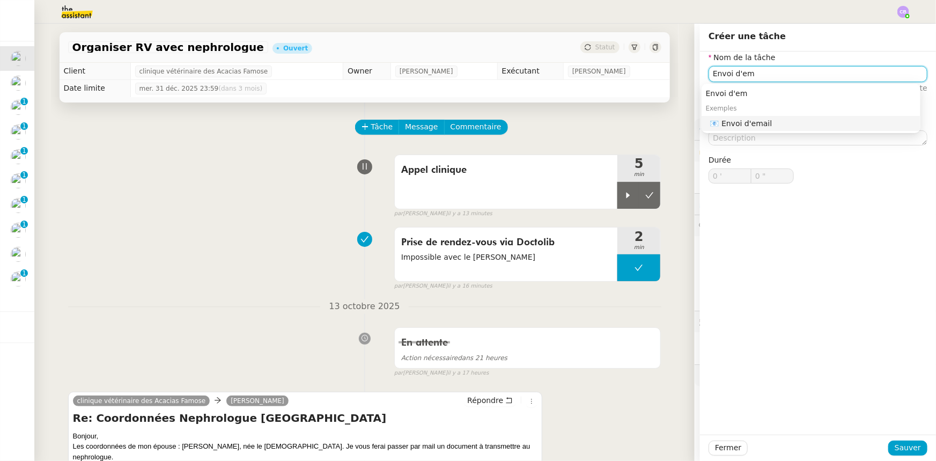
click at [737, 124] on div "📧 Envoi d'email" at bounding box center [813, 123] width 206 height 10
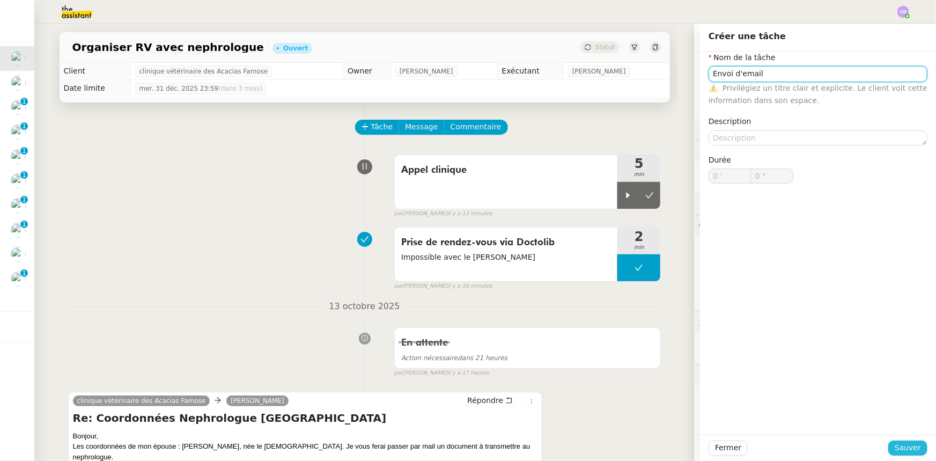
type input "Envoi d'email"
click at [899, 448] on span "Sauver" at bounding box center [907, 447] width 26 height 12
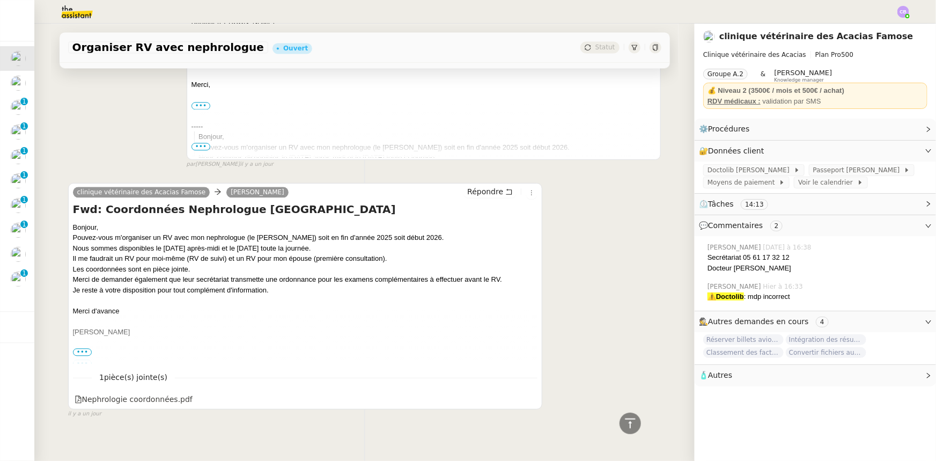
scroll to position [1169, 0]
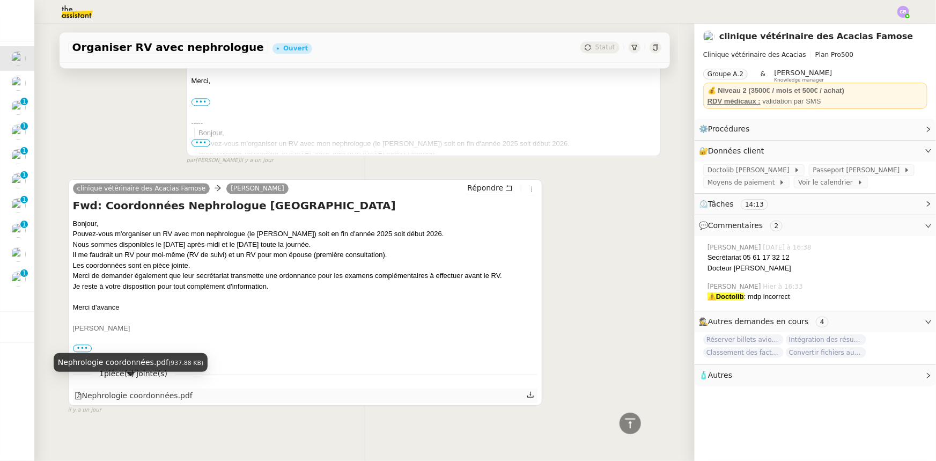
click at [162, 389] on div "Nephrologie coordonnées.pdf" at bounding box center [134, 395] width 118 height 12
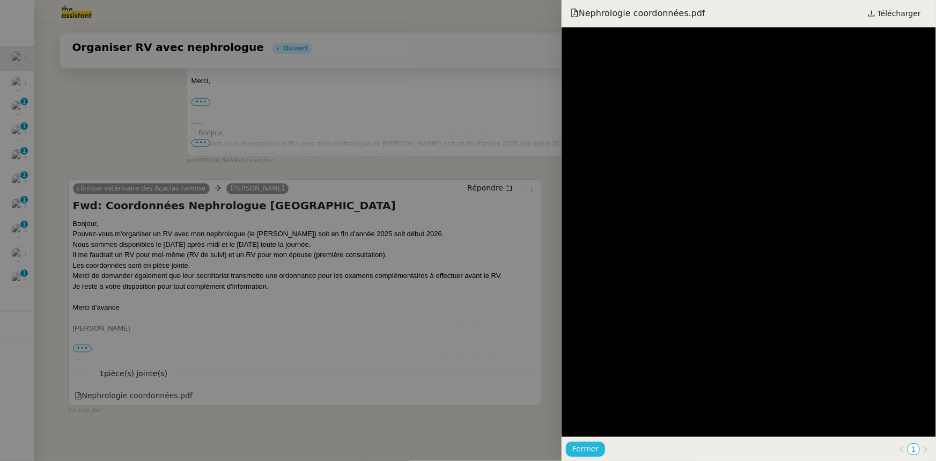
click at [577, 451] on span "Fermer" at bounding box center [585, 448] width 26 height 12
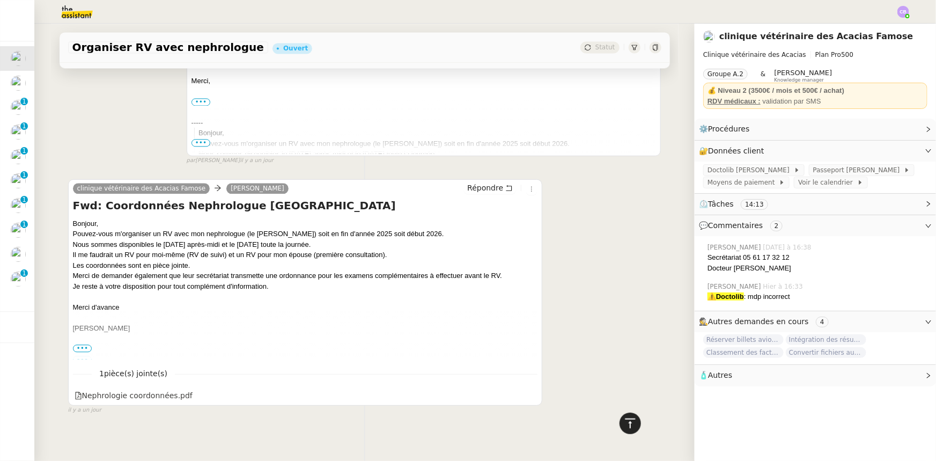
click at [624, 425] on icon at bounding box center [630, 423] width 13 height 13
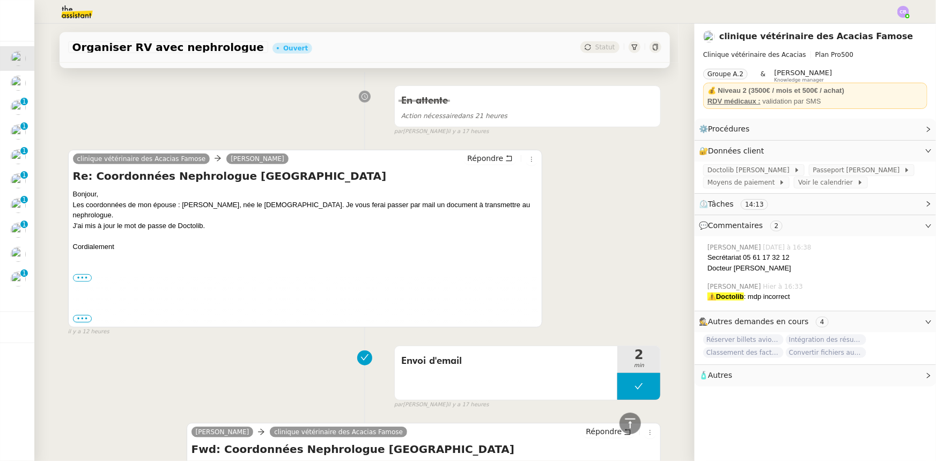
scroll to position [0, 0]
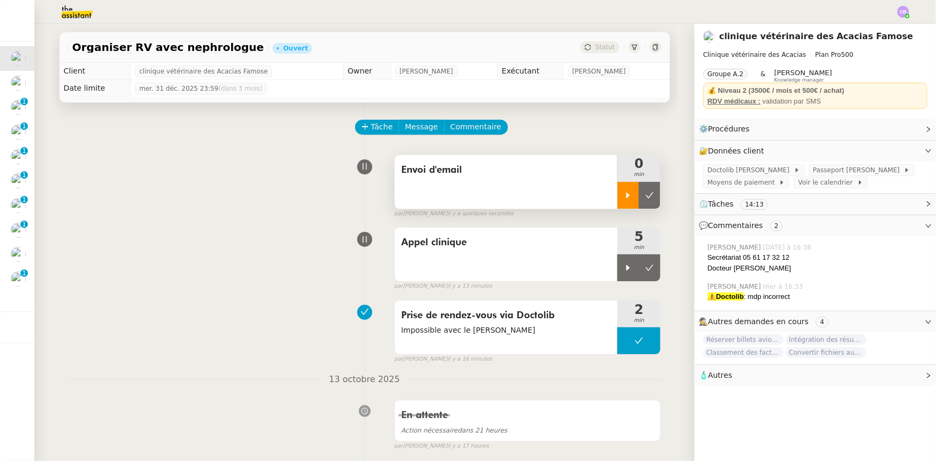
click at [626, 197] on icon at bounding box center [628, 195] width 4 height 6
click at [642, 273] on button at bounding box center [649, 267] width 21 height 27
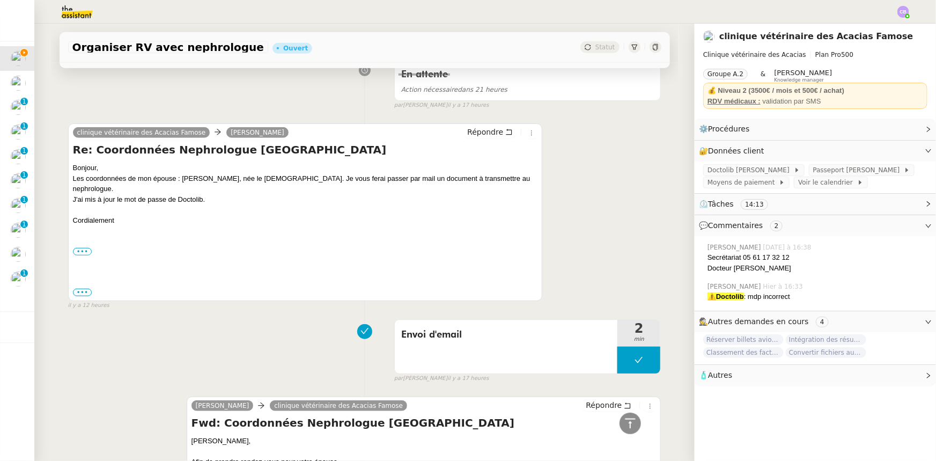
scroll to position [341, 0]
click at [474, 135] on span "Répondre" at bounding box center [485, 131] width 36 height 11
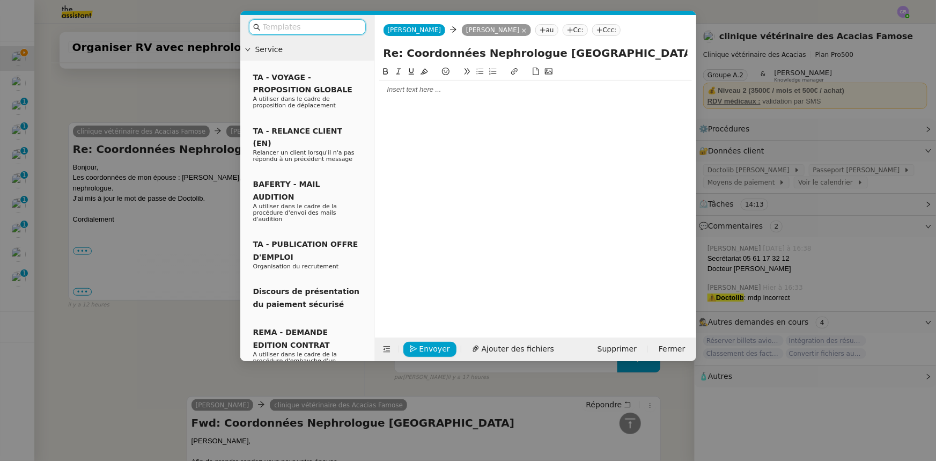
click at [411, 94] on div at bounding box center [535, 90] width 313 height 10
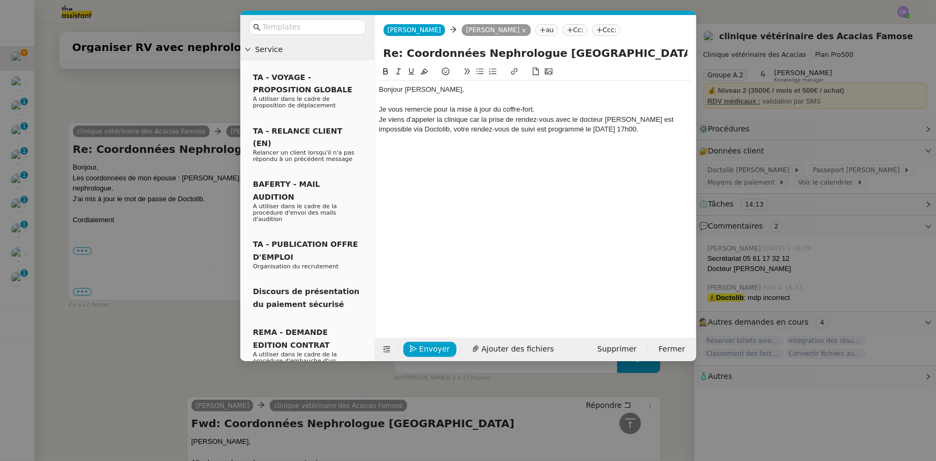
scroll to position [497, 0]
click at [208, 100] on nz-modal-container "Service TA - VOYAGE - PROPOSITION GLOBALE A utiliser dans le cadre de propositi…" at bounding box center [468, 230] width 936 height 461
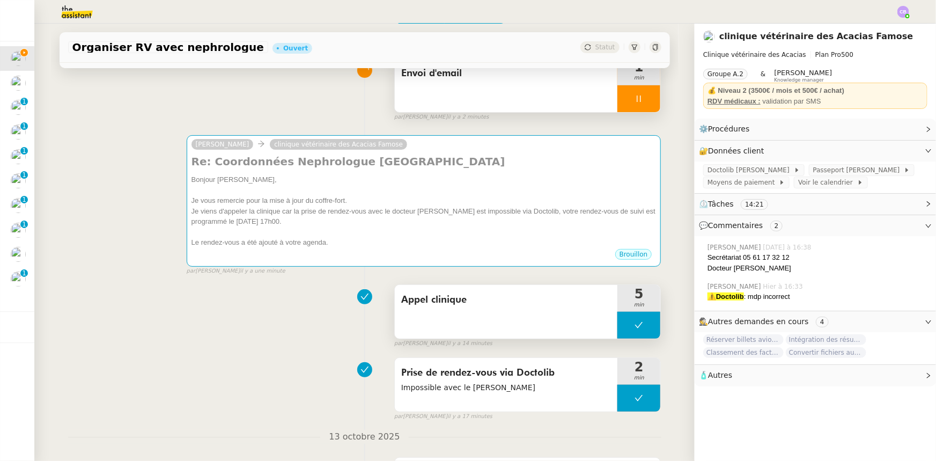
scroll to position [0, 0]
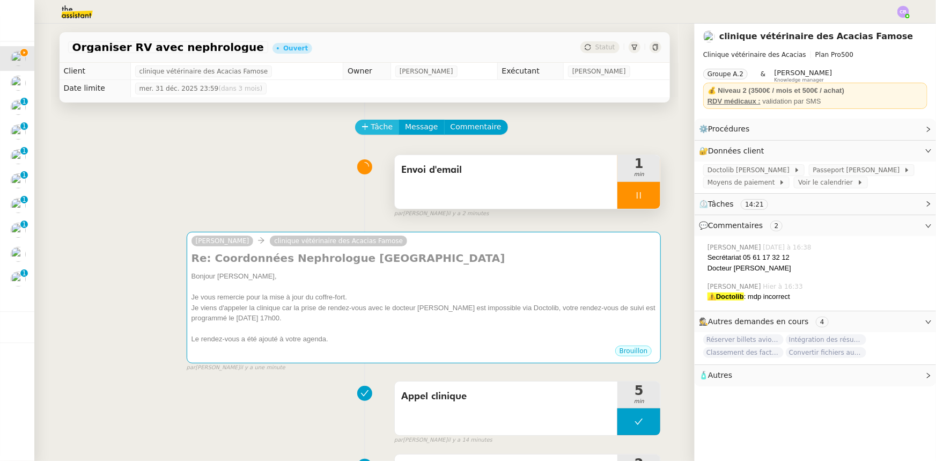
click at [373, 128] on span "Tâche" at bounding box center [382, 127] width 22 height 12
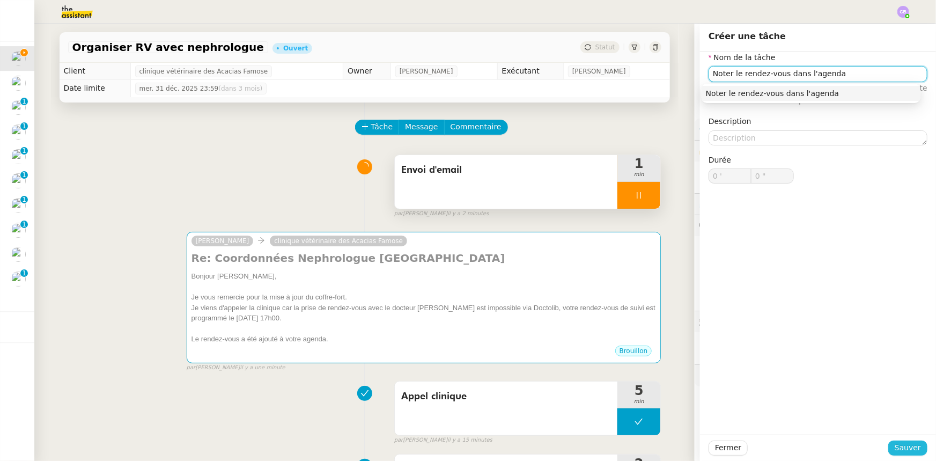
type input "Noter le rendez-vous dans l'agenda"
click at [895, 449] on span "Sauver" at bounding box center [907, 447] width 26 height 12
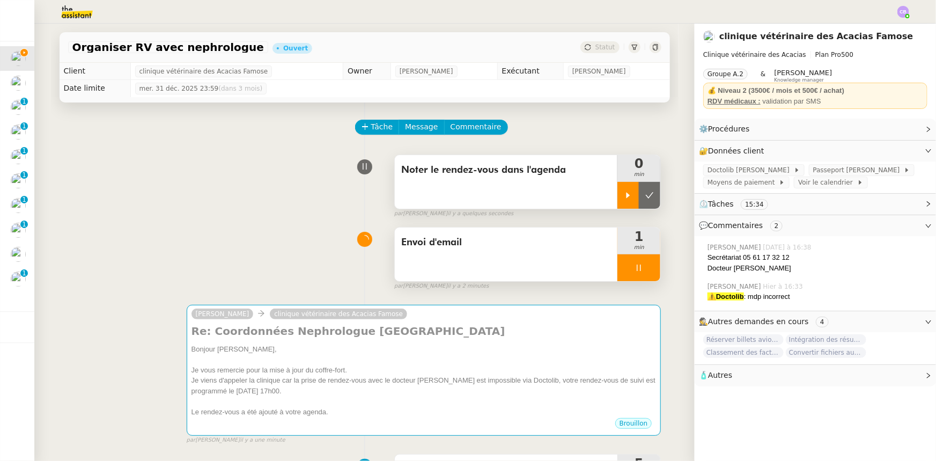
click at [624, 198] on icon at bounding box center [628, 195] width 9 height 9
click at [621, 267] on div at bounding box center [638, 267] width 43 height 27
click at [645, 272] on icon at bounding box center [649, 267] width 9 height 9
click at [618, 267] on button at bounding box center [638, 267] width 43 height 27
click at [624, 272] on icon at bounding box center [628, 267] width 9 height 9
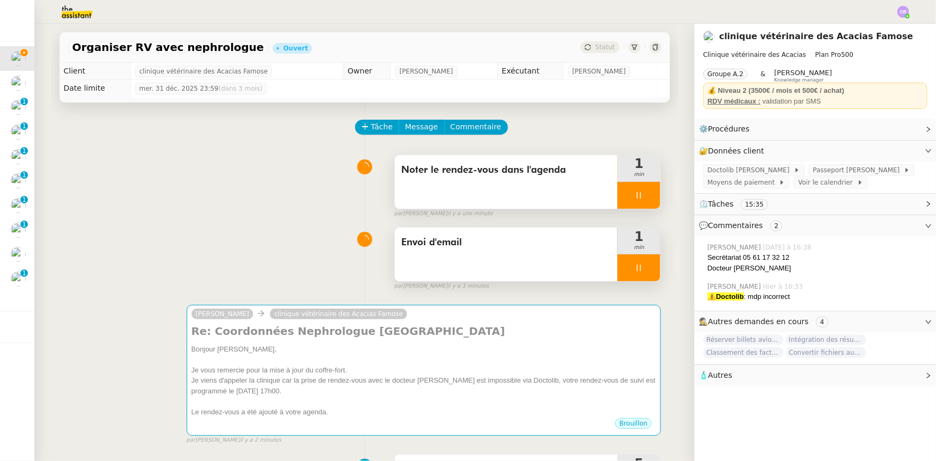
click at [617, 199] on div at bounding box center [638, 195] width 43 height 27
click at [639, 198] on button at bounding box center [649, 195] width 21 height 27
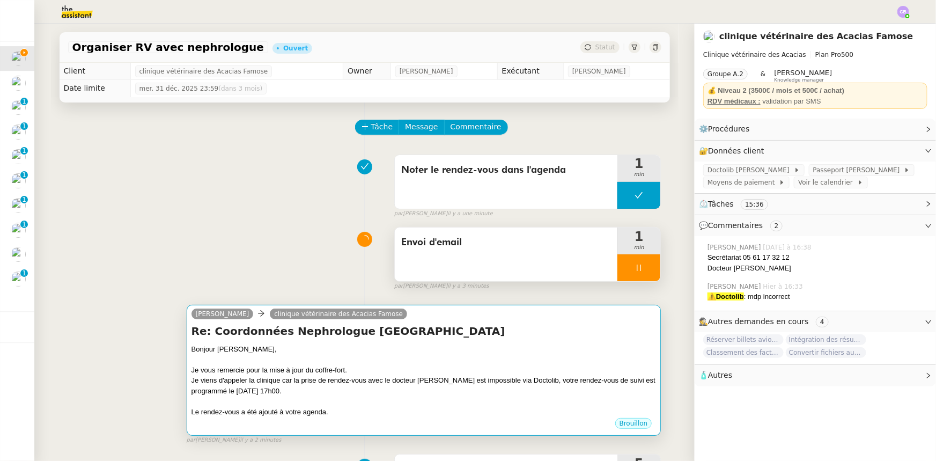
click at [417, 368] on div "Je vous remercie pour la mise à jour du coffre-fort." at bounding box center [423, 370] width 465 height 11
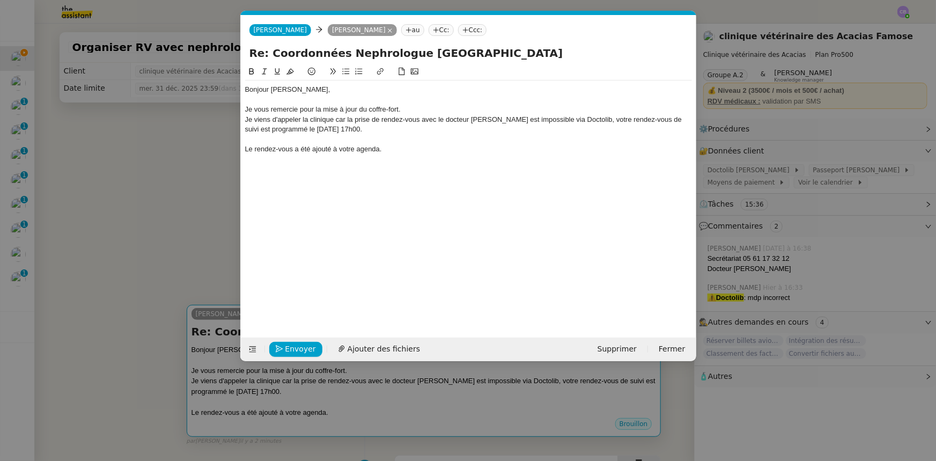
scroll to position [0, 23]
click at [411, 110] on div "Je vous remercie pour la mise à jour du coffre-fort." at bounding box center [468, 110] width 447 height 10
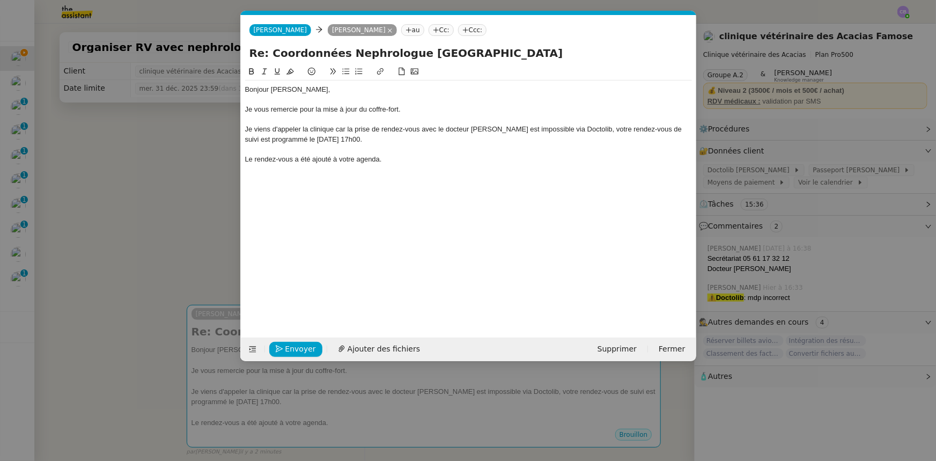
click at [337, 131] on div "Je viens d'appeler la clinique car la prise de rendez-vous avec le docteur Milo…" at bounding box center [468, 134] width 447 height 20
click at [0, 0] on lt-span ", car" at bounding box center [0, 0] width 0 height 0
drag, startPoint x: 375, startPoint y: 140, endPoint x: 290, endPoint y: 139, distance: 85.8
click at [290, 139] on div "Je viens d'appeler la clinique, car la prise de rendez-vous avec le docteur Mil…" at bounding box center [468, 134] width 447 height 20
click at [251, 70] on icon at bounding box center [252, 72] width 8 height 8
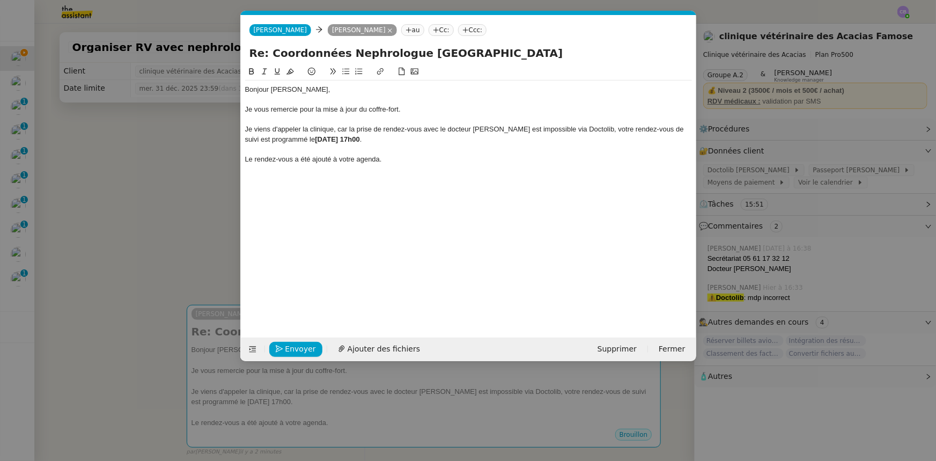
click at [323, 188] on div "Bonjour Frank, Je vous remercie pour la mise à jour du coffre-fort. Je viens d'…" at bounding box center [468, 192] width 447 height 255
click at [406, 145] on div at bounding box center [468, 149] width 447 height 10
click at [413, 150] on div "Le rendez-vous a été ajouté à votre agenda." at bounding box center [468, 149] width 447 height 10
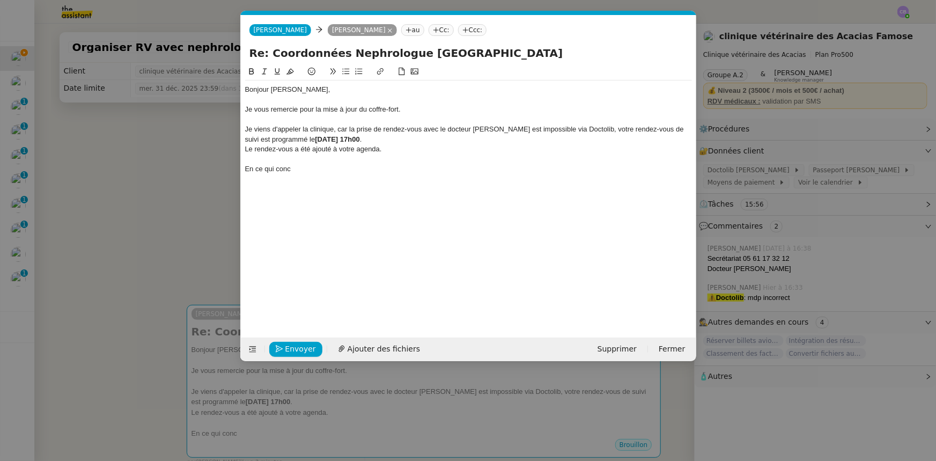
click at [410, 150] on div "Le rendez-vous a été ajouté à votre agenda." at bounding box center [468, 149] width 447 height 10
click at [300, 170] on div "Afin d'obtenir une ordonnance" at bounding box center [468, 169] width 447 height 10
click at [331, 168] on div "Afin d'obtenir l'ordonnance" at bounding box center [468, 169] width 447 height 10
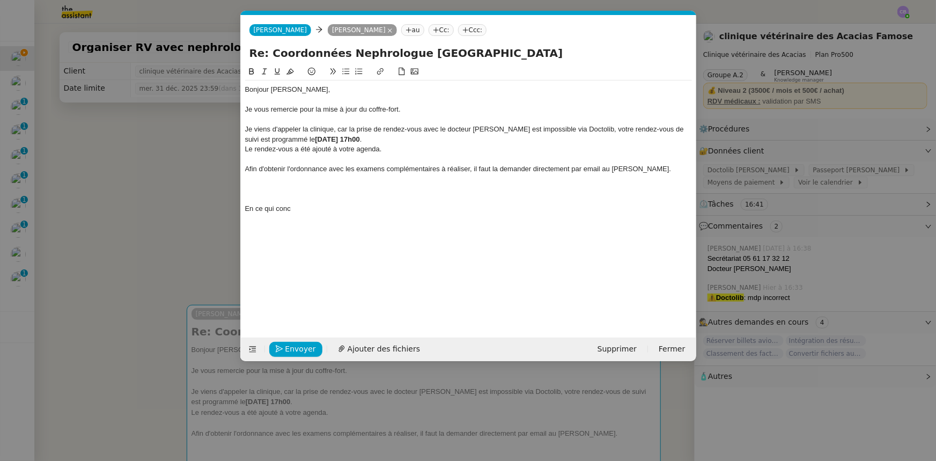
click at [344, 70] on icon at bounding box center [346, 72] width 8 height 8
click at [471, 168] on div "Afin d'obtenir l'ordonnance avec les examens complémentaires à réaliser, il fau…" at bounding box center [468, 169] width 447 height 10
drag, startPoint x: 636, startPoint y: 168, endPoint x: 561, endPoint y: 166, distance: 75.6
click at [561, 166] on div "Afin d'obtenir l'ordonnance avec les examens complémentaires à réaliser avant l…" at bounding box center [468, 174] width 447 height 20
click at [311, 184] on div at bounding box center [468, 189] width 447 height 10
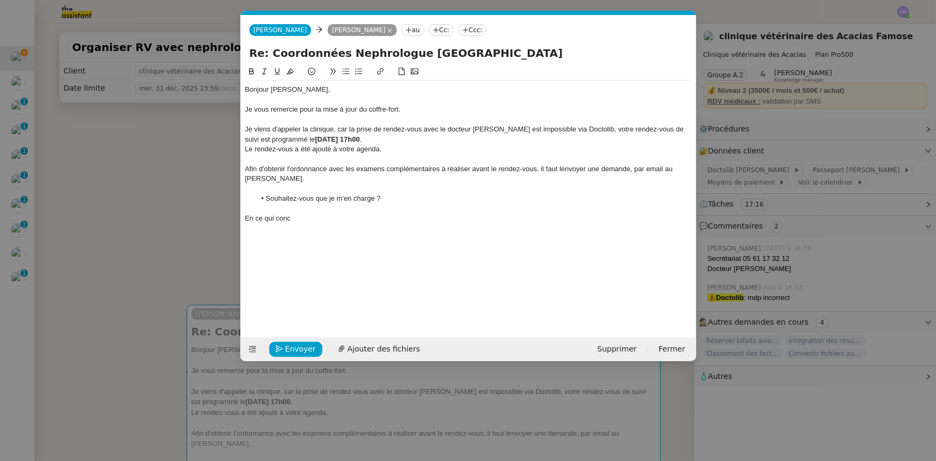
click at [317, 220] on div "En ce qui conc" at bounding box center [468, 218] width 447 height 10
click at [477, 218] on div "En ce qui concerne le rendez-vous pour votre épouse, comme il s'agit d'unr prem…" at bounding box center [468, 218] width 447 height 10
click at [568, 218] on div "En ce qui concerne le rendez-vous pour votre épouse, comme il s'agit d'une prem…" at bounding box center [468, 218] width 447 height 10
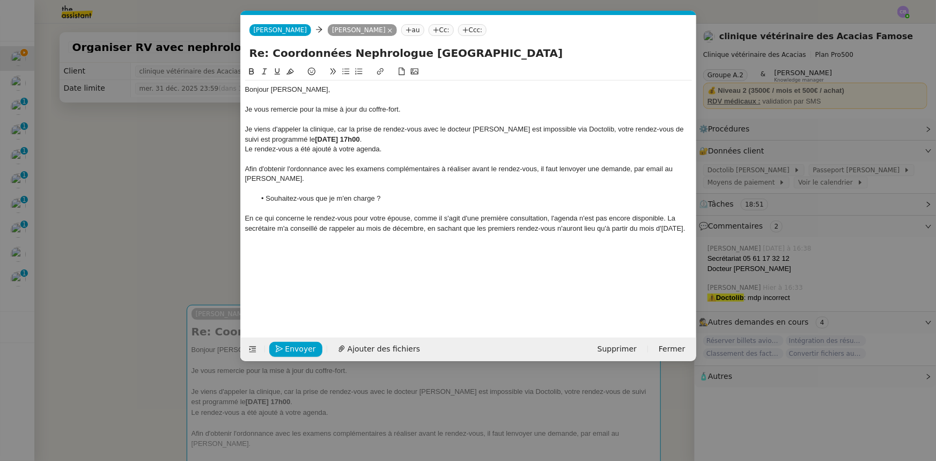
click at [346, 75] on icon at bounding box center [345, 72] width 7 height 6
click at [287, 253] on li "Souahitez-vous que je programme la demande au mois de décembre" at bounding box center [473, 248] width 436 height 10
click at [0, 0] on lt-span "Sou ha itez-vous" at bounding box center [0, 0] width 0 height 0
click at [420, 253] on li "Souhaitez-vous que je programme la demande au mois de décembre" at bounding box center [473, 248] width 436 height 10
click at [498, 253] on li "Souhaitez-vous que je programme la demande pour le mois de décembre" at bounding box center [473, 248] width 436 height 10
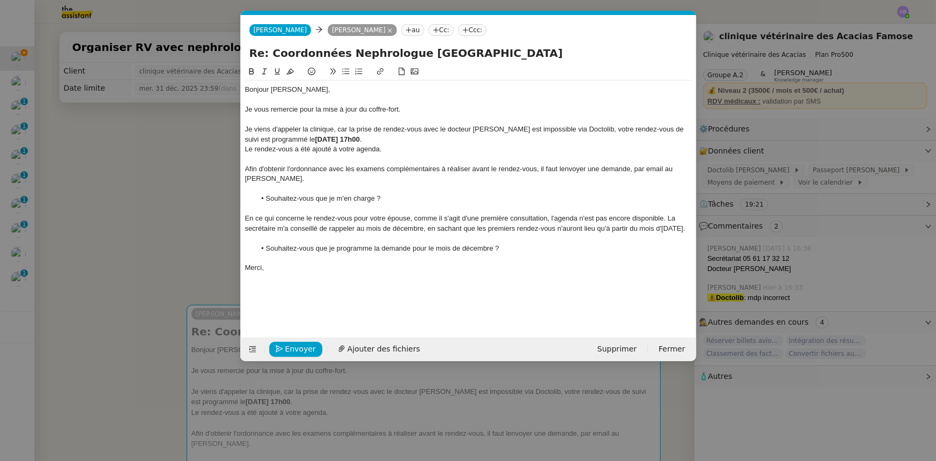
click at [497, 253] on li "Souhaitez-vous que je programme la demande pour le mois de décembre ?" at bounding box center [473, 248] width 436 height 10
click at [567, 169] on div "Afin d'obtenir l'ordonnance avec les examens complémentaires à réaliser avant l…" at bounding box center [468, 174] width 447 height 20
click at [0, 0] on lt-strong "l'e" at bounding box center [0, 0] width 0 height 0
click at [564, 166] on div "Afin d'obtenir l'ordonnance avec les examens complémentaires à réaliser avant l…" at bounding box center [468, 174] width 447 height 20
click at [661, 167] on div "Afin d'obtenir l'ordonnance avec les examens complémentaires à réaliser avant l…" at bounding box center [468, 174] width 447 height 20
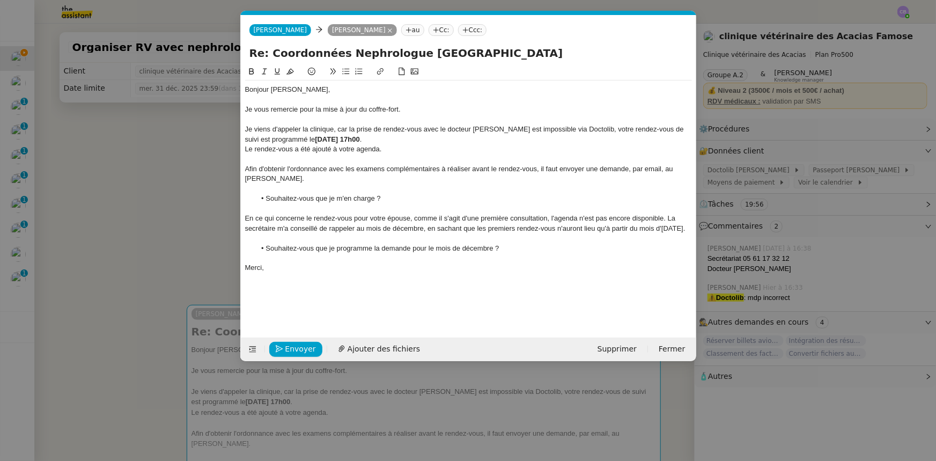
click at [373, 198] on li "Souhaitez-vous que je m'en charge ?" at bounding box center [473, 199] width 436 height 10
click at [421, 202] on li "Souhaitez-vous que je m'en occupe ?" at bounding box center [473, 199] width 436 height 10
click at [579, 216] on div "En ce qui concerne le rendez-vous pour votre épouse, comme il s'agit d'une prem…" at bounding box center [468, 223] width 447 height 20
click at [668, 218] on div "En ce qui concerne le rendez-vous pour votre épouse, comme il s'agit d'une prem…" at bounding box center [468, 223] width 447 height 20
click at [493, 258] on li "Souhaitez-vous que je programme la demande pour le mois de décembre ?" at bounding box center [473, 258] width 436 height 10
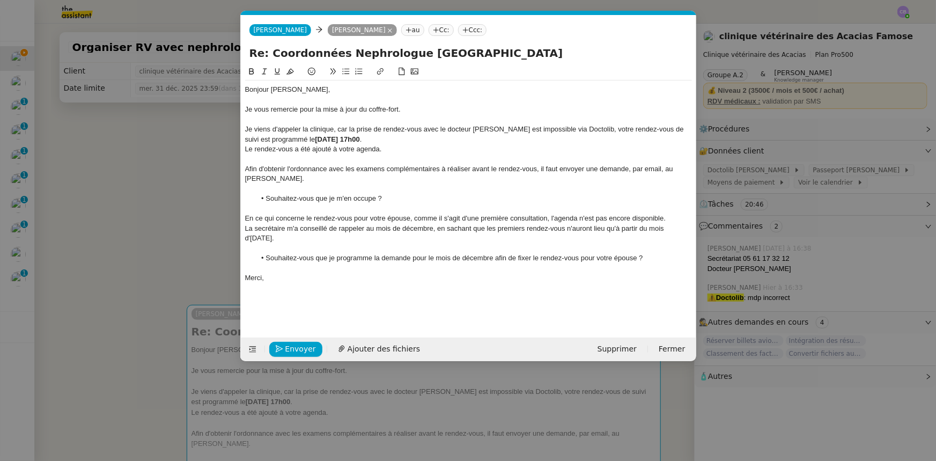
click at [365, 273] on div "Merci," at bounding box center [468, 278] width 447 height 10
click at [308, 349] on span "Envoyer" at bounding box center [300, 349] width 31 height 12
click at [308, 349] on span "Confirmer l'envoi" at bounding box center [317, 349] width 64 height 12
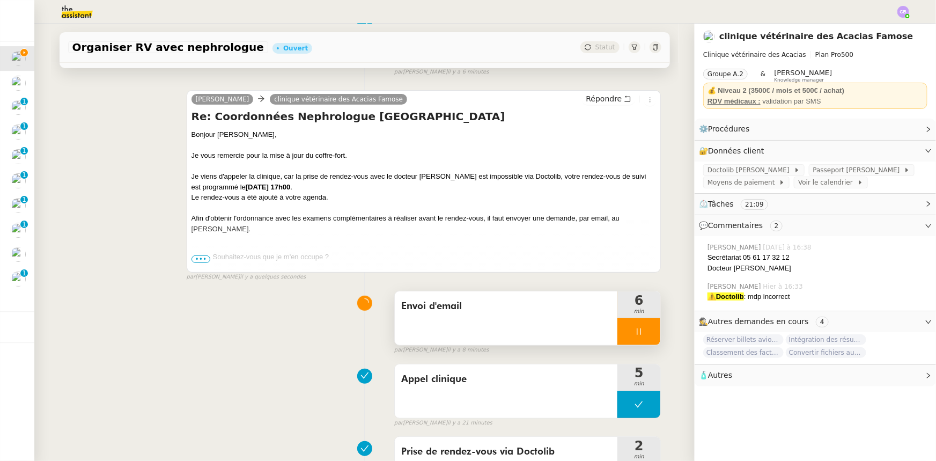
scroll to position [146, 0]
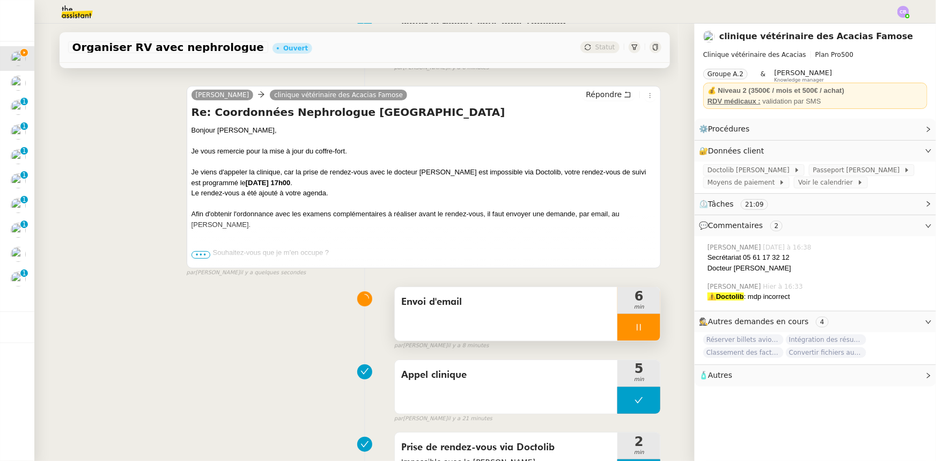
click at [617, 327] on div at bounding box center [638, 327] width 43 height 27
click at [645, 331] on icon at bounding box center [649, 327] width 9 height 9
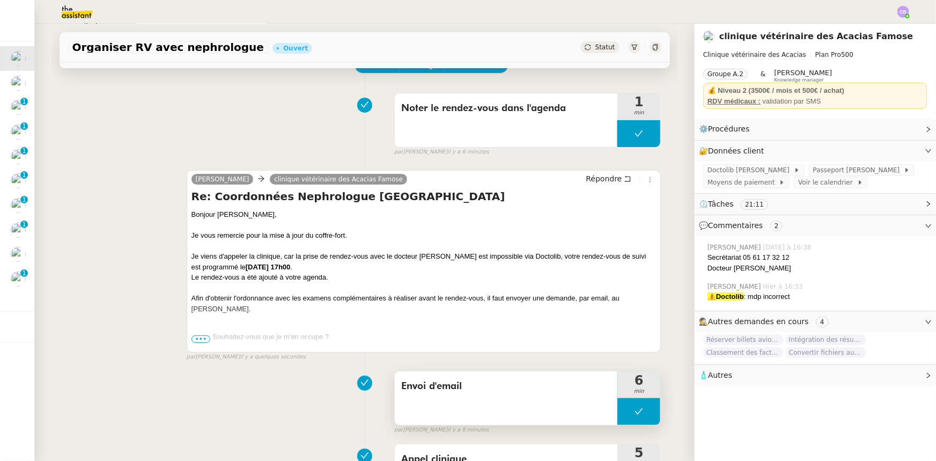
scroll to position [0, 0]
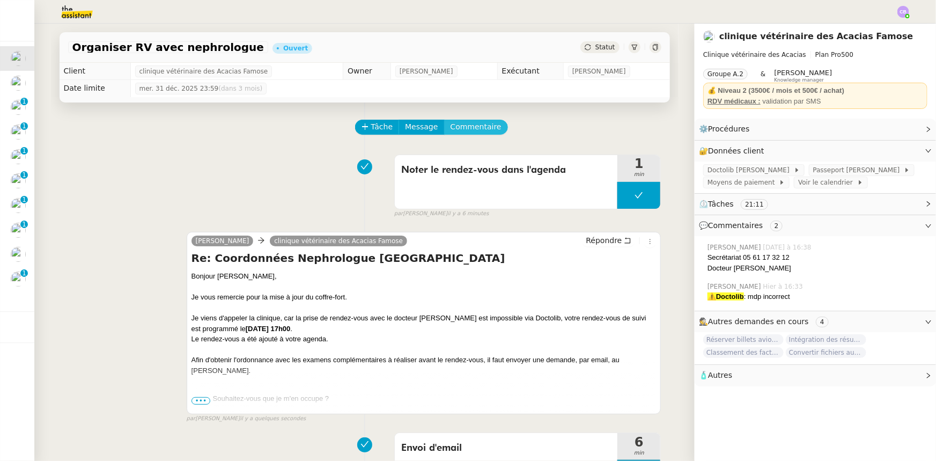
click at [482, 132] on span "Commentaire" at bounding box center [475, 127] width 51 height 12
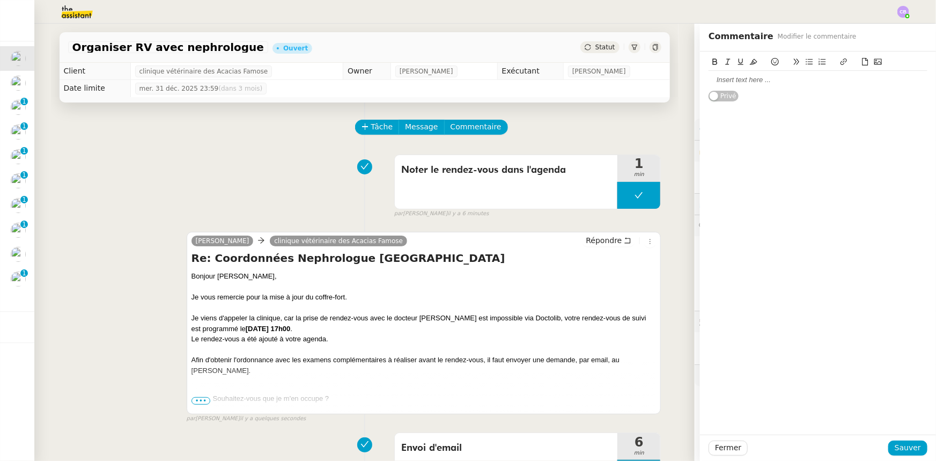
click at [749, 80] on div at bounding box center [817, 80] width 219 height 10
drag, startPoint x: 749, startPoint y: 80, endPoint x: 703, endPoint y: 80, distance: 45.0
click at [708, 79] on div "Rdv suivi Frank : jeudi 12 mars 17h00" at bounding box center [817, 80] width 219 height 10
click at [711, 64] on icon at bounding box center [715, 62] width 8 height 8
click at [708, 80] on strong "Rdv suivi Frank" at bounding box center [753, 80] width 91 height 8
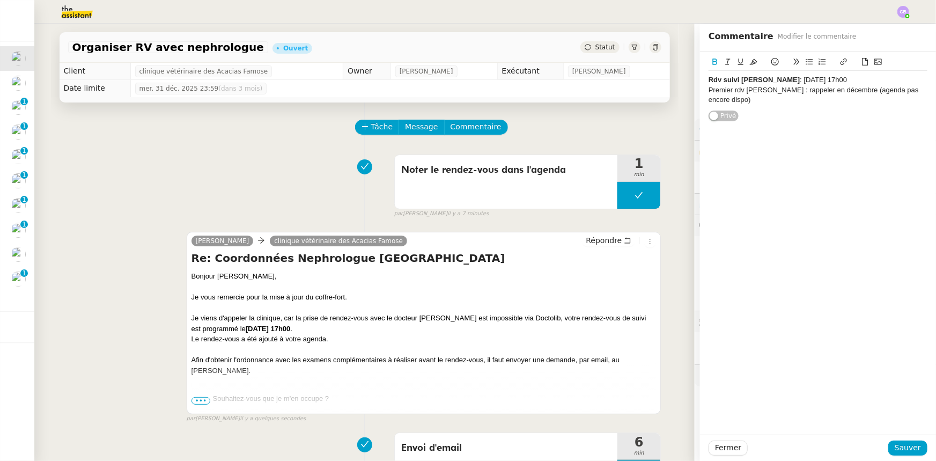
click at [806, 62] on icon at bounding box center [809, 62] width 7 height 6
drag, startPoint x: 771, startPoint y: 90, endPoint x: 702, endPoint y: 87, distance: 68.7
click at [708, 87] on div "Premier rdv Dominique : rappeler en décembre (agenda pas encore dispo)" at bounding box center [817, 95] width 219 height 20
click at [713, 63] on icon at bounding box center [715, 61] width 5 height 6
click at [708, 90] on strong "Premier rdv Dominique" at bounding box center [757, 90] width 99 height 8
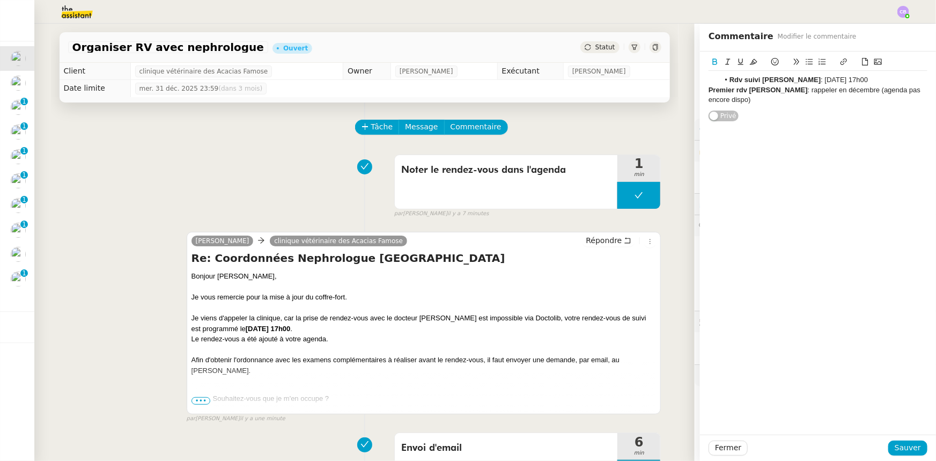
click at [805, 63] on icon at bounding box center [809, 62] width 8 height 8
click at [885, 91] on li "Premier rdv Dominique : rappeler en décembre (agenda pas encore dispo)" at bounding box center [823, 95] width 209 height 20
click at [756, 98] on li "Premier rdv Dominique : rappeler en décembre (agenda pas encore dispo)" at bounding box center [823, 95] width 209 height 20
click at [770, 98] on li "Premier rdv Dominique : rappeler en décembre (agenda pas encore dispo)" at bounding box center [823, 95] width 209 height 20
click at [894, 443] on span "Sauver" at bounding box center [907, 447] width 26 height 12
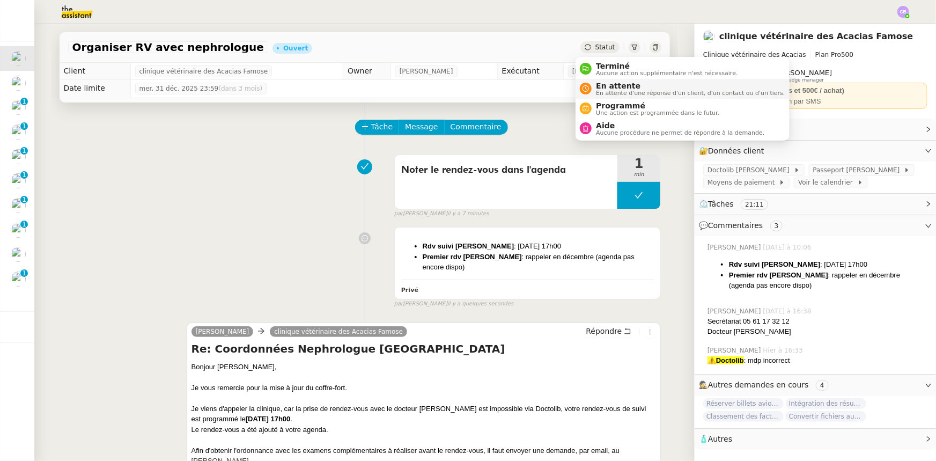
click at [605, 85] on span "En attente" at bounding box center [690, 86] width 189 height 9
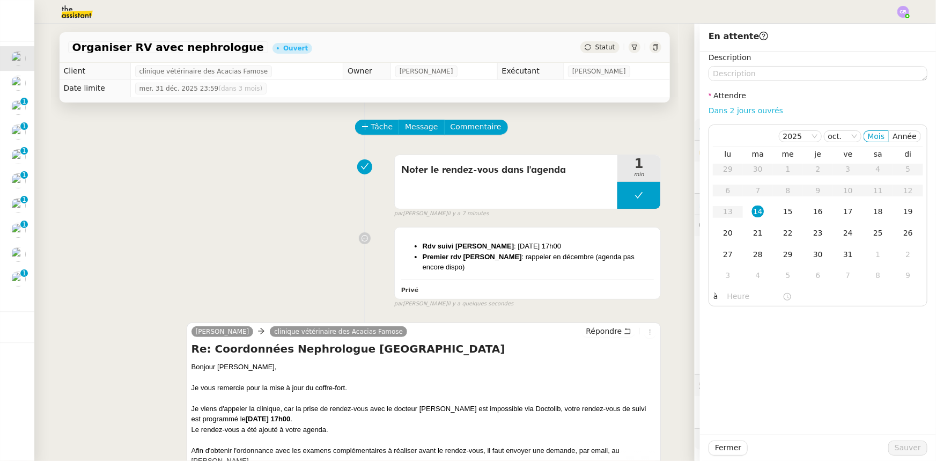
click at [721, 111] on link "Dans 2 jours ouvrés" at bounding box center [745, 110] width 75 height 9
type input "07:00"
click at [899, 450] on span "Sauver" at bounding box center [907, 447] width 26 height 12
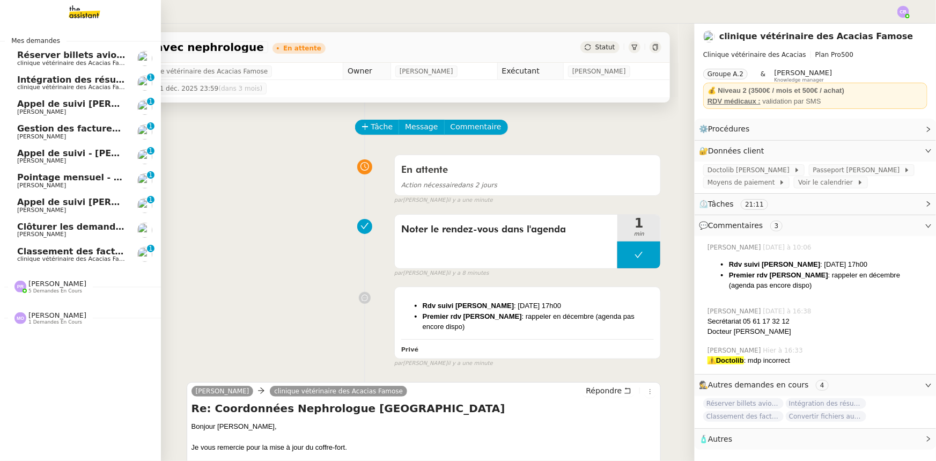
click at [84, 57] on span "Réserver billets avion [GEOGRAPHIC_DATA]-[GEOGRAPHIC_DATA]" at bounding box center [173, 55] width 313 height 10
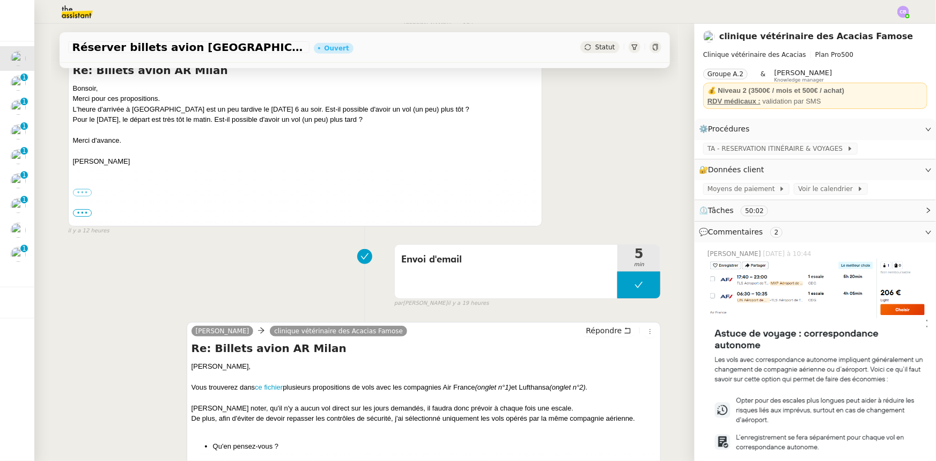
scroll to position [243, 0]
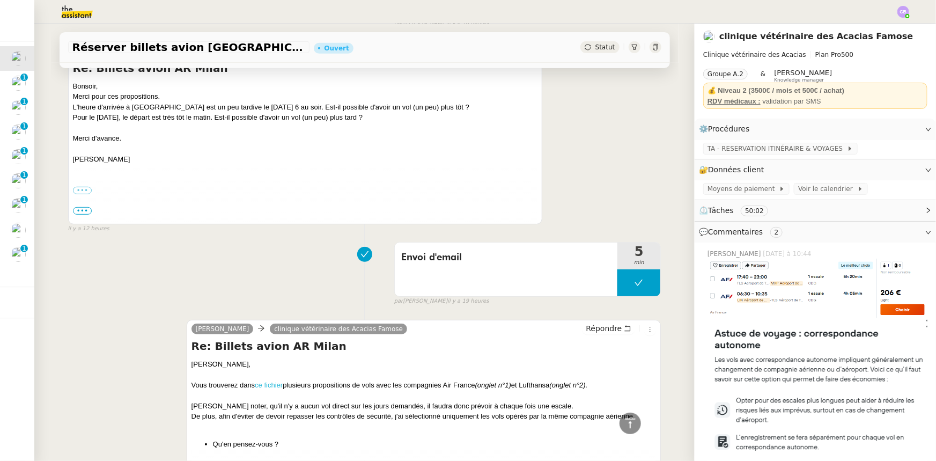
click at [271, 386] on link "ce fichier" at bounding box center [269, 385] width 28 height 8
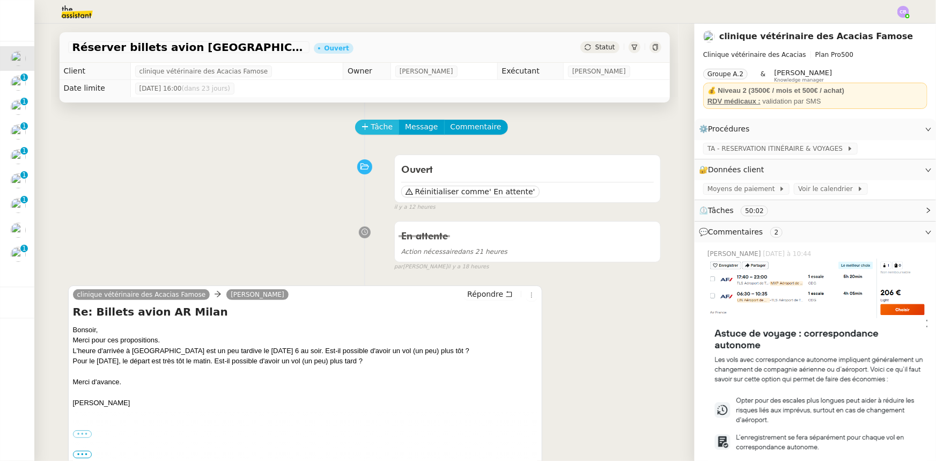
click at [375, 130] on span "Tâche" at bounding box center [382, 127] width 22 height 12
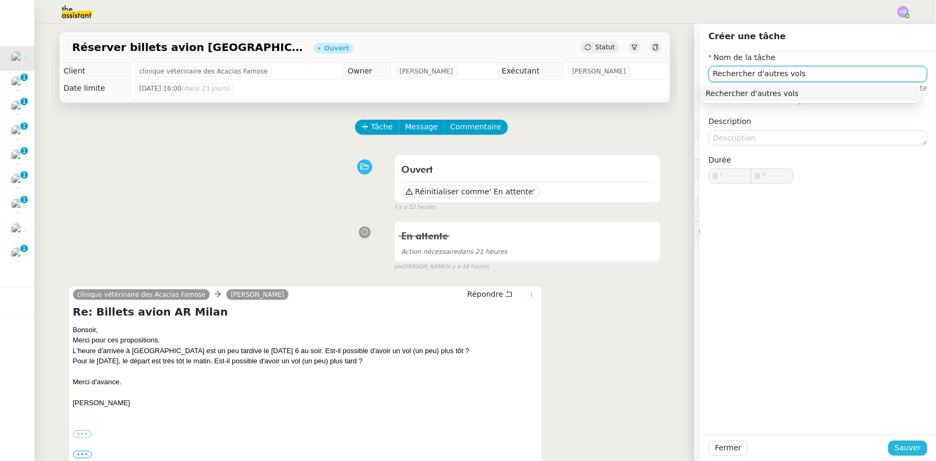
type input "Rechercher d'autres vols"
click at [908, 450] on span "Sauver" at bounding box center [907, 447] width 26 height 12
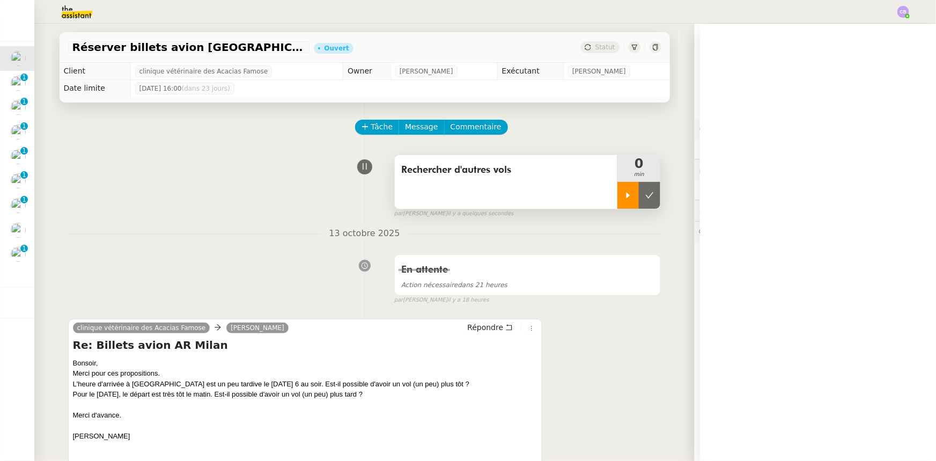
click at [623, 205] on div at bounding box center [627, 195] width 21 height 27
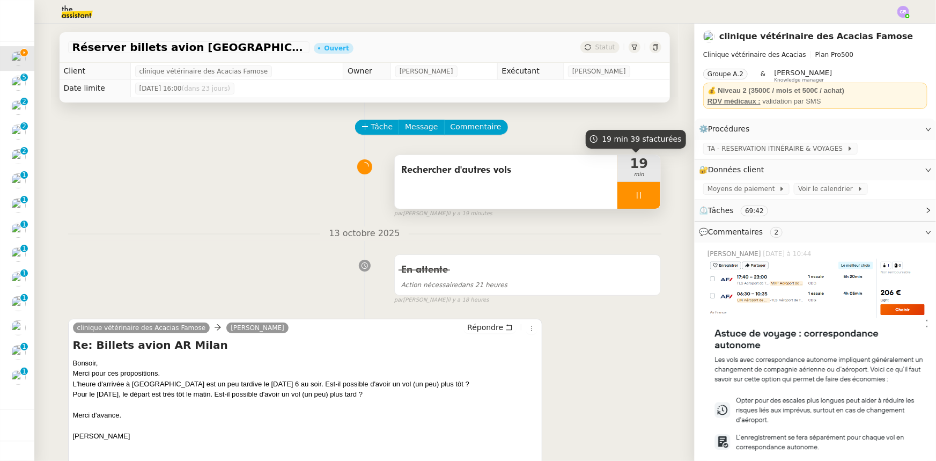
click at [619, 192] on div at bounding box center [638, 195] width 43 height 27
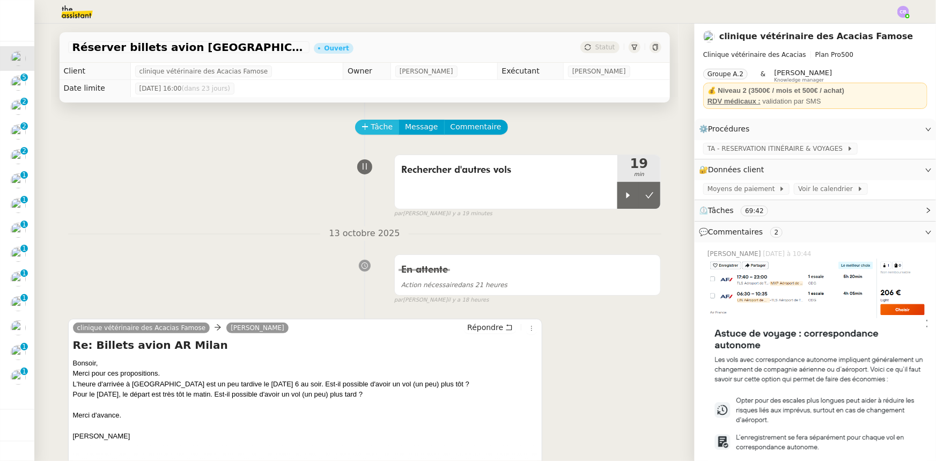
click at [373, 132] on span "Tâche" at bounding box center [382, 127] width 22 height 12
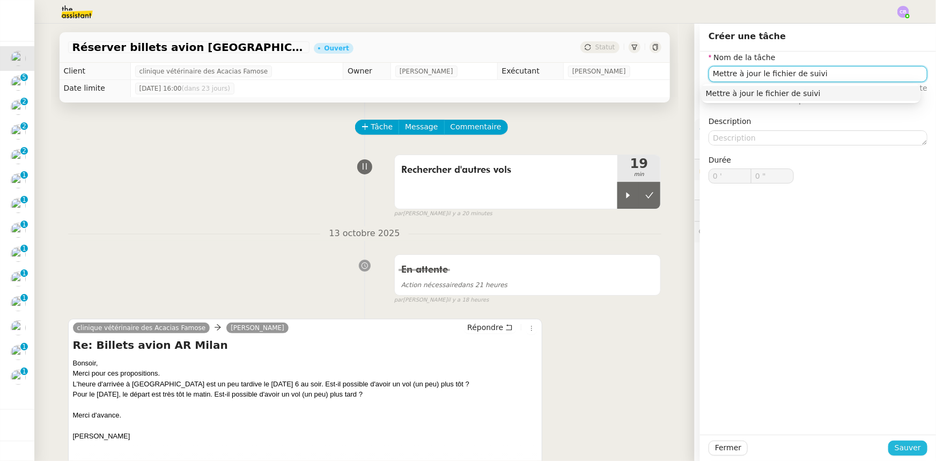
type input "Mettre à jour le fichier de suivi"
click at [900, 450] on span "Sauver" at bounding box center [907, 447] width 26 height 12
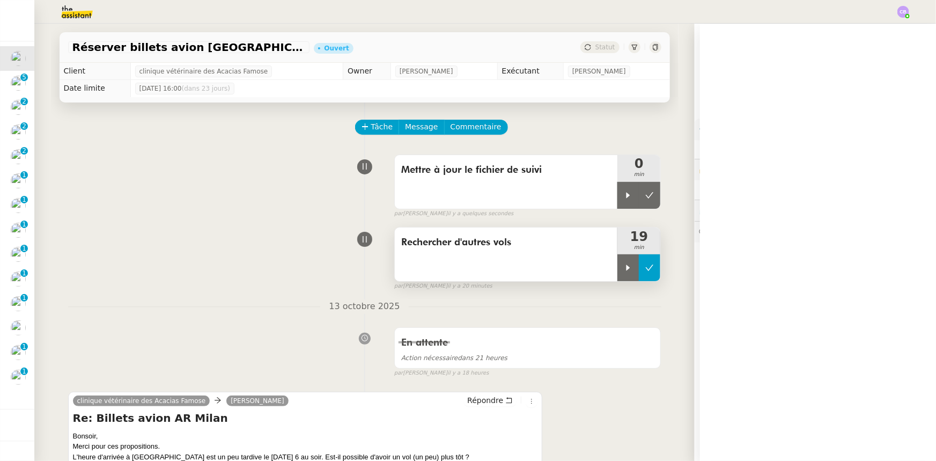
click at [645, 271] on icon at bounding box center [649, 267] width 9 height 9
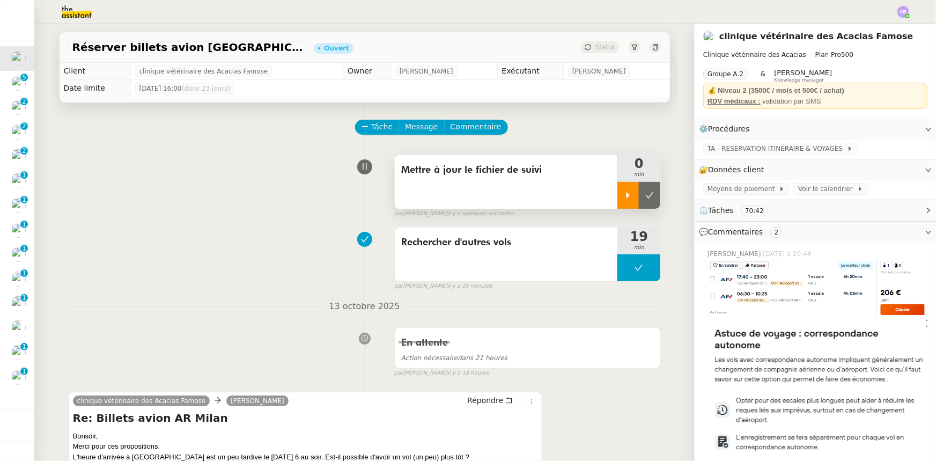
click at [624, 199] on icon at bounding box center [628, 195] width 9 height 9
click at [619, 190] on div at bounding box center [638, 195] width 43 height 27
click at [621, 202] on div at bounding box center [627, 195] width 21 height 27
click at [371, 132] on span "Tâche" at bounding box center [382, 127] width 22 height 12
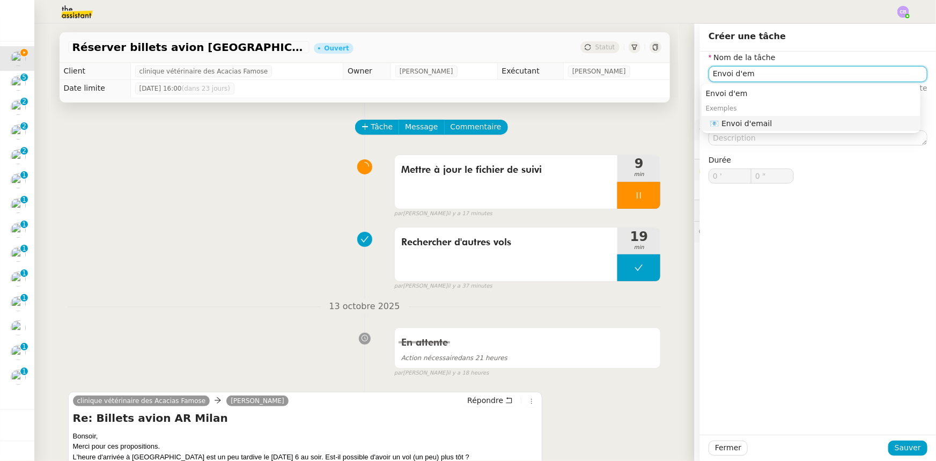
click at [774, 128] on div "📧 Envoi d'email" at bounding box center [813, 123] width 206 height 10
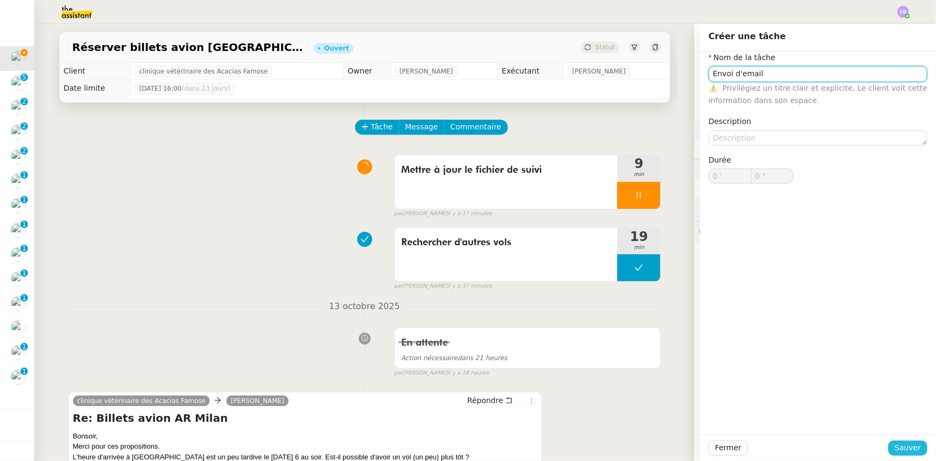
type input "Envoi d'email"
click at [894, 450] on span "Sauver" at bounding box center [907, 447] width 26 height 12
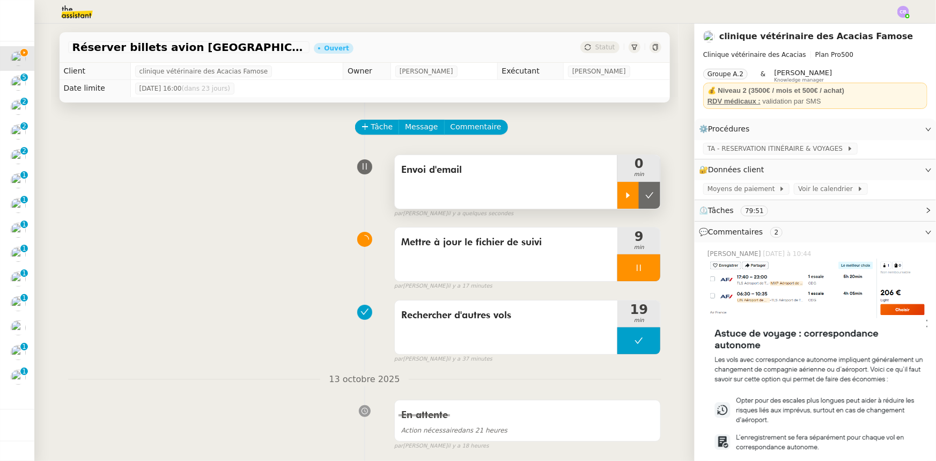
click at [626, 195] on icon at bounding box center [628, 195] width 4 height 6
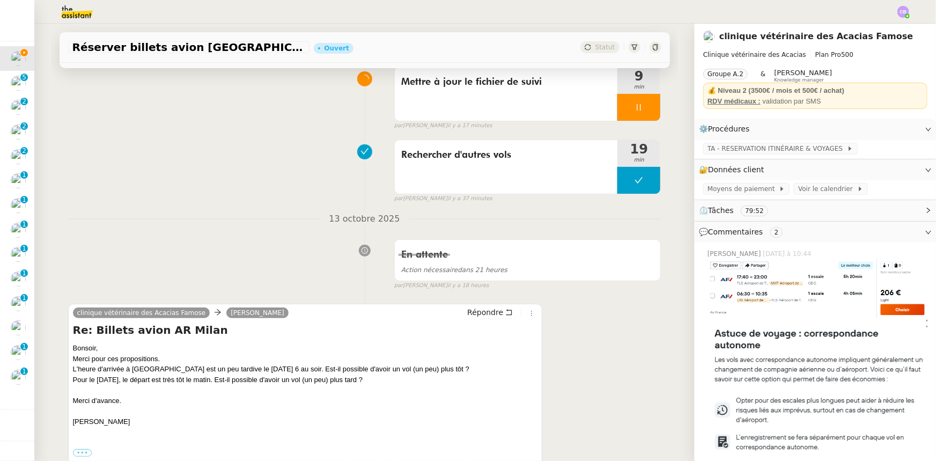
scroll to position [243, 0]
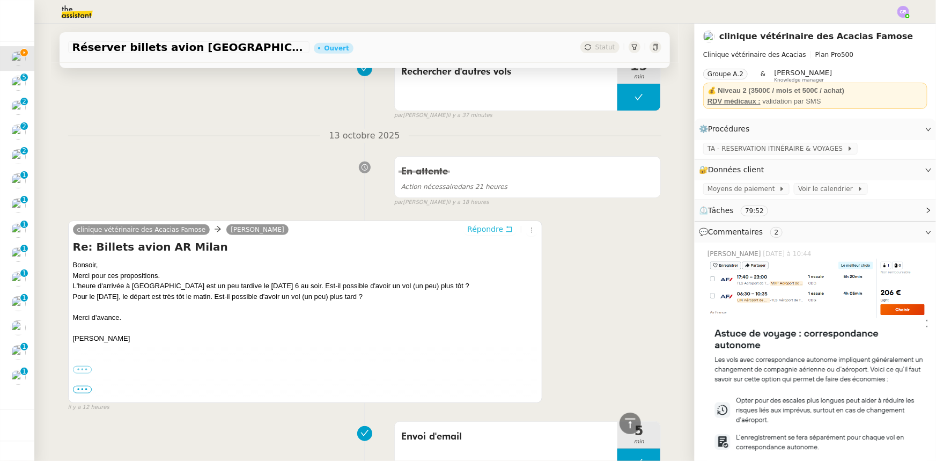
click at [486, 233] on span "Répondre" at bounding box center [485, 229] width 36 height 11
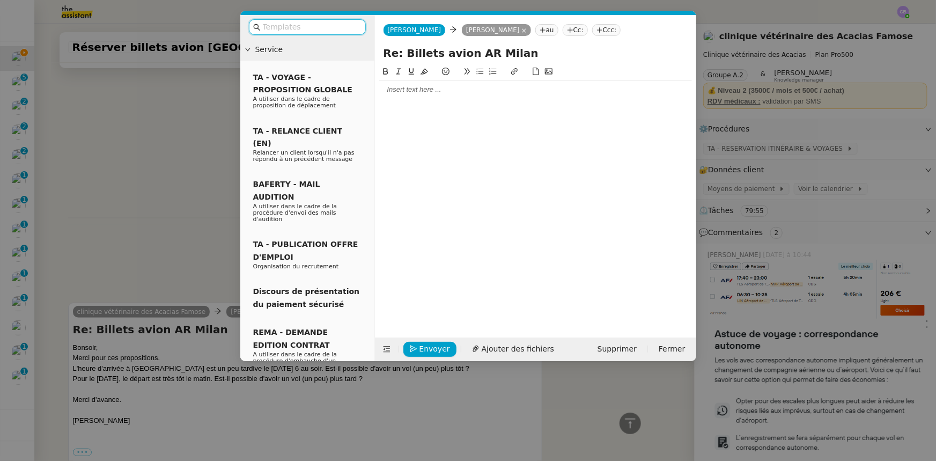
scroll to position [326, 0]
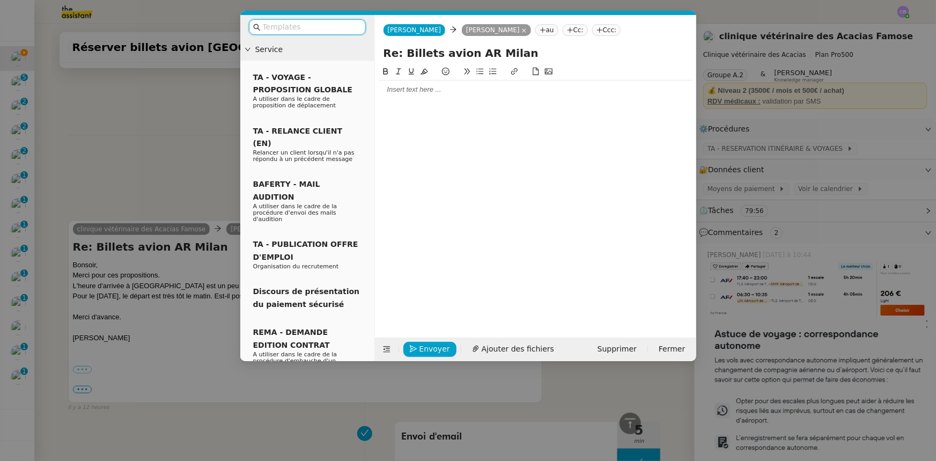
click at [405, 91] on div at bounding box center [535, 90] width 313 height 10
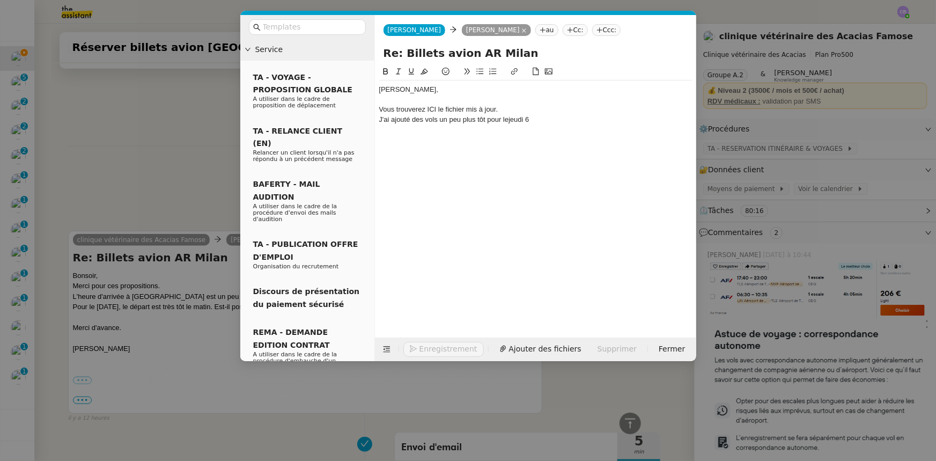
scroll to position [368, 0]
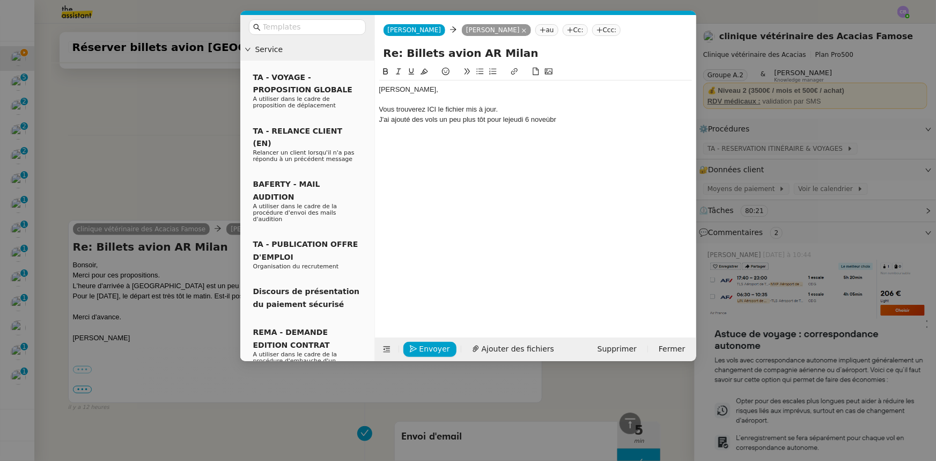
click at [509, 117] on div "J'ai ajouté des vols un peu plus tôt pour lejeudi 6 noveùbr" at bounding box center [535, 120] width 313 height 10
click at [546, 121] on div "J'ai ajouté des vols un peu plus tôt pour le [DATE] 6 noveùbr" at bounding box center [535, 120] width 313 height 10
click at [0, 0] on lt-span "novembre" at bounding box center [0, 0] width 0 height 0
click at [416, 121] on div "J'ai ajouté des vols un peu plus tôt pour le [DATE]" at bounding box center [535, 120] width 313 height 10
click at [438, 123] on div "J'ai ajouté les vols un peu plus tôt pour le [DATE]" at bounding box center [535, 120] width 313 height 10
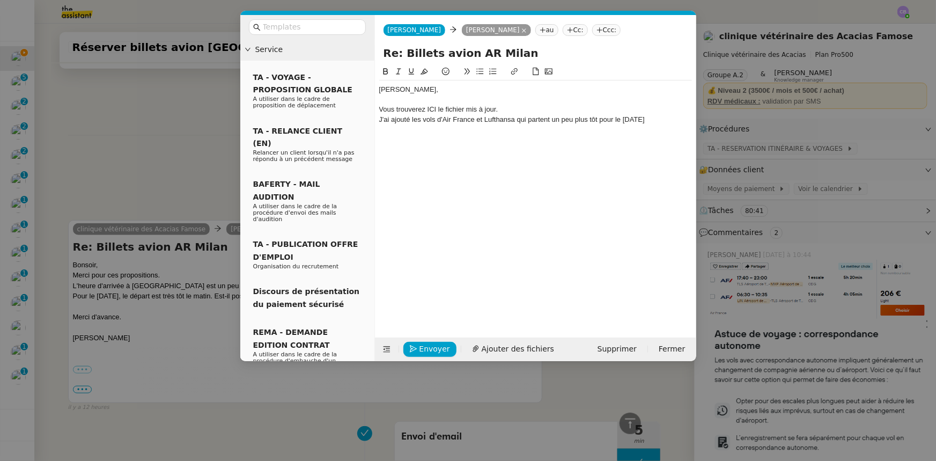
click at [607, 119] on div "J'ai ajouté les vols d'Air France et Lufthansa qui partent un peu plus tôt pour…" at bounding box center [535, 120] width 313 height 10
click at [661, 117] on div "J'ai ajouté les vols d'Air France et Lufthansa qui partent un peu plus tôt le […" at bounding box center [535, 120] width 313 height 10
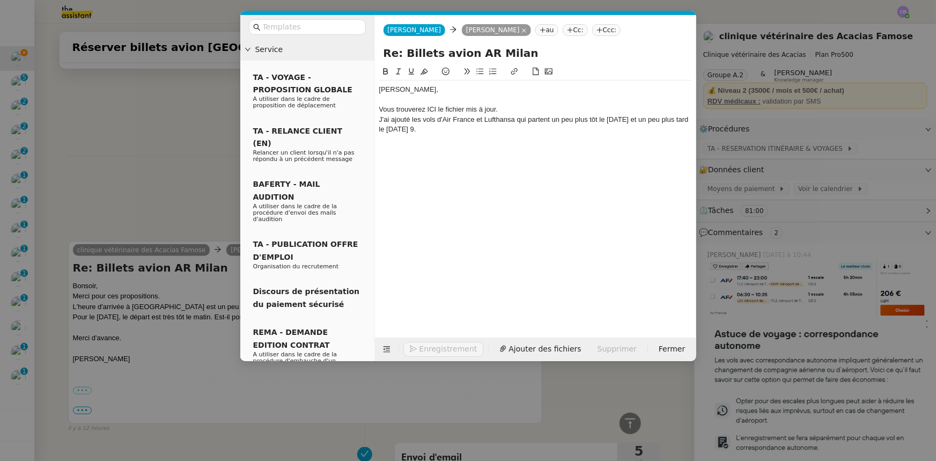
scroll to position [388, 0]
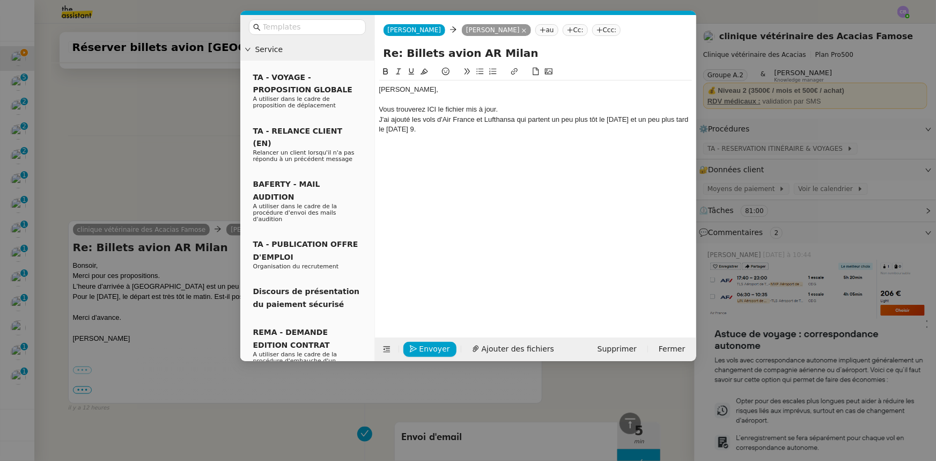
click at [478, 74] on icon at bounding box center [479, 72] width 7 height 6
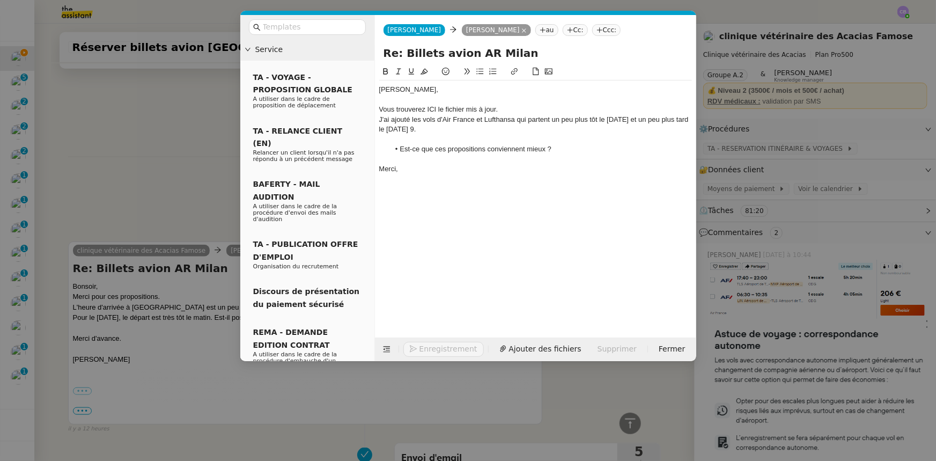
scroll to position [424, 0]
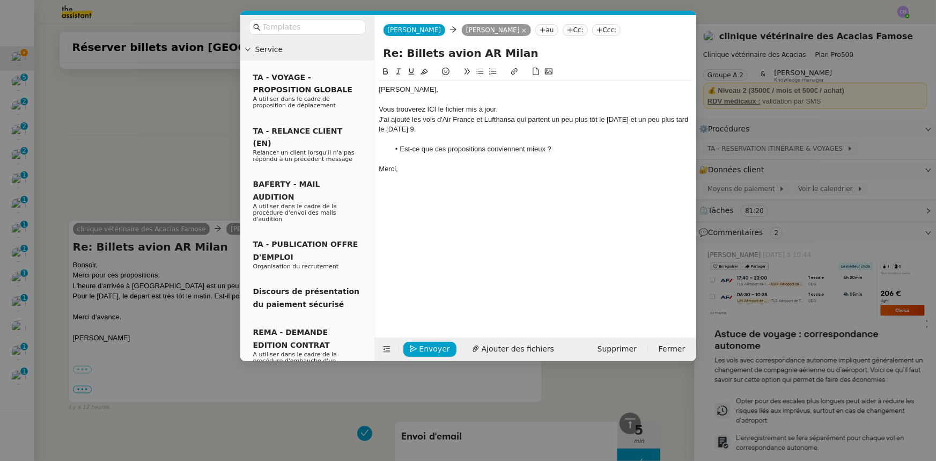
click at [488, 150] on li "Est-ce que ces propositions conviennent mieux ?" at bounding box center [540, 149] width 302 height 10
click at [541, 151] on li "Est-ce que ces propositions vous conviennent mieux ?" at bounding box center [540, 149] width 302 height 10
click at [542, 184] on div "[PERSON_NAME], Vous trouverez ICI le fichier mis à jour. J'ai ajouté les vols d…" at bounding box center [535, 192] width 313 height 255
click at [522, 149] on li "Est-ce que ces propositions vous convienne mieux ?" at bounding box center [540, 149] width 302 height 10
click at [0, 0] on lt-span "convienne nt" at bounding box center [0, 0] width 0 height 0
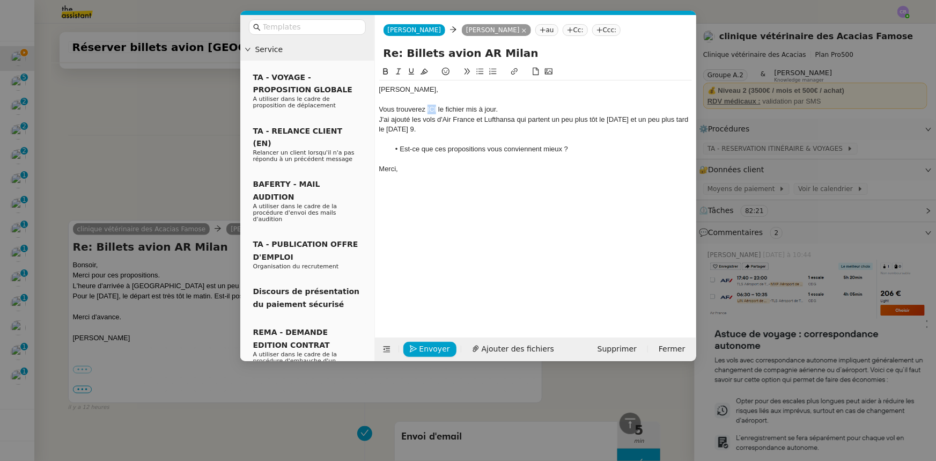
drag, startPoint x: 436, startPoint y: 109, endPoint x: 428, endPoint y: 109, distance: 8.1
click at [428, 109] on div "Vous trouverez ICI le fichier mis à jour." at bounding box center [535, 110] width 313 height 10
click at [514, 72] on icon at bounding box center [514, 72] width 8 height 8
paste input "[URL][DOMAIN_NAME]"
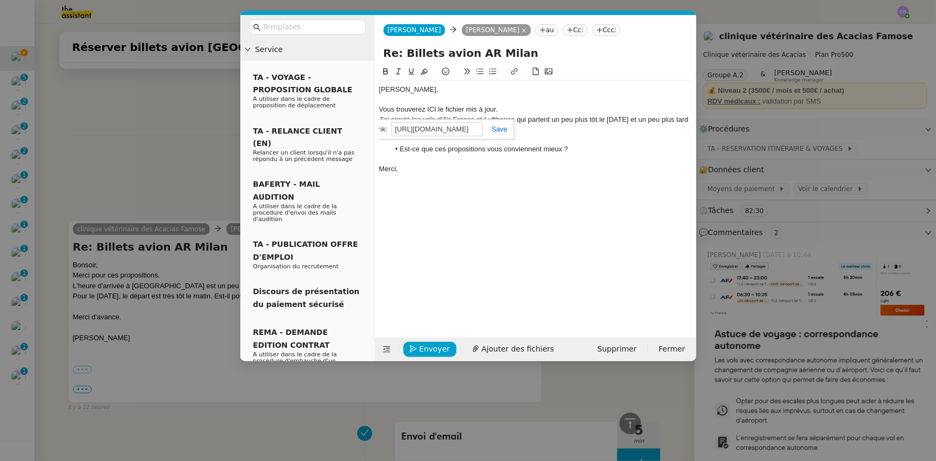
type input "[URL][DOMAIN_NAME]"
click at [498, 131] on link at bounding box center [495, 129] width 25 height 8
click at [484, 198] on div "[PERSON_NAME], Vous trouverez ICI le fichier mis à jour. J'ai ajouté les vols d…" at bounding box center [535, 192] width 313 height 255
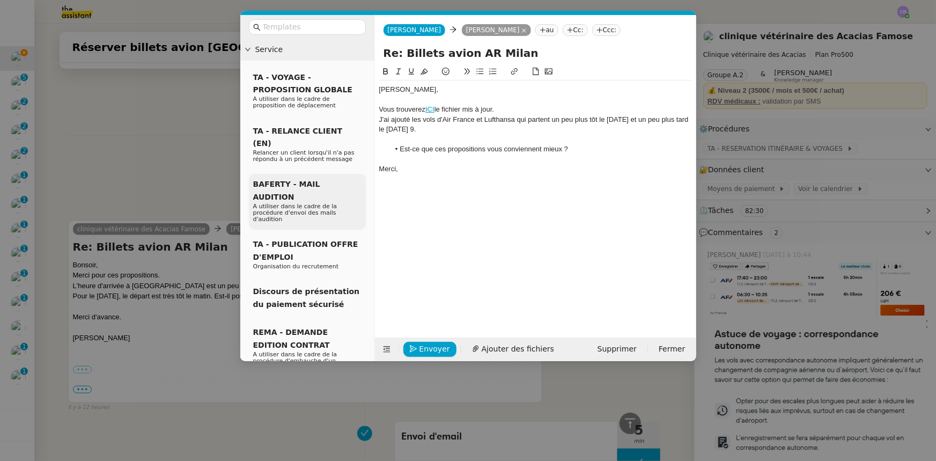
drag, startPoint x: 160, startPoint y: 161, endPoint x: 307, endPoint y: 198, distance: 152.0
click at [160, 161] on nz-modal-container "Service TA - VOYAGE - PROPOSITION GLOBALE A utiliser dans le cadre de propositi…" at bounding box center [468, 230] width 936 height 461
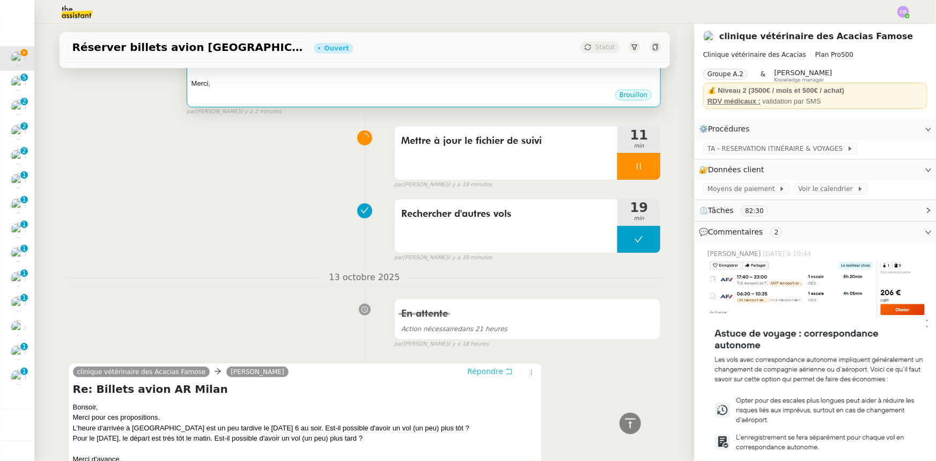
scroll to position [130, 0]
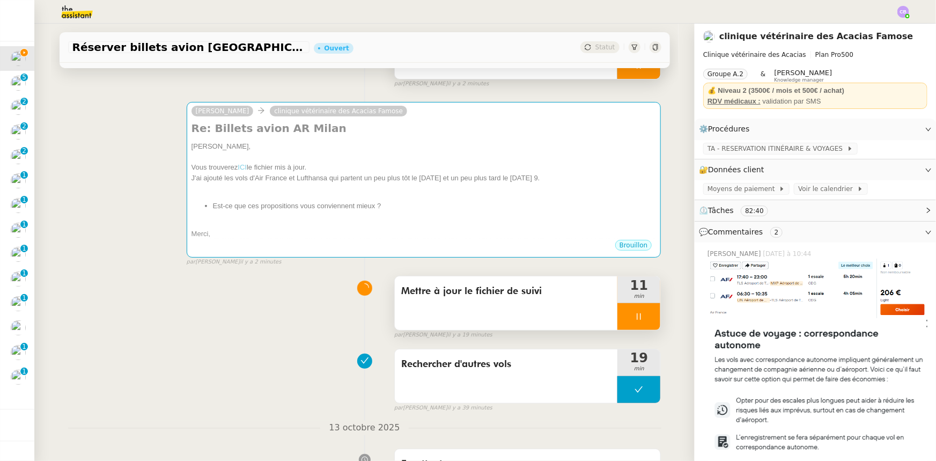
click at [617, 321] on div at bounding box center [638, 316] width 43 height 27
click at [645, 321] on icon at bounding box center [649, 316] width 9 height 9
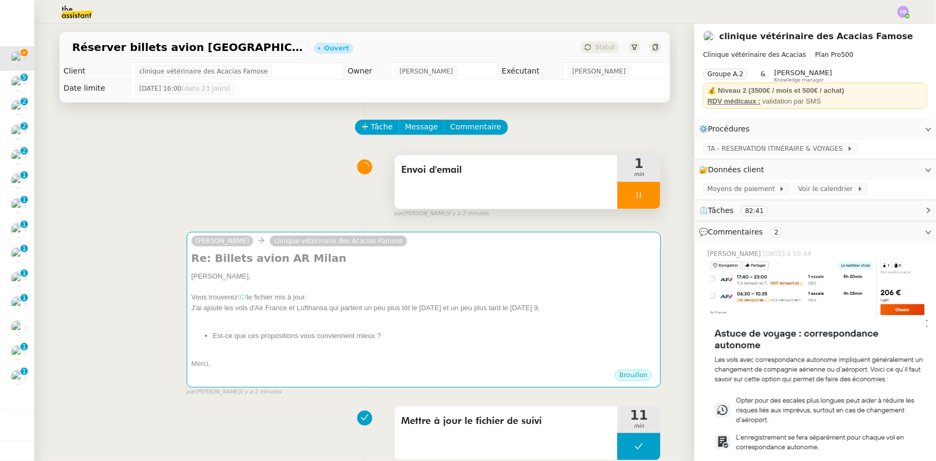
click at [620, 192] on div at bounding box center [638, 195] width 43 height 27
click at [624, 199] on icon at bounding box center [628, 195] width 9 height 9
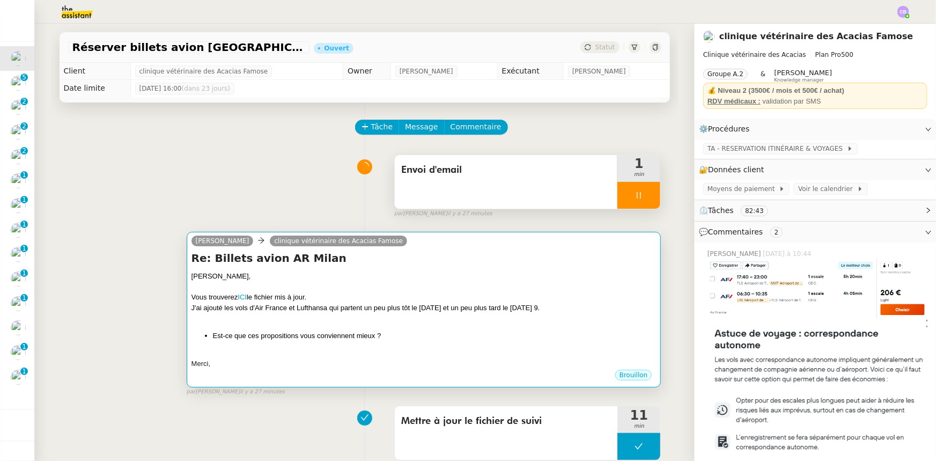
click at [594, 306] on div "J'ai ajouté les vols d'Air France et Lufthansa qui partent un peu plus tôt le […" at bounding box center [423, 307] width 465 height 11
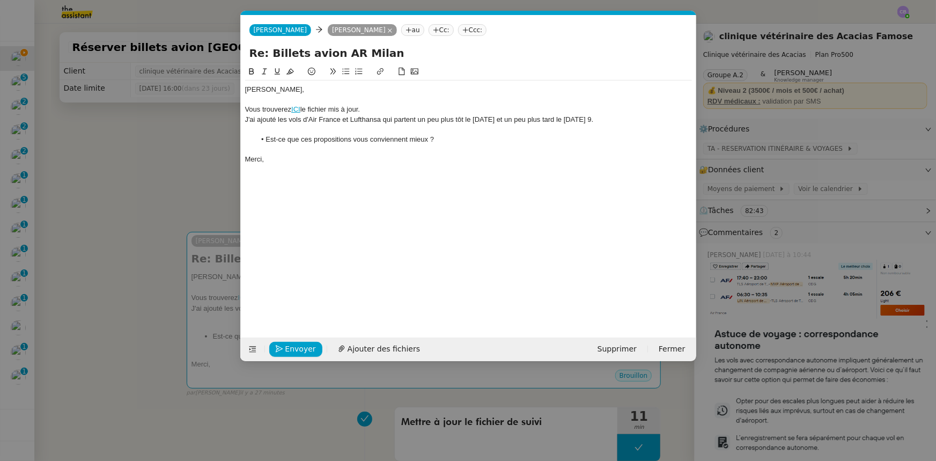
scroll to position [0, 23]
click at [308, 118] on div "J'ai ajouté les vols d'Air France et Lufthansa qui partent un peu plus tôt le […" at bounding box center [468, 120] width 447 height 10
click at [205, 191] on nz-modal-container "Service TA - VOYAGE - PROPOSITION GLOBALE A utiliser dans le cadre de propositi…" at bounding box center [468, 230] width 936 height 461
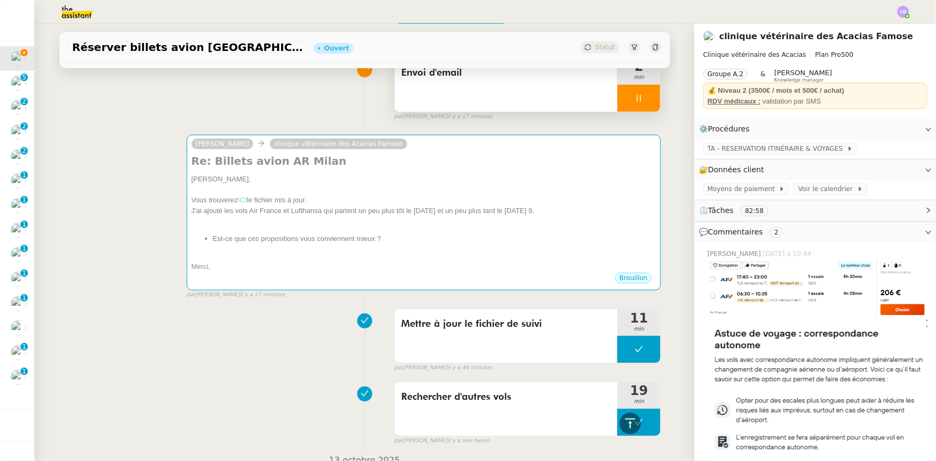
scroll to position [0, 0]
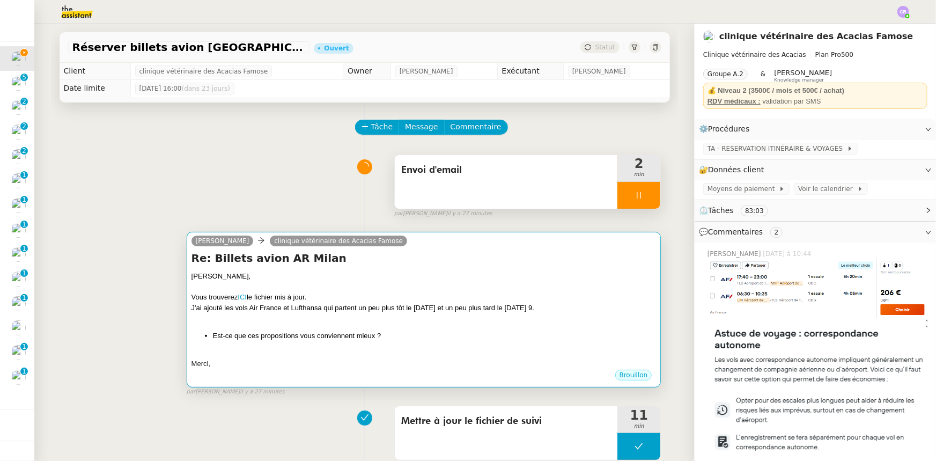
click at [411, 309] on div "J'ai ajouté les vols Air France et Lufthansa qui partent un peu plus tôt le [DA…" at bounding box center [423, 307] width 465 height 11
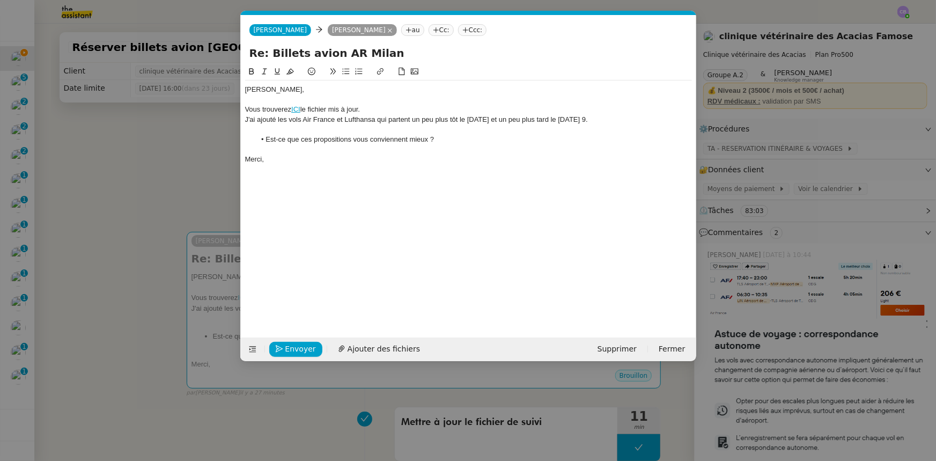
scroll to position [0, 23]
drag, startPoint x: 429, startPoint y: 137, endPoint x: 301, endPoint y: 139, distance: 128.2
click at [301, 139] on li "Est-ce que ces propositions vous conviennent mieux ?" at bounding box center [473, 140] width 436 height 10
click at [368, 164] on div "Merci," at bounding box center [468, 159] width 447 height 10
click at [307, 346] on span "Envoyer" at bounding box center [300, 349] width 31 height 12
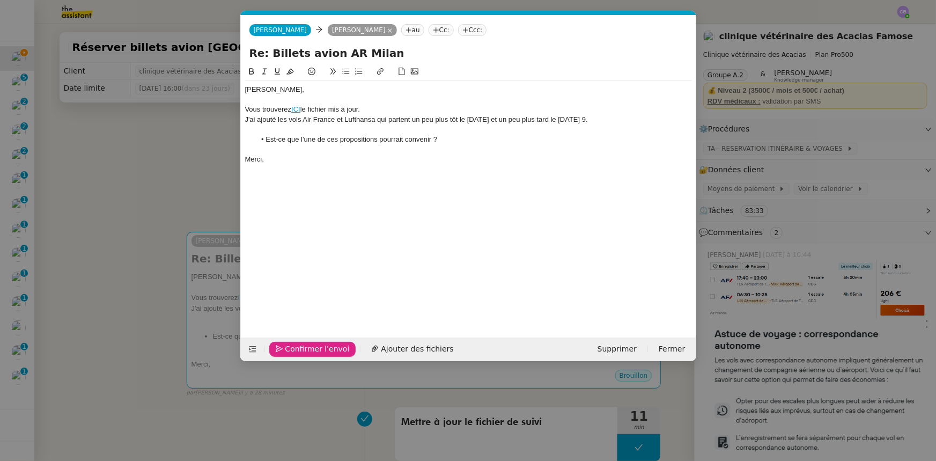
click at [307, 346] on span "Confirmer l'envoi" at bounding box center [317, 349] width 64 height 12
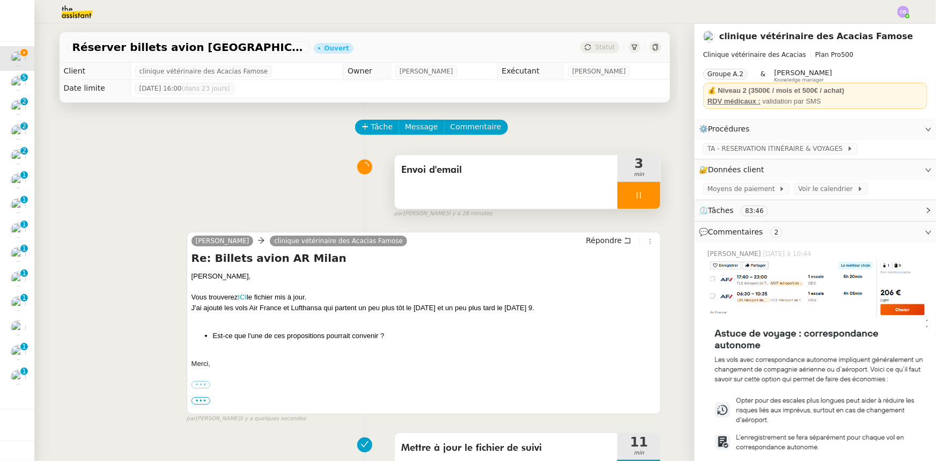
click at [617, 198] on div at bounding box center [638, 195] width 43 height 27
click at [639, 202] on button at bounding box center [649, 195] width 21 height 27
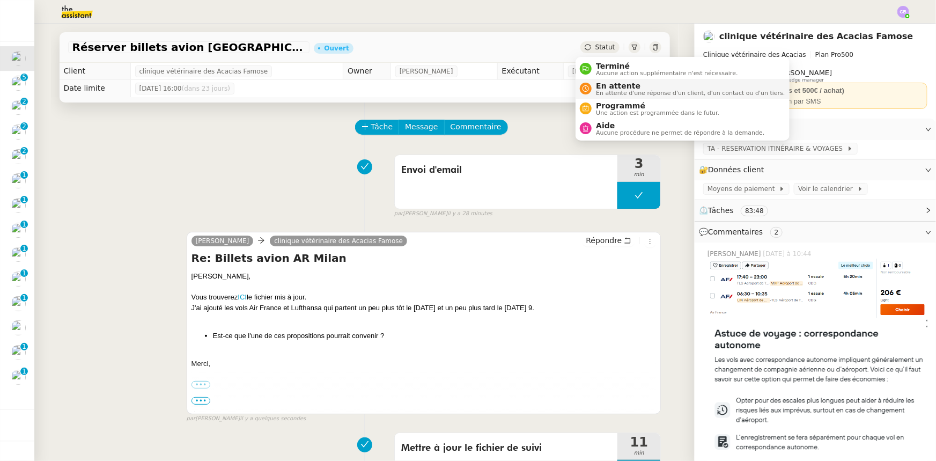
click at [610, 86] on span "En attente" at bounding box center [690, 86] width 189 height 9
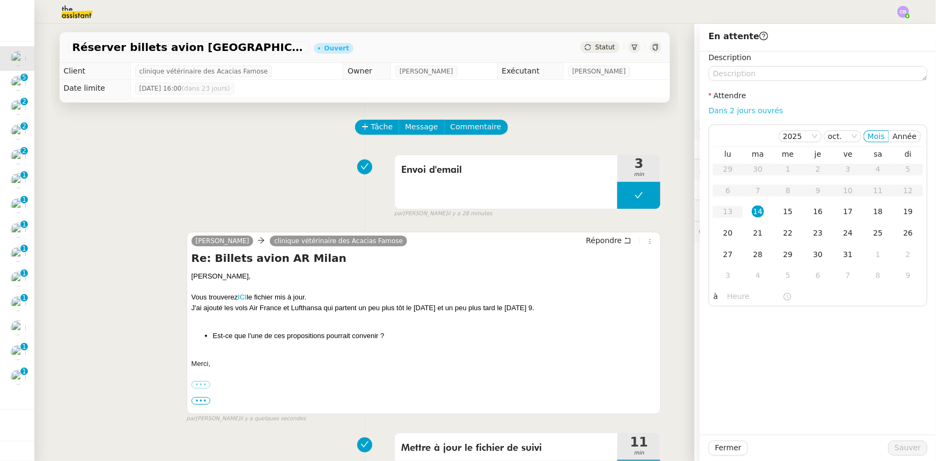
click at [739, 109] on link "Dans 2 jours ouvrés" at bounding box center [745, 110] width 75 height 9
type input "07:00"
click at [899, 448] on span "Sauver" at bounding box center [907, 447] width 26 height 12
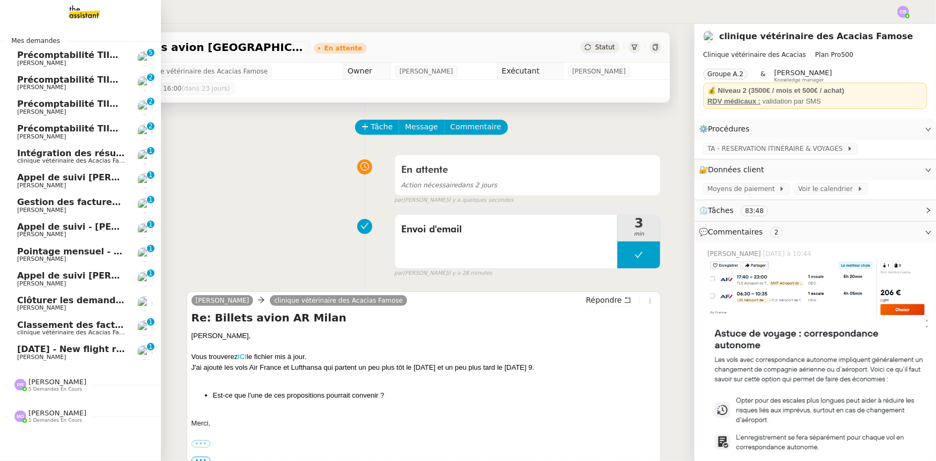
click at [77, 349] on span "[DATE] - New flight request - [PERSON_NAME]" at bounding box center [127, 349] width 221 height 10
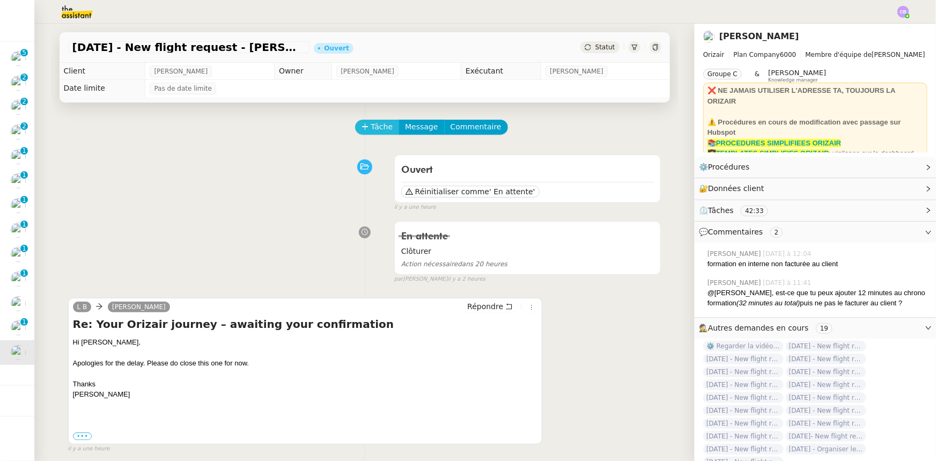
click at [375, 130] on span "Tâche" at bounding box center [382, 127] width 22 height 12
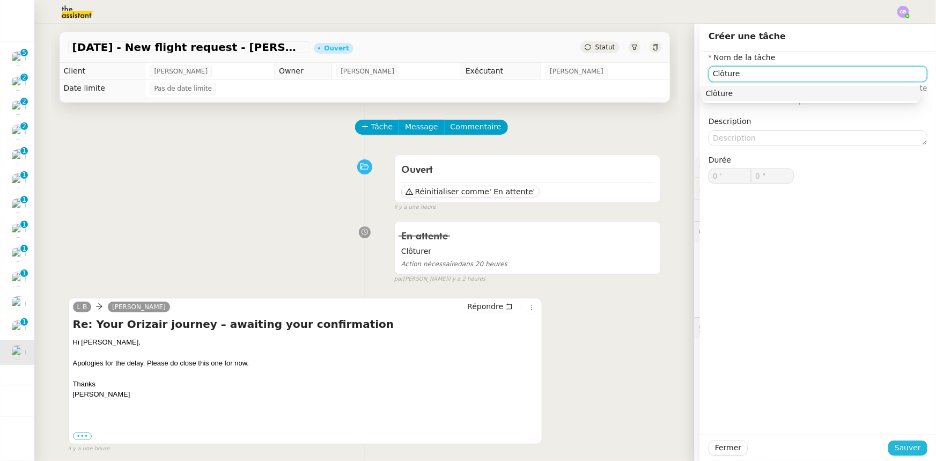
type input "Clôture"
click at [901, 450] on span "Sauver" at bounding box center [907, 447] width 26 height 12
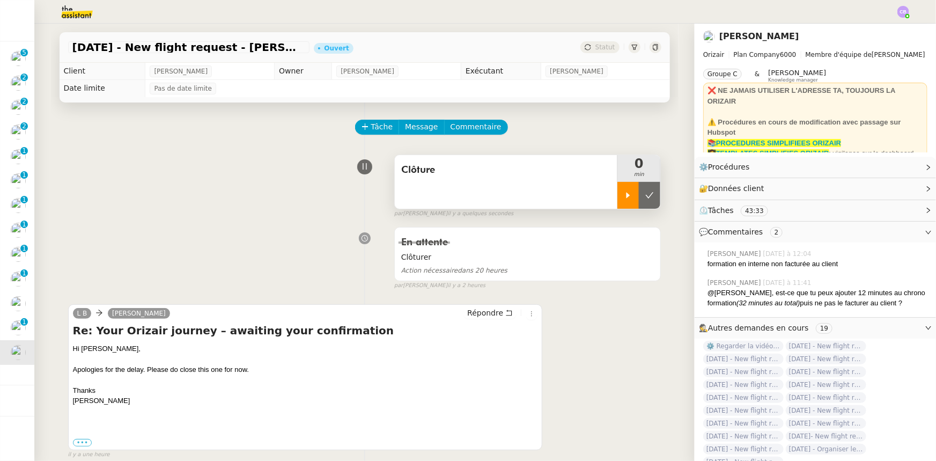
click at [626, 196] on icon at bounding box center [628, 195] width 4 height 6
click at [890, 168] on link "Modifier" at bounding box center [899, 167] width 31 height 12
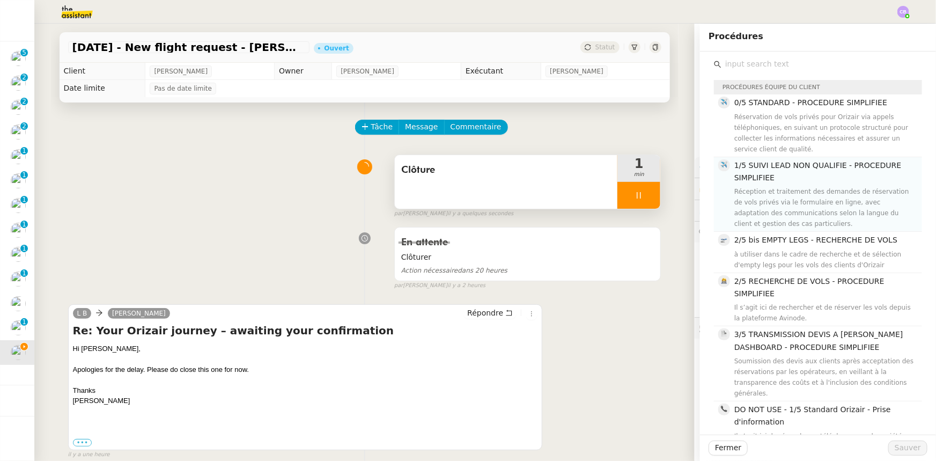
click at [768, 188] on div "Réception et traitement des demandes de réservation de vols privés via le formu…" at bounding box center [824, 207] width 181 height 43
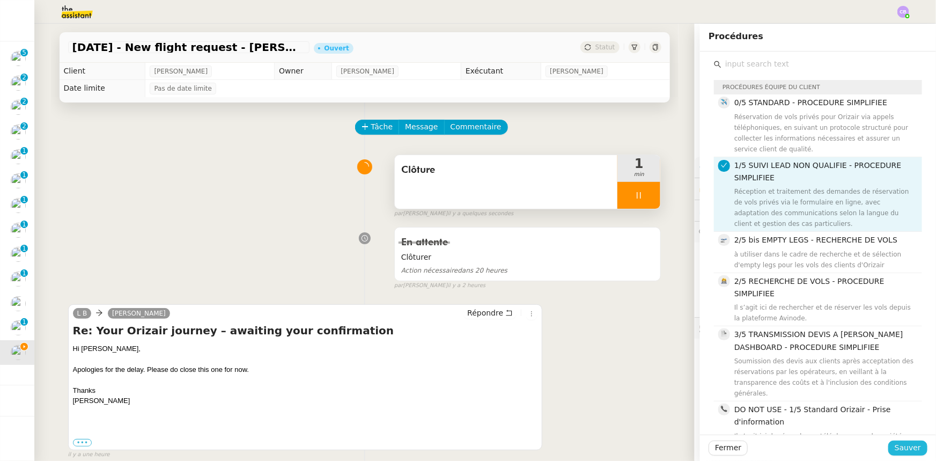
click at [907, 449] on span "Sauver" at bounding box center [907, 447] width 26 height 12
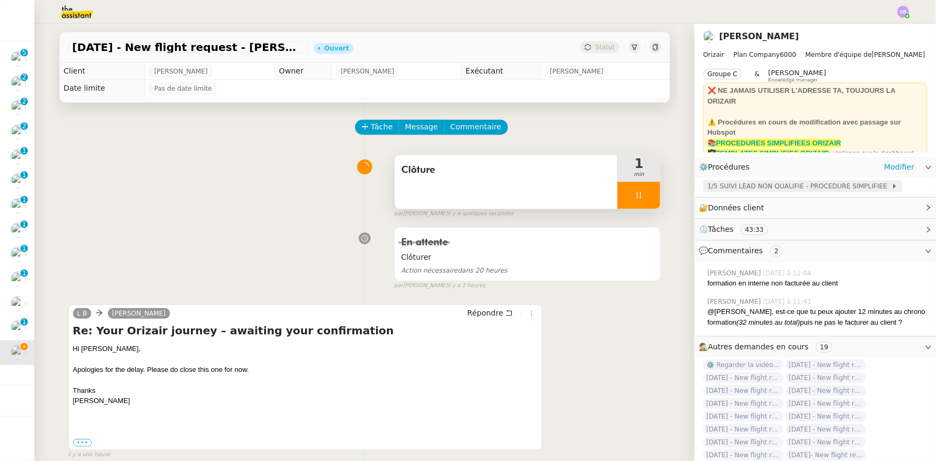
click at [747, 188] on span "1/5 SUIVI LEAD NON QUALIFIE - PROCEDURE SIMPLIFIEE" at bounding box center [799, 186] width 184 height 11
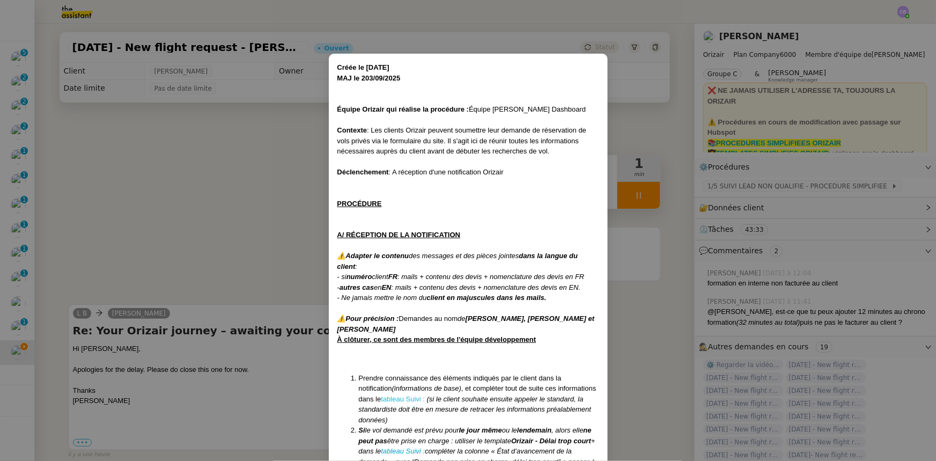
click at [412, 399] on link "tableau Suivi :" at bounding box center [403, 399] width 44 height 8
click at [242, 234] on nz-modal-container "Créée le [DATE] MAJ le 203/09 /2025 Équipe Orizair qui réalise la procédure : É…" at bounding box center [468, 230] width 936 height 461
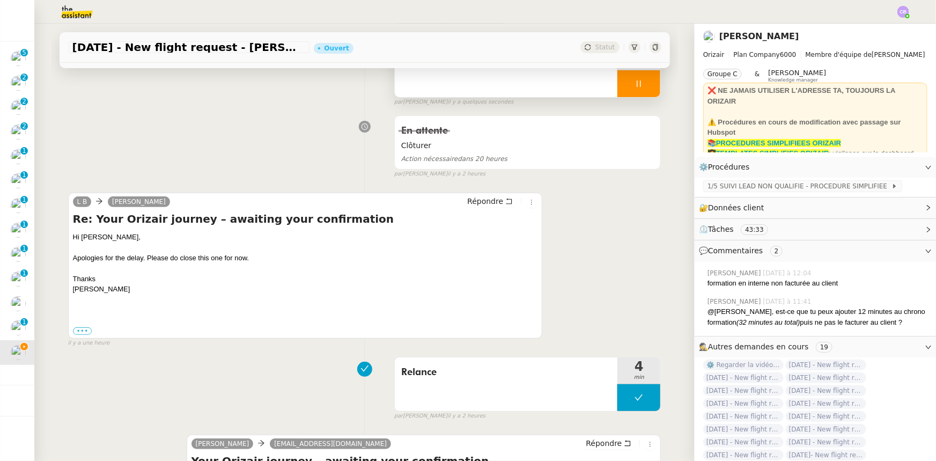
scroll to position [97, 0]
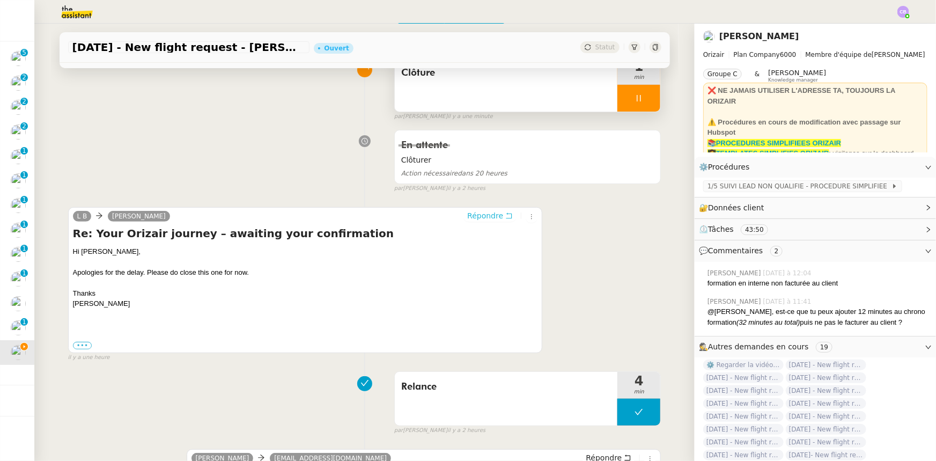
click at [467, 217] on span "Répondre" at bounding box center [485, 215] width 36 height 11
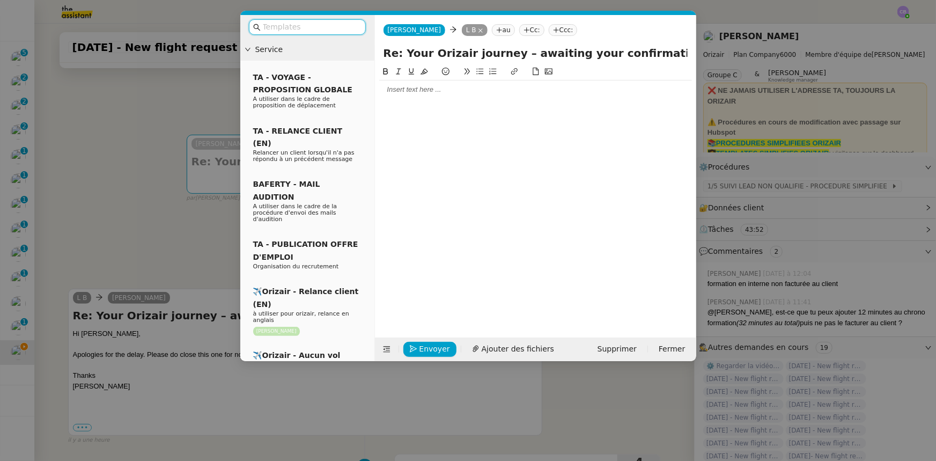
click at [290, 28] on input "text" at bounding box center [311, 27] width 97 height 12
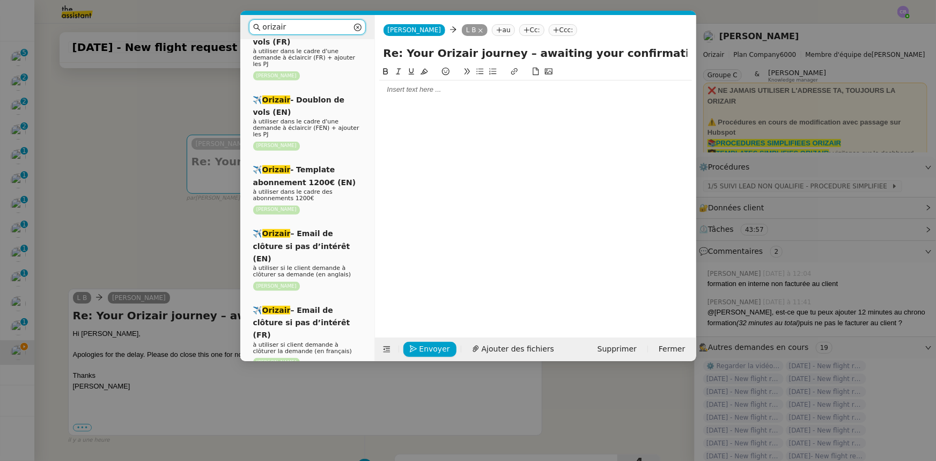
scroll to position [390, 0]
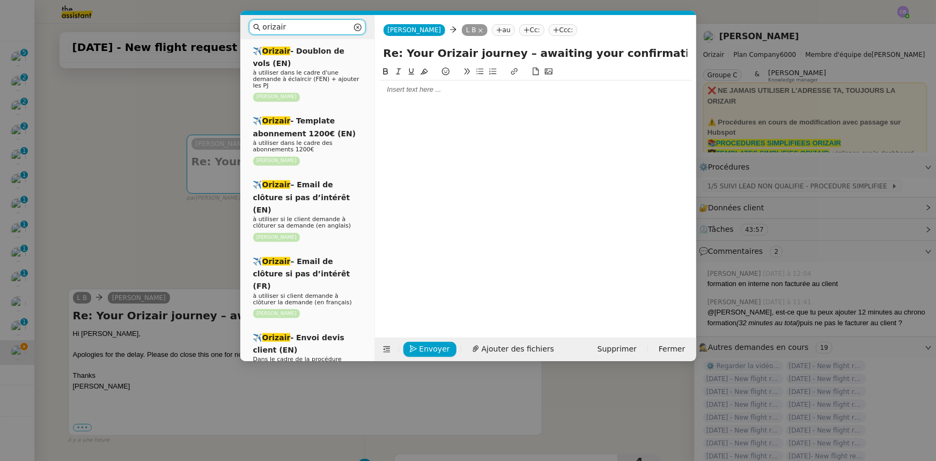
type input "orizair"
click at [323, 216] on span "à utiliser si le client demande à clôturer sa demande (en anglais)" at bounding box center [302, 222] width 98 height 13
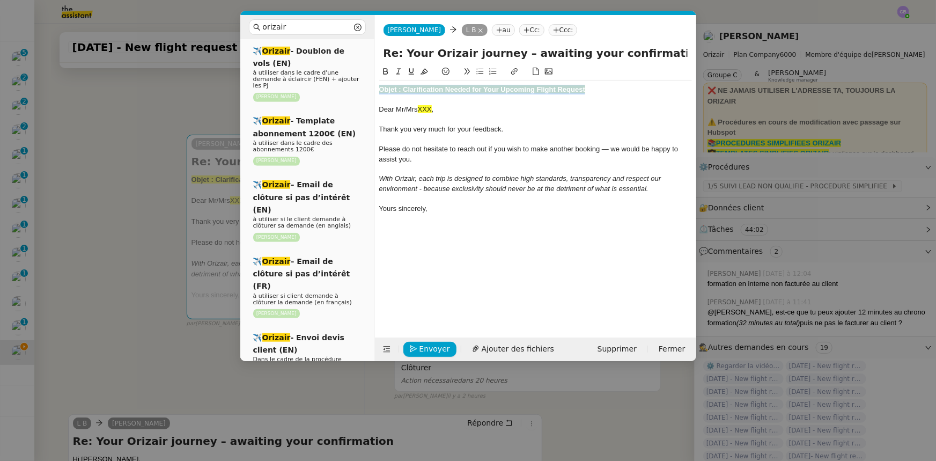
drag, startPoint x: 587, startPoint y: 90, endPoint x: 378, endPoint y: 87, distance: 208.6
click at [378, 87] on nz-spin "Objet : Clarification Needed for Your Upcoming Flight Request Dear Mr/Mrs [PERS…" at bounding box center [535, 195] width 321 height 260
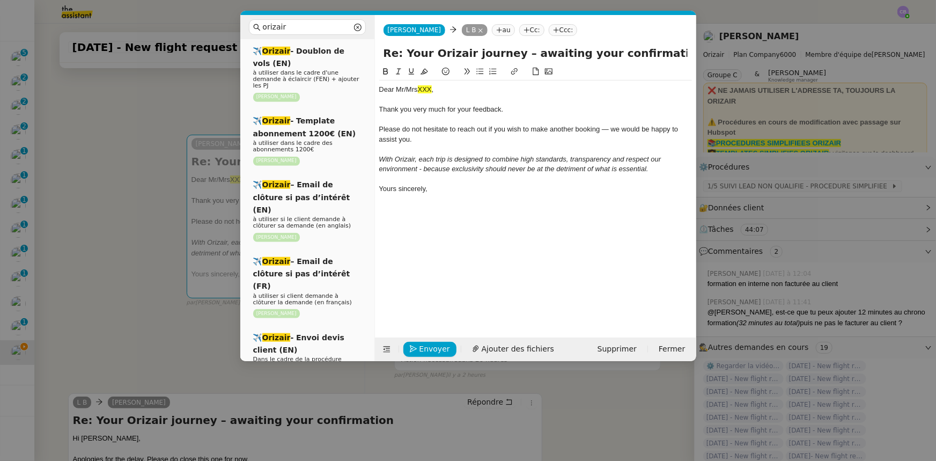
click at [434, 86] on span "," at bounding box center [433, 89] width 2 height 8
click at [137, 172] on nz-modal-container "orizair Service Orizair - Bilan des demandes de la semaine à utiliser le [DATE]…" at bounding box center [468, 230] width 936 height 461
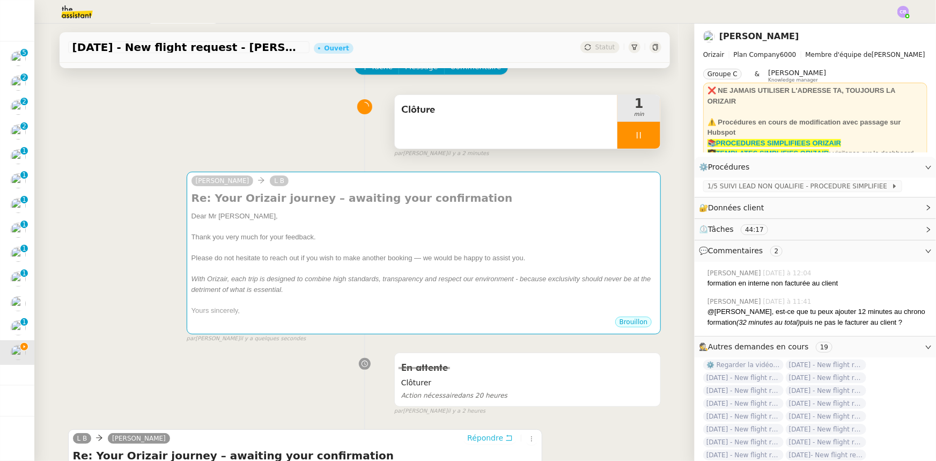
scroll to position [0, 0]
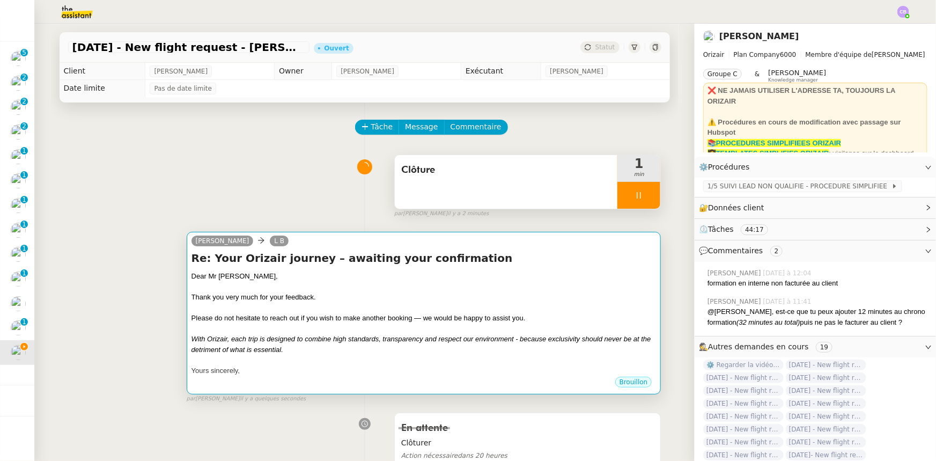
click at [391, 298] on div "Thank you very much for your feedback." at bounding box center [423, 297] width 465 height 11
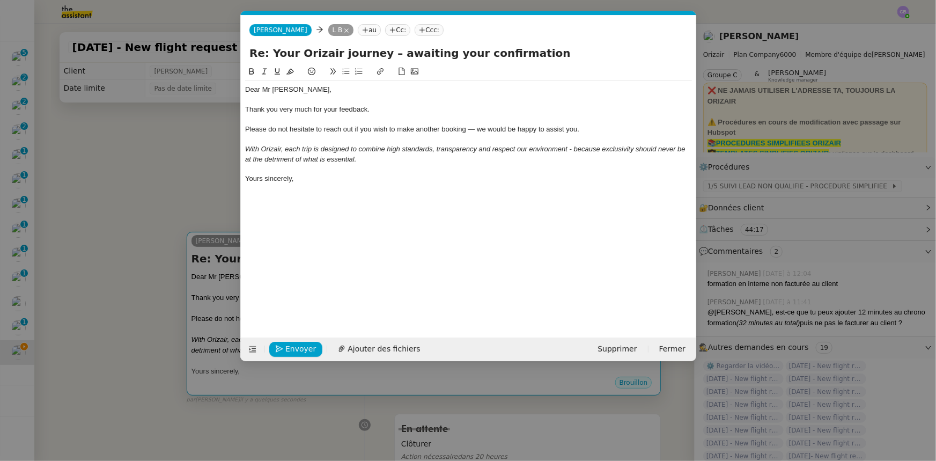
scroll to position [0, 45]
click at [161, 225] on nz-modal-container "orizair Service Orizair - Bilan des demandes de la semaine à utiliser le [DATE]…" at bounding box center [468, 230] width 936 height 461
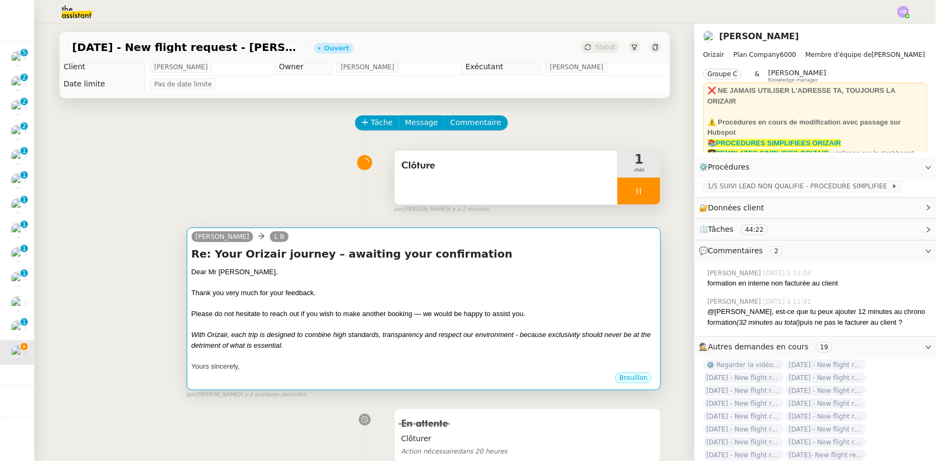
scroll to position [0, 0]
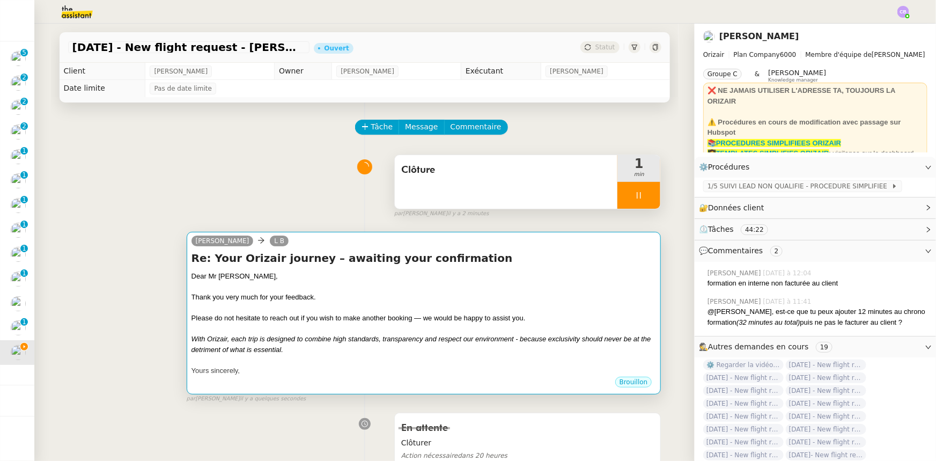
click at [305, 305] on div at bounding box center [423, 307] width 465 height 11
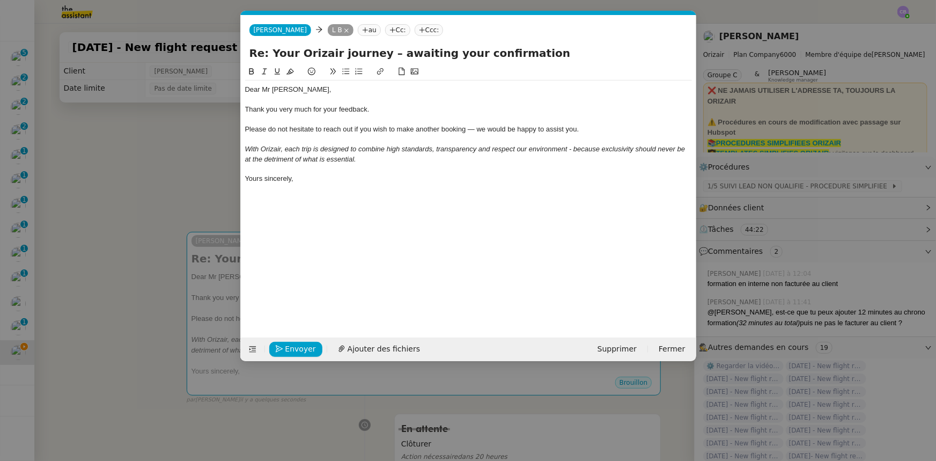
scroll to position [0, 45]
click at [270, 86] on span "Dear Mr [PERSON_NAME]," at bounding box center [288, 89] width 86 height 8
click at [309, 349] on span "Envoyer" at bounding box center [300, 349] width 31 height 12
click at [319, 349] on span "Confirmer l'envoi" at bounding box center [317, 349] width 64 height 12
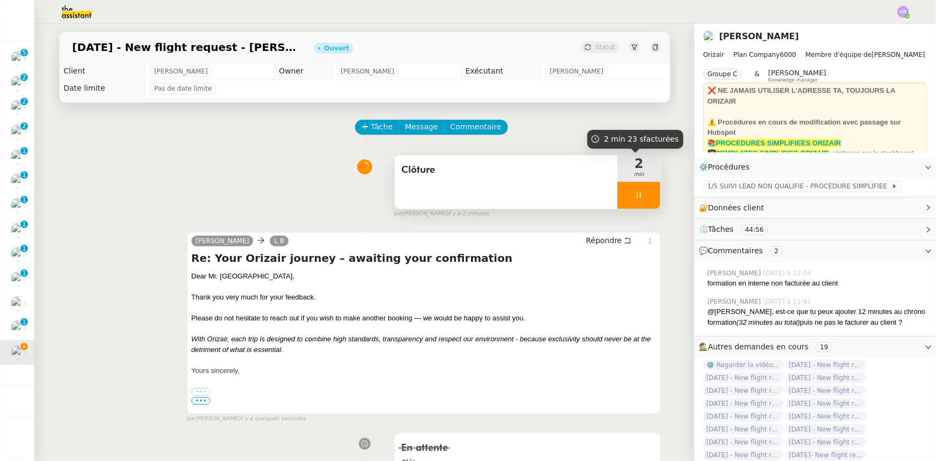
click at [618, 191] on div at bounding box center [638, 195] width 43 height 27
click at [645, 196] on icon at bounding box center [649, 195] width 9 height 9
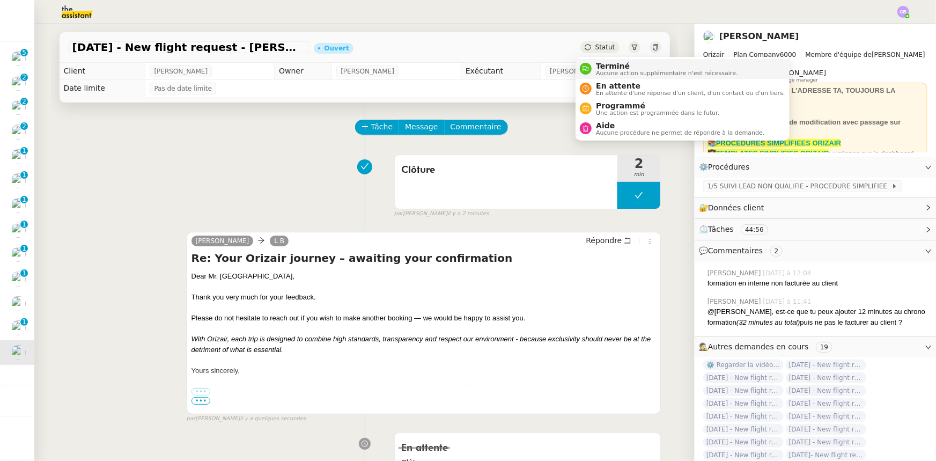
click at [612, 67] on span "Terminé" at bounding box center [667, 66] width 142 height 9
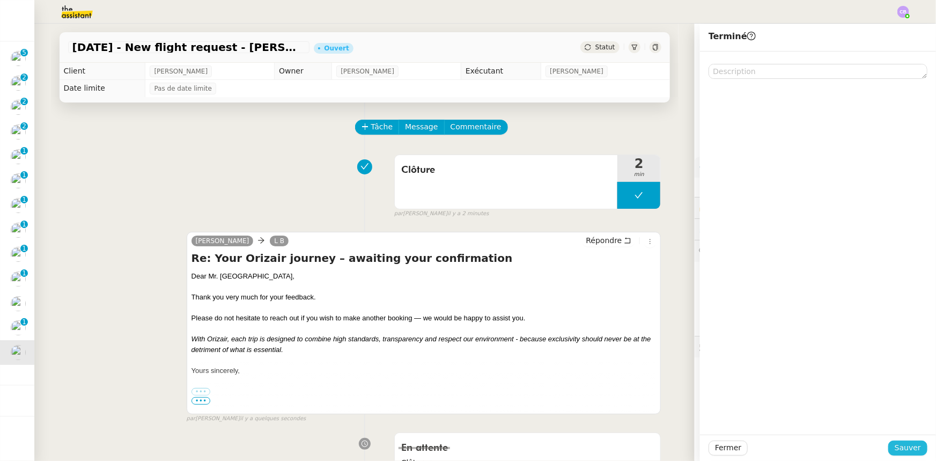
click at [894, 447] on span "Sauver" at bounding box center [907, 447] width 26 height 12
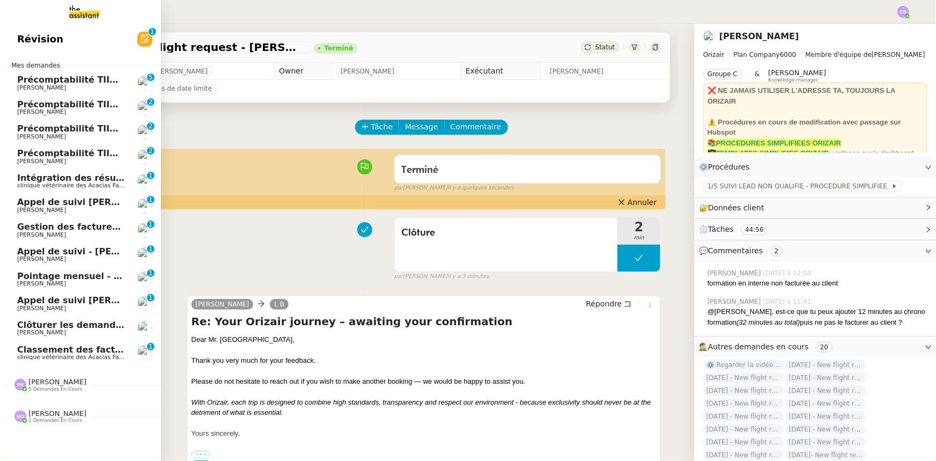
click at [71, 80] on span "Précomptabilité TIIME CRMOPS - octobre 2025" at bounding box center [129, 80] width 225 height 10
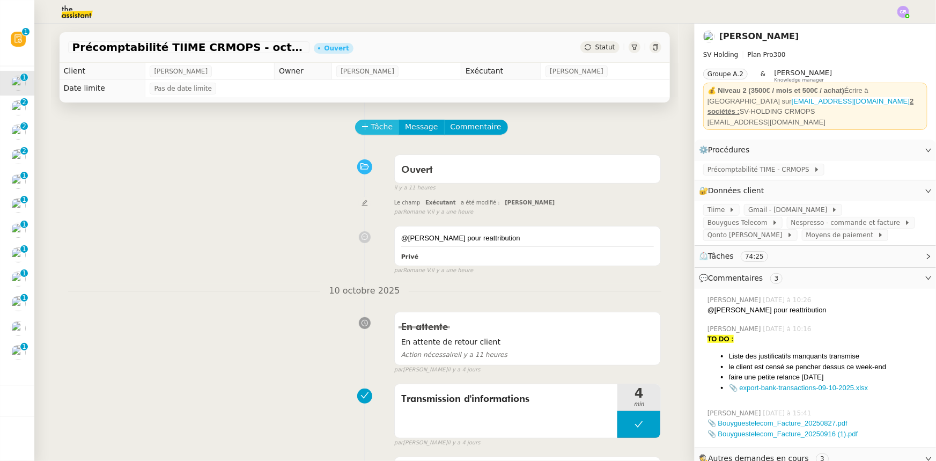
click at [371, 131] on span "Tâche" at bounding box center [382, 127] width 22 height 12
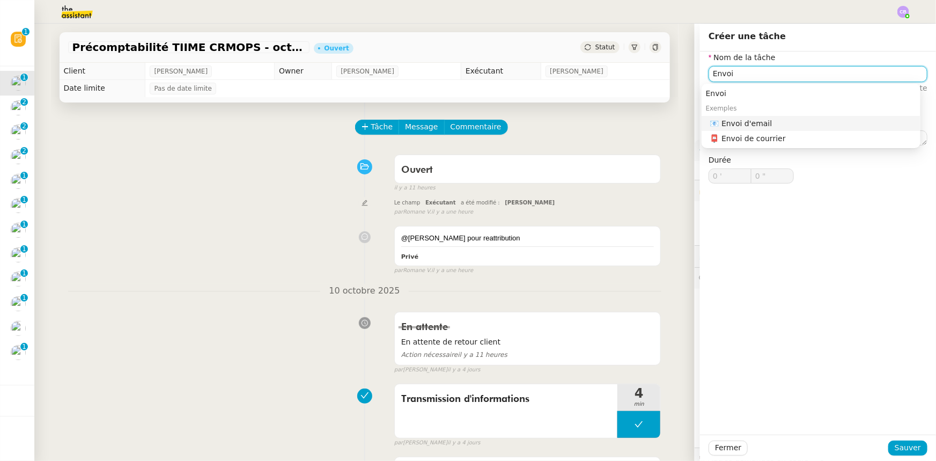
click at [731, 125] on div "📧 Envoi d'email" at bounding box center [813, 123] width 206 height 10
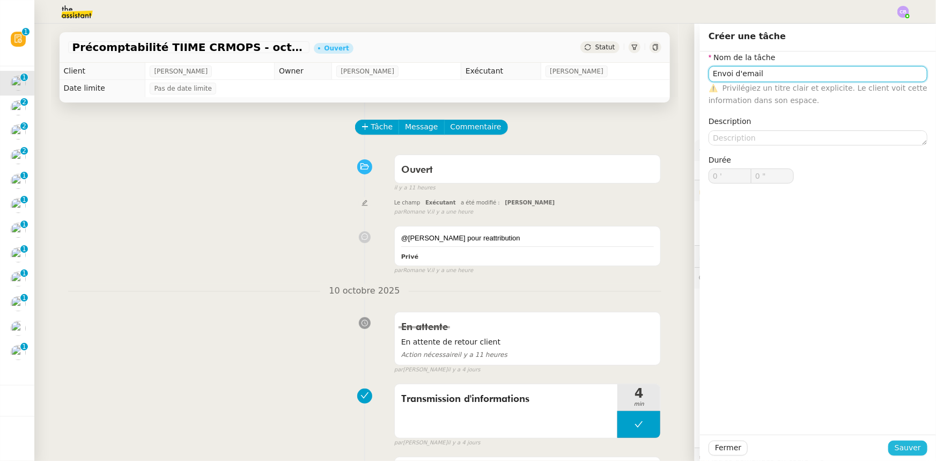
type input "Envoi d'email"
click at [900, 448] on span "Sauver" at bounding box center [907, 447] width 26 height 12
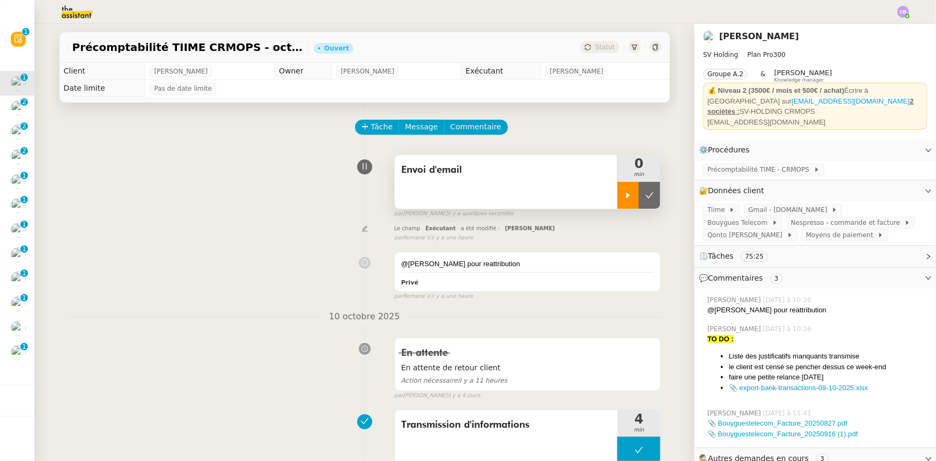
click at [620, 203] on div at bounding box center [627, 195] width 21 height 27
click at [560, 196] on div "Envoi d'email" at bounding box center [506, 182] width 223 height 54
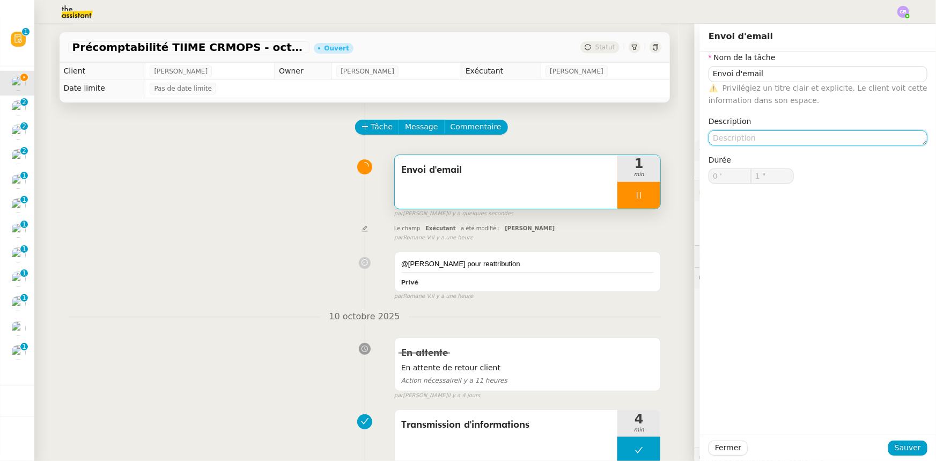
type input "2 ""
click at [734, 138] on textarea at bounding box center [817, 137] width 219 height 15
type textarea "R"
type input "3 ""
type textarea "Relancer"
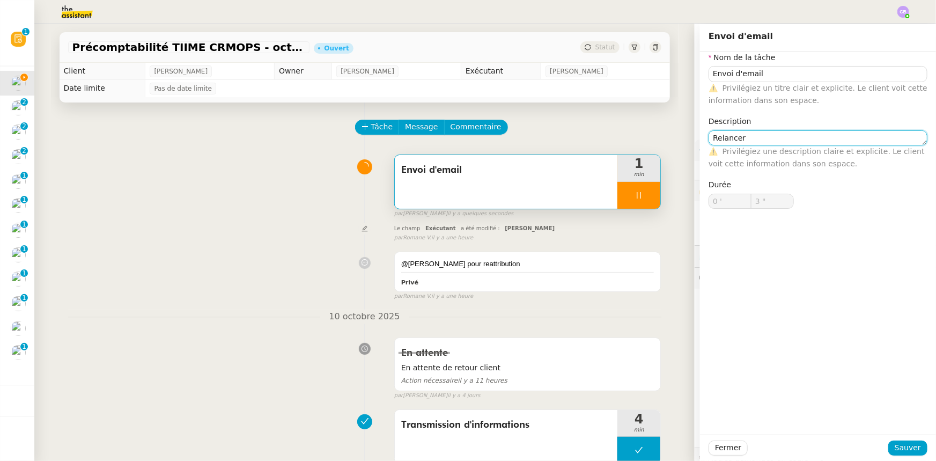
type input "4 ""
type textarea "Relancer Sé"
type input "5 ""
type textarea "Relancer Sébastie"
type input "6 ""
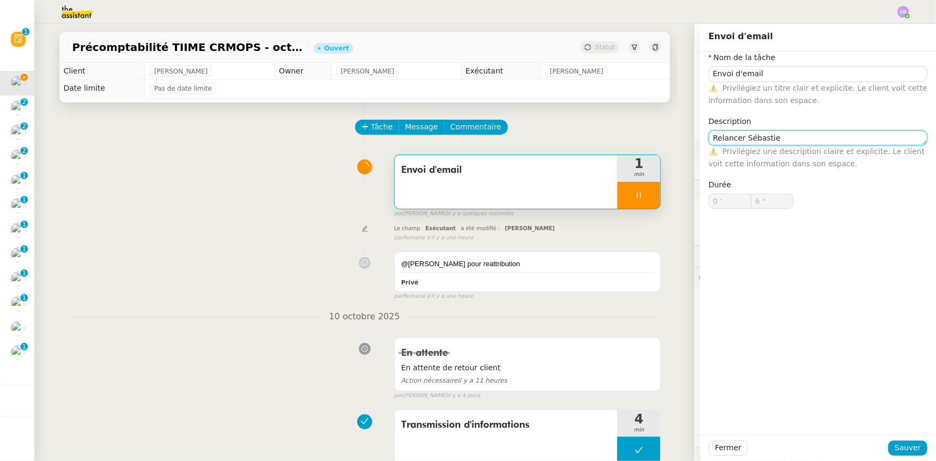
type textarea "Relancer [PERSON_NAME]"
type input "7 ""
type textarea "Relancer [PERSON_NAME]"
click at [897, 451] on span "Sauver" at bounding box center [907, 447] width 26 height 12
type input "8 ""
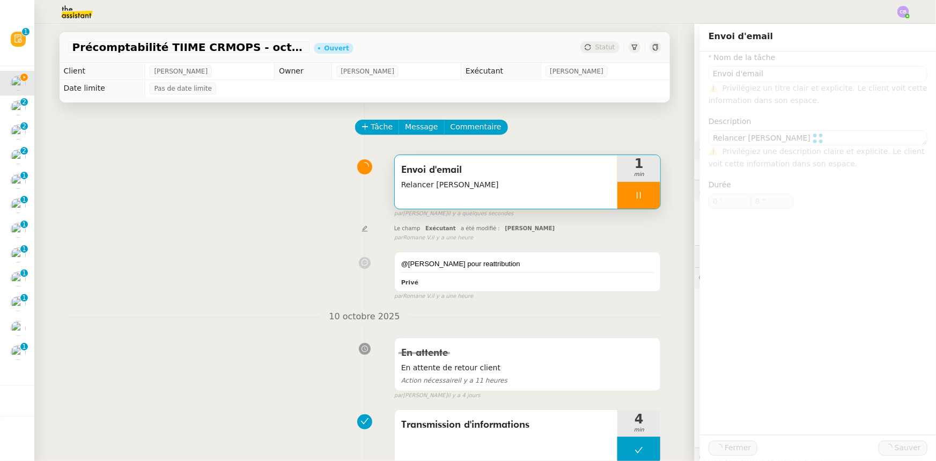
type input "Envoi d'email"
type textarea "Relancer [PERSON_NAME]"
type input "0 '"
type input "8 ""
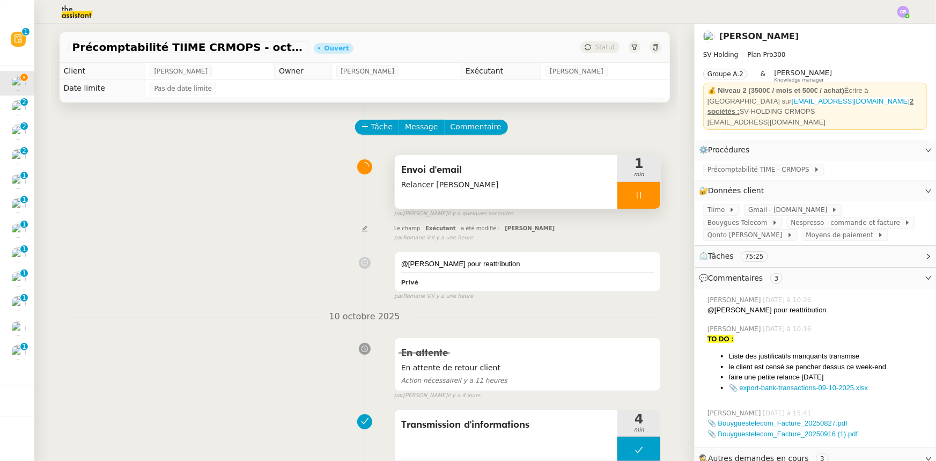
click at [618, 193] on div at bounding box center [638, 195] width 43 height 27
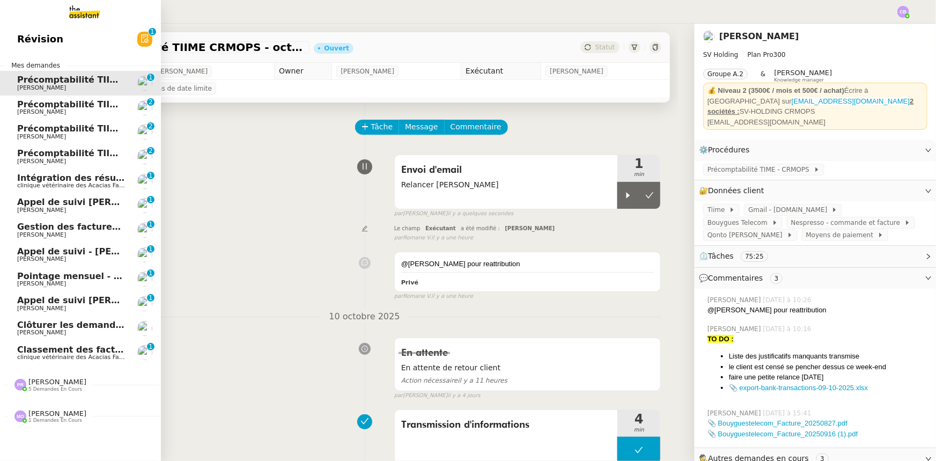
click at [43, 107] on span "Précomptabilité TIIME SV-Holding - octobre 2025" at bounding box center [135, 104] width 236 height 10
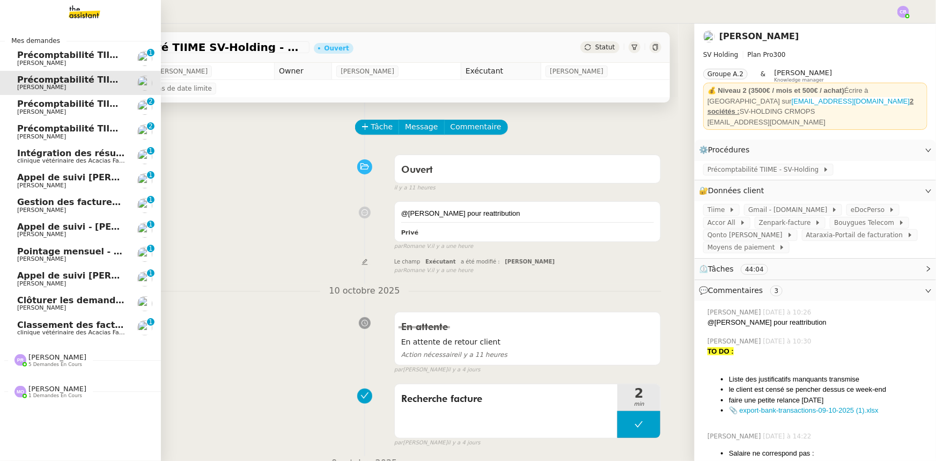
click at [49, 107] on span "Précomptabilité TIIME CRMOPS - septembre 2025" at bounding box center [137, 104] width 240 height 10
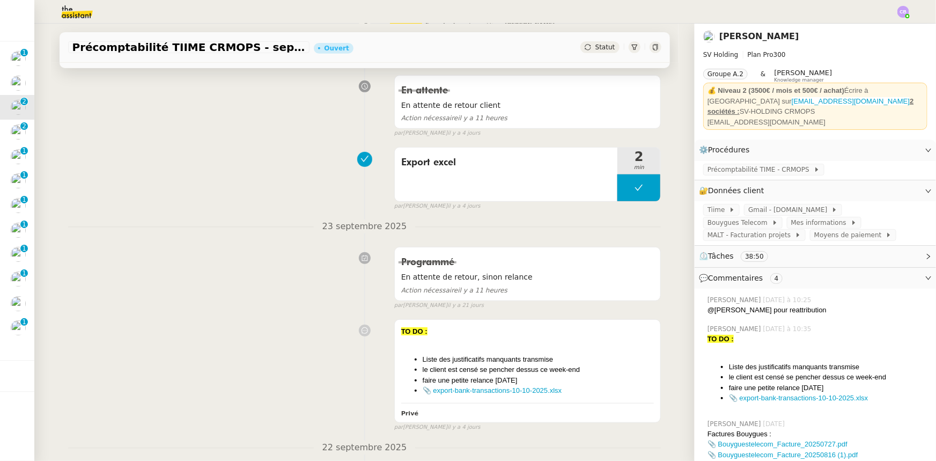
scroll to position [243, 0]
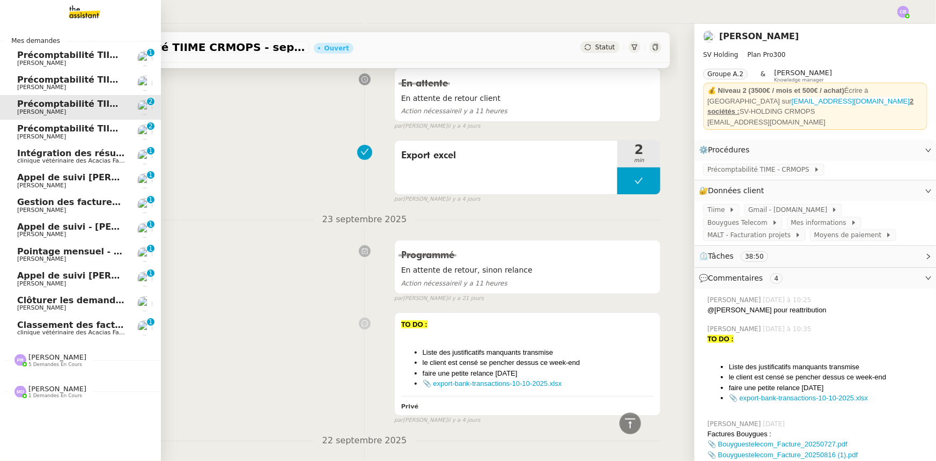
click at [28, 128] on span "Précomptabilité TIIME SV-Holding - septembre 2025" at bounding box center [142, 128] width 251 height 10
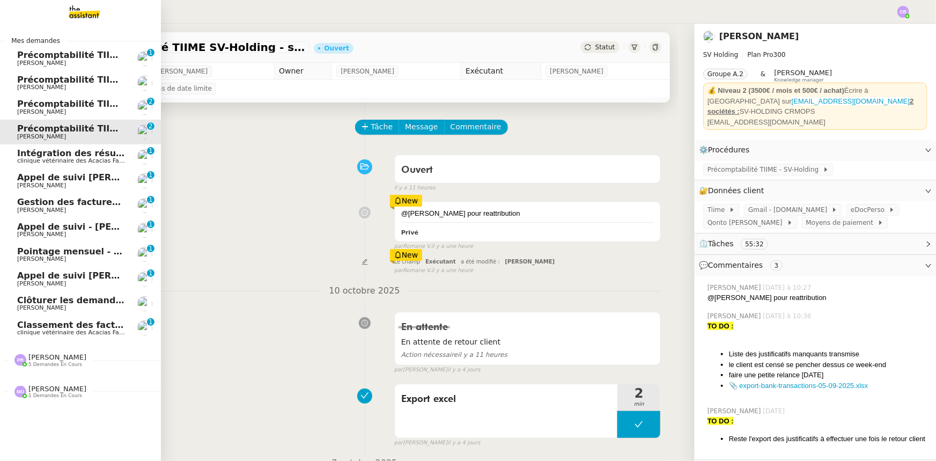
click at [37, 57] on span "Précomptabilité TIIME CRMOPS - octobre 2025" at bounding box center [129, 55] width 225 height 10
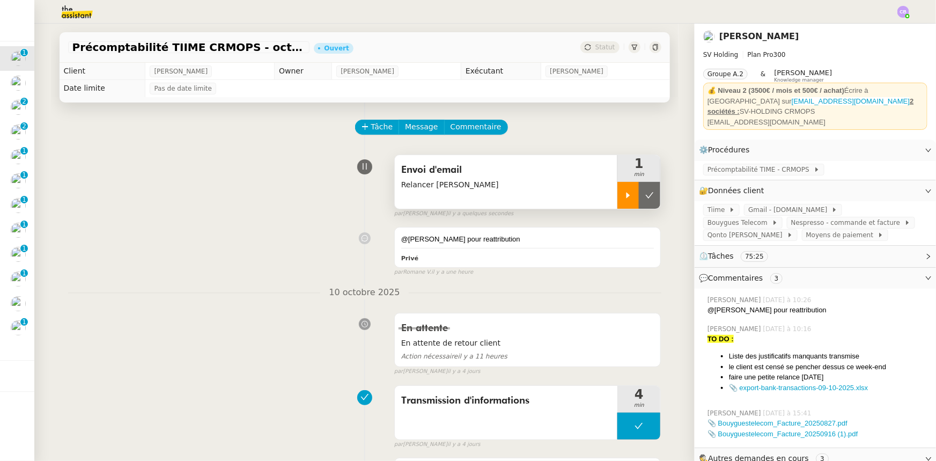
click at [624, 198] on icon at bounding box center [628, 195] width 9 height 9
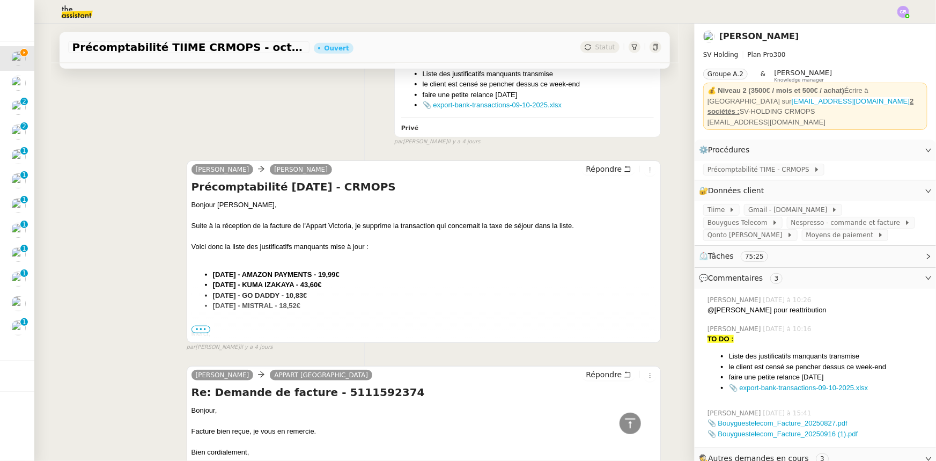
scroll to position [439, 0]
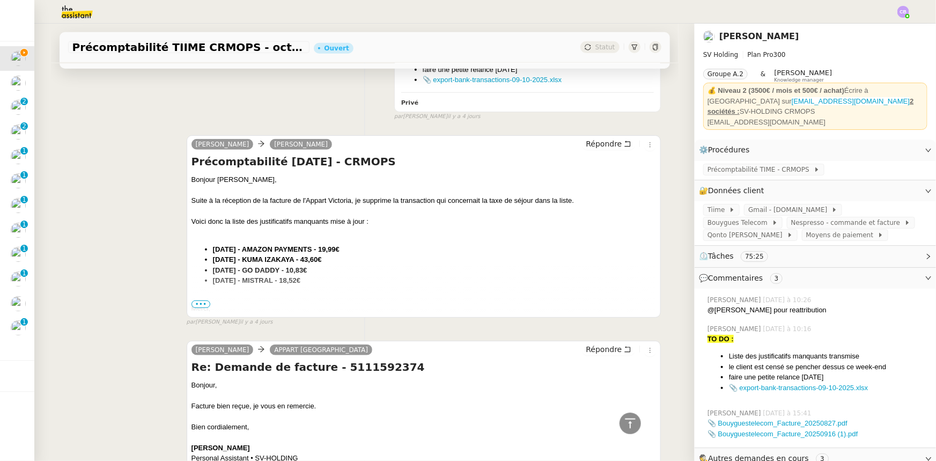
click at [195, 306] on span "•••" at bounding box center [200, 304] width 19 height 8
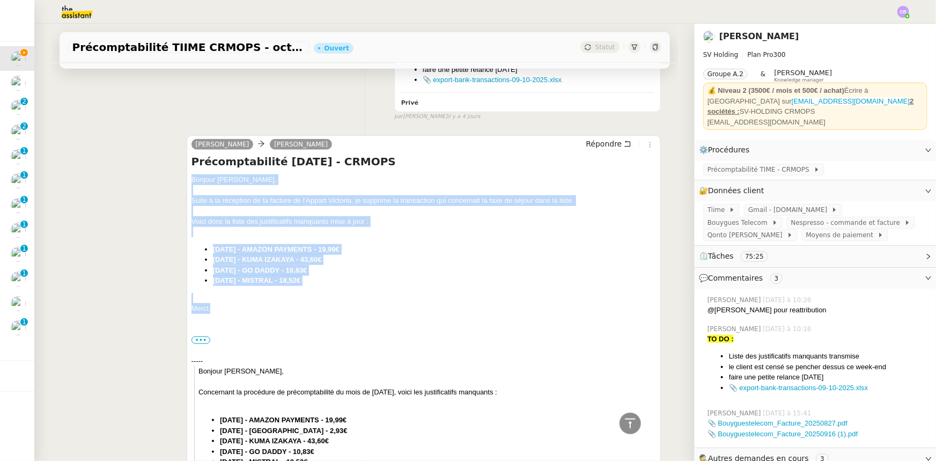
drag, startPoint x: 209, startPoint y: 309, endPoint x: 187, endPoint y: 180, distance: 131.6
click at [191, 180] on div "Bonjour [PERSON_NAME], Suite à la réception de la facture de l'Appart Victoria,…" at bounding box center [423, 365] width 465 height 383
copy div "Bonjour [PERSON_NAME], Suite à la réception de la facture de l'Appart Victoria,…"
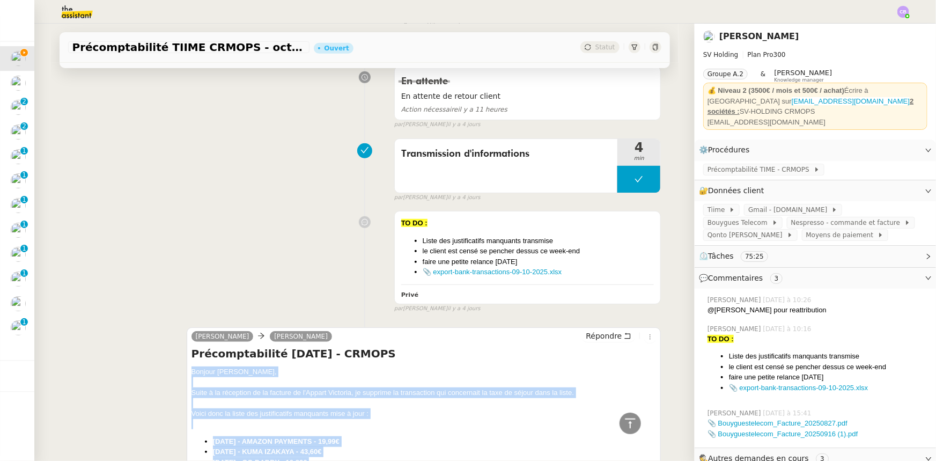
scroll to position [243, 0]
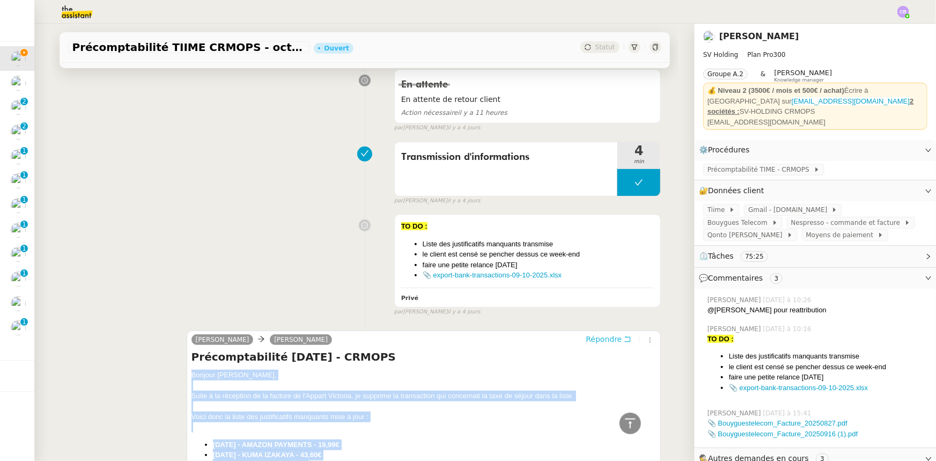
click at [599, 341] on span "Répondre" at bounding box center [604, 339] width 36 height 11
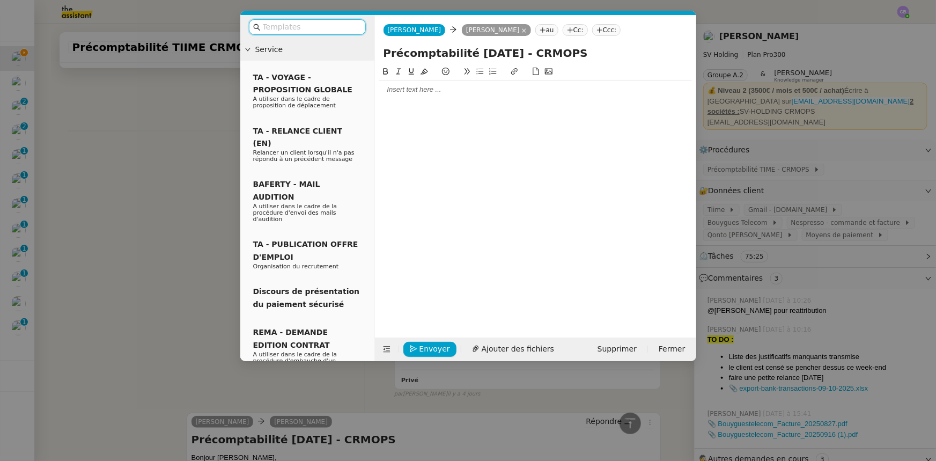
scroll to position [326, 0]
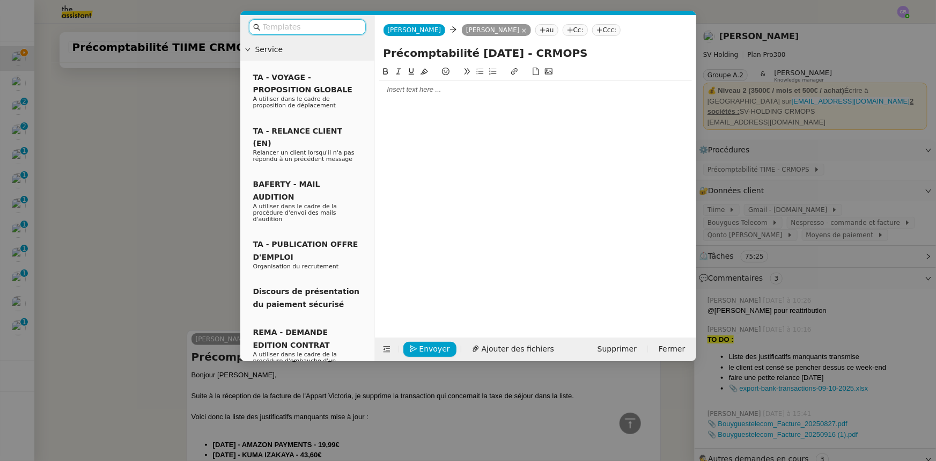
click at [472, 91] on div at bounding box center [535, 90] width 313 height 10
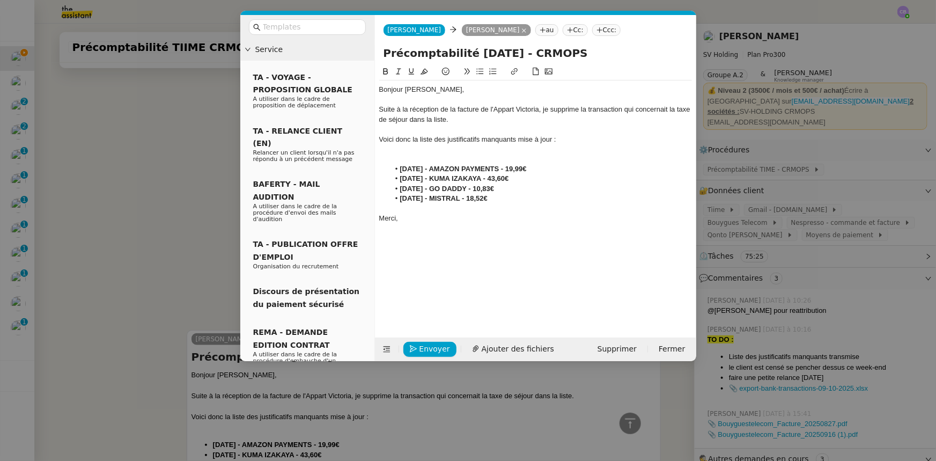
scroll to position [466, 0]
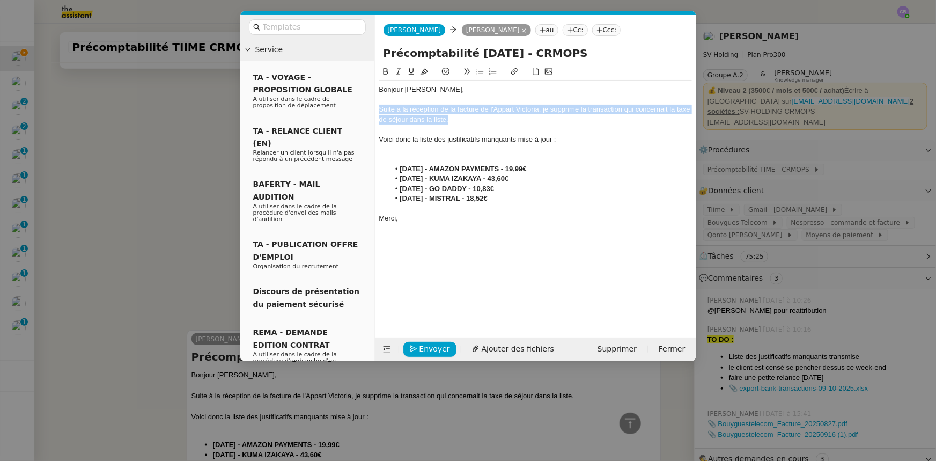
drag, startPoint x: 455, startPoint y: 118, endPoint x: 377, endPoint y: 112, distance: 78.1
click at [377, 112] on nz-spin "Bonjour [PERSON_NAME], Suite à la réception de la facture de l'Appart Victoria,…" at bounding box center [535, 195] width 321 height 260
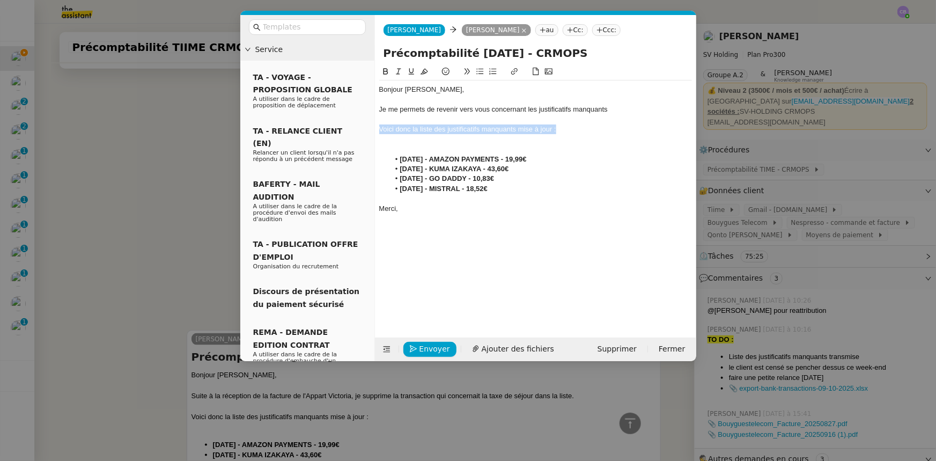
drag, startPoint x: 570, startPoint y: 129, endPoint x: 380, endPoint y: 130, distance: 189.8
click at [380, 130] on div "Voici donc la liste des justificatifs manquants mise à jour :" at bounding box center [535, 129] width 313 height 10
click at [478, 75] on icon at bounding box center [480, 72] width 8 height 8
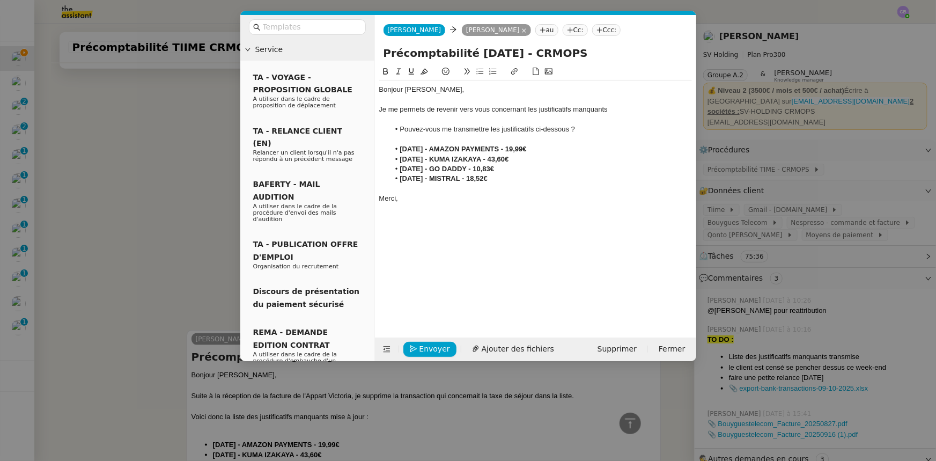
click at [610, 107] on div "Je me permets de revenir vers vous concernant les justificatifs manquants" at bounding box center [535, 110] width 313 height 10
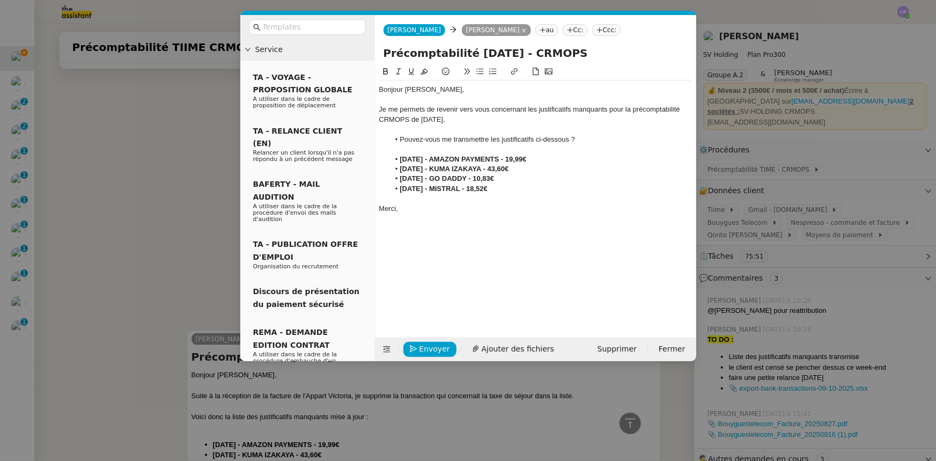
click at [657, 110] on div "Je me permets de revenir vers vous concernant les justificatifs manquants pour …" at bounding box center [535, 115] width 313 height 20
click at [562, 160] on li "[DATE] - AMAZON PAYMENTS - 19,99€" at bounding box center [540, 159] width 302 height 10
click at [384, 349] on icon at bounding box center [386, 349] width 7 height 6
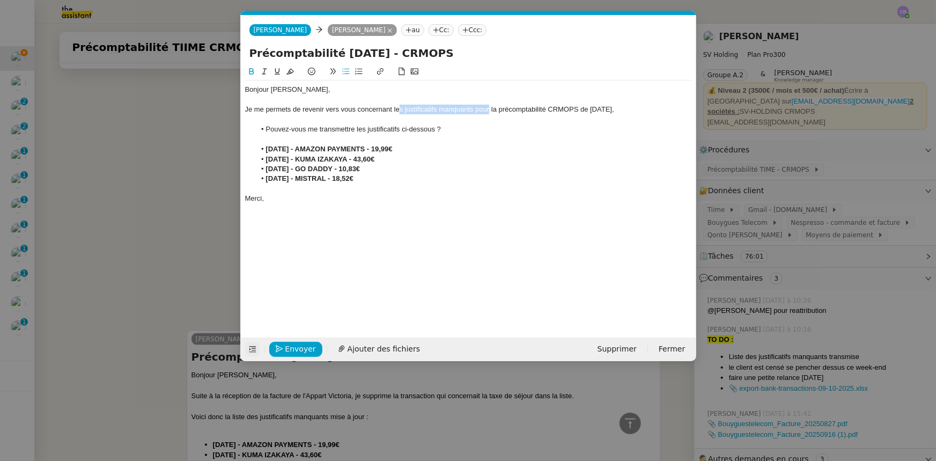
drag, startPoint x: 488, startPoint y: 108, endPoint x: 399, endPoint y: 107, distance: 89.6
click at [399, 107] on div "Je me permets de revenir vers vous concernant les justificatifs manquants pour …" at bounding box center [468, 110] width 447 height 10
click at [420, 109] on div "Je me permets de revenir vers vous concernant la précomptabilité CRMOPS de [DAT…" at bounding box center [468, 110] width 447 height 10
click at [412, 108] on div "Je me permets de revenir vers vous concernant la précomptabilité CRMOPS de [DAT…" at bounding box center [468, 110] width 447 height 10
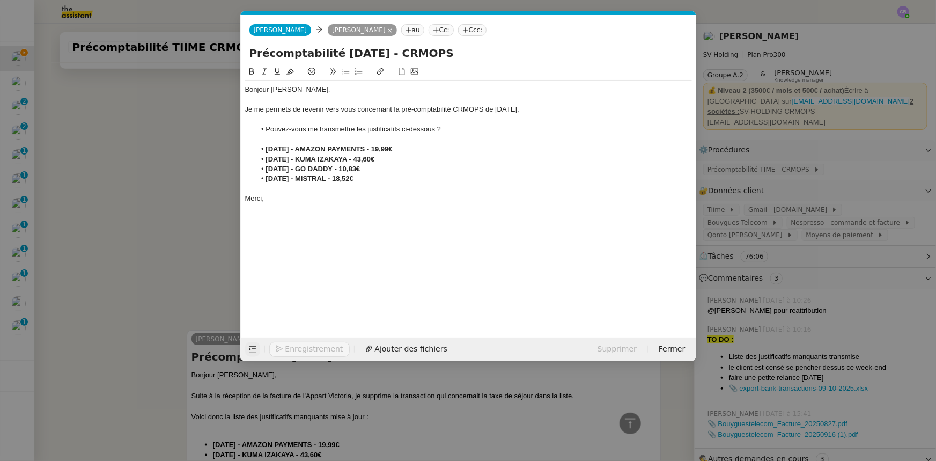
click at [493, 131] on li "Pouvez-vous me transmettre les justificatifs ci-dessous ?" at bounding box center [473, 129] width 436 height 10
click at [312, 348] on button "Envoyer" at bounding box center [295, 349] width 53 height 15
click at [312, 348] on span "Confirmer l'envoi" at bounding box center [317, 349] width 64 height 12
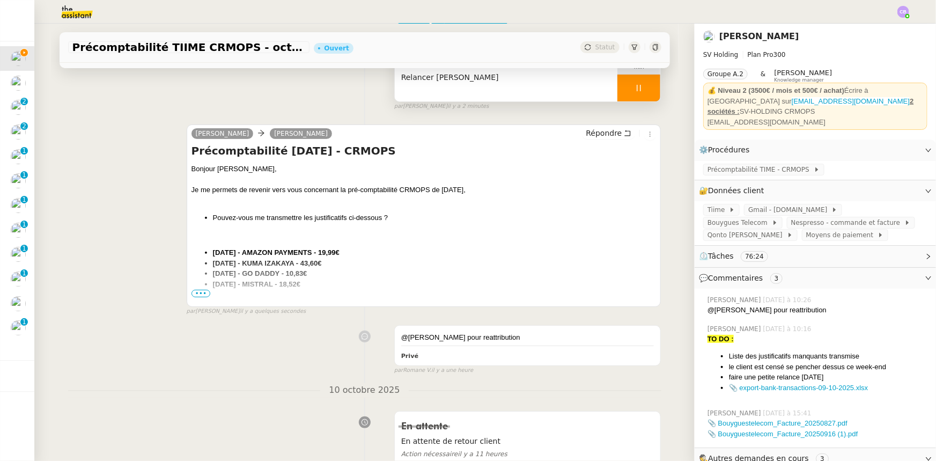
scroll to position [0, 0]
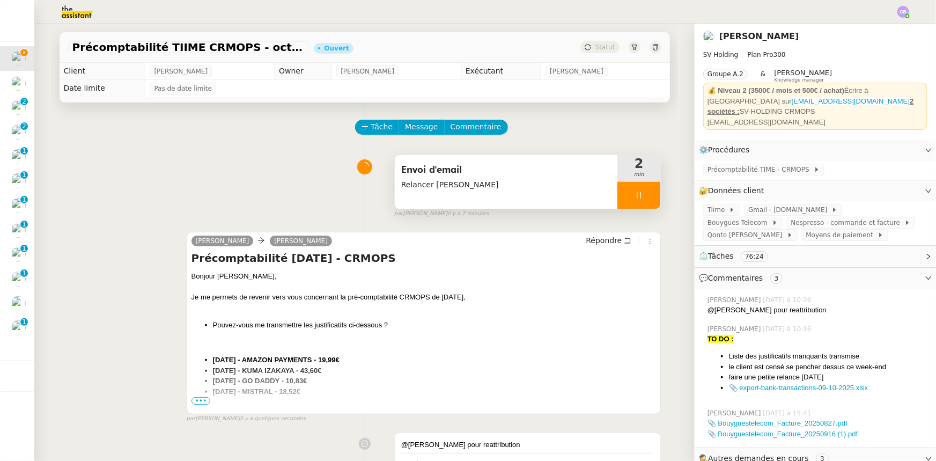
click at [617, 191] on div at bounding box center [638, 195] width 43 height 27
click at [639, 201] on button at bounding box center [649, 195] width 21 height 27
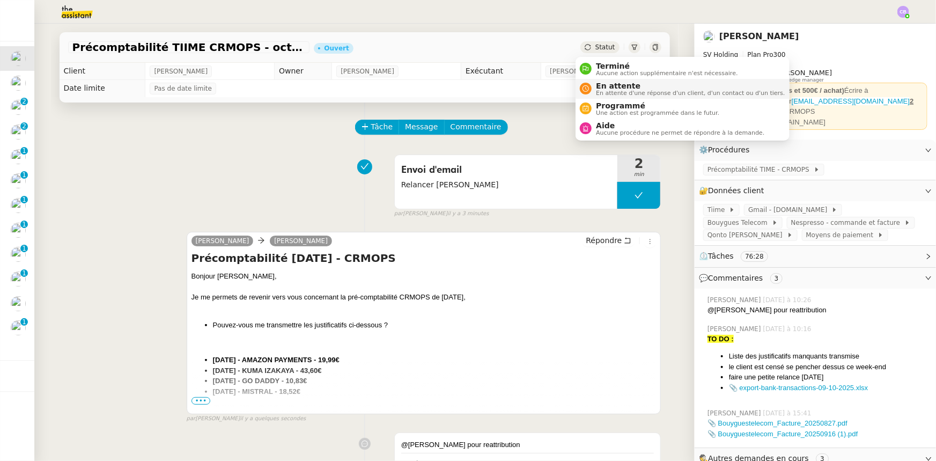
click at [611, 91] on span "En attente d'une réponse d'un client, d'un contact ou d'un tiers." at bounding box center [690, 93] width 189 height 6
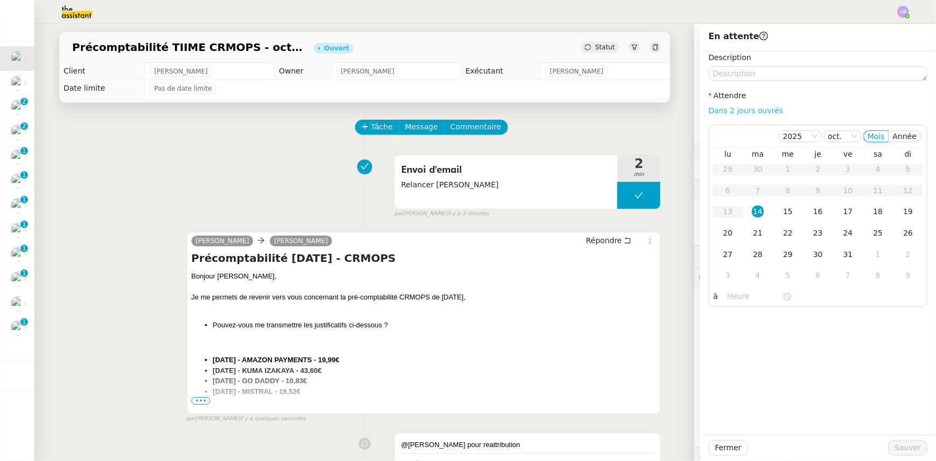
click at [746, 113] on link "Dans 2 jours ouvrés" at bounding box center [745, 110] width 75 height 9
type input "07:00"
click at [894, 449] on span "Sauver" at bounding box center [907, 447] width 26 height 12
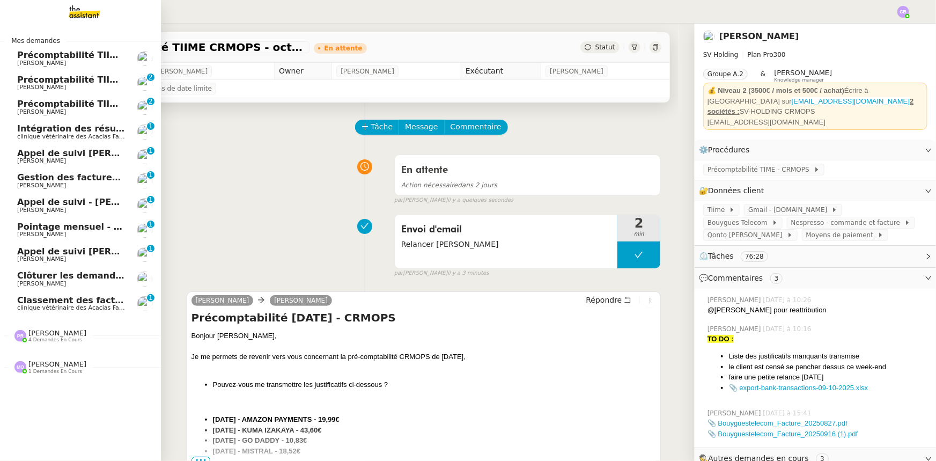
click at [53, 55] on span "Précomptabilité TIIME SV-Holding - octobre 2025" at bounding box center [135, 55] width 236 height 10
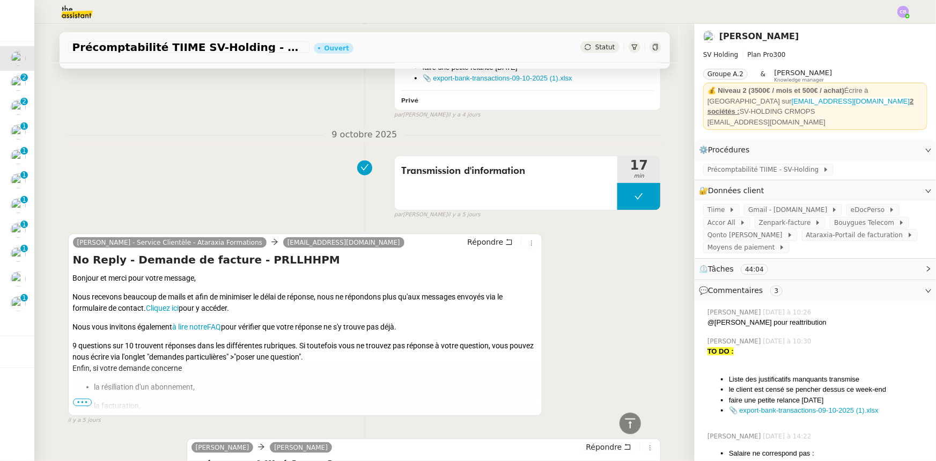
scroll to position [536, 0]
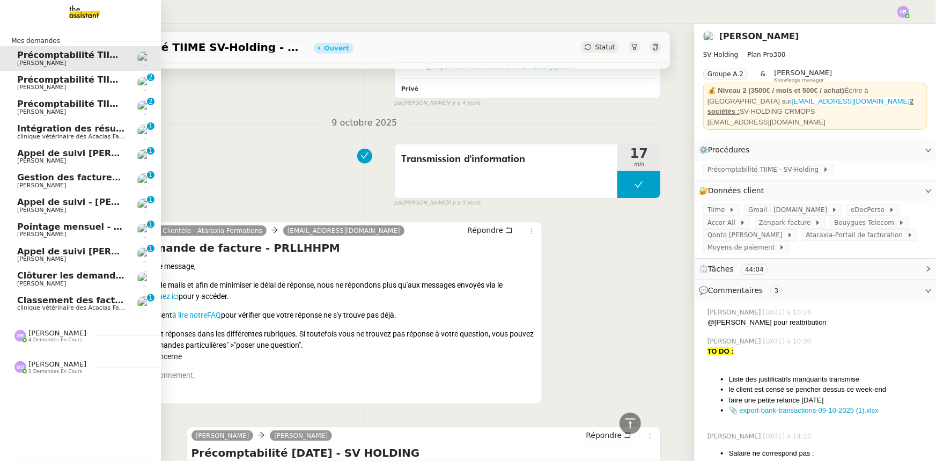
click at [58, 334] on span "[PERSON_NAME]" at bounding box center [57, 333] width 58 height 8
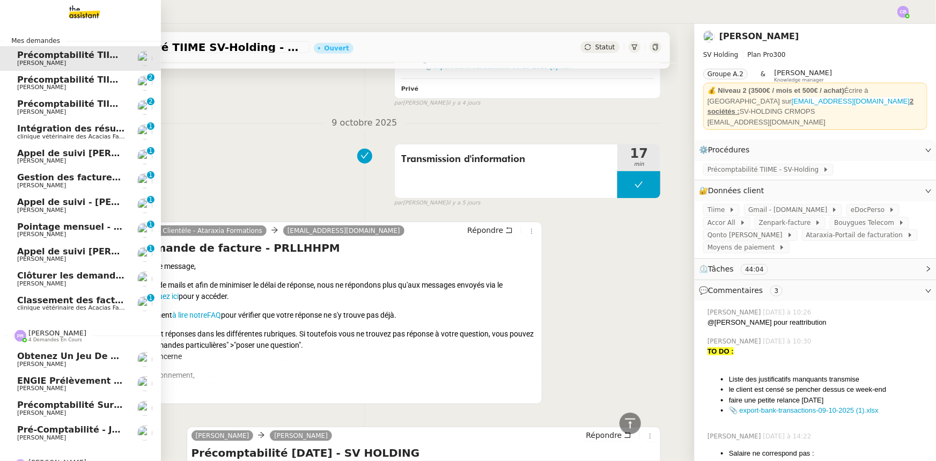
scroll to position [20, 0]
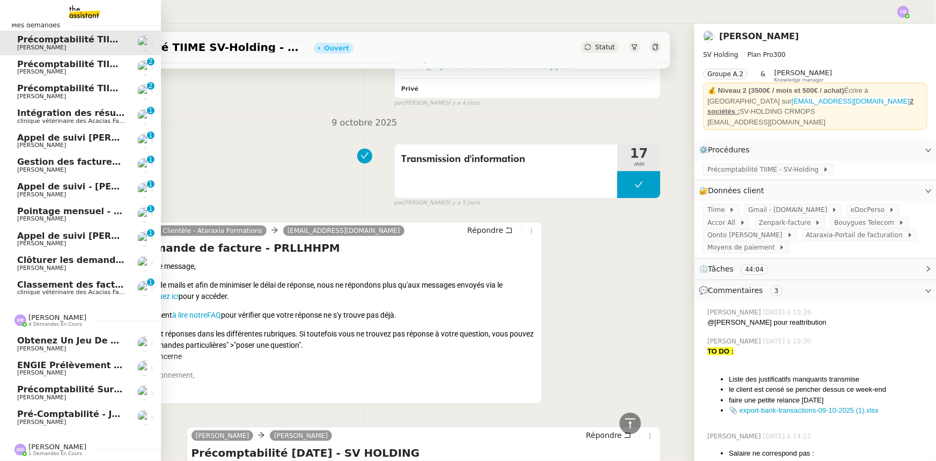
click at [52, 313] on span "[PERSON_NAME]" at bounding box center [57, 317] width 58 height 8
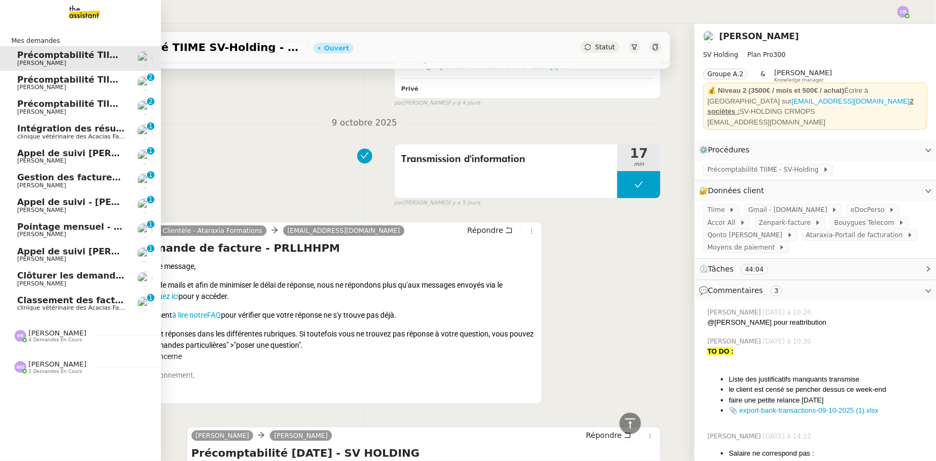
click at [48, 364] on span "[PERSON_NAME]" at bounding box center [57, 364] width 58 height 8
click at [44, 386] on span "Rechercher un parking à vendre à [GEOGRAPHIC_DATA]" at bounding box center [152, 387] width 271 height 10
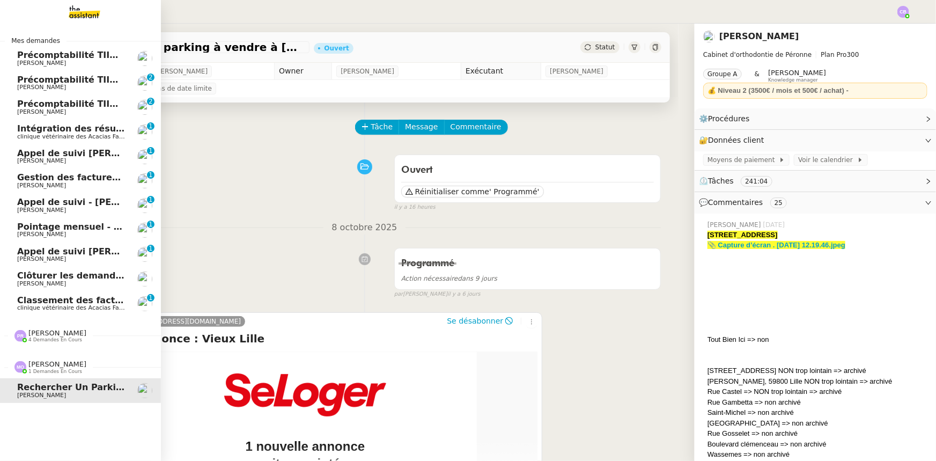
click at [80, 179] on span "Gestion des factures d'achat - septembre/octobre" at bounding box center [137, 177] width 241 height 10
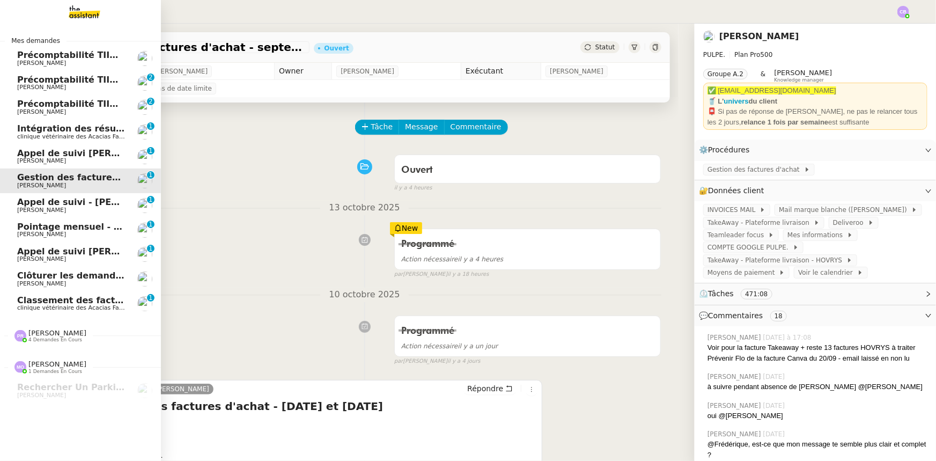
click at [81, 277] on span "Clôturer les demandes en cours" at bounding box center [94, 275] width 154 height 10
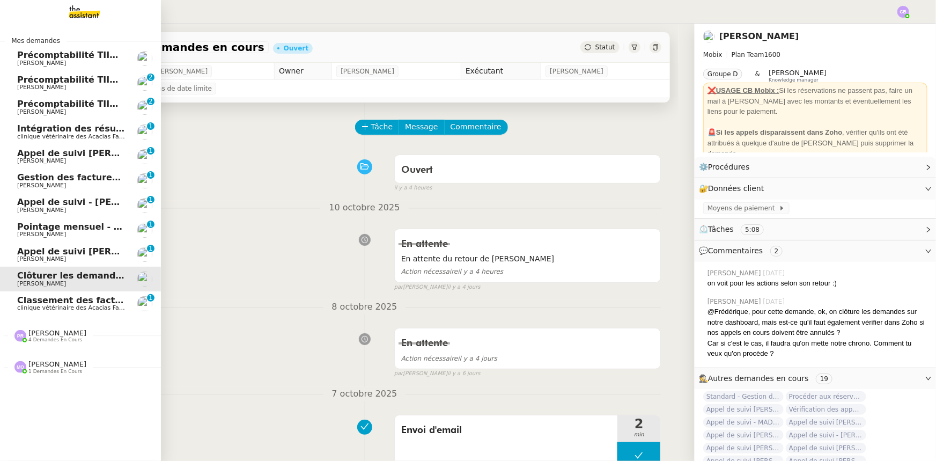
drag, startPoint x: 65, startPoint y: 54, endPoint x: 177, endPoint y: 147, distance: 145.8
click at [65, 54] on span "Précomptabilité TIIME SV-Holding - octobre 2025" at bounding box center [135, 55] width 236 height 10
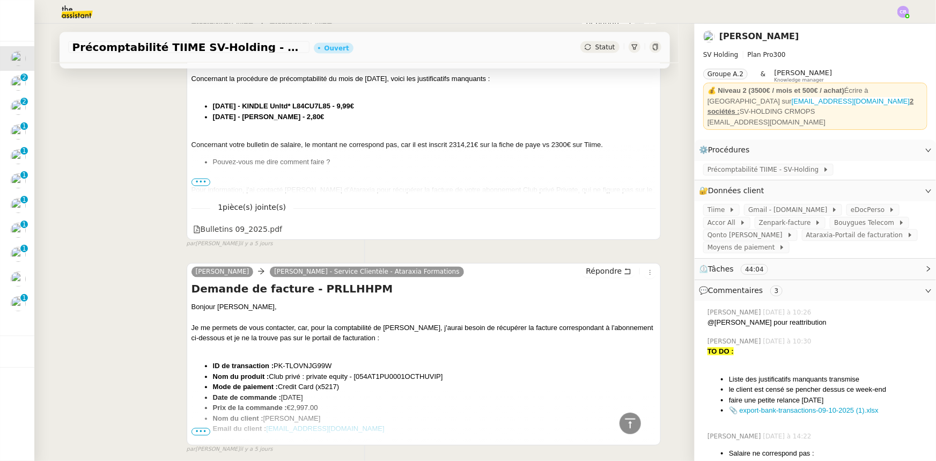
scroll to position [926, 0]
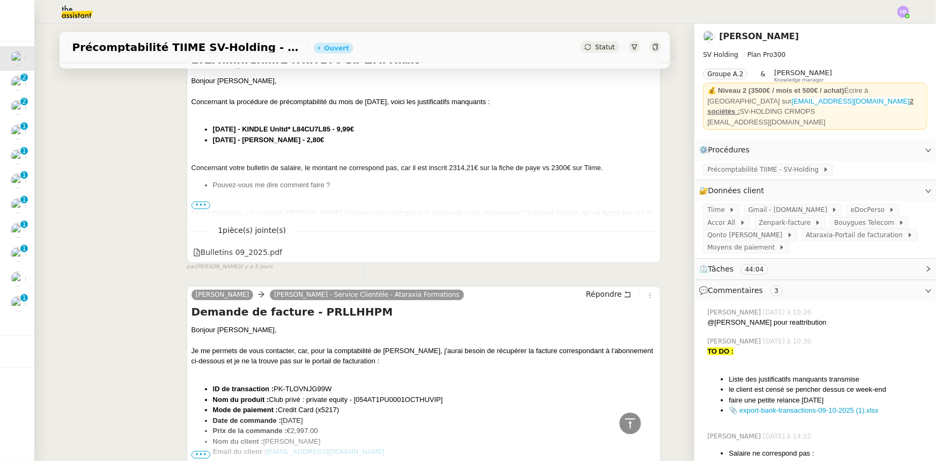
click at [198, 206] on span "•••" at bounding box center [200, 206] width 19 height 8
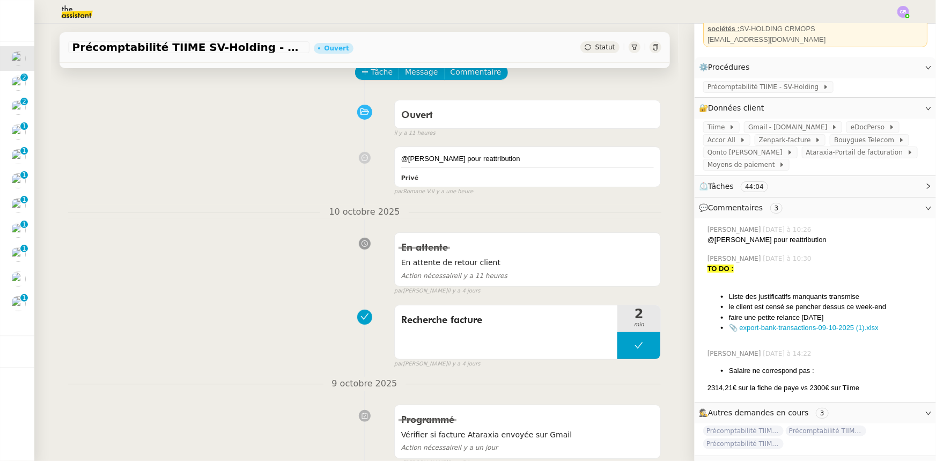
scroll to position [0, 0]
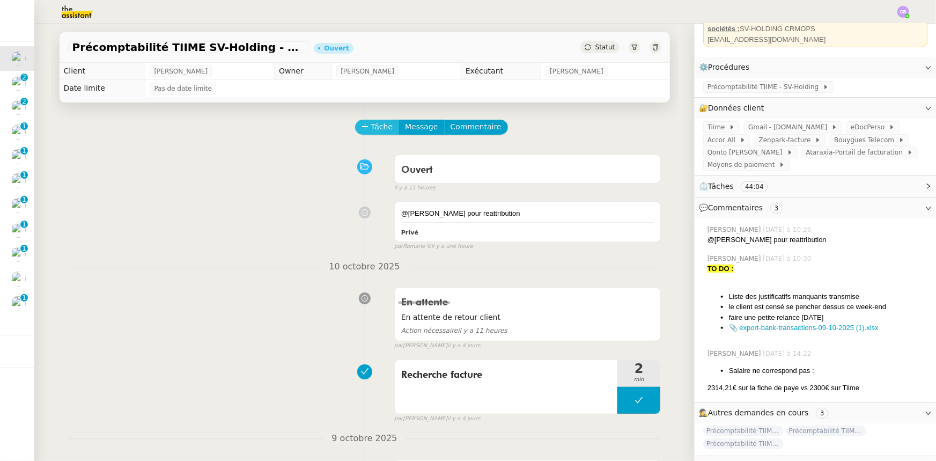
click at [371, 128] on span "Tâche" at bounding box center [382, 127] width 22 height 12
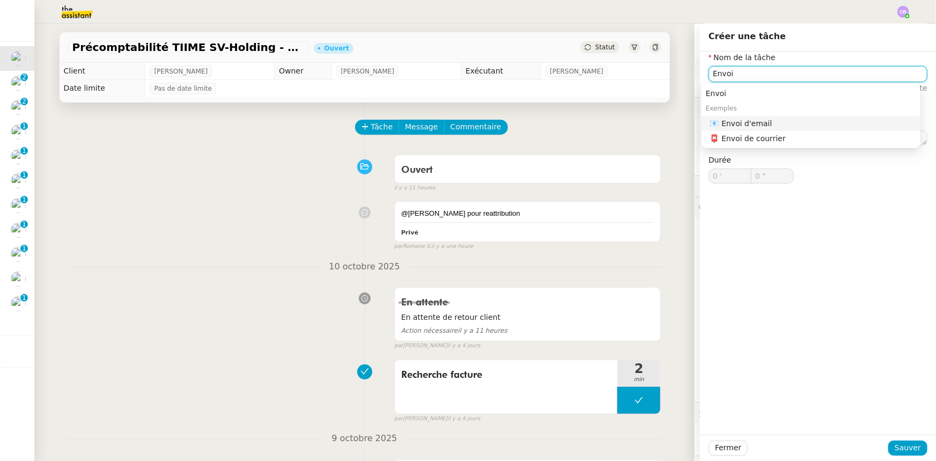
click at [751, 127] on div "📧 Envoi d'email" at bounding box center [813, 123] width 206 height 10
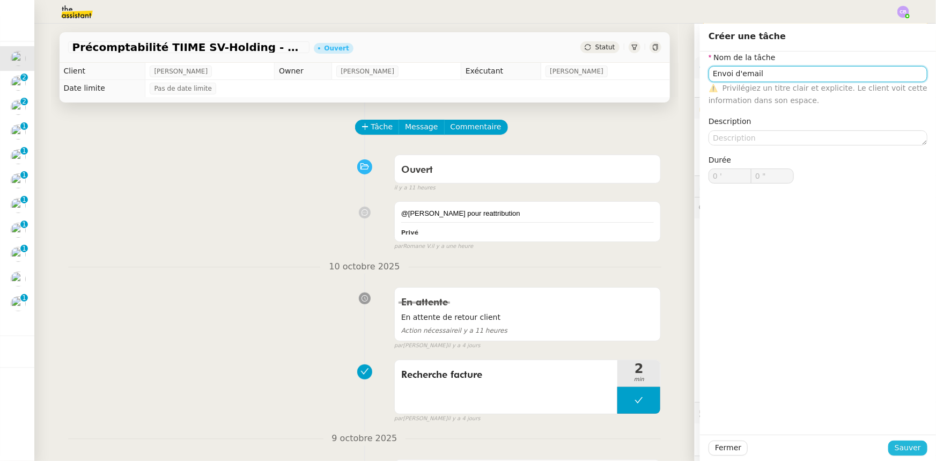
type input "Envoi d'email"
click at [906, 446] on span "Sauver" at bounding box center [907, 447] width 26 height 12
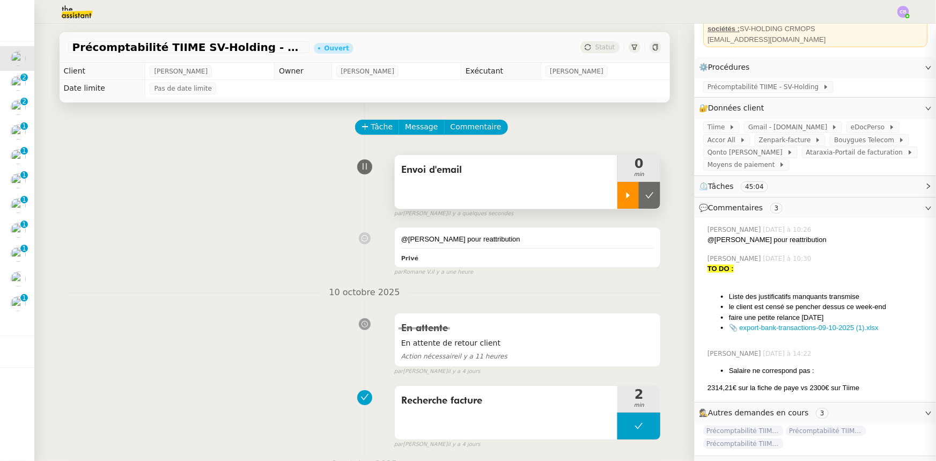
click at [622, 201] on div at bounding box center [627, 195] width 21 height 27
click at [565, 198] on div "Envoi d'email" at bounding box center [506, 182] width 223 height 54
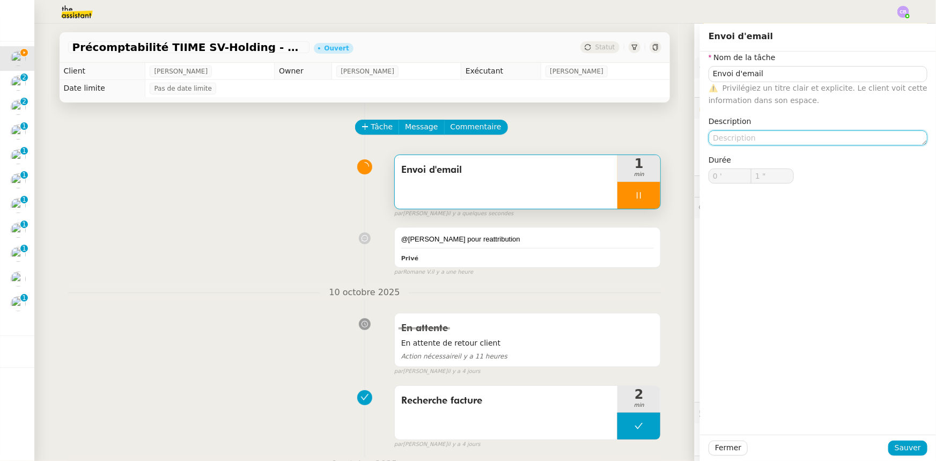
click at [744, 138] on textarea at bounding box center [817, 137] width 219 height 15
type input "2 ""
type textarea "Re"
type input "3 ""
type textarea "Relancer"
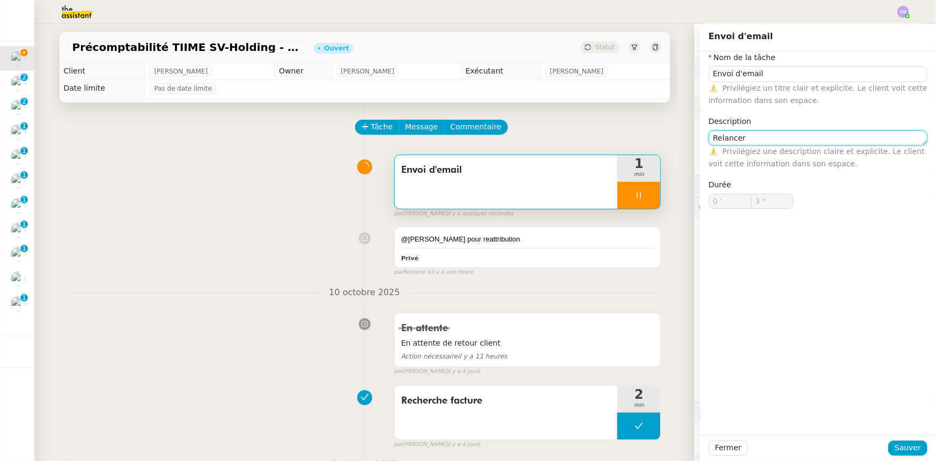
type input "4 ""
type textarea "Relancer Séba"
type input "5 ""
type textarea "Relancer [PERSON_NAME]"
type input "7 ""
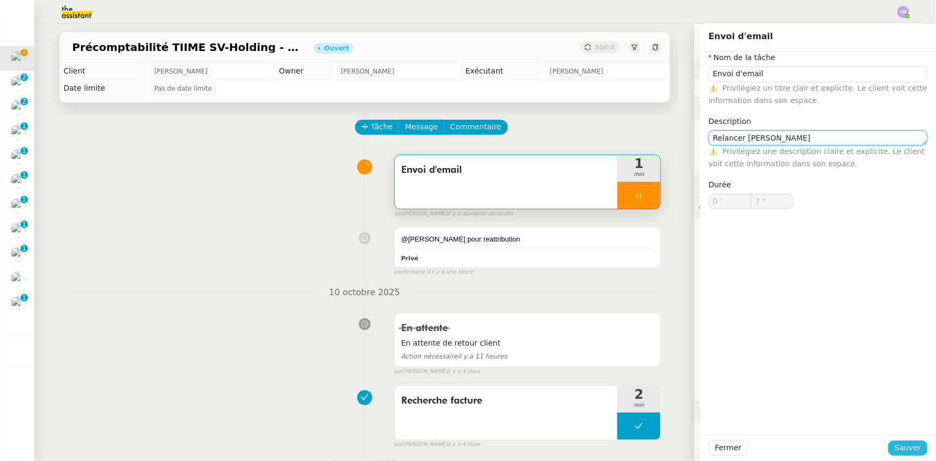
type textarea "Relancer [PERSON_NAME]"
click at [894, 448] on span "Sauver" at bounding box center [907, 447] width 26 height 12
type input "8 ""
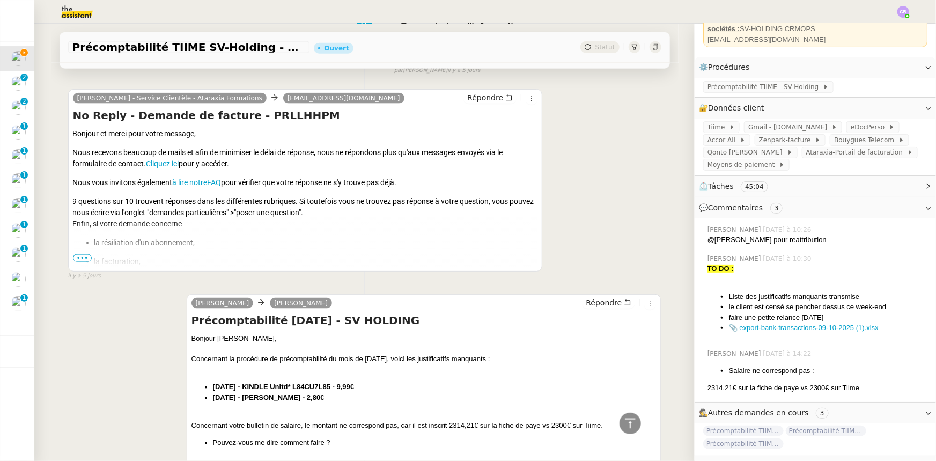
scroll to position [780, 0]
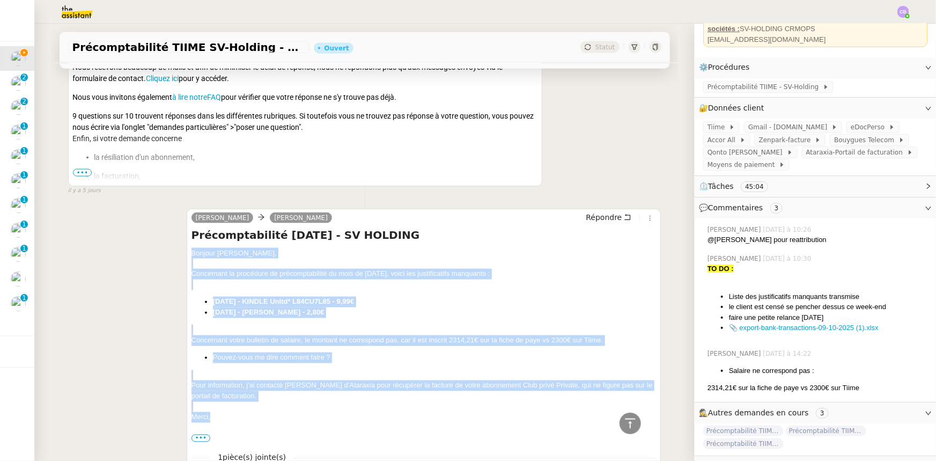
drag, startPoint x: 216, startPoint y: 418, endPoint x: 188, endPoint y: 255, distance: 165.4
click at [191, 255] on div "Bonjour [PERSON_NAME]﻿, Concernant la procédure de précomptabilité du mois de […" at bounding box center [423, 345] width 465 height 195
copy div "Bonjour [PERSON_NAME]﻿, Concernant la procédure de précomptabilité du mois de […"
click at [591, 221] on span "Répondre" at bounding box center [604, 217] width 36 height 11
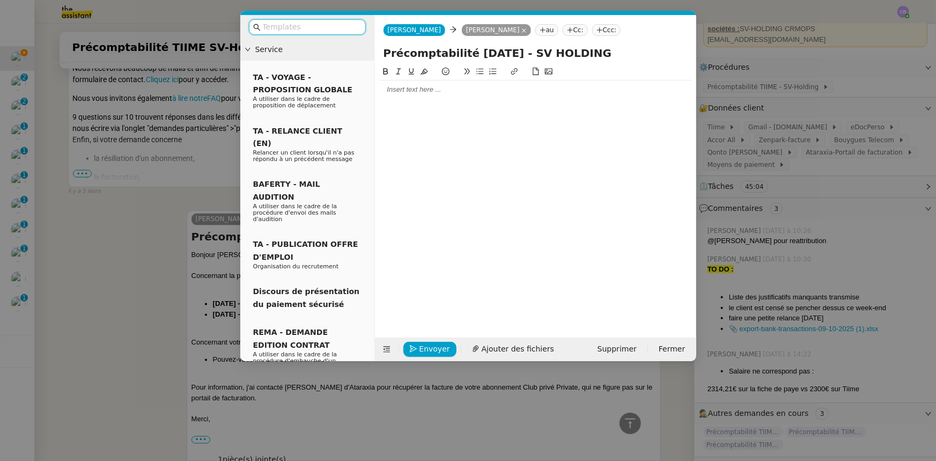
scroll to position [863, 0]
click at [435, 89] on div at bounding box center [535, 90] width 313 height 10
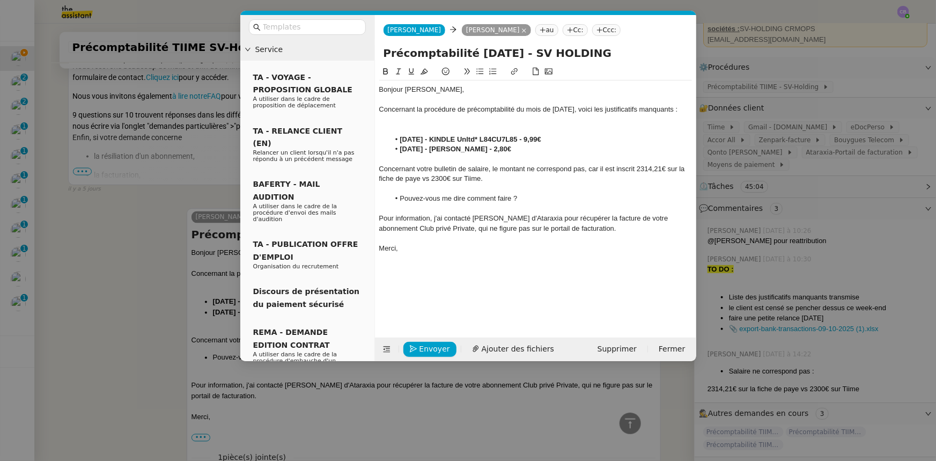
scroll to position [1003, 0]
click at [390, 87] on div "Bonjour [PERSON_NAME]﻿," at bounding box center [535, 90] width 313 height 10
click at [380, 108] on div "Concernant la procédure de précomptabilité du mois de [DATE], voici les justifi…" at bounding box center [535, 110] width 313 height 10
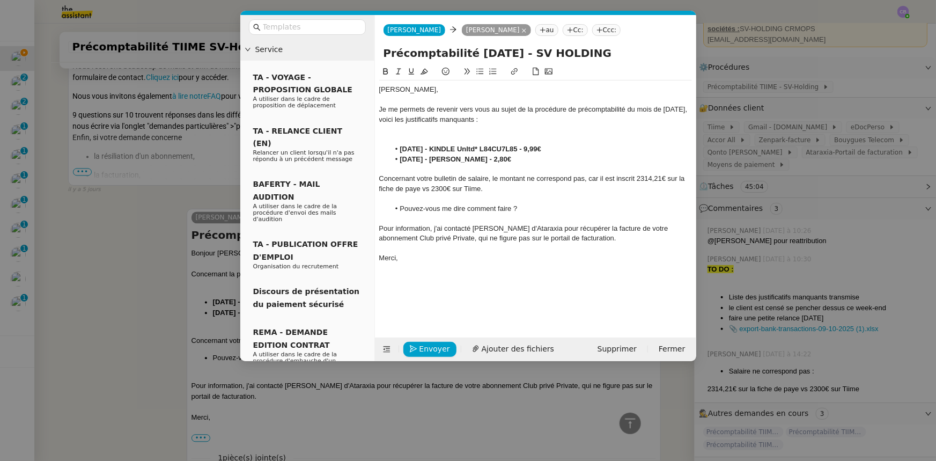
click at [627, 109] on div "Je me permets de revenir vers vous au sujet de la procédure de précomptabilité …" at bounding box center [535, 115] width 313 height 20
click at [498, 135] on div at bounding box center [535, 140] width 313 height 10
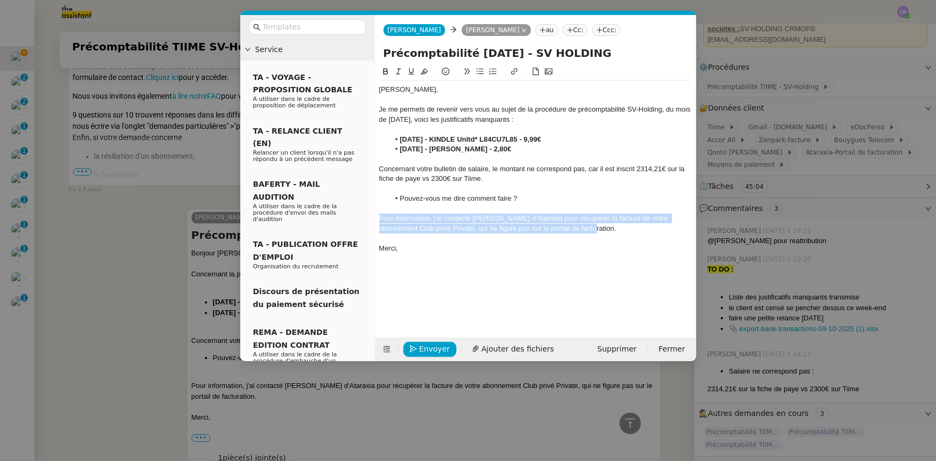
drag, startPoint x: 565, startPoint y: 228, endPoint x: 375, endPoint y: 220, distance: 190.0
click at [375, 220] on nz-spin "[PERSON_NAME]﻿, Je me permets de revenir vers vous au sujet de la procédure de …" at bounding box center [535, 195] width 321 height 260
click at [396, 74] on icon at bounding box center [399, 72] width 8 height 8
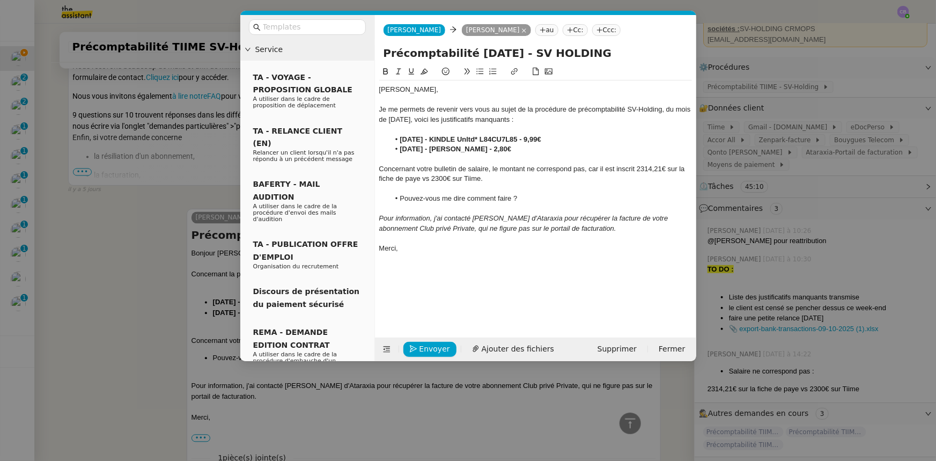
click at [535, 253] on div "[PERSON_NAME]﻿, Je me permets de revenir vers vous au sujet de la procédure de …" at bounding box center [535, 168] width 313 height 177
click at [442, 350] on span "Envoyer" at bounding box center [434, 349] width 31 height 12
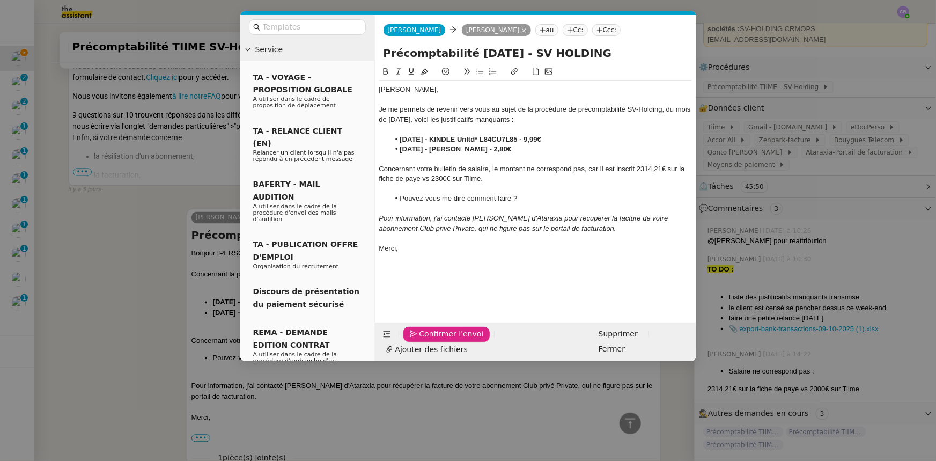
click at [442, 340] on span "Confirmer l'envoi" at bounding box center [451, 334] width 64 height 12
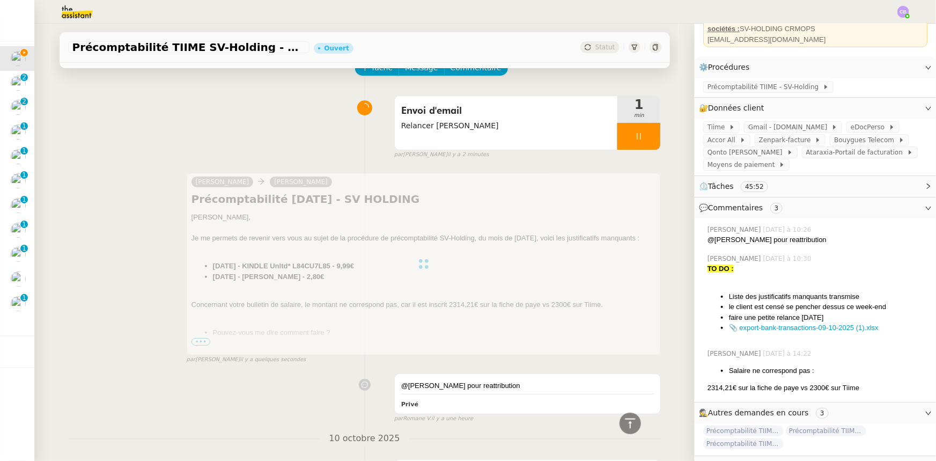
scroll to position [0, 0]
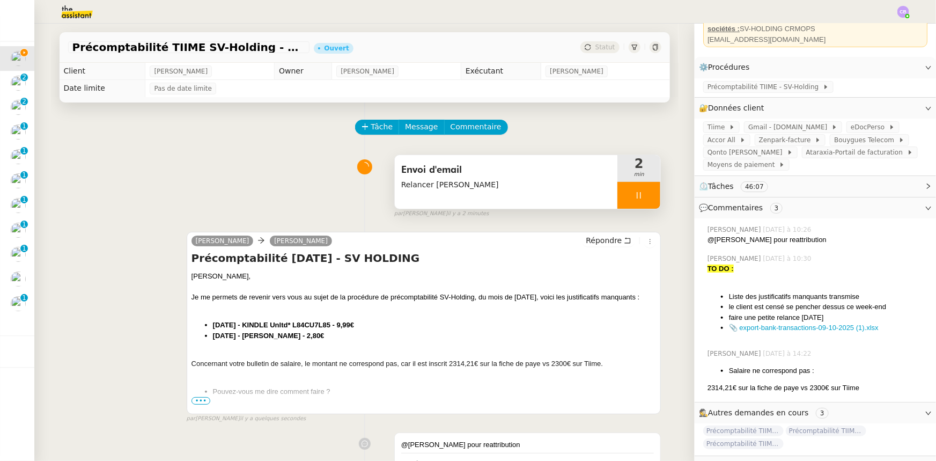
click at [617, 196] on div at bounding box center [638, 195] width 43 height 27
click at [639, 203] on button at bounding box center [649, 195] width 21 height 27
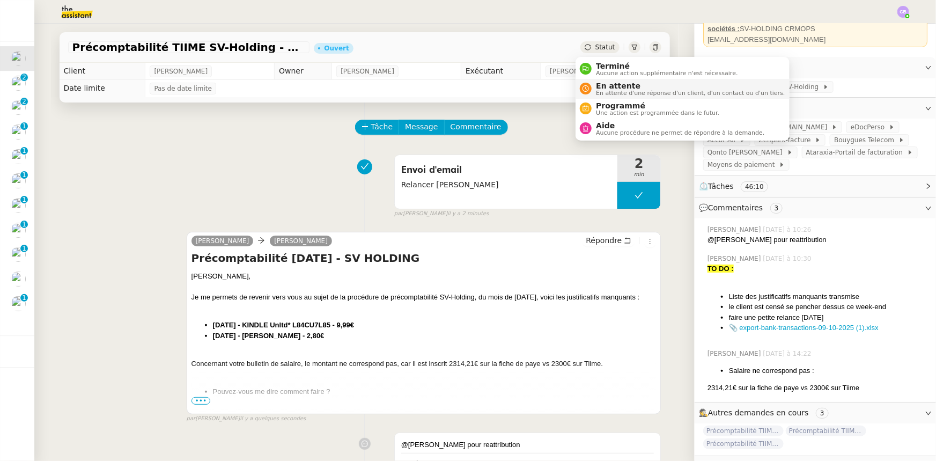
click at [611, 91] on span "En attente d'une réponse d'un client, d'un contact ou d'un tiers." at bounding box center [690, 93] width 189 height 6
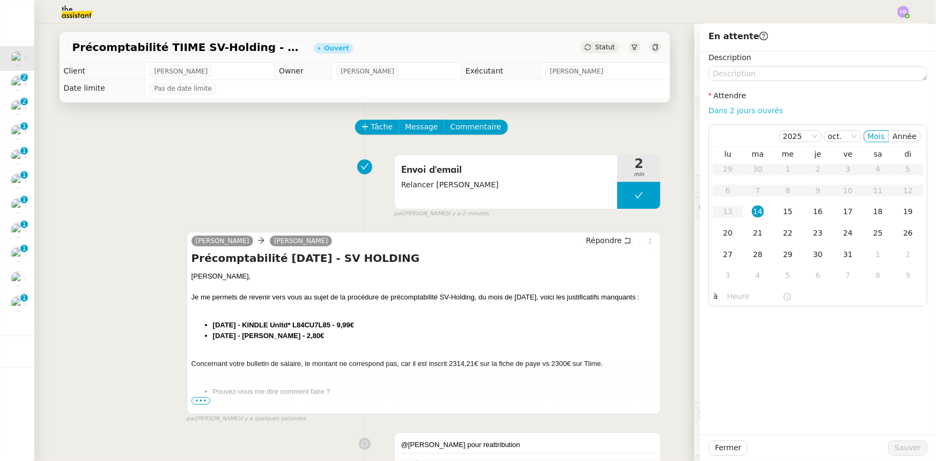
click at [708, 114] on link "Dans 2 jours ouvrés" at bounding box center [745, 110] width 75 height 9
type input "07:00"
click at [894, 447] on span "Sauver" at bounding box center [907, 447] width 26 height 12
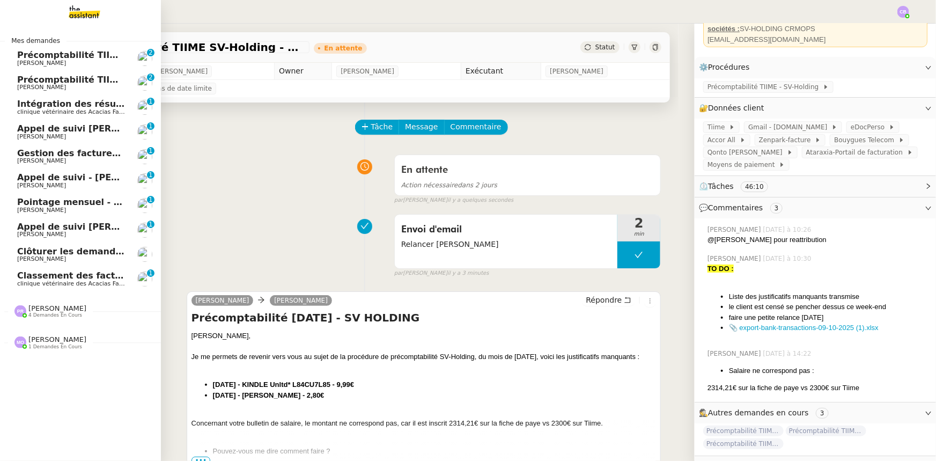
click at [28, 252] on span "Clôturer les demandes en cours" at bounding box center [94, 251] width 154 height 10
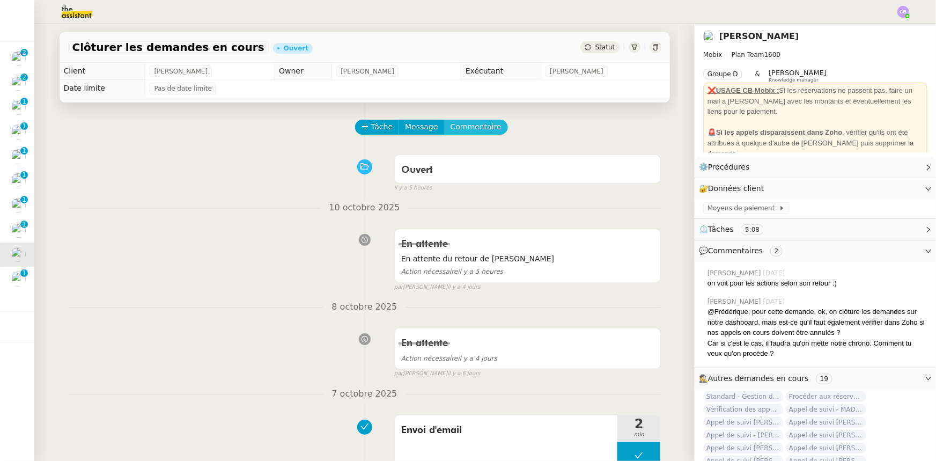
click at [473, 131] on span "Commentaire" at bounding box center [475, 127] width 51 height 12
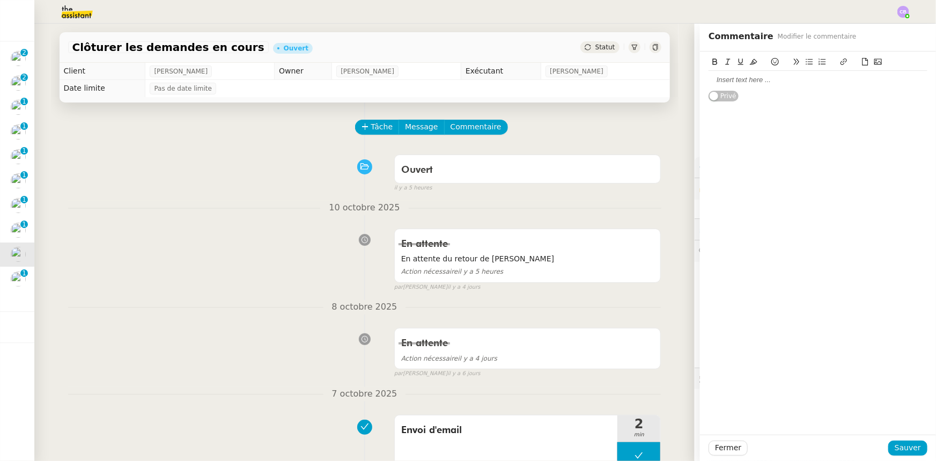
click at [742, 78] on div at bounding box center [817, 80] width 219 height 10
drag, startPoint x: 740, startPoint y: 80, endPoint x: 699, endPoint y: 79, distance: 41.3
click at [700, 79] on div "TO DO : Privé" at bounding box center [818, 81] width 236 height 61
click at [711, 64] on icon at bounding box center [715, 62] width 8 height 8
click at [750, 63] on icon at bounding box center [754, 62] width 8 height 8
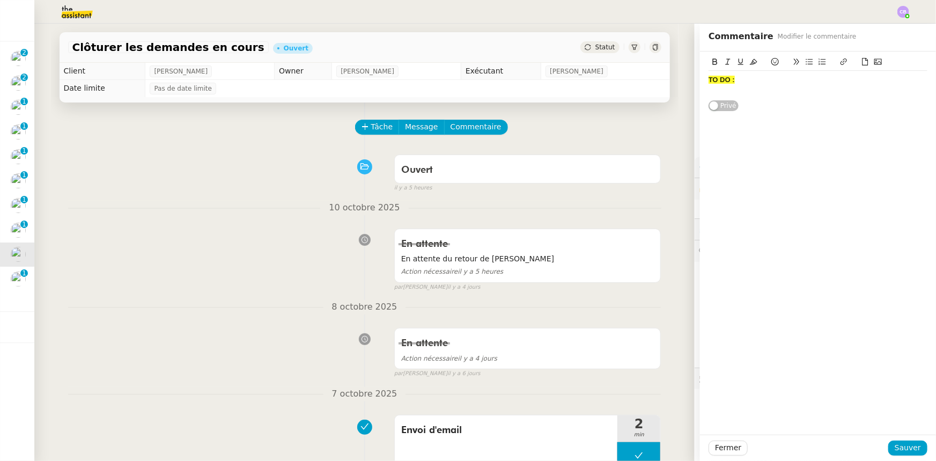
click at [722, 95] on div "TO DO :" at bounding box center [817, 85] width 219 height 28
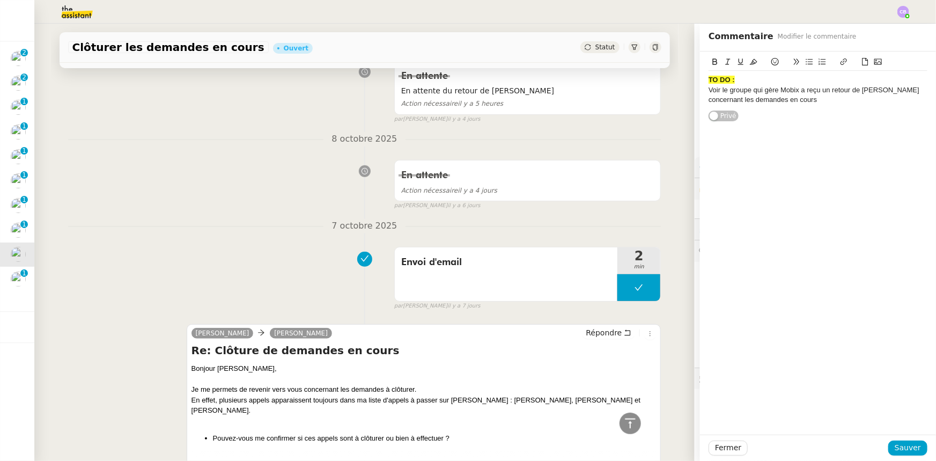
scroll to position [97, 0]
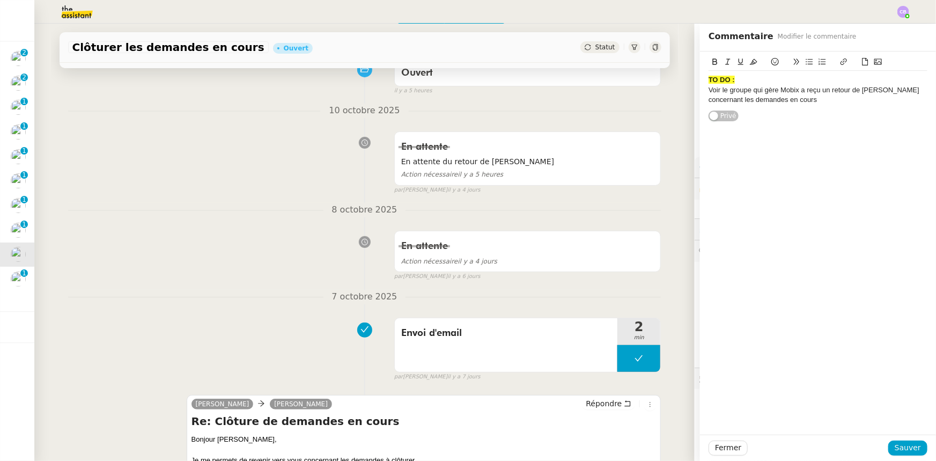
click at [713, 91] on div "Voir le groupe qui gère Mobix a reçu un retour de [PERSON_NAME] concernant les …" at bounding box center [817, 95] width 219 height 20
click at [809, 88] on div "Voir avec le groupe qui gère Mobix a reçu un retour de [PERSON_NAME] concernant…" at bounding box center [817, 95] width 219 height 20
click at [740, 130] on div "TO DO : Voir avec le groupe qui gère [PERSON_NAME] a reçu un retour de [PERSON_…" at bounding box center [818, 242] width 236 height 383
click at [812, 88] on div "Voir avec le groupe qui gère Mobix a reçu un retour de [PERSON_NAME] concernant…" at bounding box center [817, 95] width 219 height 20
click at [823, 102] on div "Voir avec le groupe qui gère [PERSON_NAME] s'il a reçu un retour de [PERSON_NAM…" at bounding box center [817, 95] width 219 height 20
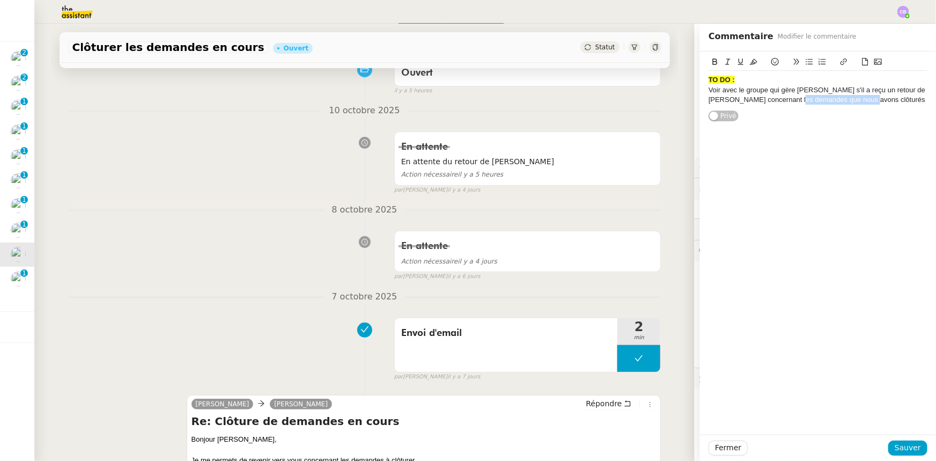
drag, startPoint x: 866, startPoint y: 102, endPoint x: 790, endPoint y: 102, distance: 76.1
click at [790, 102] on div "Voir avec le groupe qui gère [PERSON_NAME] s'il a reçu un retour de [PERSON_NAM…" at bounding box center [817, 95] width 219 height 20
click at [894, 100] on div "Voir avec le groupe qui gère [PERSON_NAME] s'il a reçu un retour de [PERSON_NAM…" at bounding box center [817, 99] width 219 height 29
click at [0, 0] on lt-span ", mais" at bounding box center [0, 0] width 0 height 0
click at [781, 112] on div "Voir avec le groupe qui gère [PERSON_NAME] s'il a reçu un retour de [PERSON_NAM…" at bounding box center [817, 99] width 219 height 29
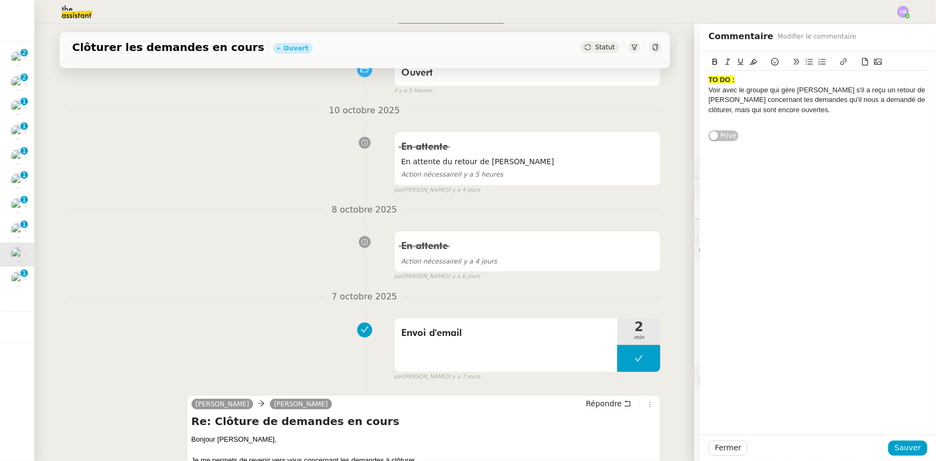
click at [708, 112] on div "Voir avec le groupe qui gère [PERSON_NAME] s'il a reçu un retour de [PERSON_NAM…" at bounding box center [817, 99] width 219 height 29
click at [750, 110] on div "Voir avec le groupe qui gère [PERSON_NAME] s'il a reçu un retour de [PERSON_NAM…" at bounding box center [817, 99] width 219 height 29
click at [766, 123] on div at bounding box center [817, 120] width 219 height 10
click at [901, 447] on span "Sauver" at bounding box center [907, 447] width 26 height 12
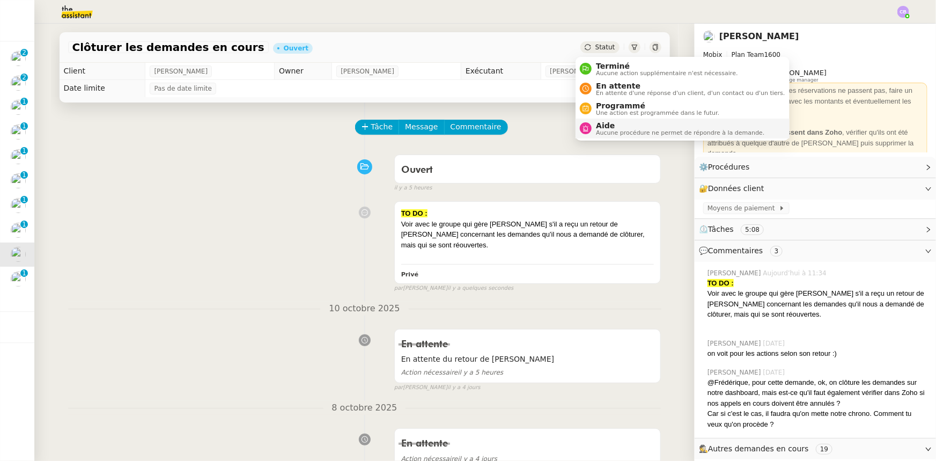
click at [614, 127] on span "Aide" at bounding box center [680, 125] width 168 height 9
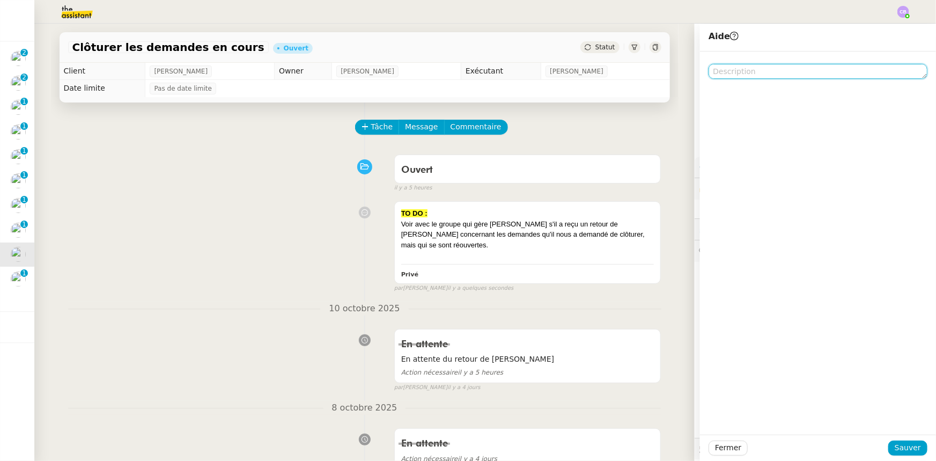
click at [734, 76] on textarea at bounding box center [817, 71] width 219 height 15
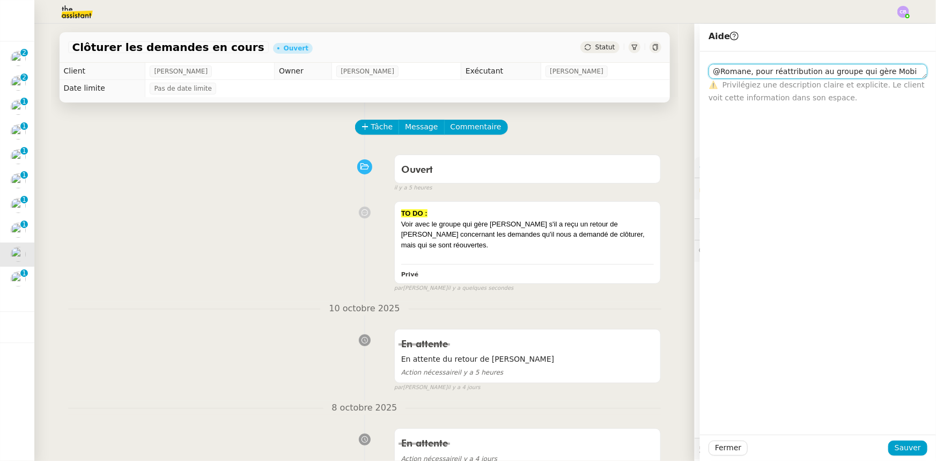
type textarea "@Romane, pour réattribution au groupe qui gère Mobix"
drag, startPoint x: 893, startPoint y: 72, endPoint x: 700, endPoint y: 70, distance: 193.0
click at [700, 70] on div "@Romane, pour réattribution au groupe qui gère Mobix ⚠️ Privilégiez une descrip…" at bounding box center [818, 77] width 236 height 53
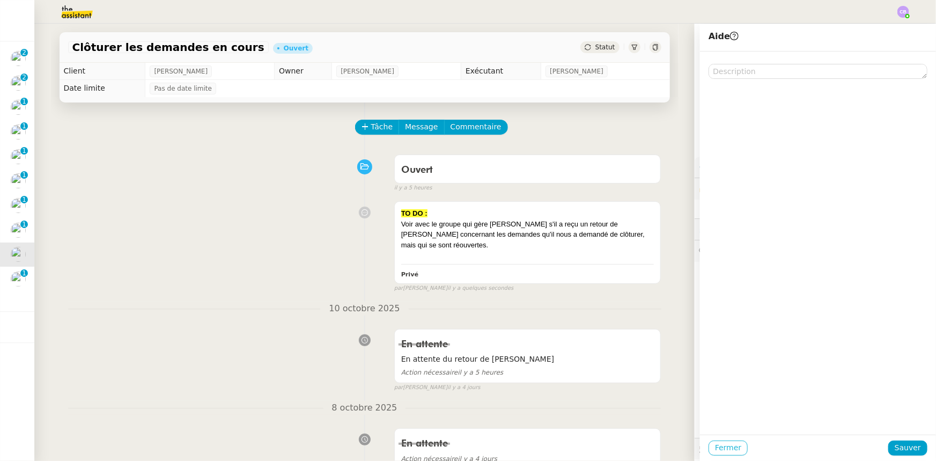
click at [718, 448] on span "Fermer" at bounding box center [728, 447] width 26 height 12
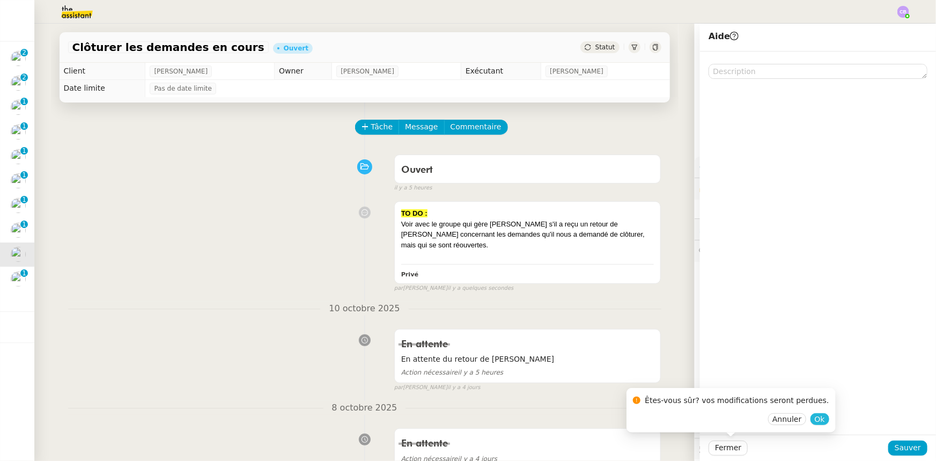
click at [814, 422] on span "Ok" at bounding box center [819, 418] width 10 height 11
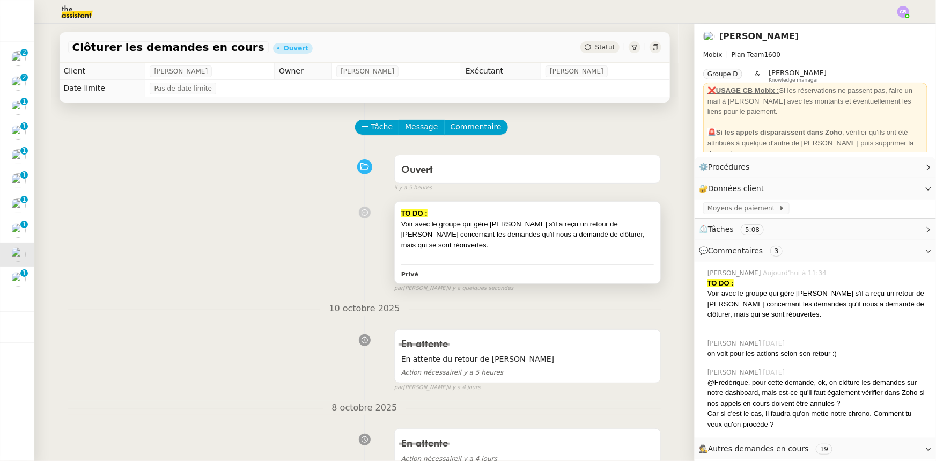
click at [532, 238] on div "Voir avec le groupe qui gère [PERSON_NAME] s'il a reçu un retour de [PERSON_NAM…" at bounding box center [527, 235] width 253 height 32
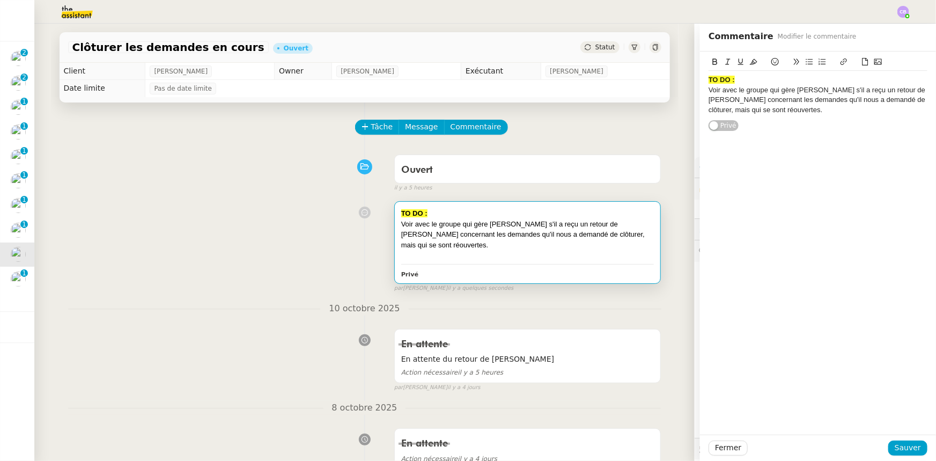
click at [708, 91] on div "Voir avec le groupe qui gère [PERSON_NAME] s'il a reçu un retour de [PERSON_NAM…" at bounding box center [817, 99] width 219 height 29
click at [720, 97] on div "@Romane, peut-on réattribuer cette demande au groupe qui gère [PERSON_NAME] s'i…" at bounding box center [817, 105] width 219 height 40
click at [779, 145] on div "TO DO : @Romane, peut-on réattribuer cette demande au groupe qui gère Mobix ? I…" at bounding box center [818, 242] width 236 height 383
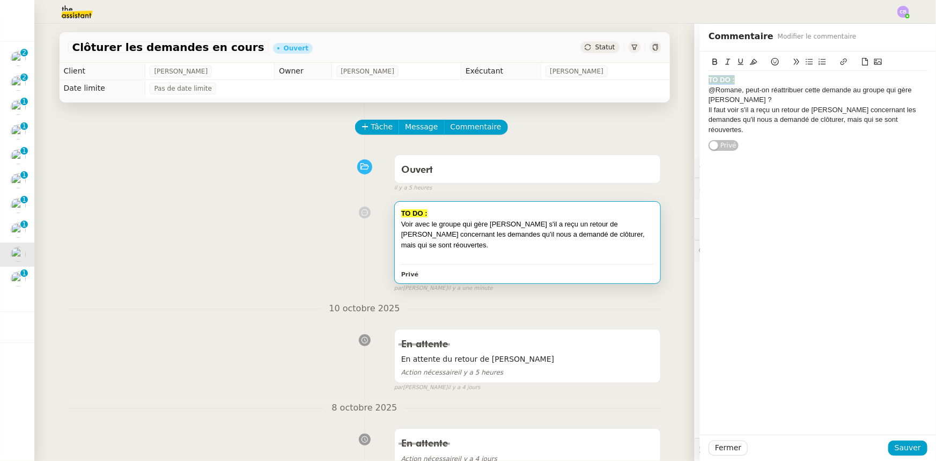
drag, startPoint x: 731, startPoint y: 79, endPoint x: 702, endPoint y: 79, distance: 29.5
click at [708, 79] on div "TO DO :" at bounding box center [817, 80] width 219 height 10
click at [731, 99] on div "@Romane, peut-on réattribuer cette demande au groupe qui gère [PERSON_NAME] ?" at bounding box center [817, 95] width 219 height 20
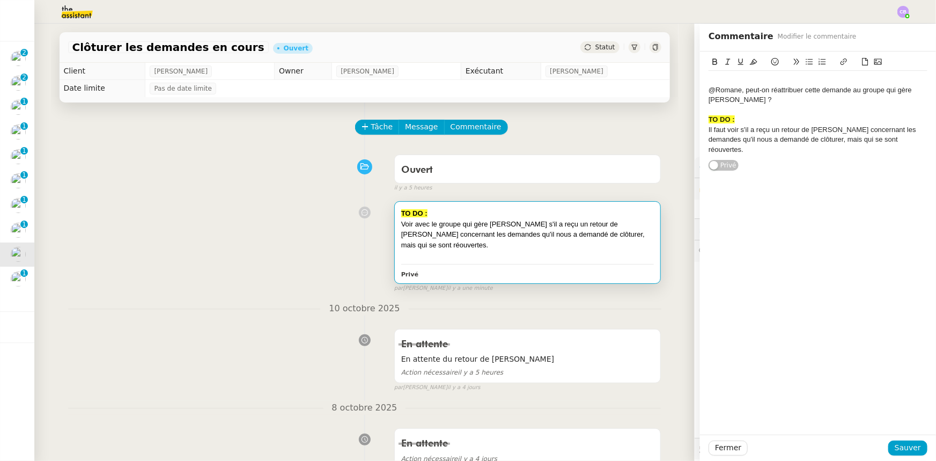
click at [708, 94] on div "@Romane, peut-on réattribuer cette demande au groupe qui gère [PERSON_NAME] ?" at bounding box center [817, 95] width 219 height 20
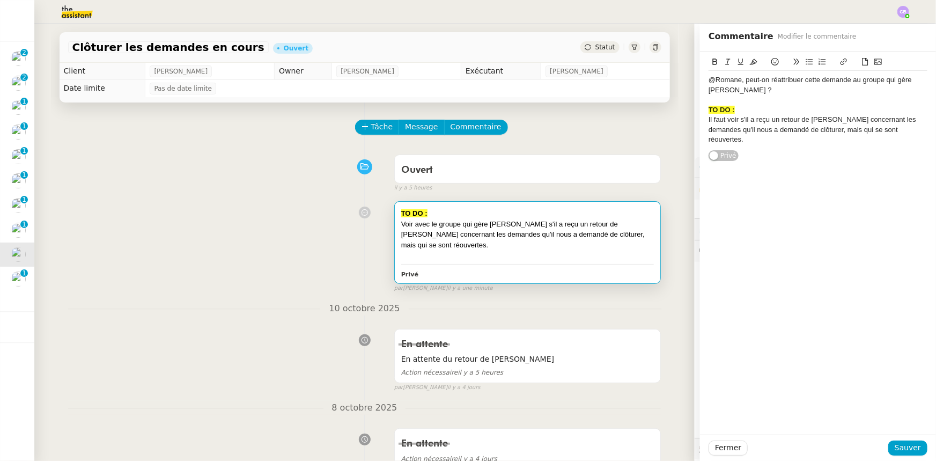
click at [747, 116] on div "Il faut voir s'il a reçu un retour de [PERSON_NAME] concernant les demandes qu'…" at bounding box center [817, 129] width 219 height 29
click at [898, 451] on span "Sauver" at bounding box center [907, 447] width 26 height 12
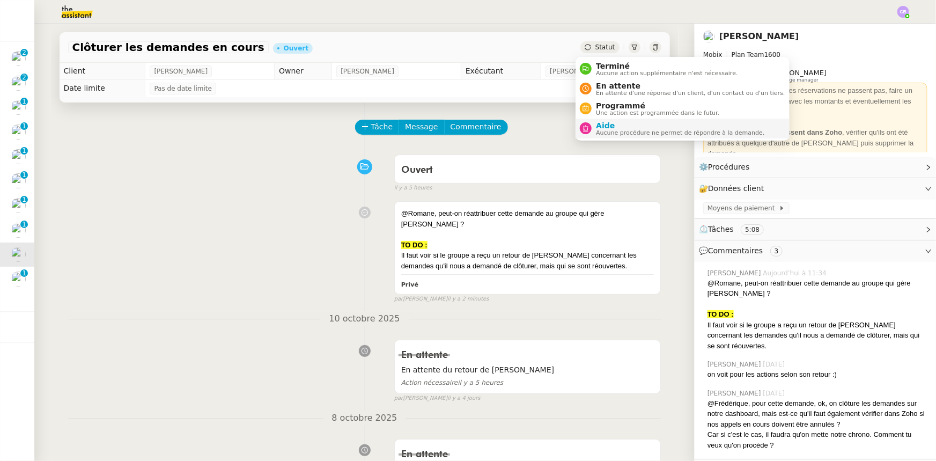
click at [611, 127] on span "Aide" at bounding box center [680, 125] width 168 height 9
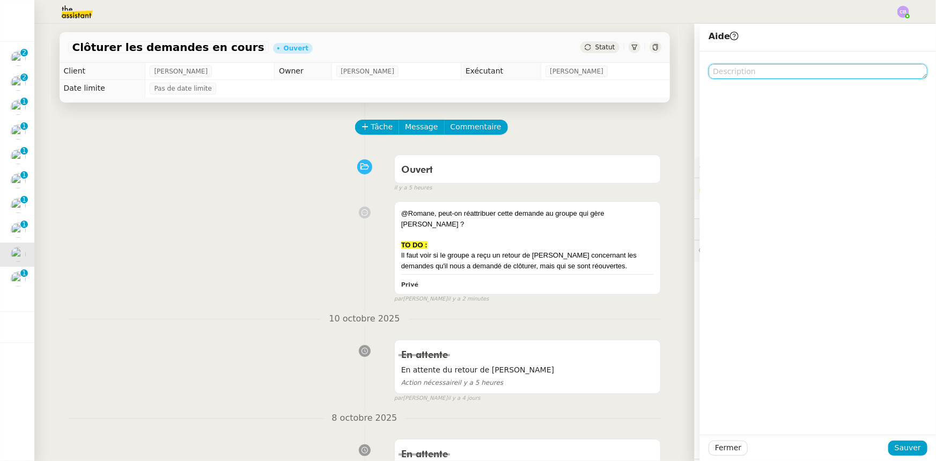
click at [795, 73] on textarea at bounding box center [817, 71] width 219 height 15
type textarea "@Romane, cf. commentaires"
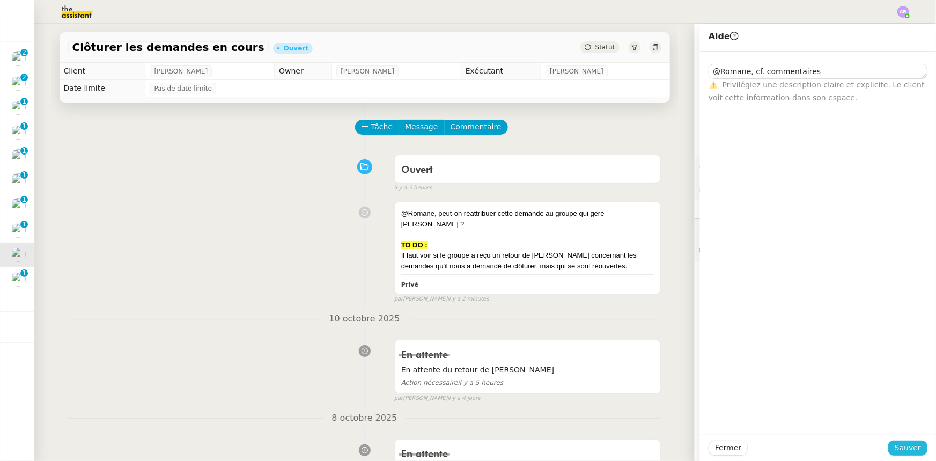
click at [906, 445] on span "Sauver" at bounding box center [907, 447] width 26 height 12
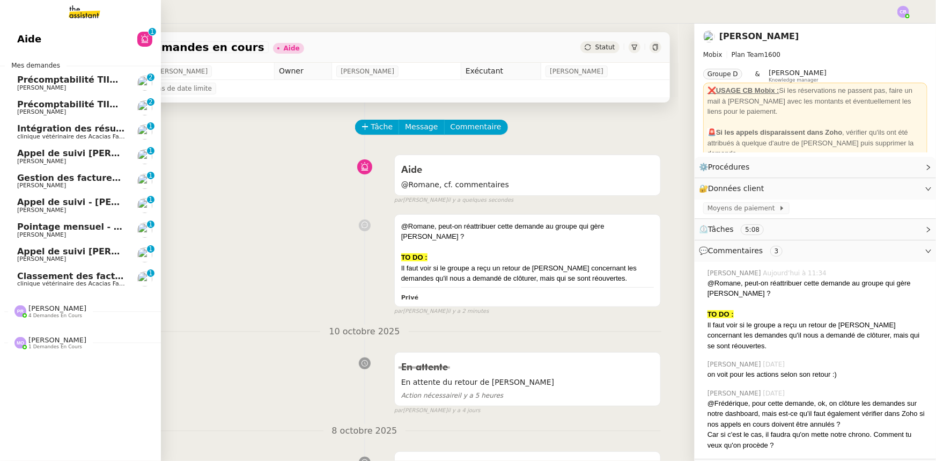
click at [87, 276] on span "Classement des factures - octobre 2025" at bounding box center [113, 276] width 192 height 10
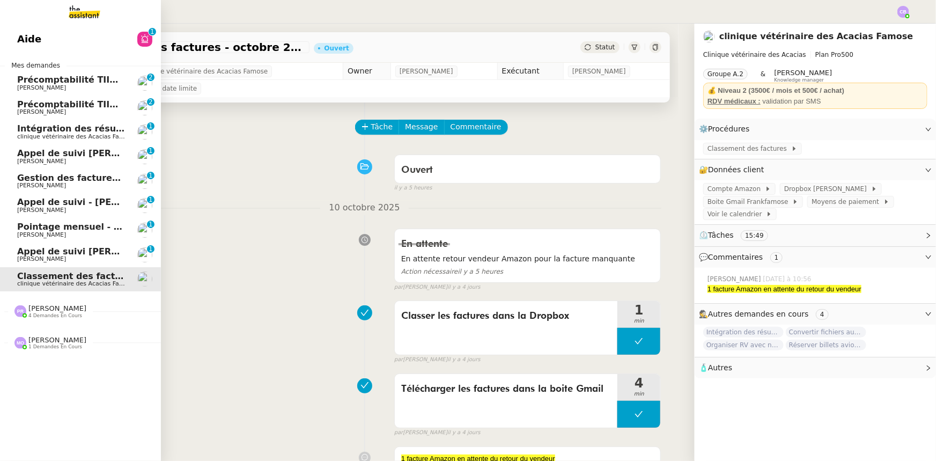
click at [73, 131] on span "Intégration des résumés [URL] sur Notion - [DATE]" at bounding box center [139, 128] width 244 height 10
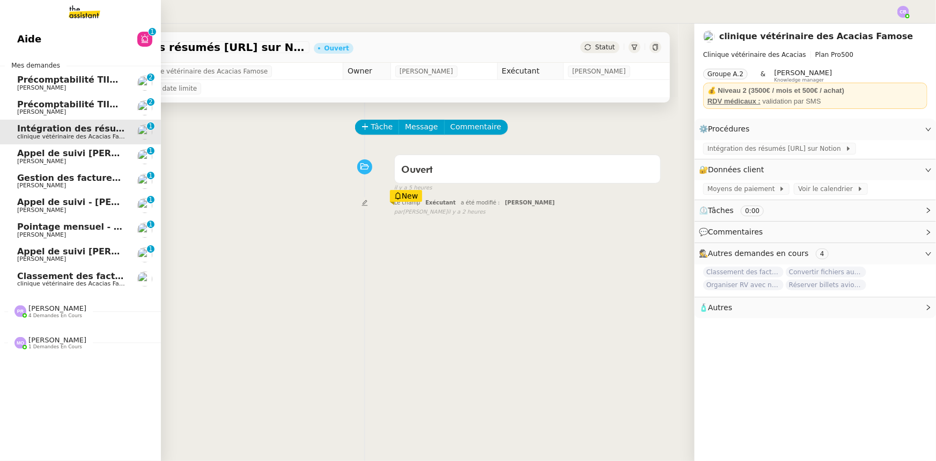
click at [78, 178] on span "Gestion des factures d'achat - septembre/octobre" at bounding box center [137, 178] width 241 height 10
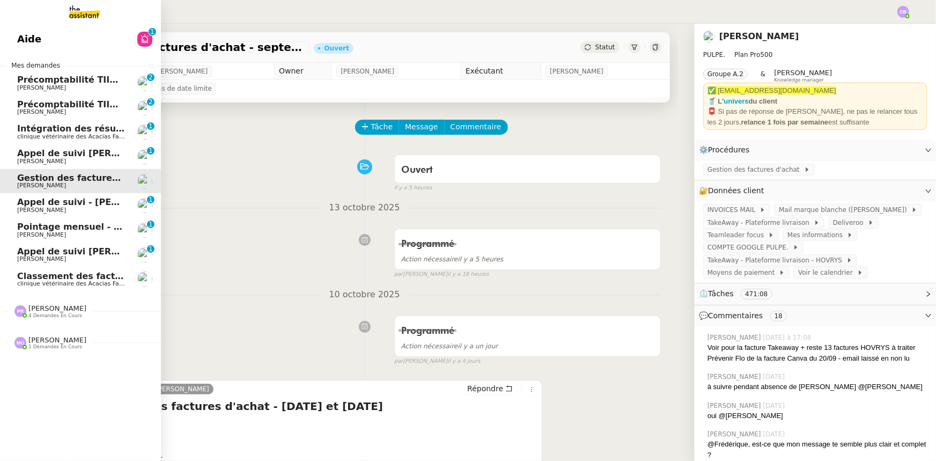
click at [73, 80] on span "Précomptabilité TIIME CRMOPS - septembre 2025" at bounding box center [137, 80] width 240 height 10
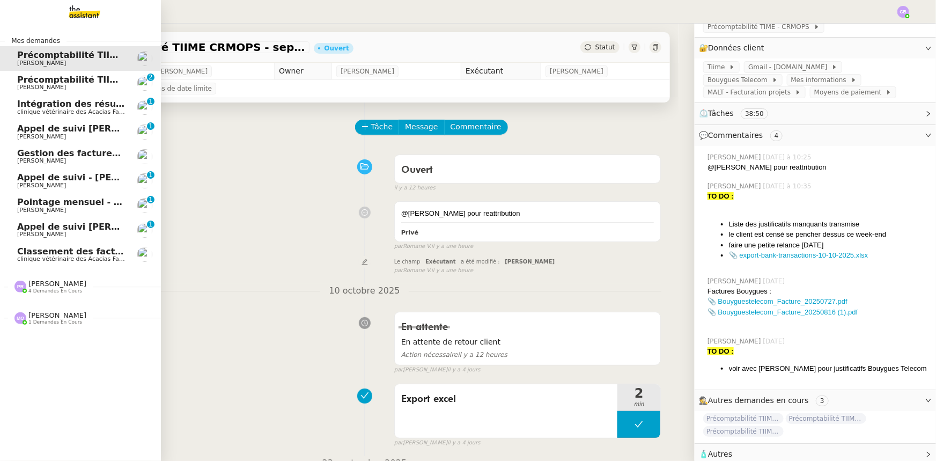
drag, startPoint x: 32, startPoint y: 81, endPoint x: 125, endPoint y: 117, distance: 100.2
click at [32, 81] on span "Précomptabilité TIIME SV-Holding - septembre 2025" at bounding box center [142, 80] width 251 height 10
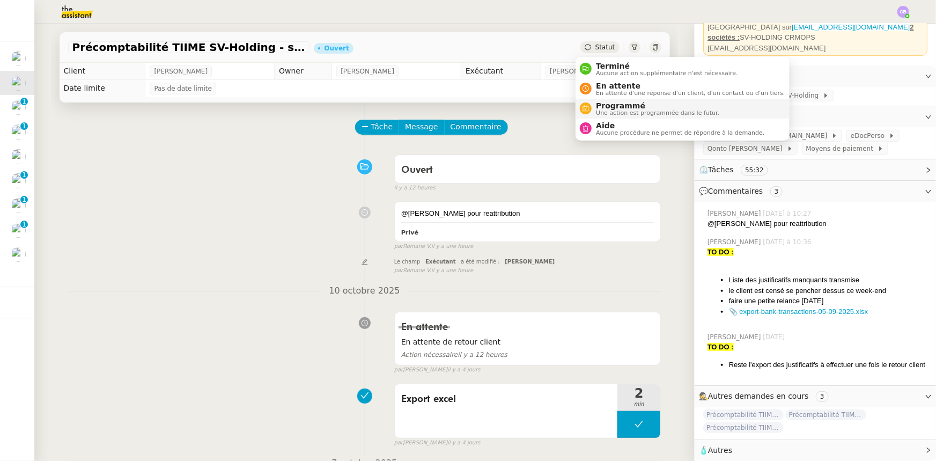
click at [606, 107] on span "Programmé" at bounding box center [657, 105] width 123 height 9
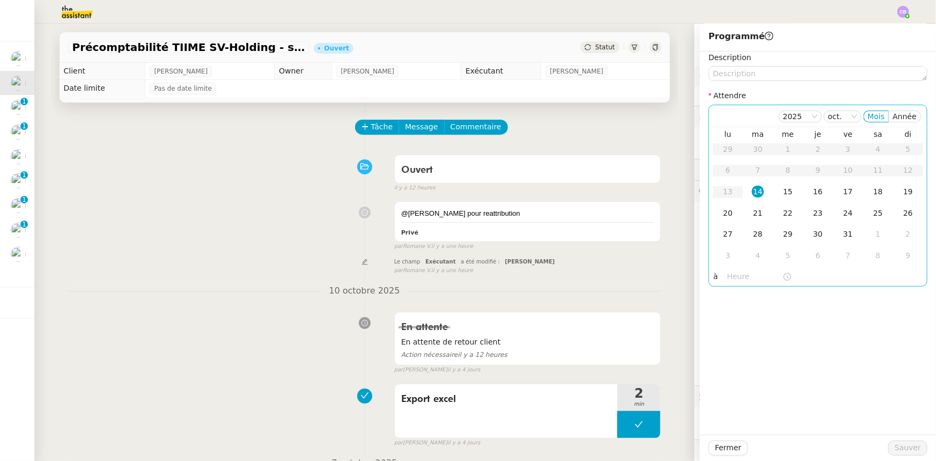
scroll to position [80, 0]
click at [782, 194] on div "15" at bounding box center [788, 192] width 12 height 12
click at [735, 281] on input "text" at bounding box center [754, 276] width 55 height 12
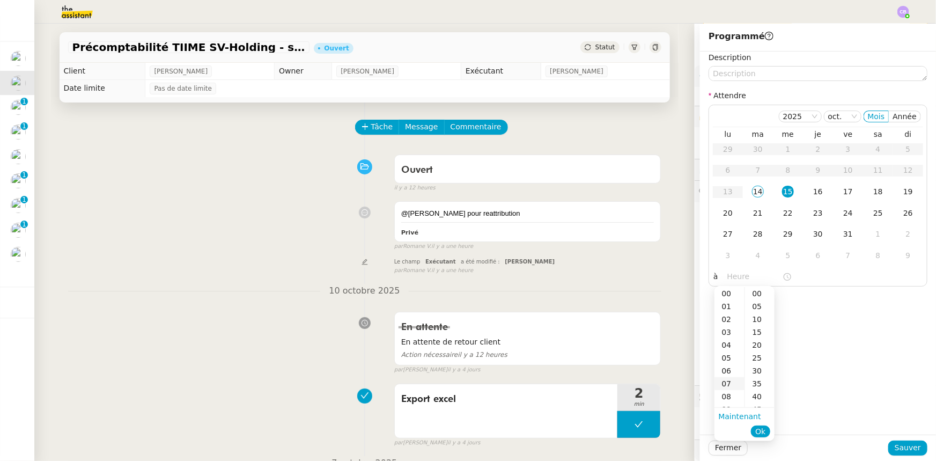
click at [729, 383] on div "07" at bounding box center [729, 383] width 30 height 13
click at [755, 295] on div "00" at bounding box center [759, 293] width 29 height 13
type input "07:00"
click at [761, 432] on span "Ok" at bounding box center [760, 431] width 10 height 11
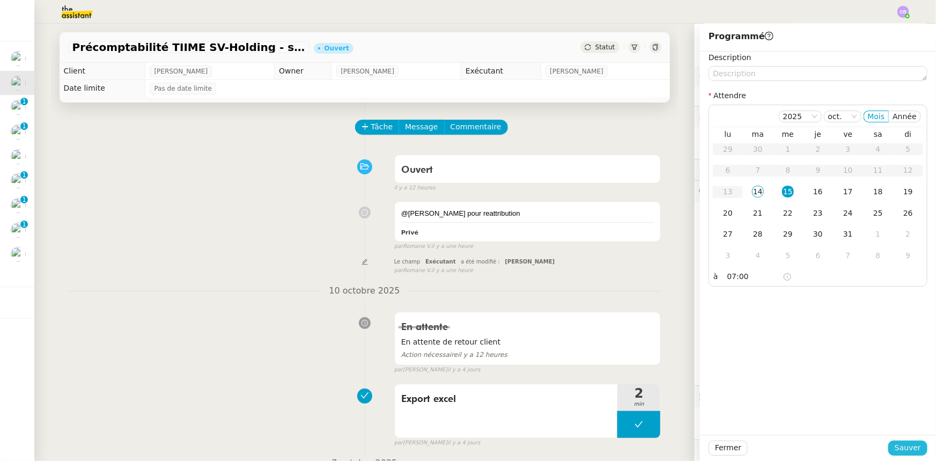
click at [890, 446] on button "Sauver" at bounding box center [907, 447] width 39 height 15
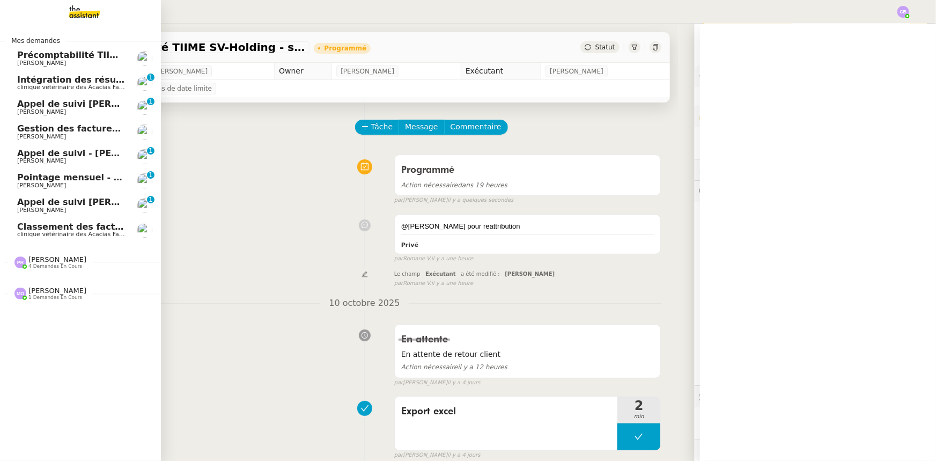
scroll to position [80, 0]
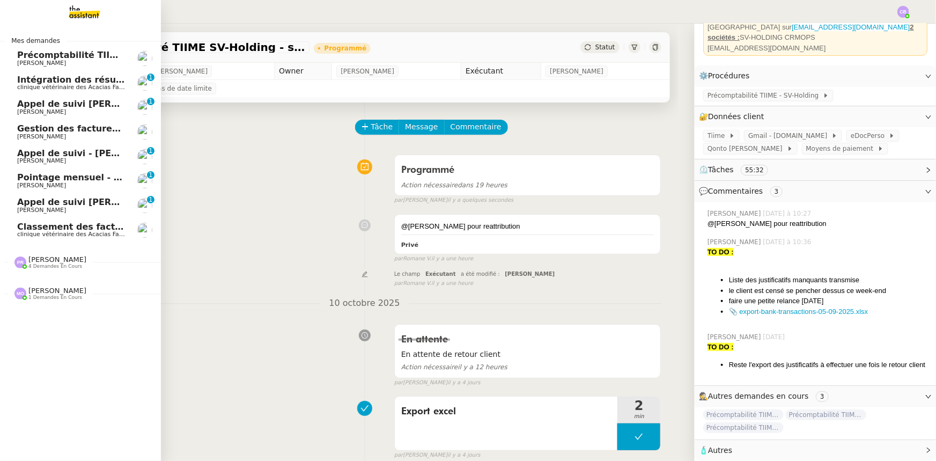
drag, startPoint x: 44, startPoint y: 56, endPoint x: 128, endPoint y: 70, distance: 85.4
click at [44, 56] on span "Précomptabilité TIIME CRMOPS - septembre 2025" at bounding box center [137, 55] width 240 height 10
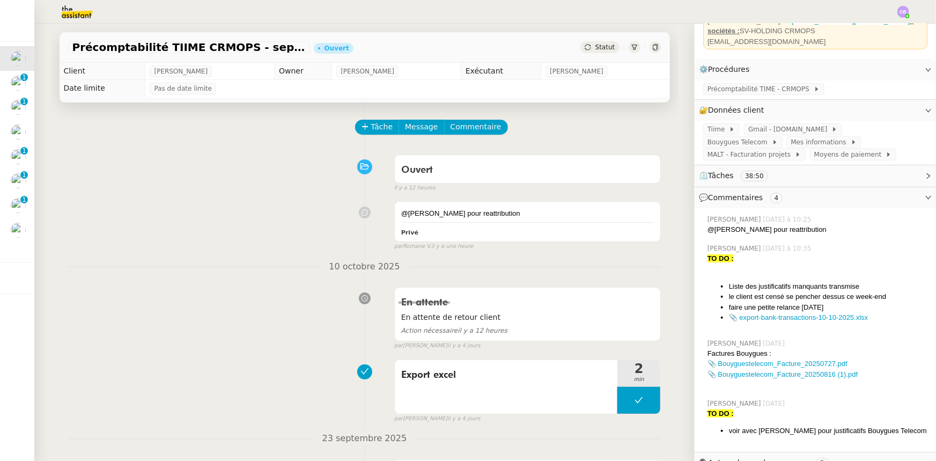
scroll to position [143, 0]
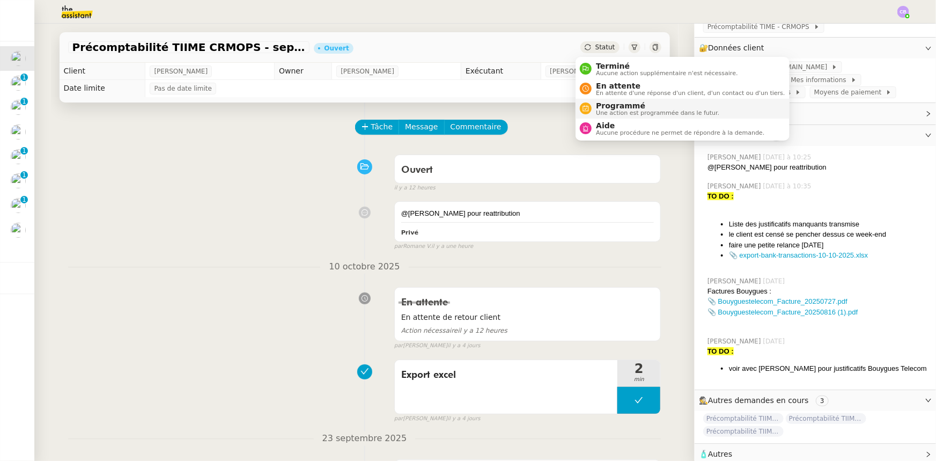
click at [610, 105] on span "Programmé" at bounding box center [657, 105] width 123 height 9
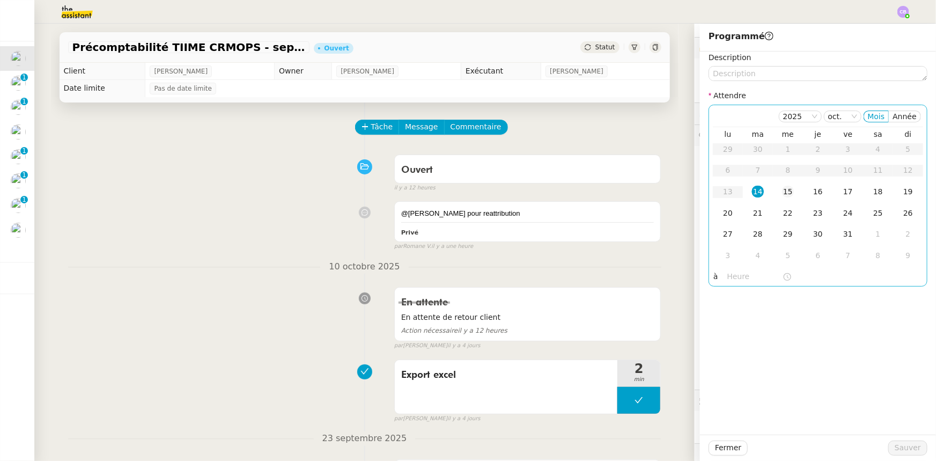
click at [782, 193] on div "15" at bounding box center [788, 192] width 12 height 12
click at [740, 277] on input "text" at bounding box center [754, 276] width 55 height 12
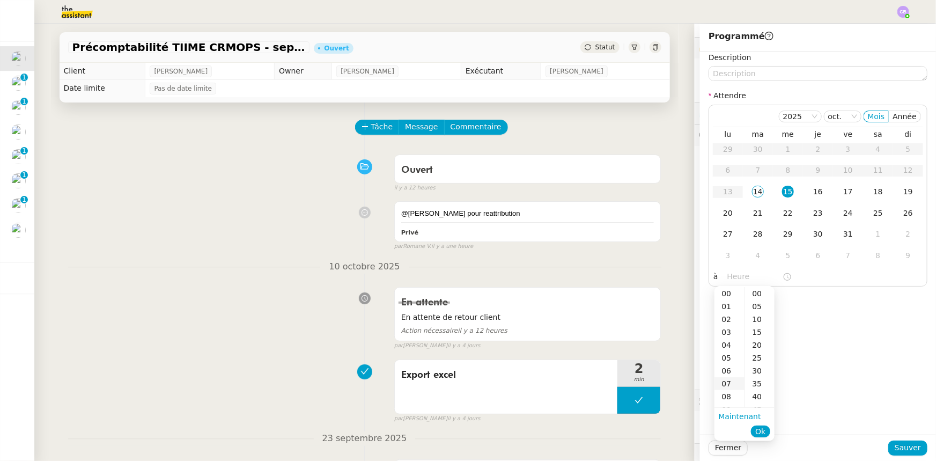
click at [725, 381] on div "07" at bounding box center [729, 383] width 30 height 13
click at [755, 293] on div "00" at bounding box center [759, 293] width 29 height 13
type input "07:00"
click at [761, 430] on span "Ok" at bounding box center [760, 431] width 10 height 11
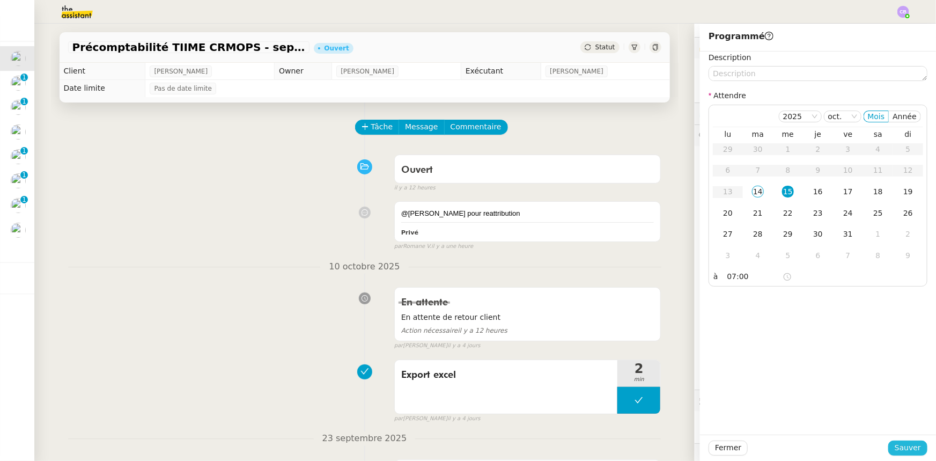
click at [895, 446] on span "Sauver" at bounding box center [907, 447] width 26 height 12
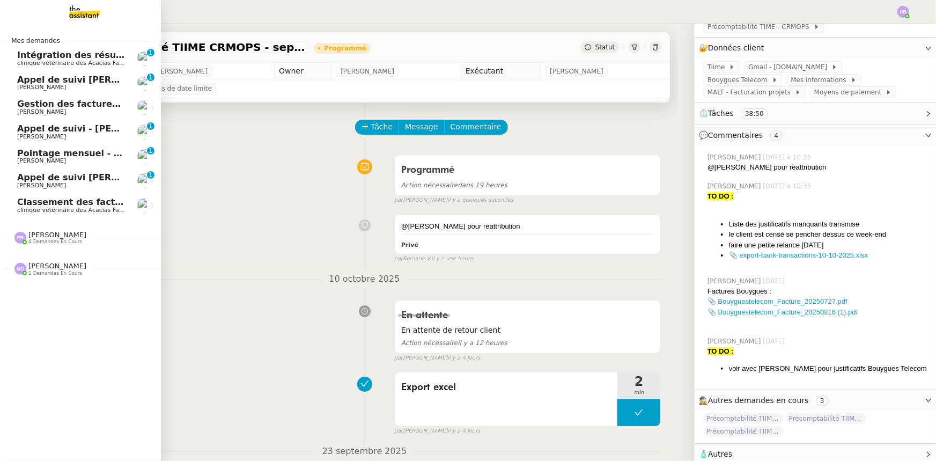
click at [75, 110] on span "[PERSON_NAME]" at bounding box center [71, 112] width 108 height 6
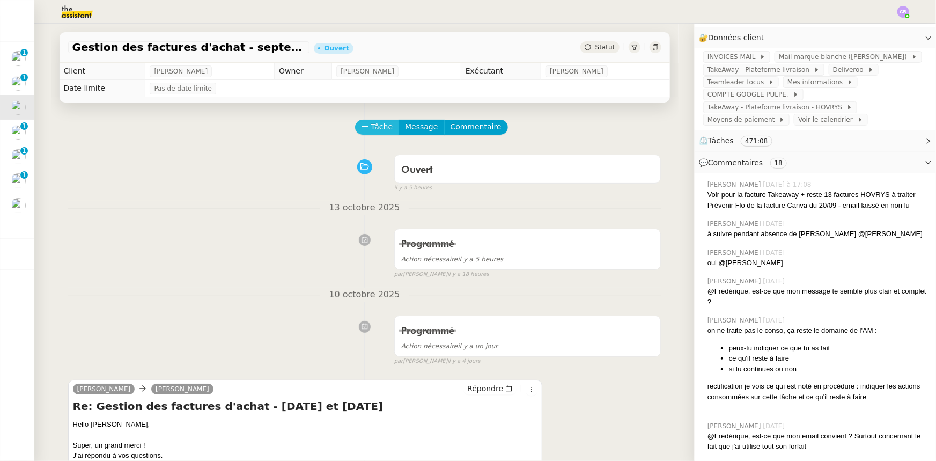
click at [362, 130] on button "Tâche" at bounding box center [377, 127] width 45 height 15
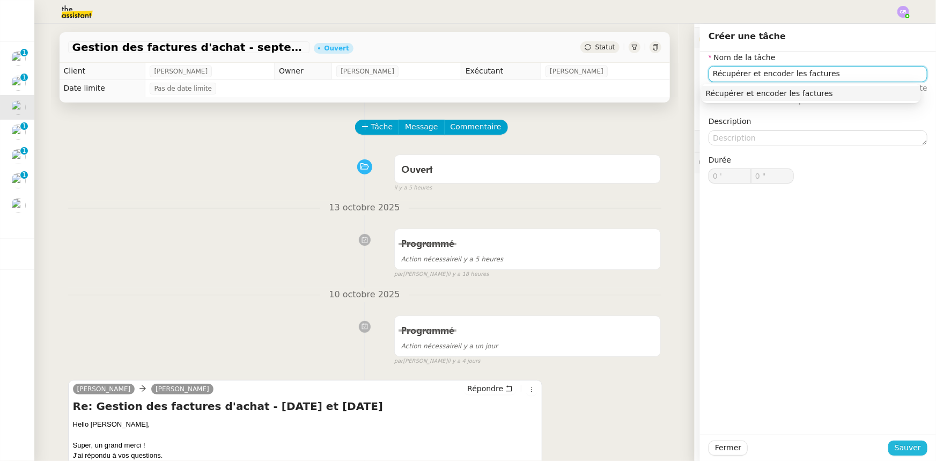
type input "Récupérer et encoder les factures"
click at [894, 450] on span "Sauver" at bounding box center [907, 447] width 26 height 12
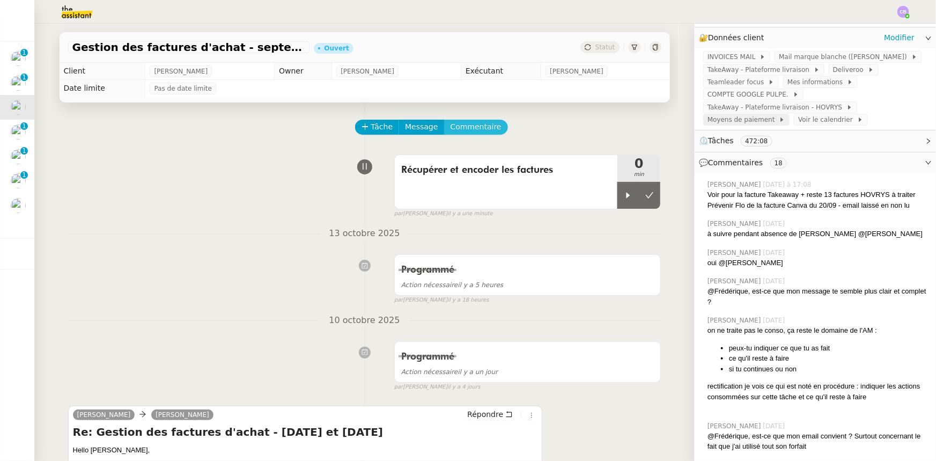
click at [469, 130] on span "Commentaire" at bounding box center [475, 127] width 51 height 12
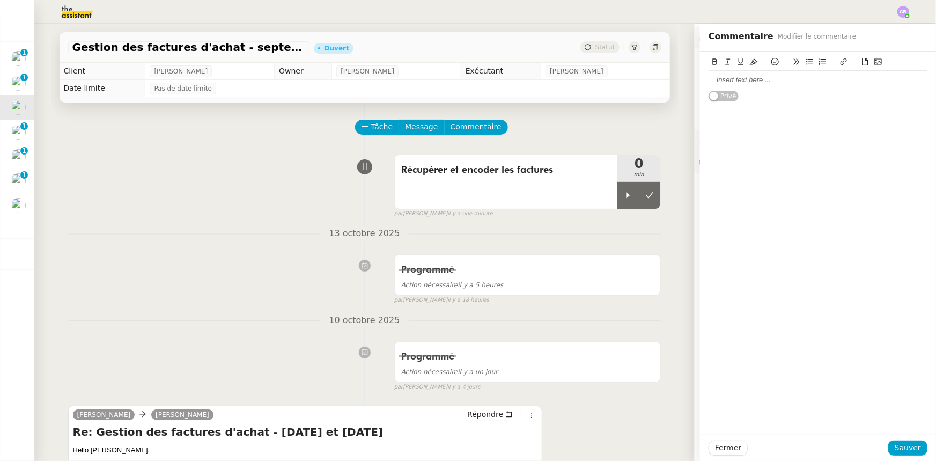
click at [745, 83] on div at bounding box center [817, 80] width 219 height 10
click at [752, 80] on div "Le [DATE] 11:40 il y a 41 emails à traiter" at bounding box center [817, 80] width 219 height 10
click at [0, 0] on lt-span "40 ," at bounding box center [0, 0] width 0 height 0
click at [773, 78] on div "Le [DATE] 11:40, il y a 41 emails à traiter" at bounding box center [817, 80] width 219 height 10
click at [894, 444] on span "Sauver" at bounding box center [907, 447] width 26 height 12
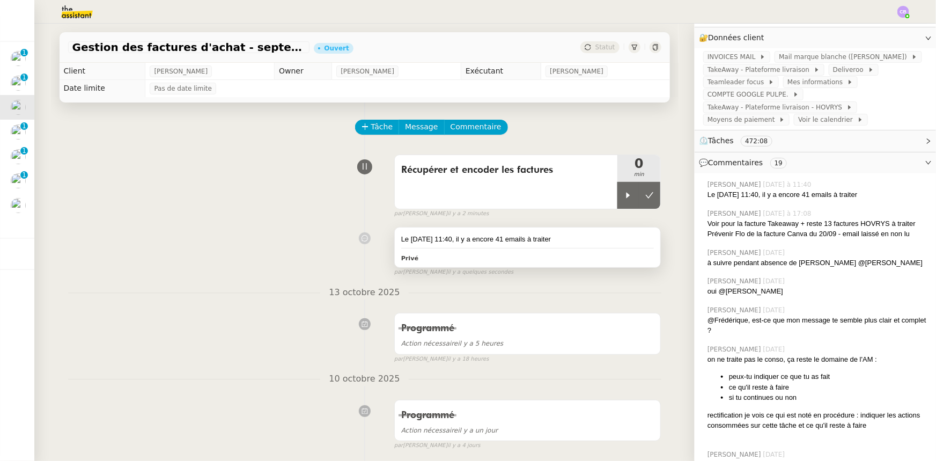
click at [555, 238] on div "Le [DATE] 11:40, il y a encore 41 emails à traiter" at bounding box center [527, 239] width 253 height 11
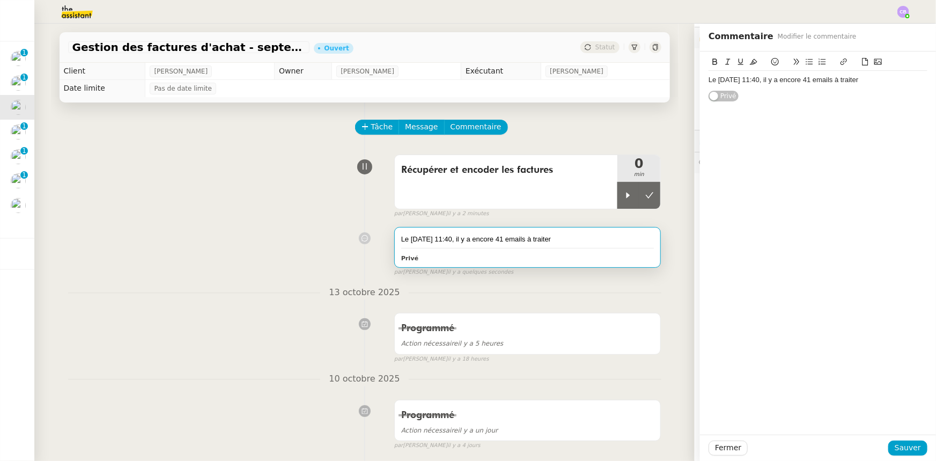
click at [825, 80] on div "Le [DATE] 11:40, il y a encore 41 emails à traiter" at bounding box center [817, 80] width 219 height 10
drag, startPoint x: 843, startPoint y: 80, endPoint x: 699, endPoint y: 79, distance: 143.7
click at [700, 79] on div "Le [DATE] 11:40, il y a encore 41 emails à traiter Privé" at bounding box center [818, 76] width 236 height 50
click at [750, 61] on icon at bounding box center [754, 62] width 8 height 8
click at [713, 63] on icon at bounding box center [715, 61] width 5 height 6
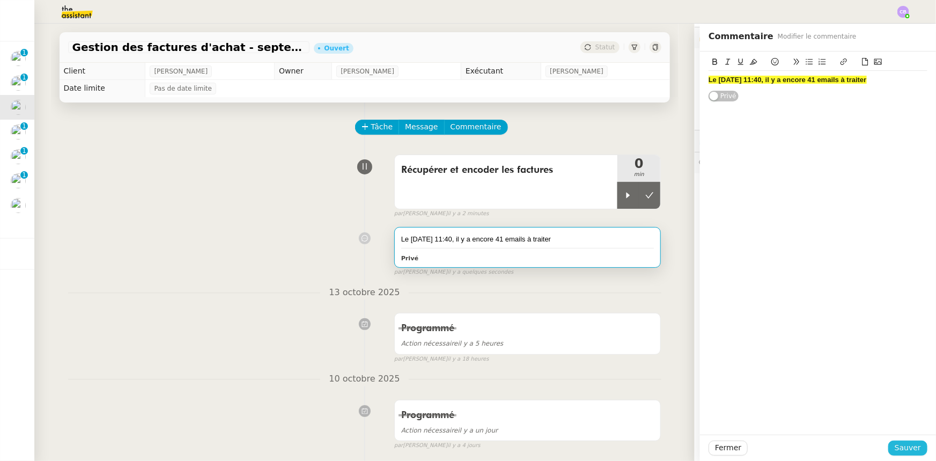
click at [905, 447] on span "Sauver" at bounding box center [907, 447] width 26 height 12
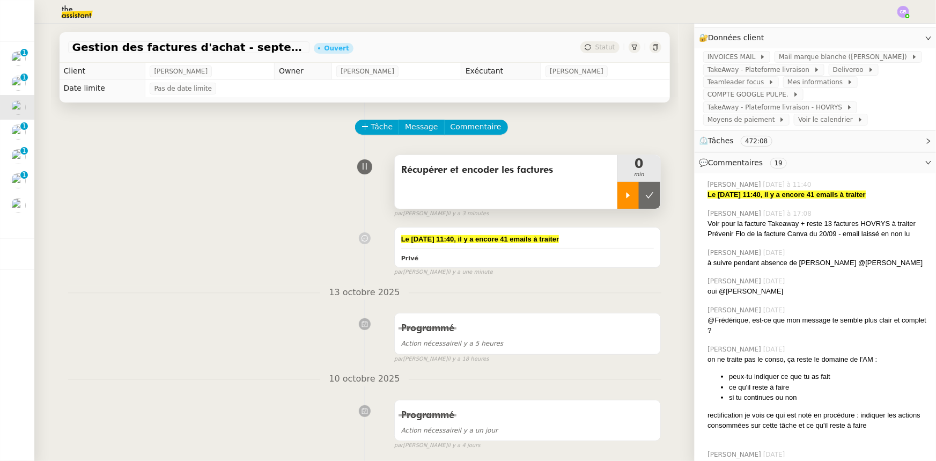
click at [626, 197] on icon at bounding box center [628, 195] width 4 height 6
click at [482, 190] on div "Récupérer et encoder les factures" at bounding box center [506, 182] width 223 height 54
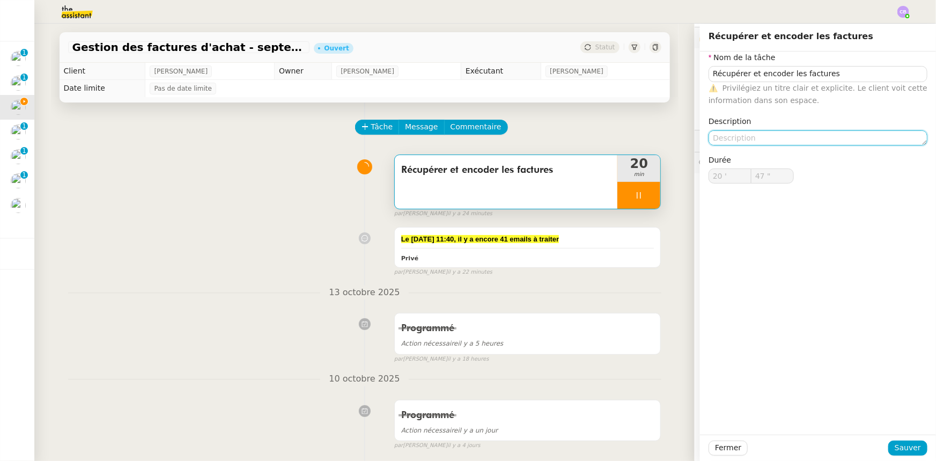
click at [740, 138] on textarea at bounding box center [817, 137] width 219 height 15
type input "48 ""
type textarea "HOV"
type input "49 ""
type textarea "HOVRYS"
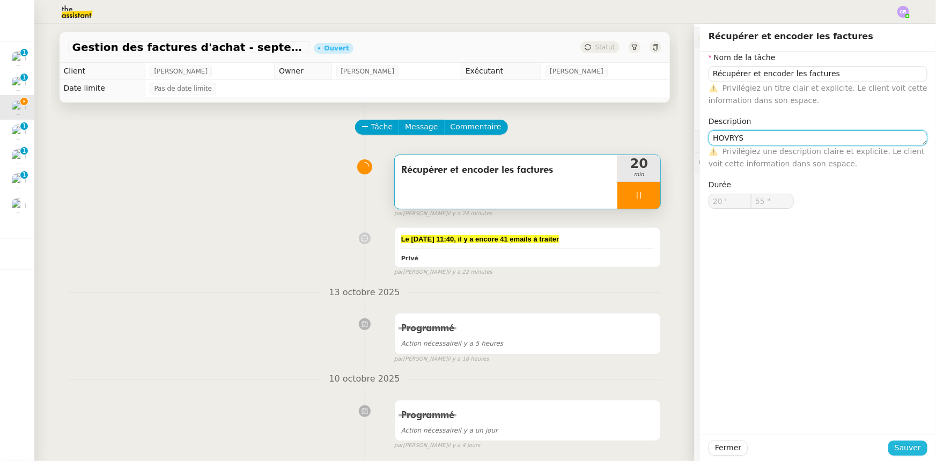
type input "56 ""
type textarea "HOVRYS"
click at [901, 445] on span "Sauver" at bounding box center [907, 447] width 26 height 12
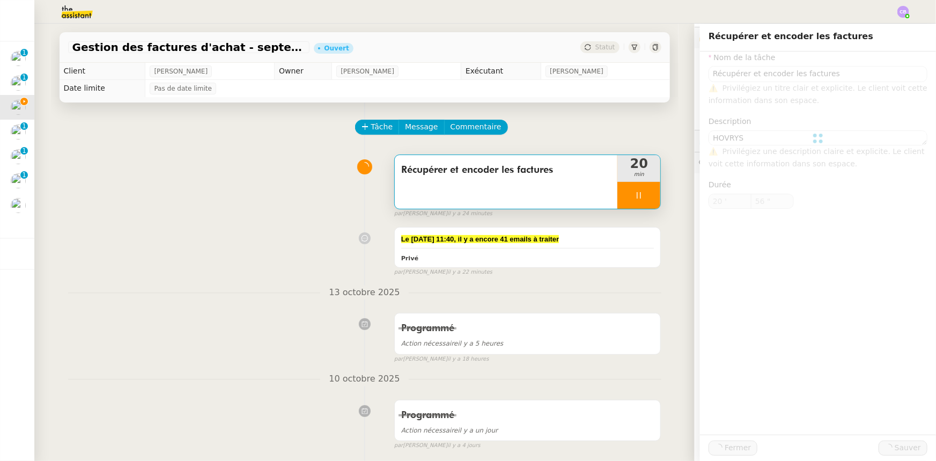
type input "57 ""
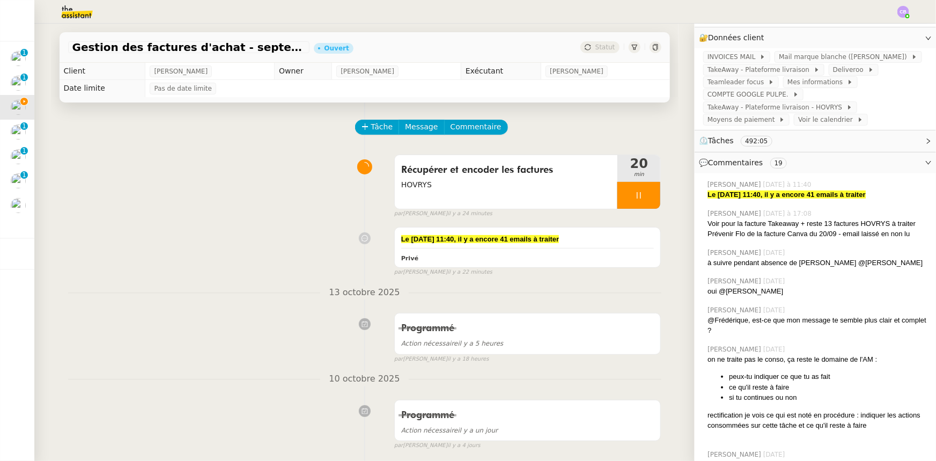
click at [617, 190] on div at bounding box center [638, 195] width 43 height 27
click at [645, 198] on icon at bounding box center [649, 195] width 9 height 9
click at [901, 13] on img at bounding box center [903, 12] width 12 height 12
click at [869, 31] on span "Suivi" at bounding box center [865, 30] width 18 height 9
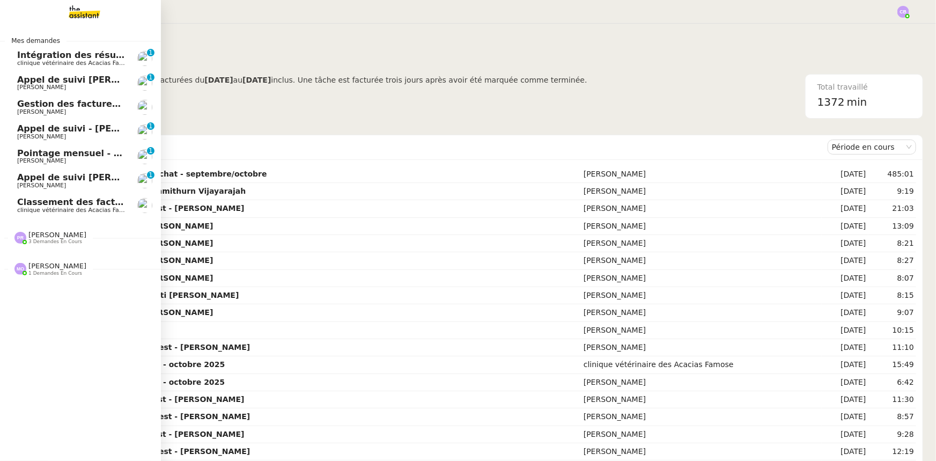
click at [64, 106] on span "Gestion des factures d'achat - septembre/octobre" at bounding box center [137, 104] width 241 height 10
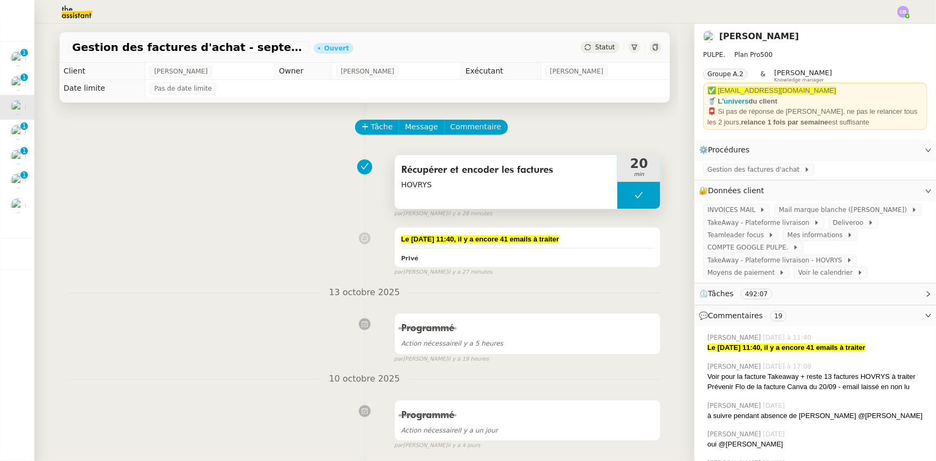
click at [625, 199] on button at bounding box center [638, 195] width 43 height 27
